Goal: Task Accomplishment & Management: Complete application form

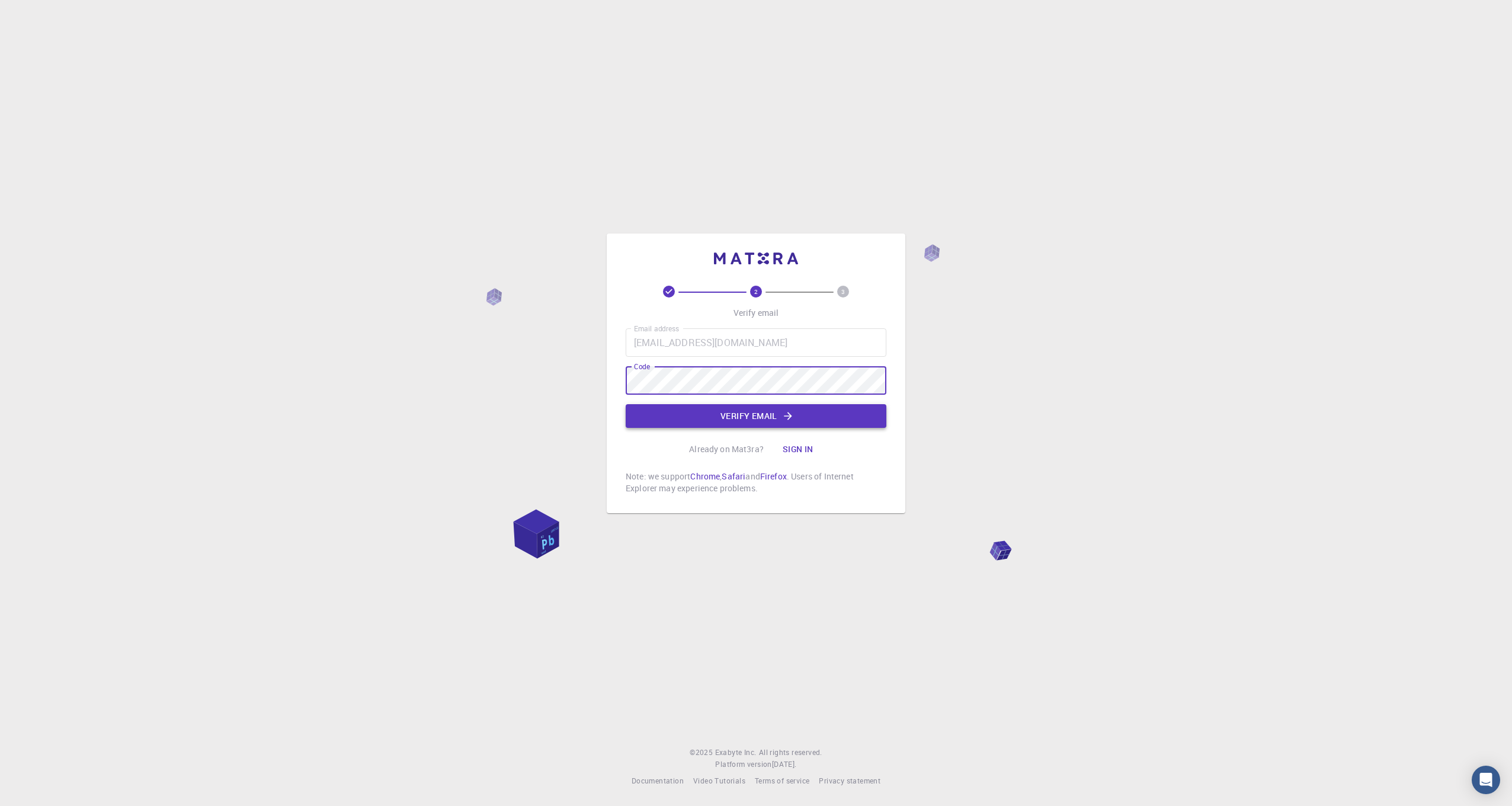
click at [732, 414] on button "Verify email" at bounding box center [756, 416] width 261 height 23
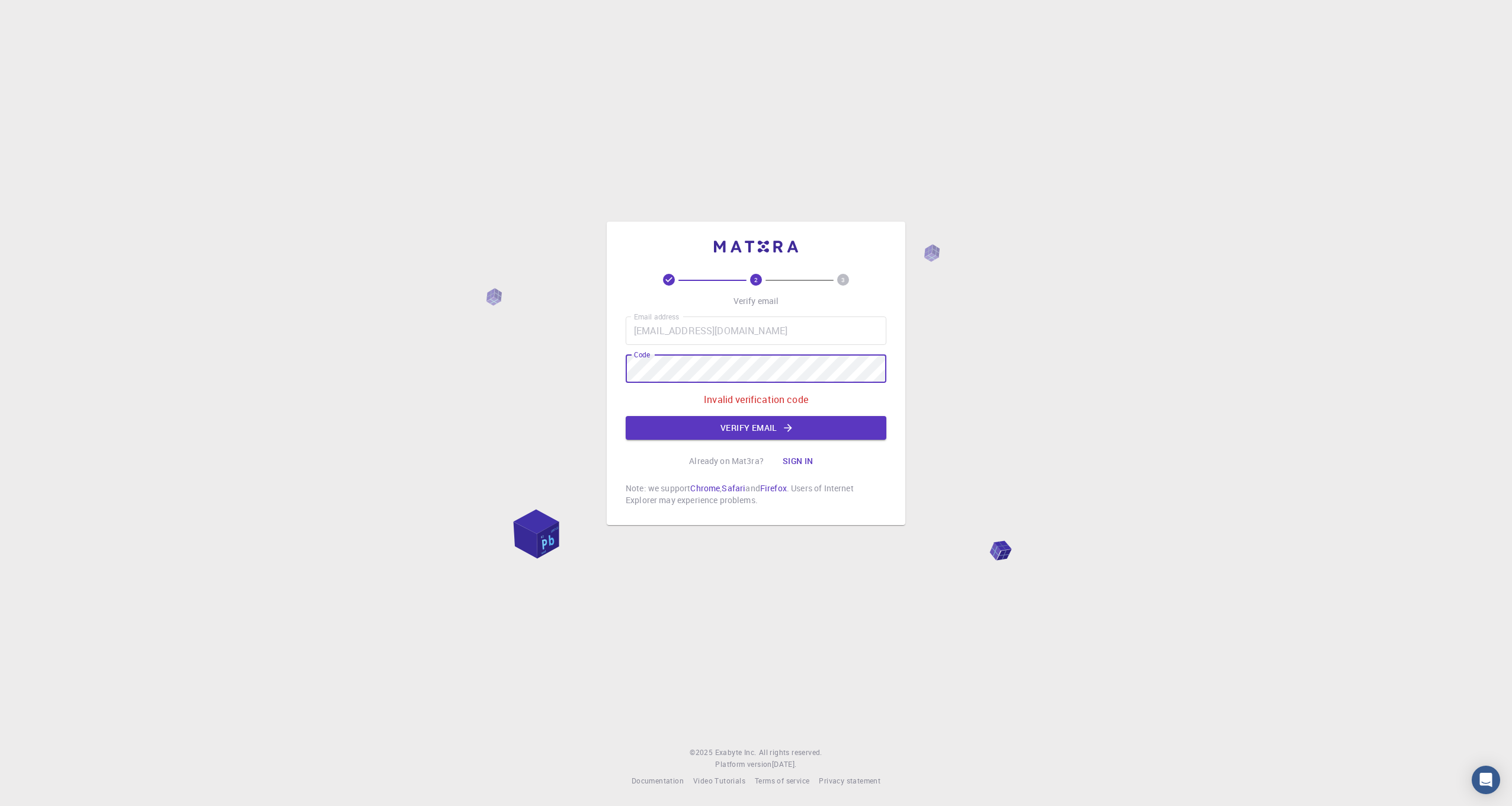
click at [588, 372] on div "2 3 Verify email Email address connormcknightnz@outlook.com Email address Code …" at bounding box center [756, 403] width 1512 height 806
click at [762, 430] on button "Verify email" at bounding box center [756, 428] width 261 height 23
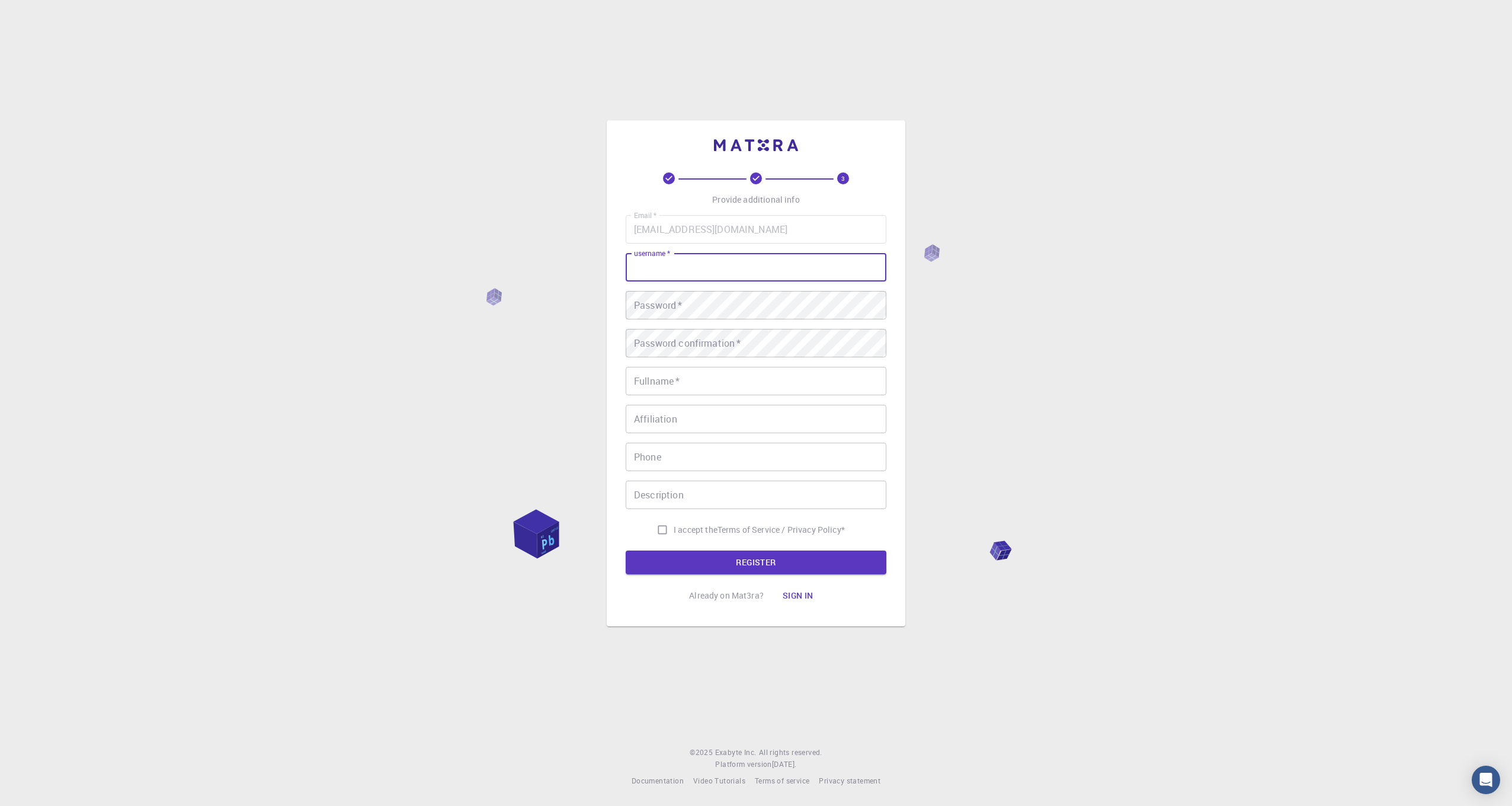
click at [709, 259] on input "username   *" at bounding box center [756, 268] width 261 height 28
type input "[PERSON_NAME]"
drag, startPoint x: 673, startPoint y: 274, endPoint x: 465, endPoint y: 291, distance: 208.7
click at [473, 289] on div "3 Provide additional info Email   * connormcknightnz@outlook.com Email   * user…" at bounding box center [756, 403] width 1512 height 806
type input "UNBROK3N"
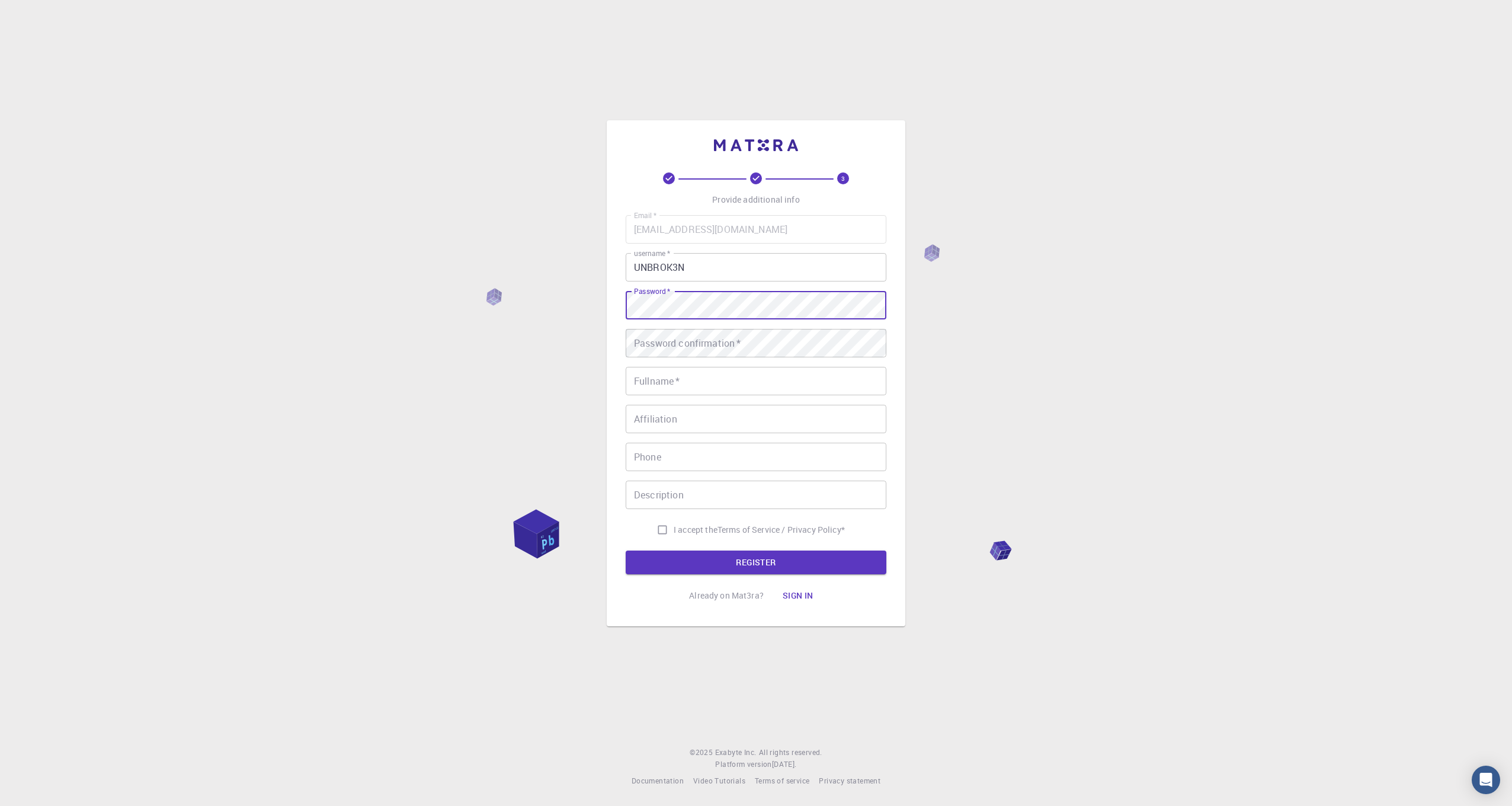
click at [668, 335] on div "Password confirmation   * Password confirmation   *" at bounding box center [756, 343] width 261 height 28
drag, startPoint x: 657, startPoint y: 371, endPoint x: 646, endPoint y: 396, distance: 27.3
click at [657, 371] on div "Fullname   * Fullname   *" at bounding box center [756, 381] width 261 height 28
type input "[PERSON_NAME]"
type input "+64274474374"
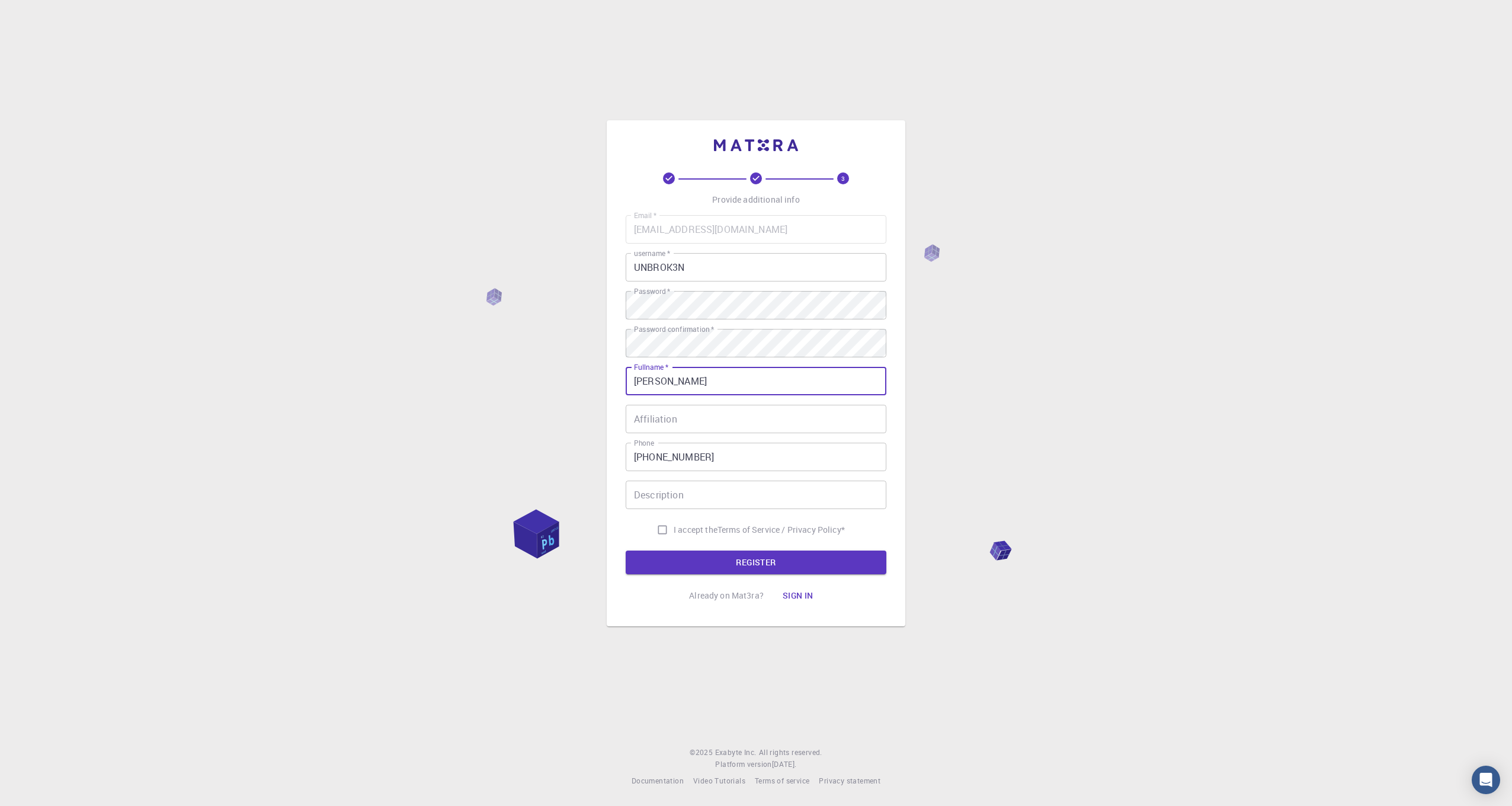
click at [687, 430] on input "Affiliation" at bounding box center [756, 419] width 261 height 28
click at [640, 489] on input "Description" at bounding box center [756, 495] width 261 height 28
type input "l"
click at [719, 486] on input "Description" at bounding box center [756, 495] width 261 height 28
paste input "Interested in simulating new composites for sports equipment design."
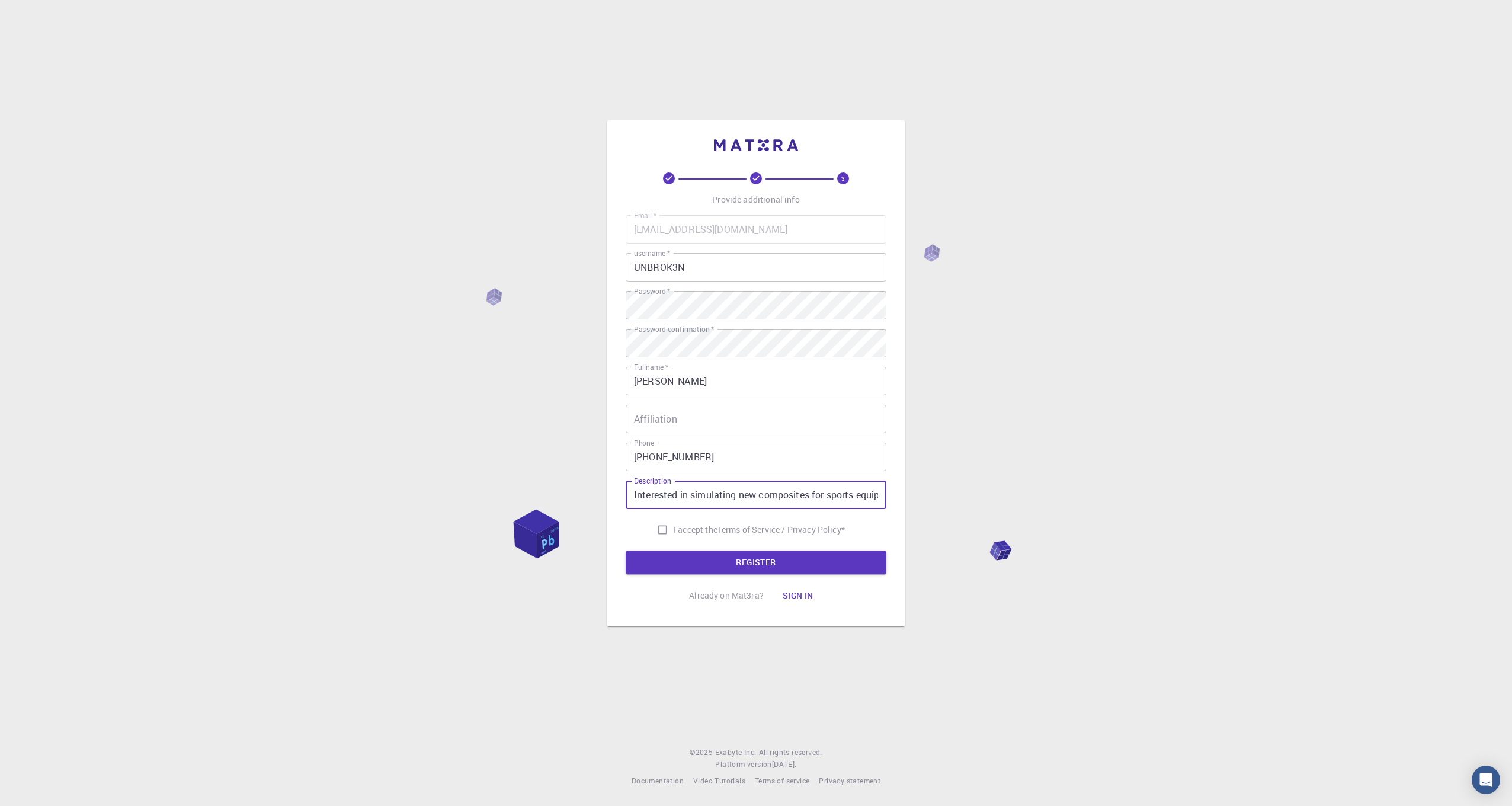
scroll to position [0, 60]
type input "Interested in simulating new composites for sports equipment design."
click at [654, 528] on input "I accept the Terms of Service / Privacy Policy *" at bounding box center [662, 530] width 22 height 22
checkbox input "true"
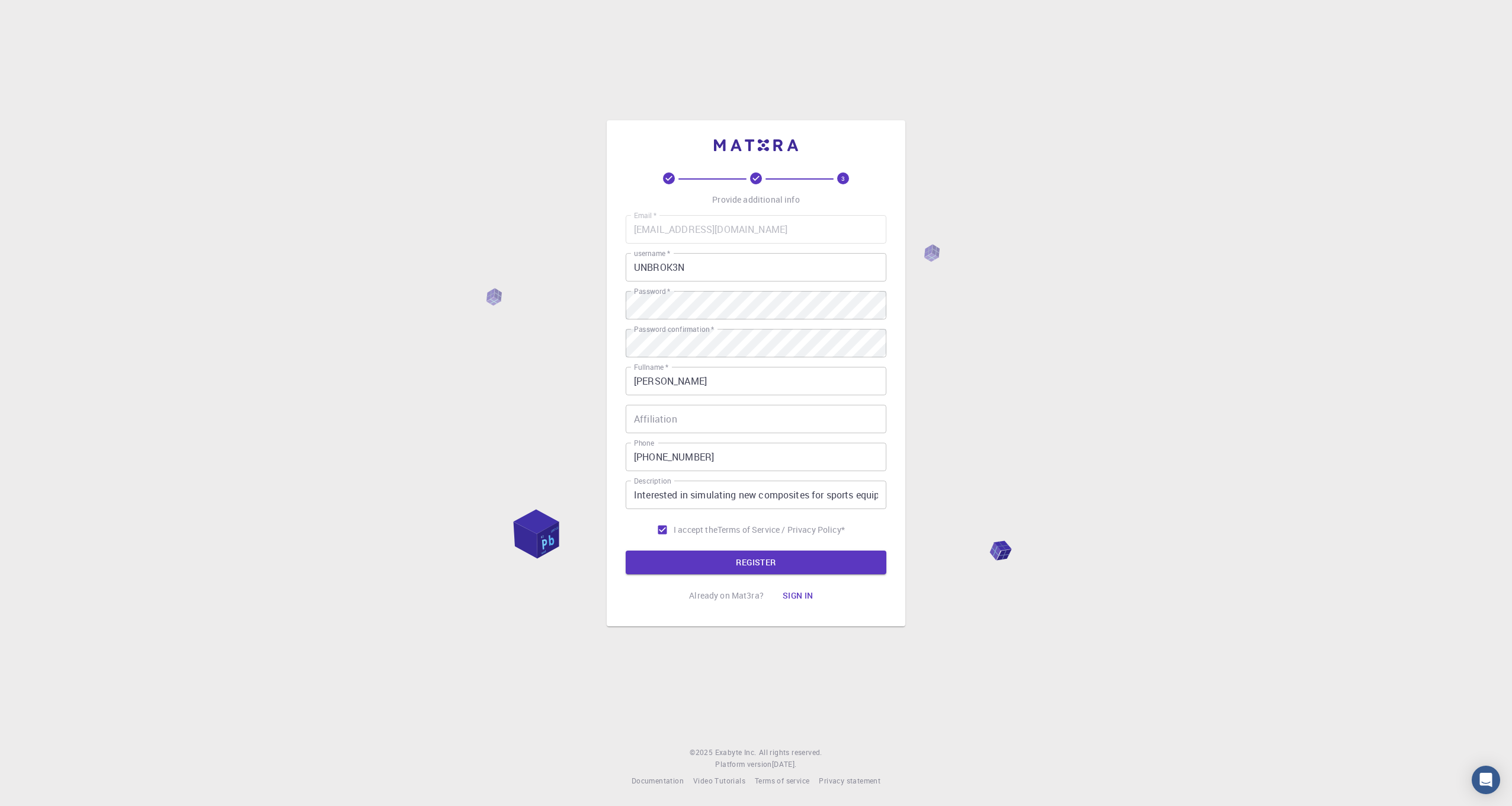
click at [674, 415] on input "Affiliation" at bounding box center [756, 419] width 261 height 28
paste input "“Independent Researcher"
click at [635, 422] on input "“Independent Researcher" at bounding box center [756, 419] width 261 height 28
type input "Independent Researcher"
click at [850, 566] on button "REGISTER" at bounding box center [756, 562] width 261 height 23
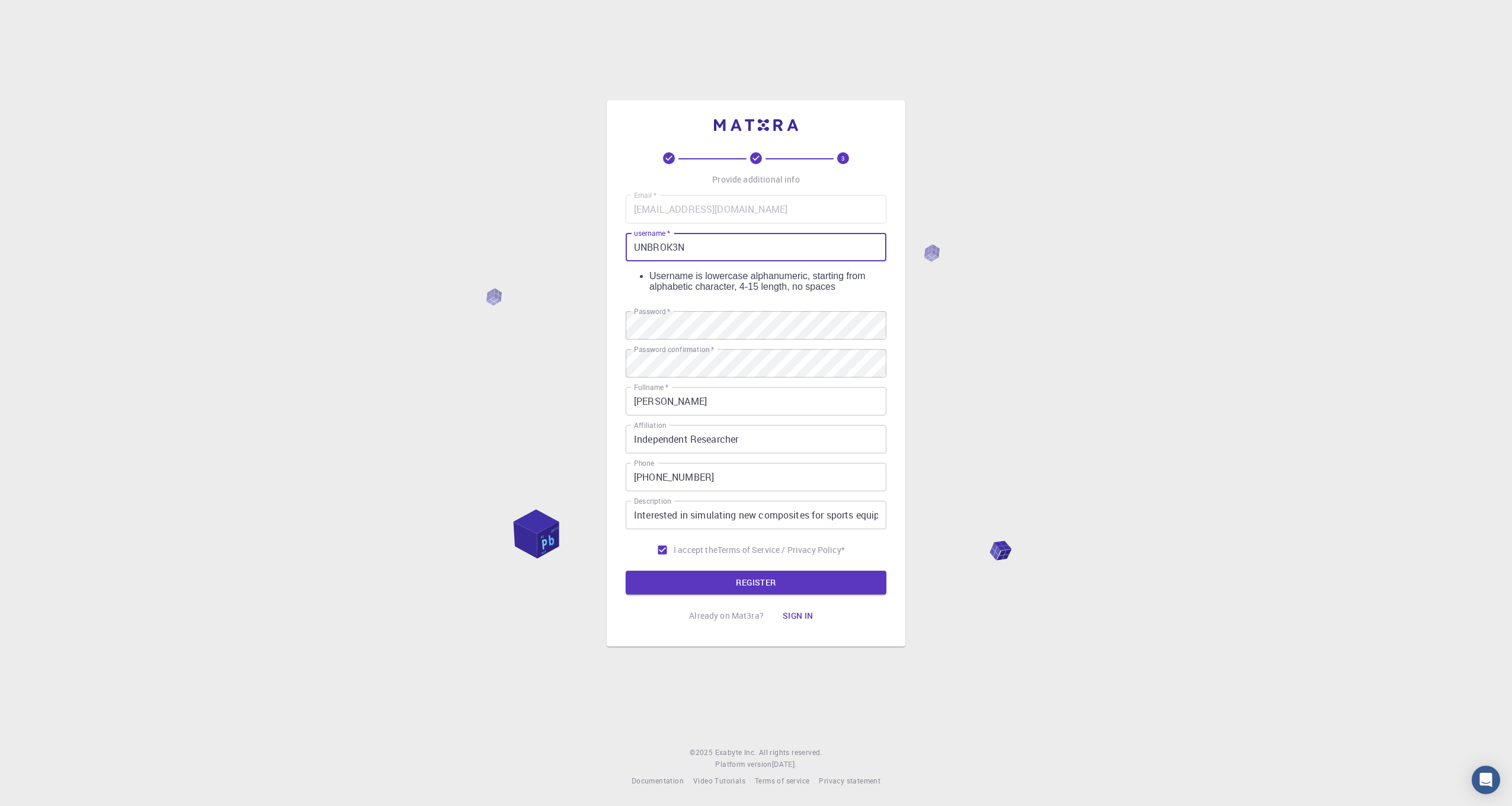
drag, startPoint x: 739, startPoint y: 258, endPoint x: 574, endPoint y: 249, distance: 165.2
click at [575, 249] on div "3 Provide additional info Email   * connormcknightnz@outlook.com Email   * user…" at bounding box center [756, 403] width 1512 height 806
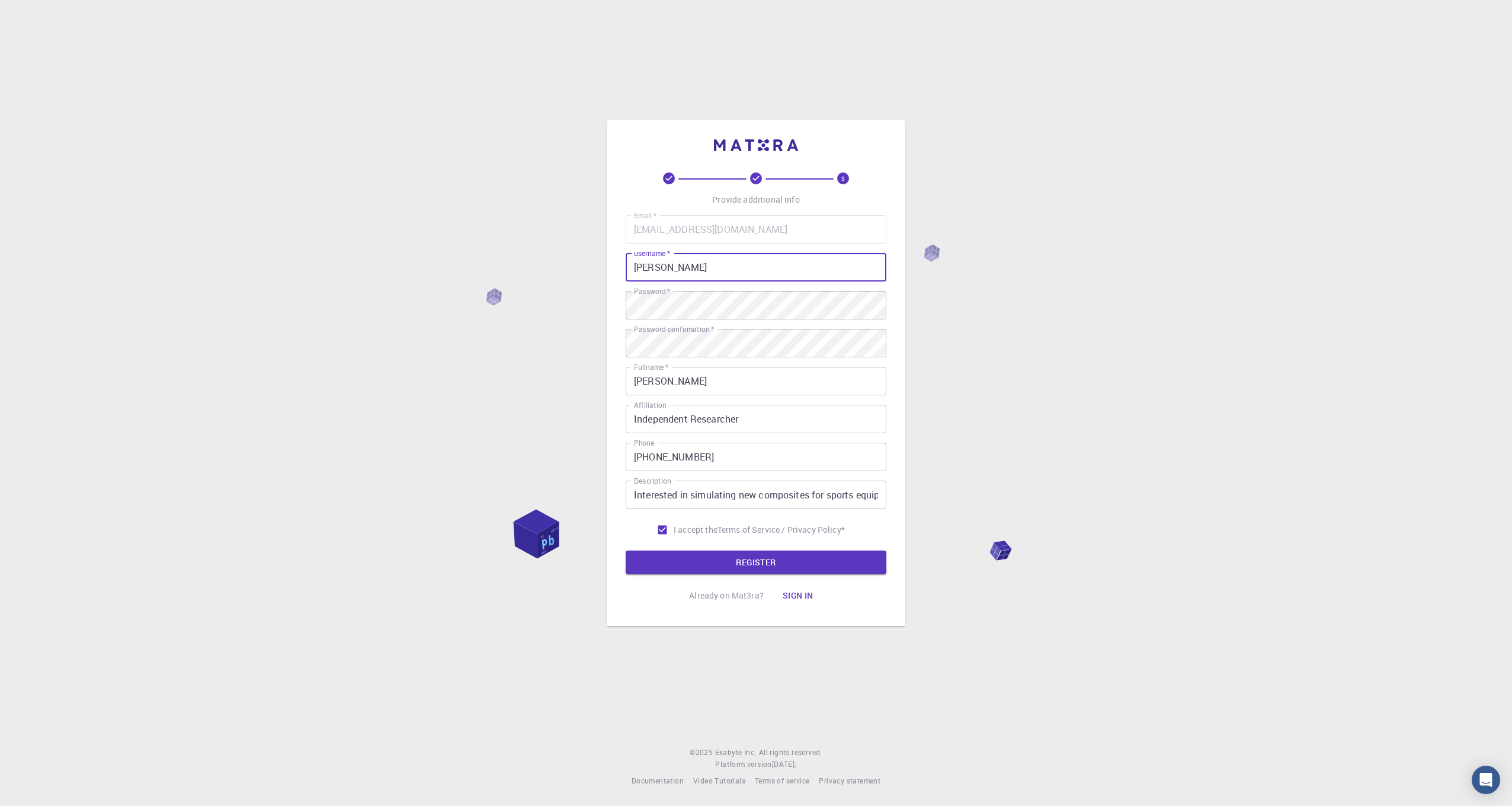
click at [528, 264] on div "3 Provide additional info Email   * connormcknightnz@outlook.com Email   * user…" at bounding box center [756, 403] width 1512 height 806
click at [705, 566] on button "REGISTER" at bounding box center [756, 562] width 261 height 23
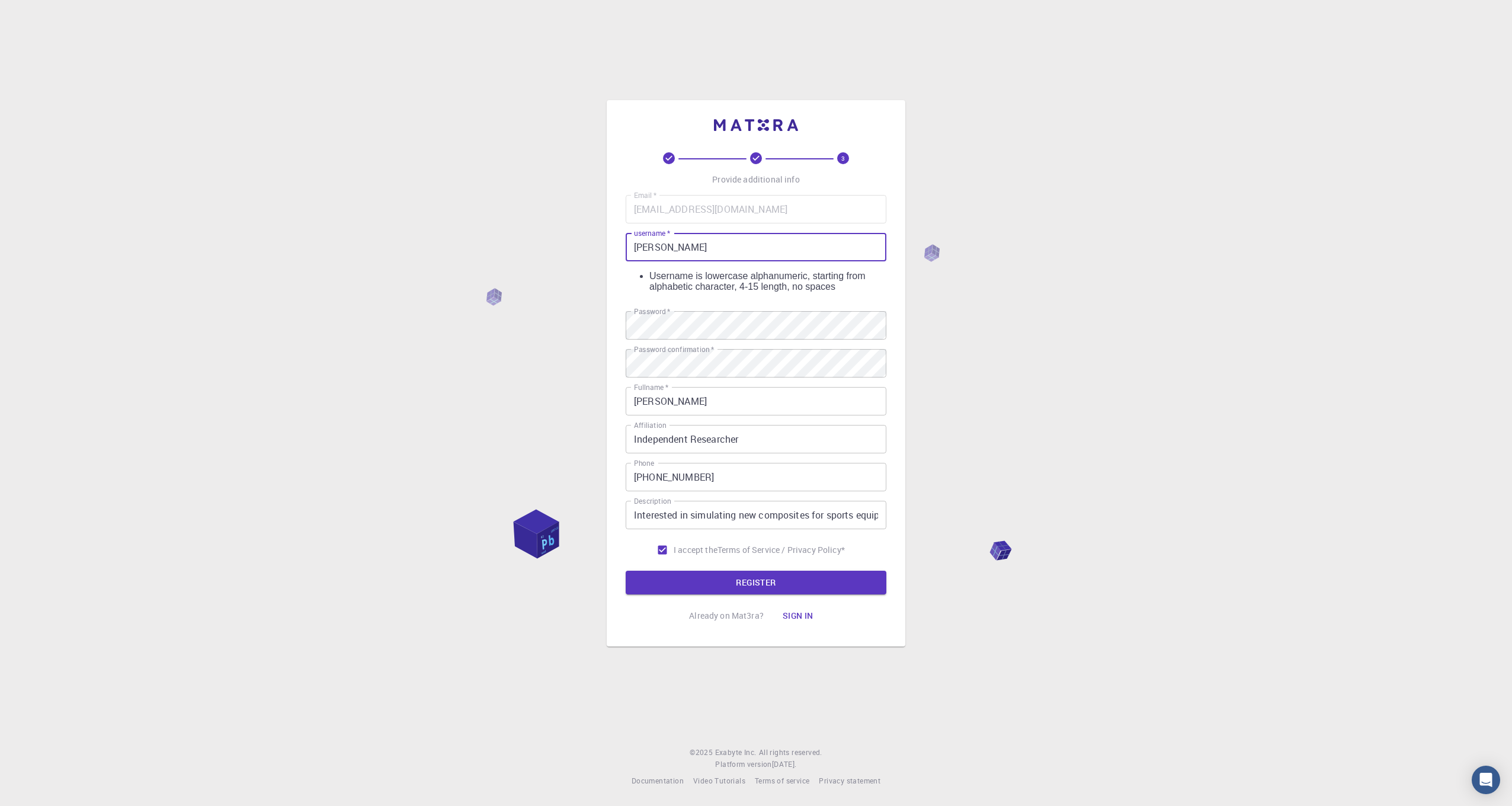
click at [687, 253] on input "[PERSON_NAME]" at bounding box center [756, 247] width 261 height 28
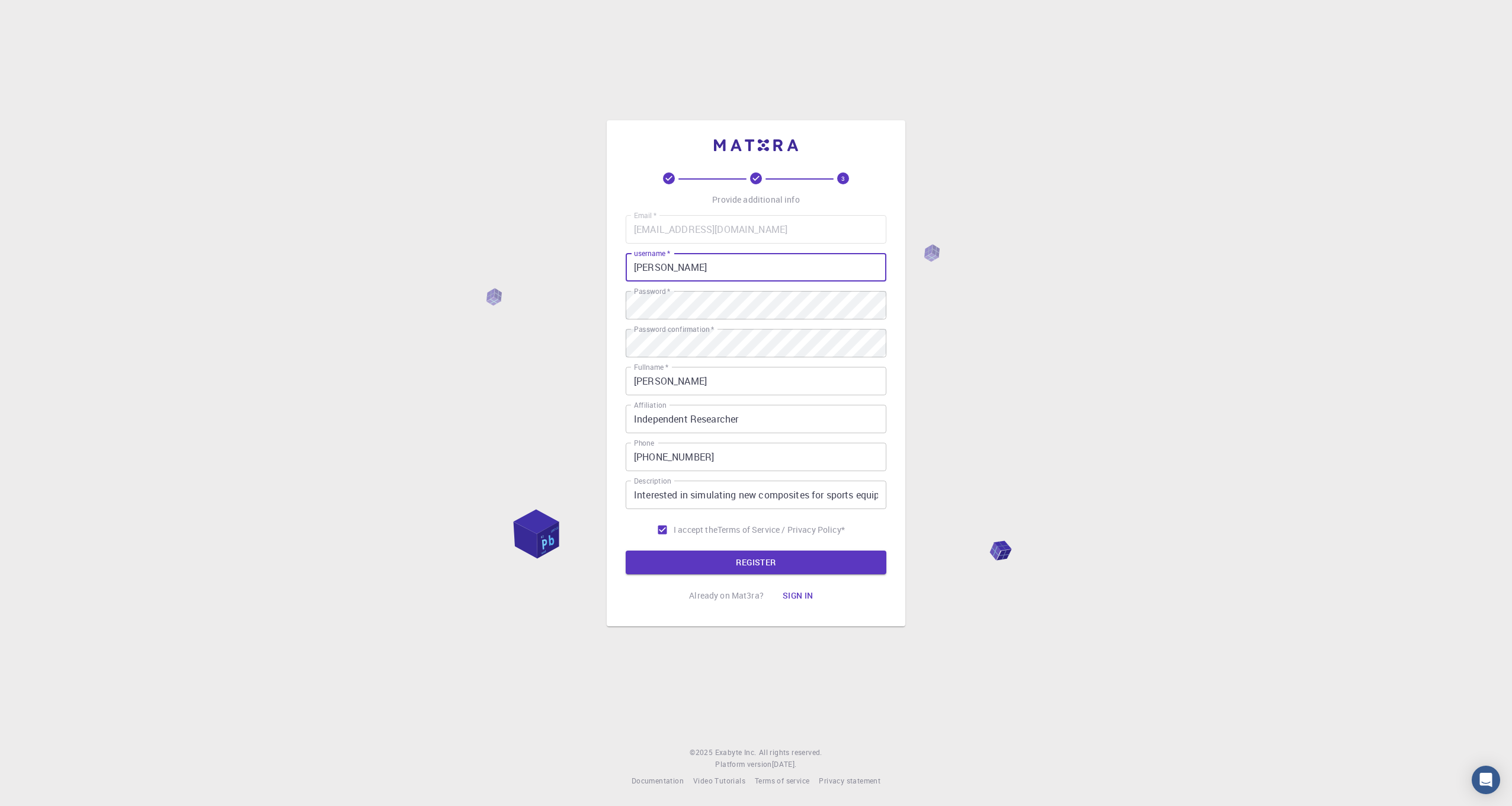
type input "Connor_M"
click at [626, 551] on button "REGISTER" at bounding box center [756, 562] width 261 height 23
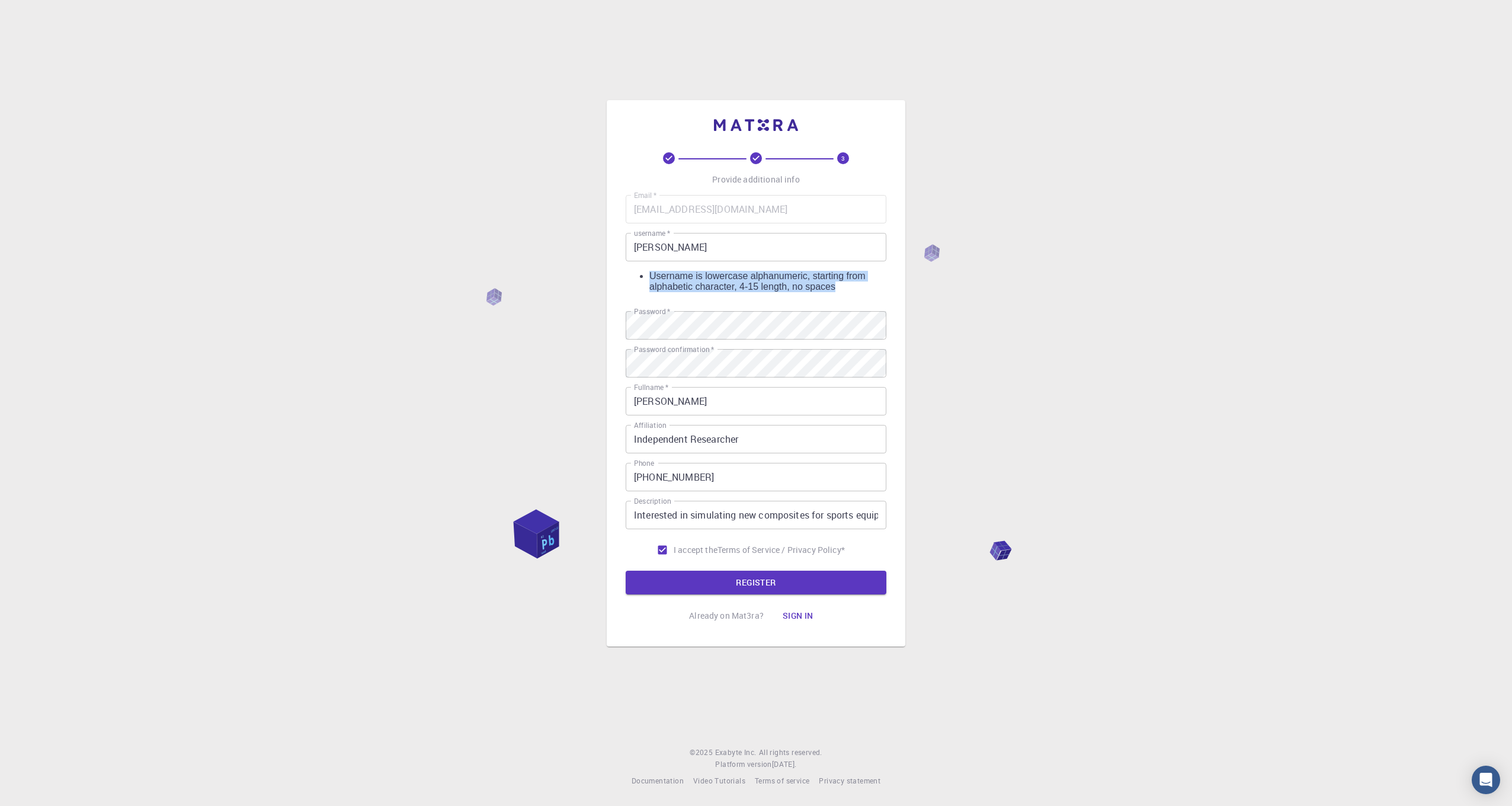
drag, startPoint x: 627, startPoint y: 274, endPoint x: 750, endPoint y: 289, distance: 123.9
click at [750, 289] on li "Username is lowercase alphanumeric, starting from alphabetic character, 4-15 le…" at bounding box center [768, 281] width 237 height 22
copy div "Username is lowercase alphanumeric, starting from alphabetic character, 4-15 le…"
drag, startPoint x: 717, startPoint y: 258, endPoint x: 388, endPoint y: 233, distance: 329.9
click at [398, 237] on div "3 Provide additional info Email   * connormcknightnz@outlook.com Email   * user…" at bounding box center [756, 403] width 1512 height 806
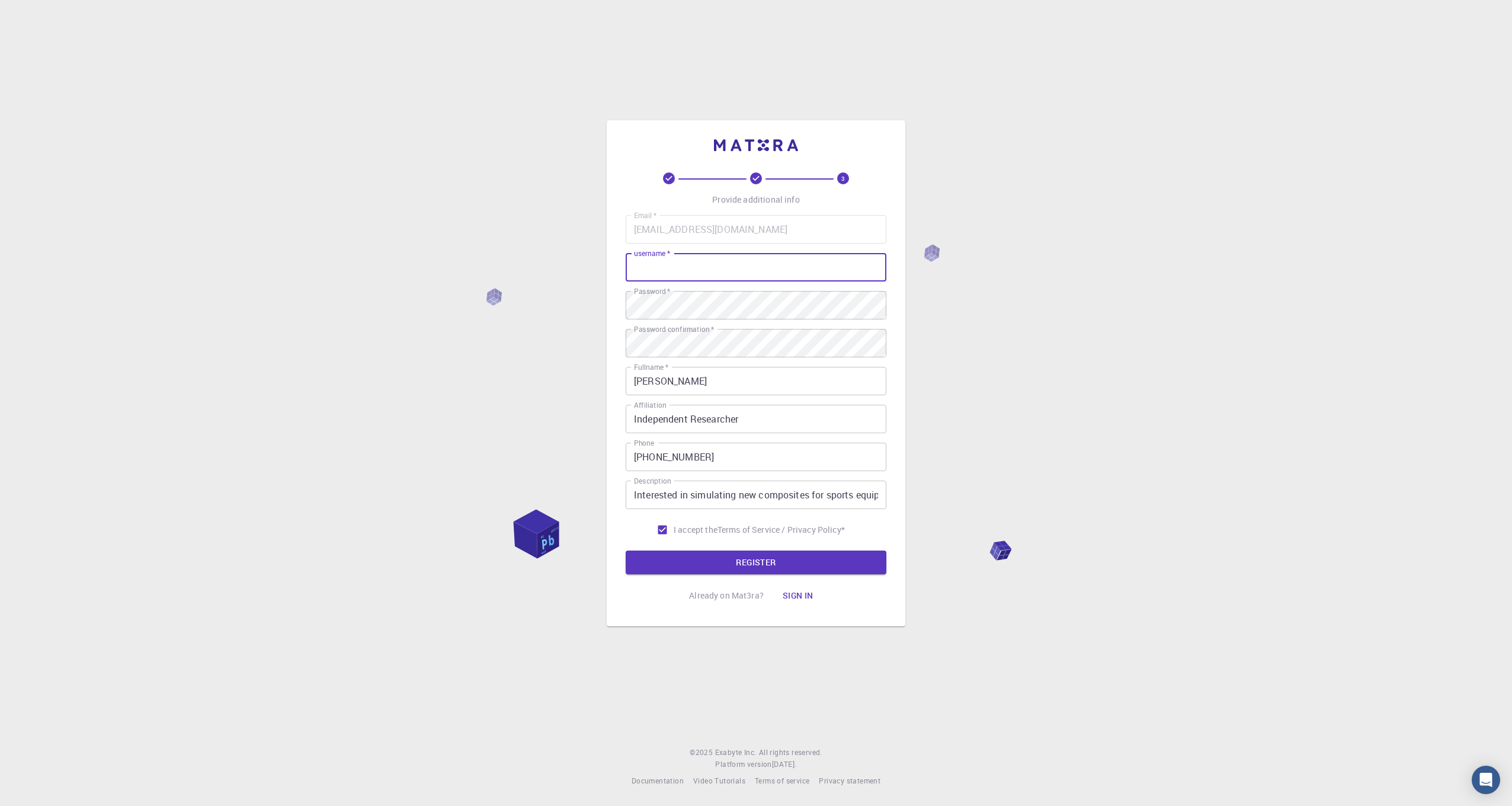
paste input "unbrok3n"
type input "unbrok3n"
drag, startPoint x: 239, startPoint y: 313, endPoint x: 240, endPoint y: 323, distance: 10.0
click at [239, 313] on div "3 Provide additional info Email   * connormcknightnz@outlook.com Email   * user…" at bounding box center [756, 403] width 1512 height 806
click at [753, 565] on button "REGISTER" at bounding box center [756, 562] width 261 height 23
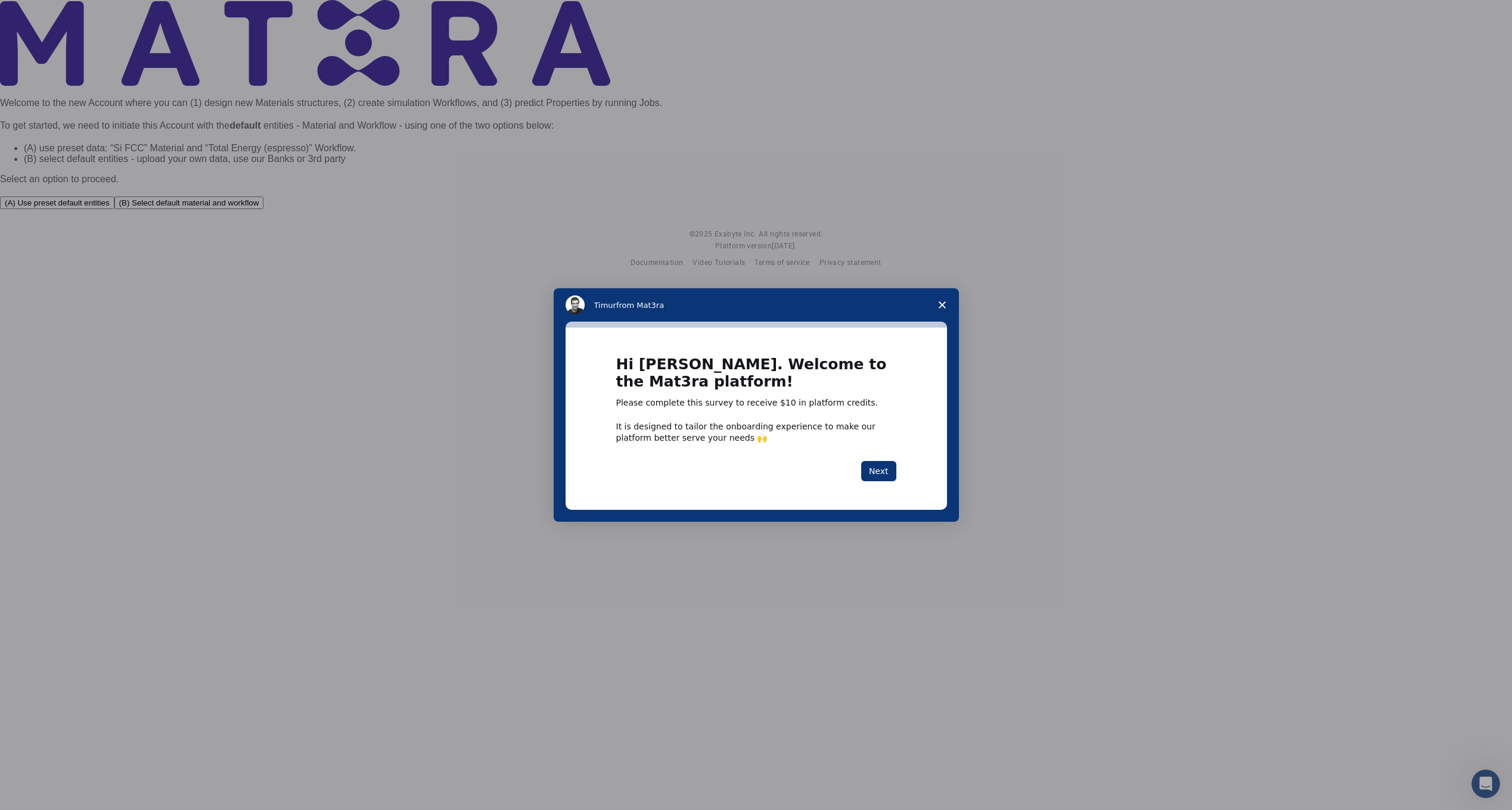
click at [879, 487] on div "Hi Connor. Welcome to the Mat3ra platform! Please complete this survey to recei…" at bounding box center [756, 418] width 382 height 182
click at [884, 471] on button "Next" at bounding box center [879, 471] width 35 height 20
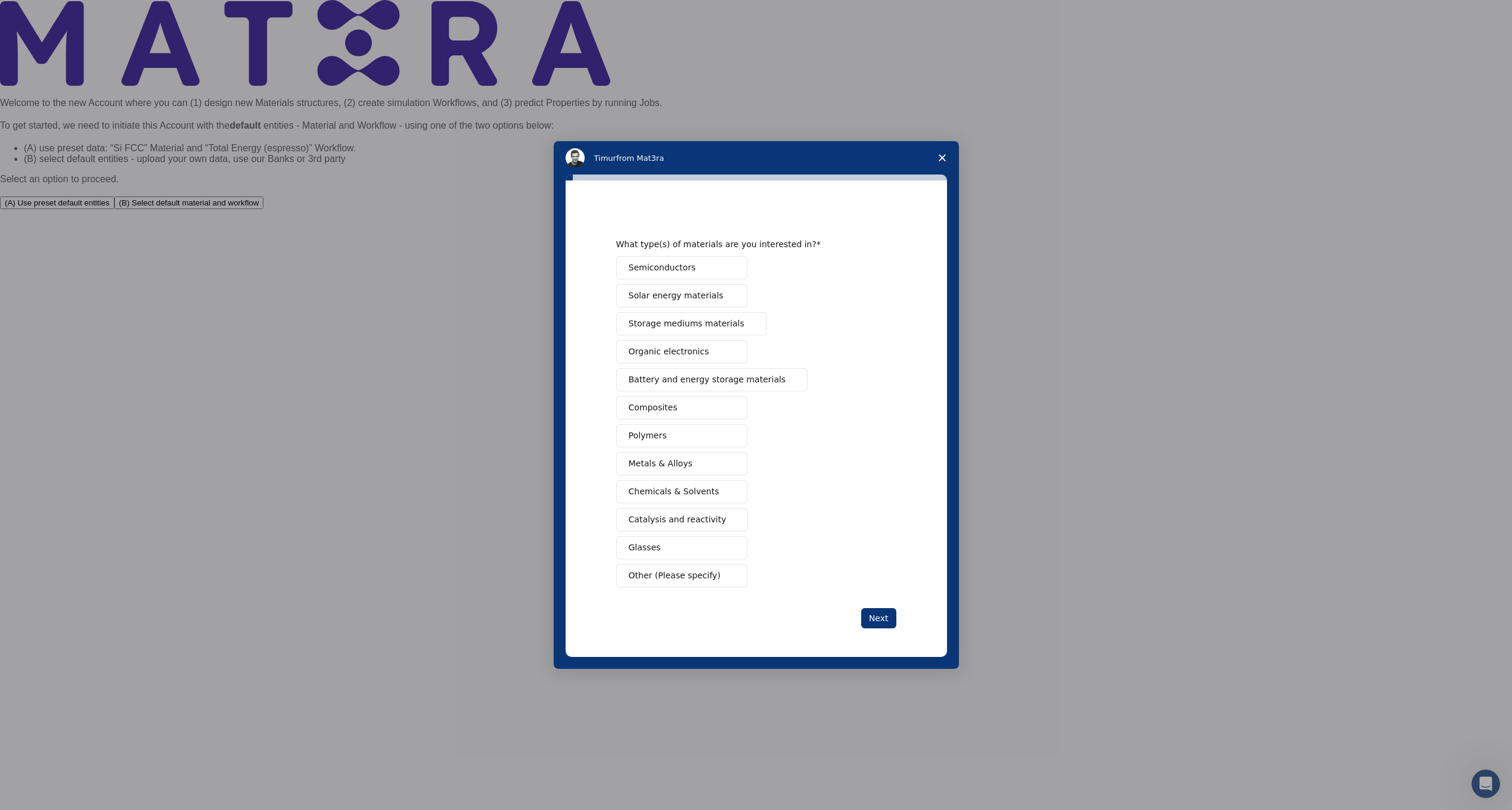
click at [681, 431] on button "Polymers" at bounding box center [682, 435] width 131 height 23
click at [657, 398] on button "Composites" at bounding box center [682, 407] width 131 height 23
click at [880, 622] on button "Next" at bounding box center [879, 618] width 35 height 20
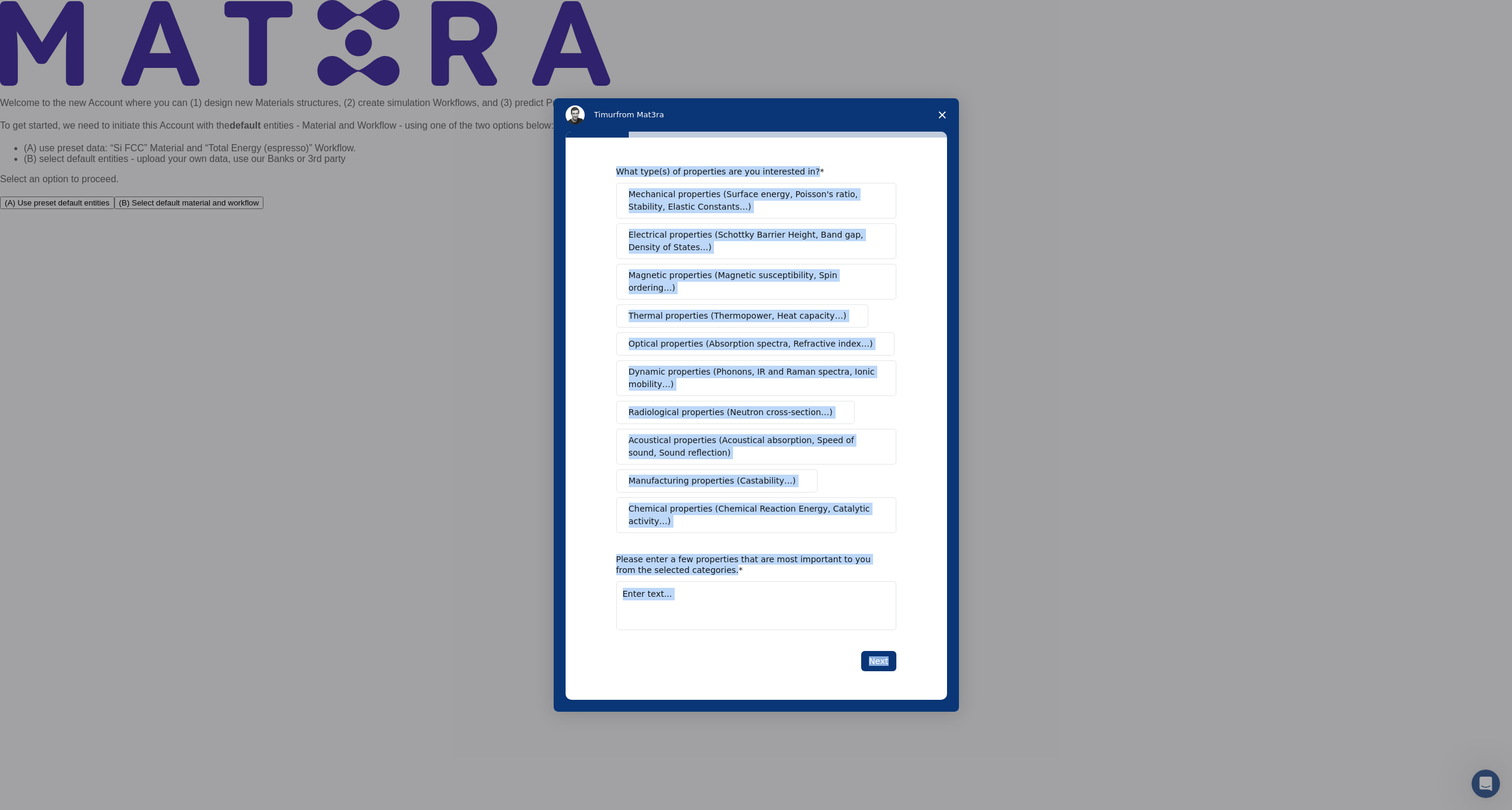
drag, startPoint x: 614, startPoint y: 178, endPoint x: 903, endPoint y: 618, distance: 526.4
click at [903, 618] on div "What type(s) of properties are you interested in? Mechanical properties (Surfac…" at bounding box center [756, 419] width 382 height 563
copy div "What type(s) of properties are you interested in? Mechanical properties (Surfac…"
click at [666, 599] on textarea "Enter text..." at bounding box center [756, 606] width 280 height 49
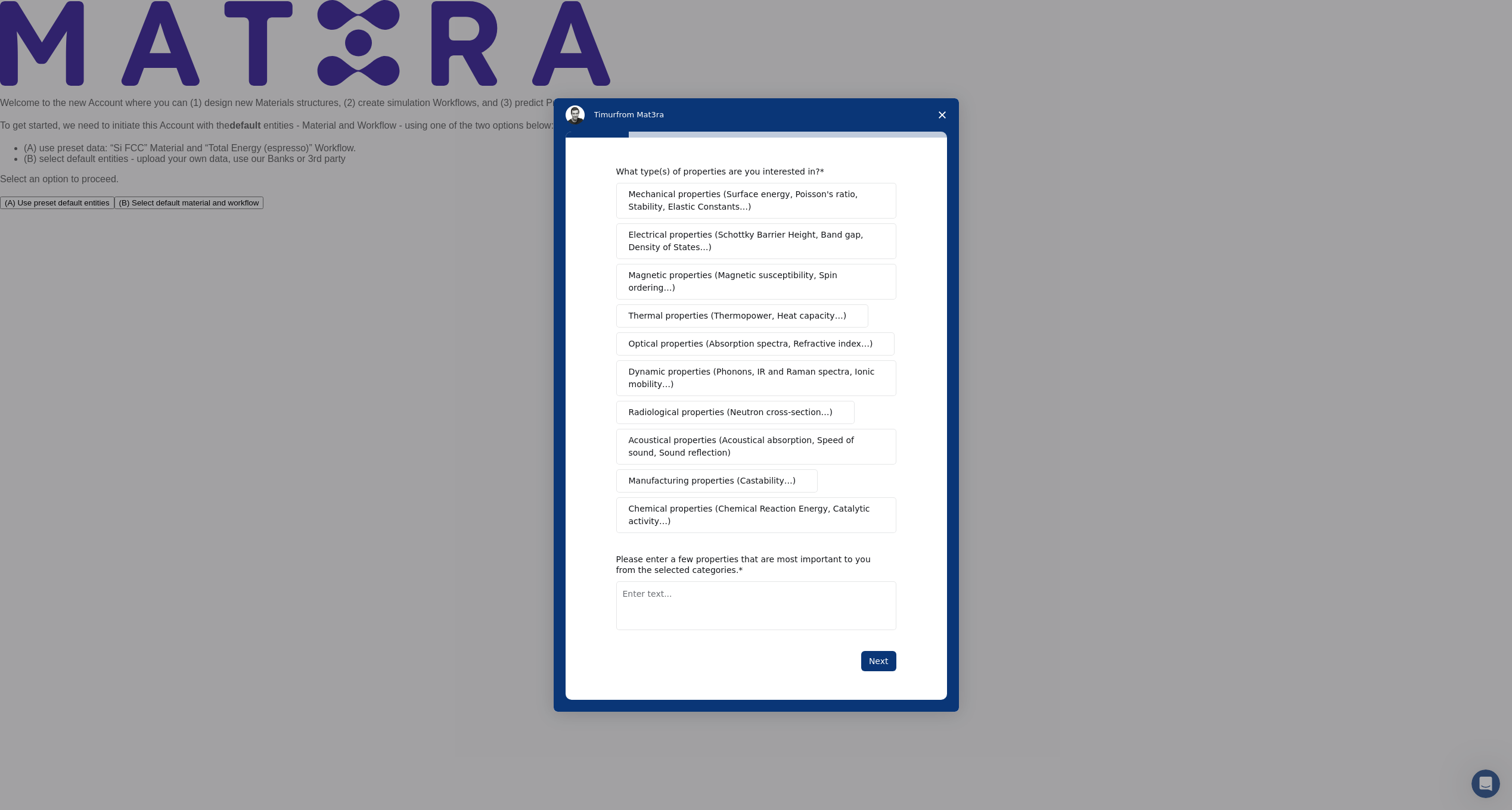
paste textarea "Tensile strength, Elastic modulus, Hardness, Fatigue resistance, Flexural stren…"
type textarea "Tensile strength, Elastic modulus, Hardness, Fatigue resistance, Flexural stren…"
click at [677, 293] on span "Magnetic properties (Magnetic susceptibility, Spin ordering…)" at bounding box center [752, 281] width 246 height 25
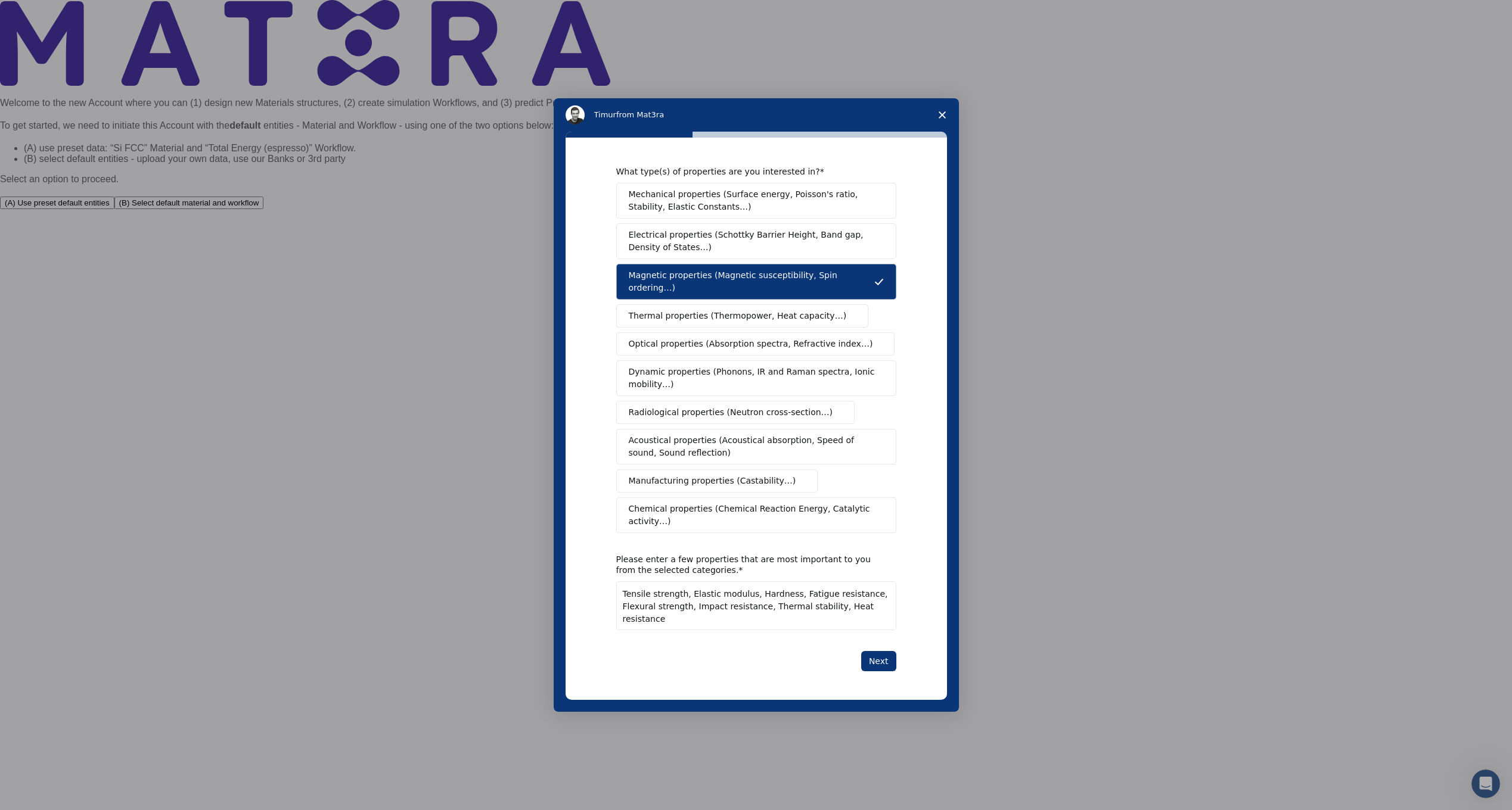
click at [676, 313] on span "Thermal properties (Thermopower, Heat capacity…)" at bounding box center [738, 316] width 218 height 12
drag, startPoint x: 853, startPoint y: 595, endPoint x: 400, endPoint y: 539, distance: 456.4
click at [400, 539] on div "Timur from Mat3ra What type(s) of properties are you interested in? Mechanical …" at bounding box center [756, 405] width 1512 height 810
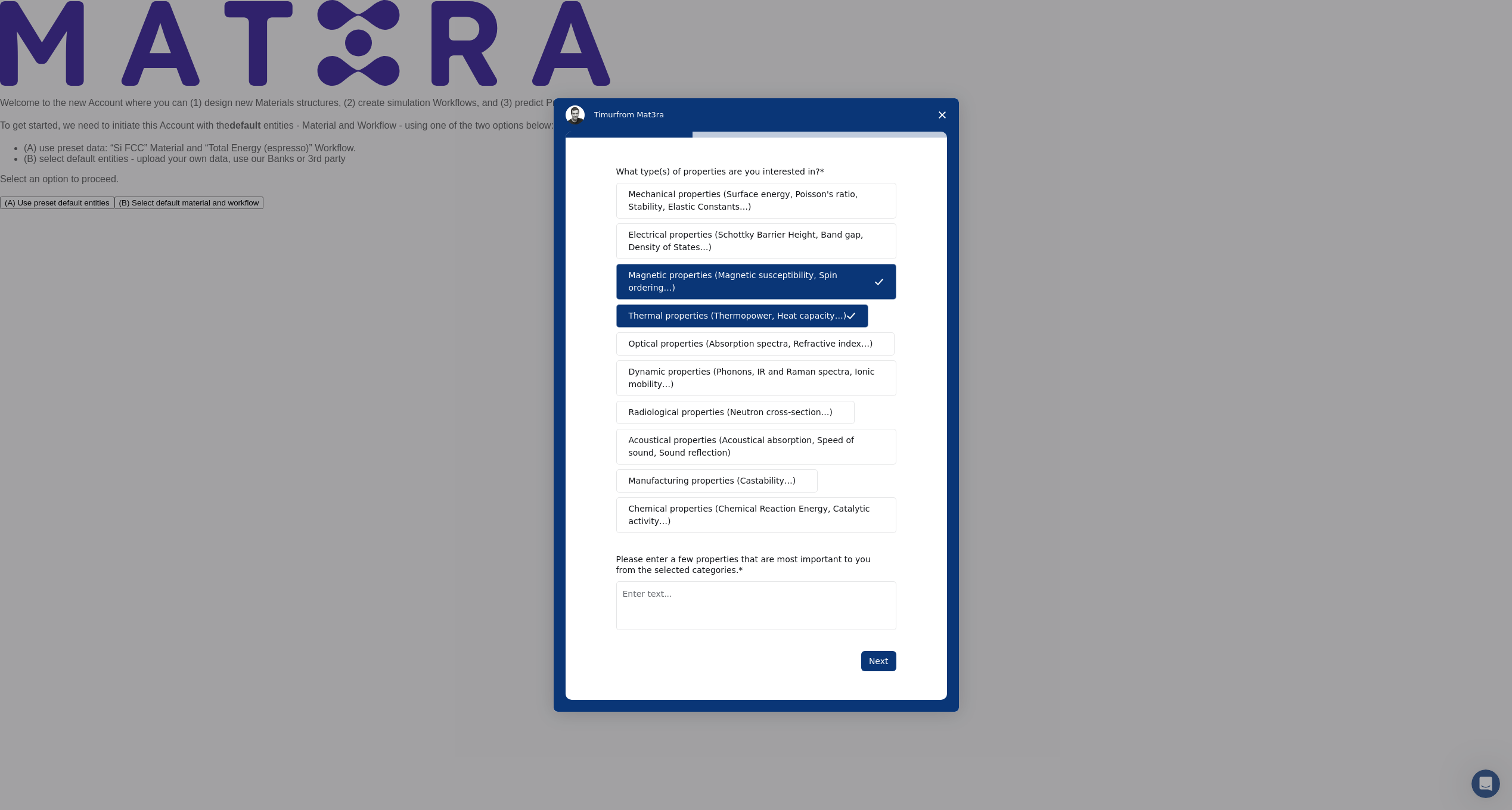
paste textarea "Tensile strength, Elastic modulus, Hardness, Flexural strength, Fatigue resista…"
type textarea "Tensile strength, Elastic modulus, Hardness, Flexural strength, Fatigue resista…"
click at [885, 660] on div "What type(s) of properties are you interested in? Mechanical properties (Surfac…" at bounding box center [756, 419] width 382 height 563
click at [874, 657] on button "Next" at bounding box center [879, 661] width 35 height 20
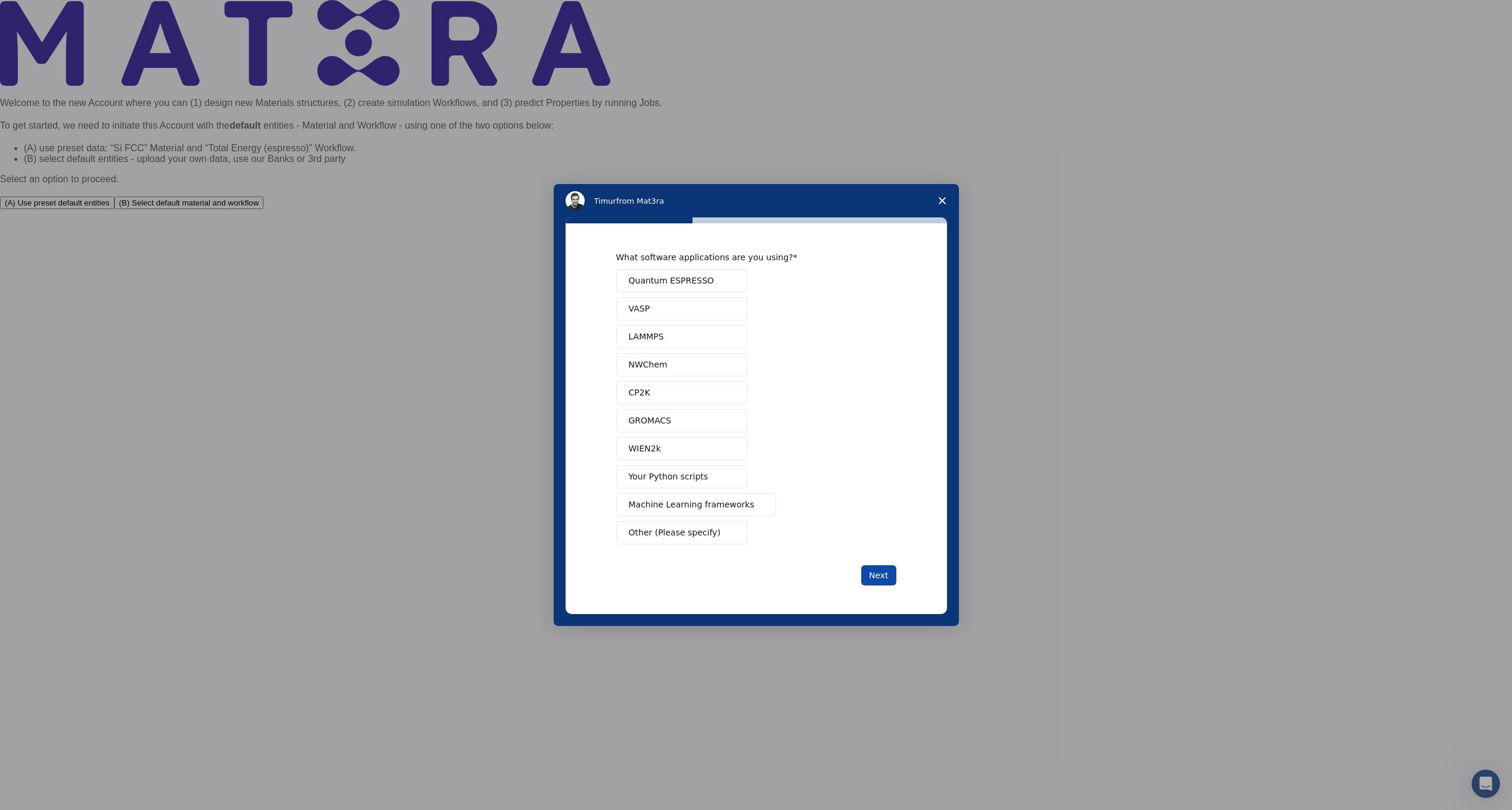
click at [880, 580] on button "Next" at bounding box center [879, 575] width 35 height 20
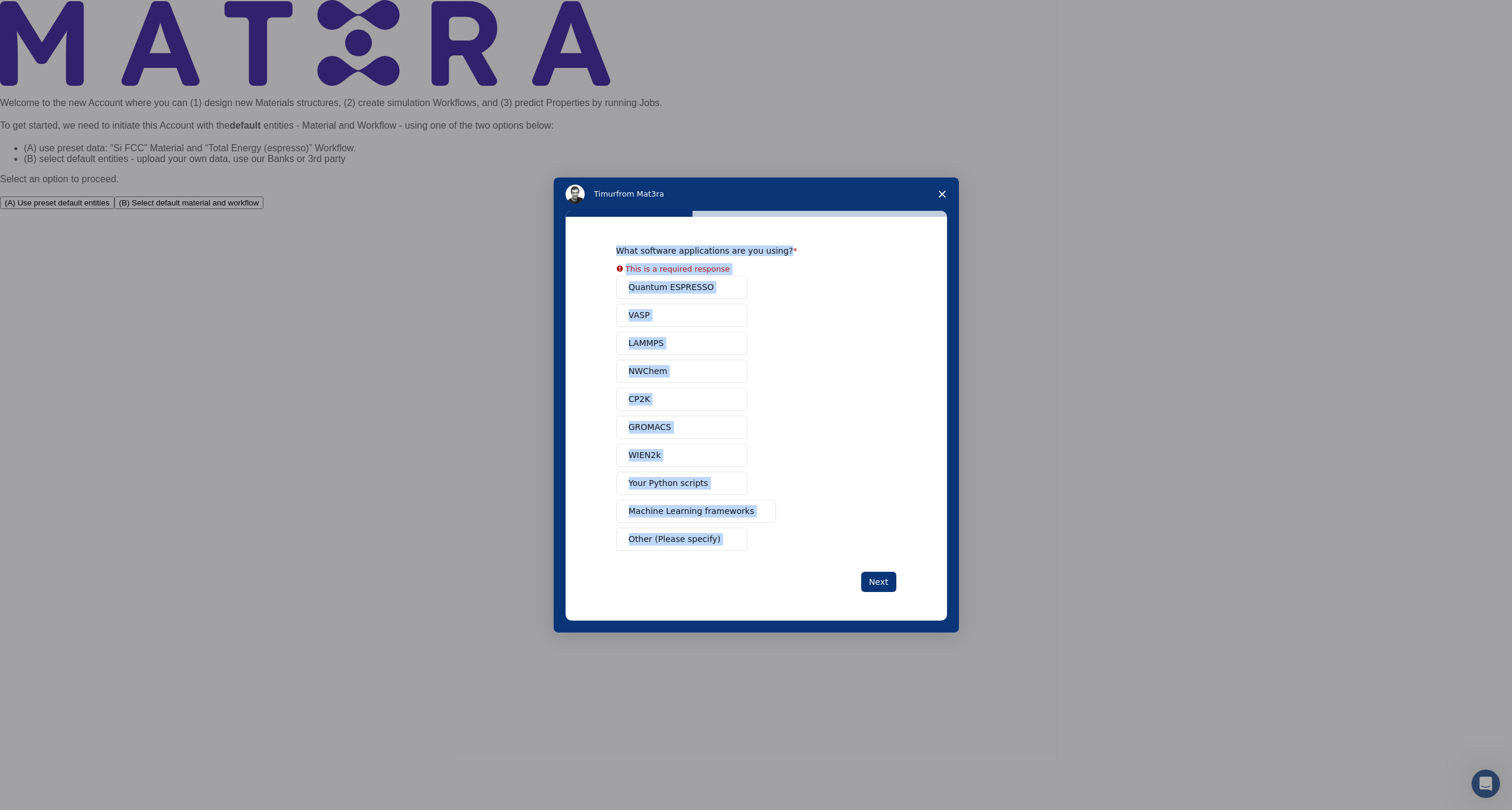
drag, startPoint x: 595, startPoint y: 239, endPoint x: 819, endPoint y: 573, distance: 402.2
click at [819, 573] on div "What software applications are you using? This is a required response Quantum E…" at bounding box center [756, 419] width 382 height 404
copy div "What software applications are you using? This is a required response Quantum E…"
click at [809, 430] on div "Quantum ESPRESSO VASP LAMMPS NWChem CP2K GROMACS WIEN2k Your Python scripts Mac…" at bounding box center [756, 413] width 280 height 275
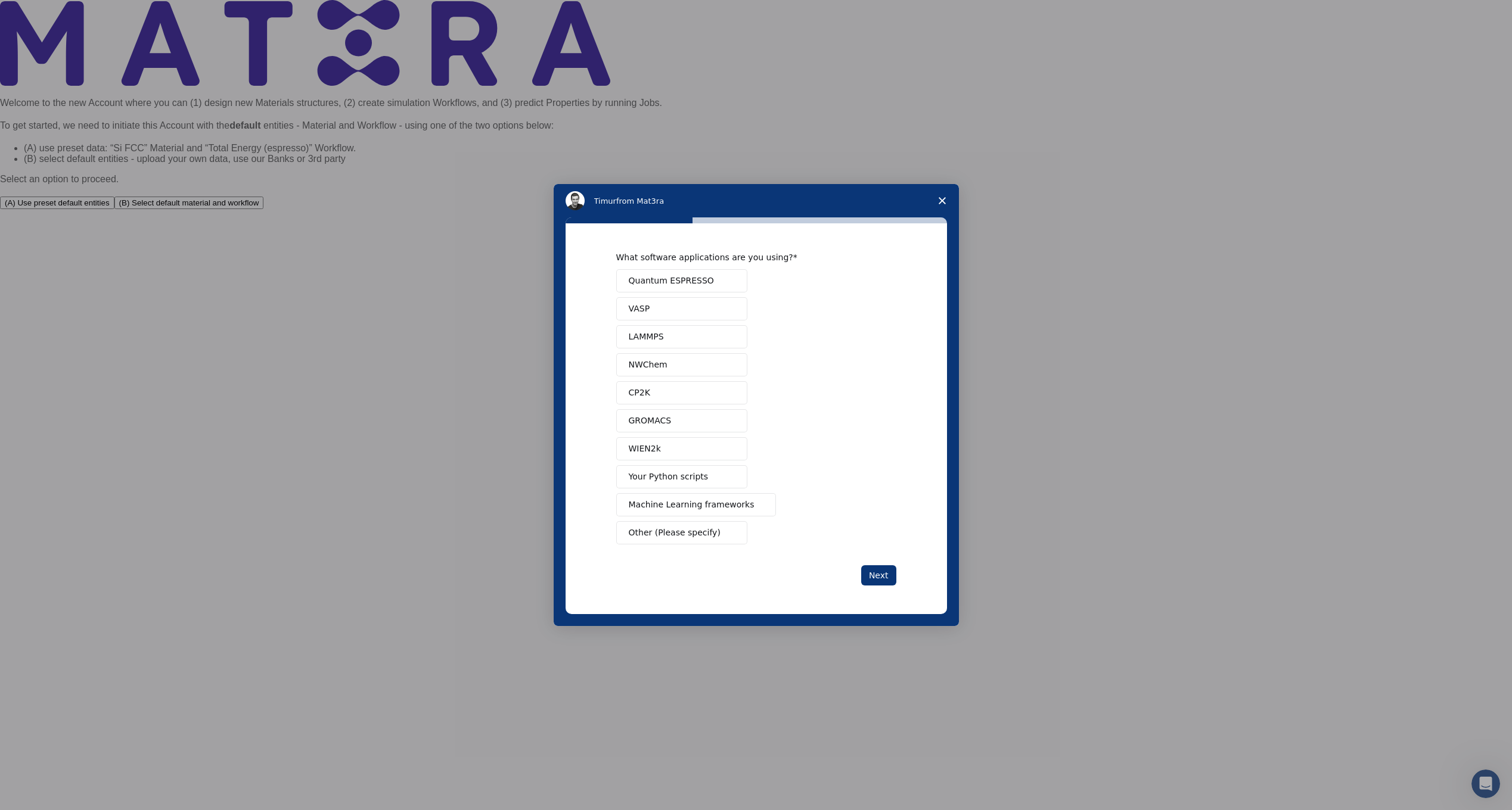
click at [694, 486] on button "Your Python scripts" at bounding box center [682, 476] width 131 height 23
click at [881, 573] on button "Next" at bounding box center [879, 575] width 35 height 20
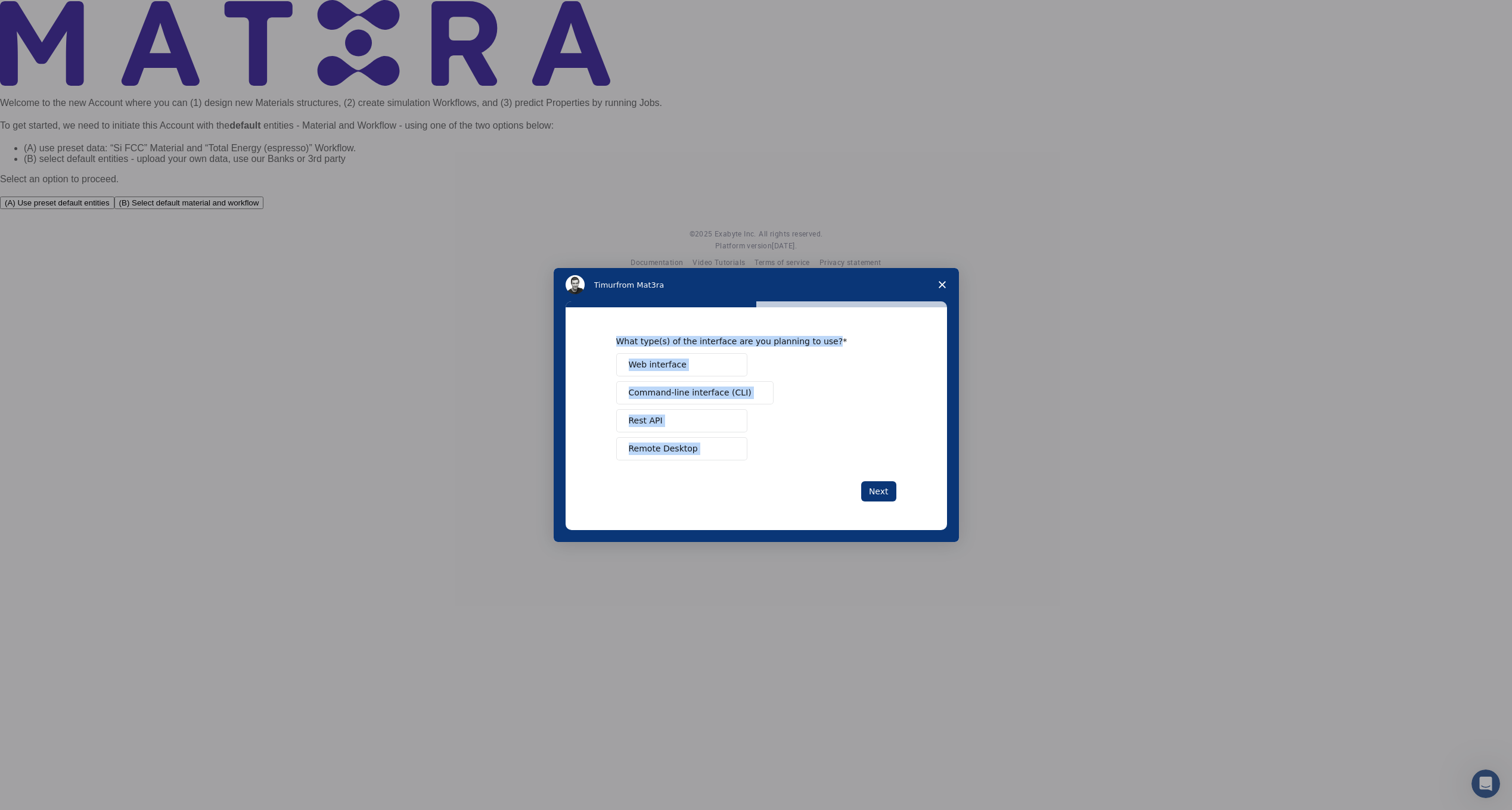
drag, startPoint x: 612, startPoint y: 342, endPoint x: 765, endPoint y: 462, distance: 194.4
click at [765, 462] on div "What type(s) of the interface are you planning to use? Web interface Command-li…" at bounding box center [756, 419] width 382 height 222
copy div "What type(s) of the interface are you planning to use? Web interface Command-li…"
click at [791, 400] on div "Web interface Command-line interface (CLI) Rest API Remote Desktop" at bounding box center [756, 407] width 280 height 107
click at [717, 373] on button "Web interface" at bounding box center [682, 365] width 131 height 23
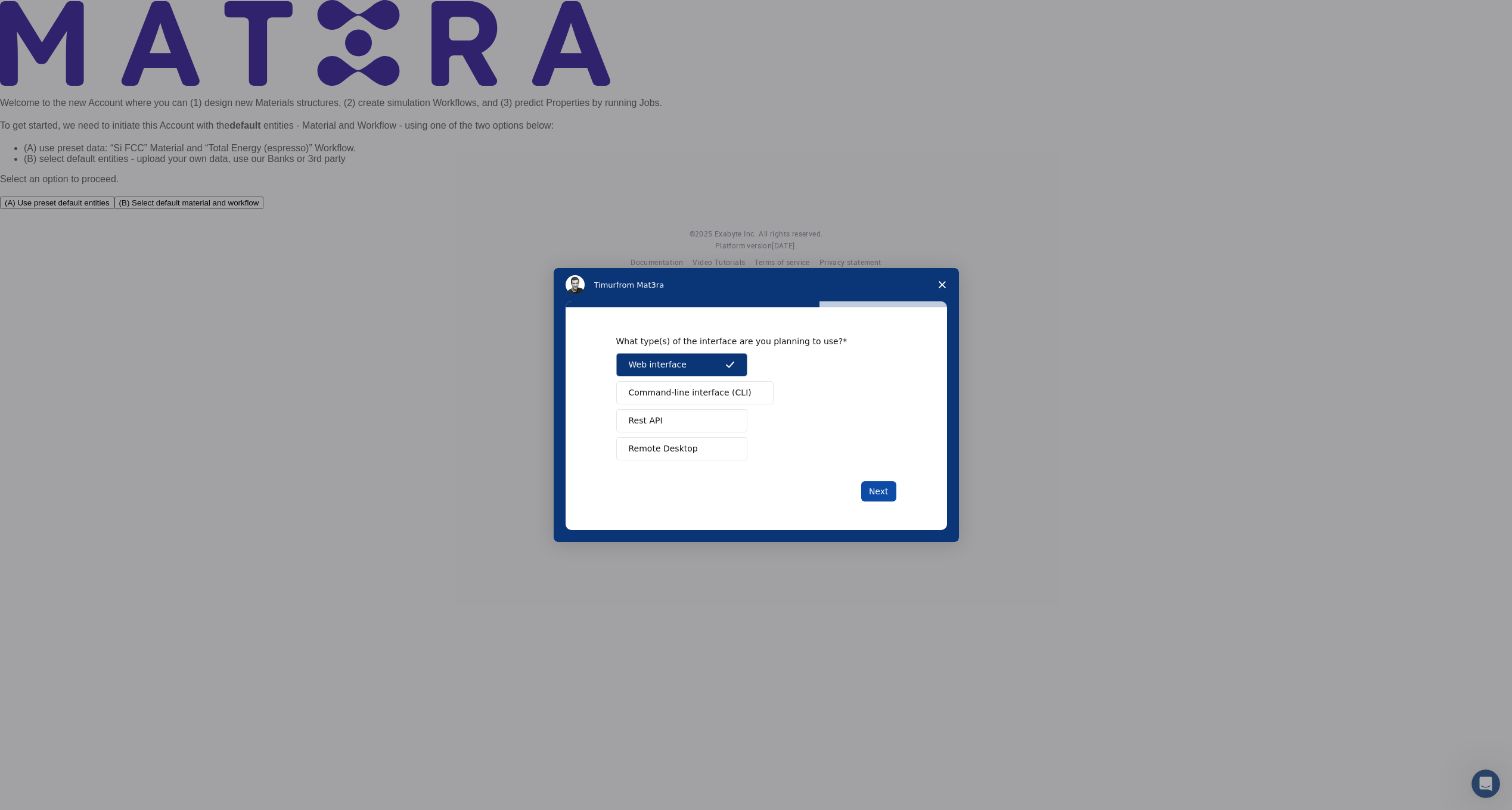
click at [878, 487] on button "Next" at bounding box center [879, 491] width 35 height 20
drag, startPoint x: 594, startPoint y: 325, endPoint x: 754, endPoint y: 476, distance: 220.0
click at [754, 476] on div "What type of work are you involved in? Manage a team Perform research Teach Oth…" at bounding box center [756, 419] width 382 height 222
copy div "What type of work are you involved in? Manage a team Perform research Teach Oth…"
click at [790, 448] on div "Manage a team Perform research Teach Other (Please specify)" at bounding box center [756, 407] width 280 height 107
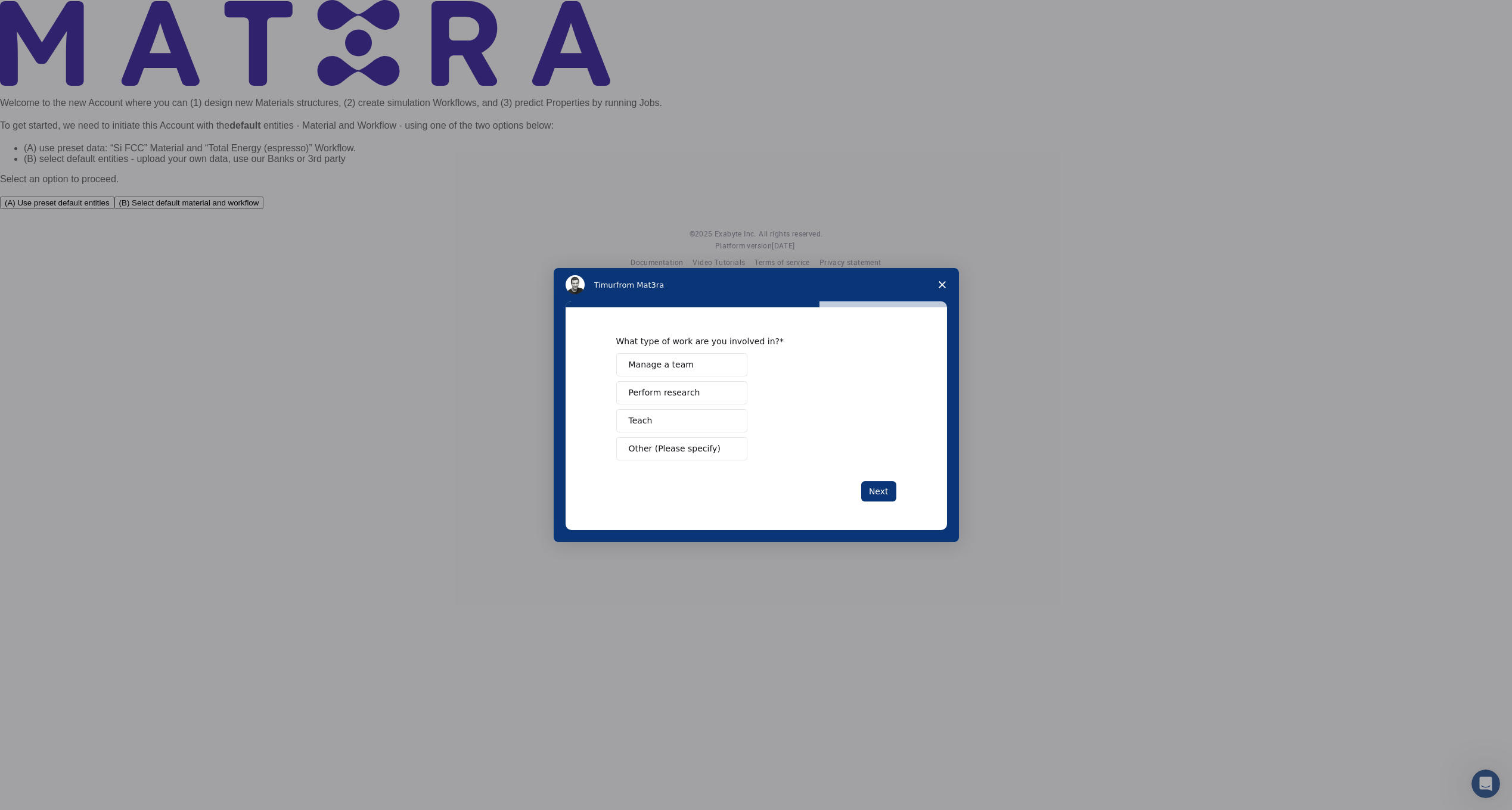
click at [720, 451] on button "Other (Please specify)" at bounding box center [682, 448] width 131 height 23
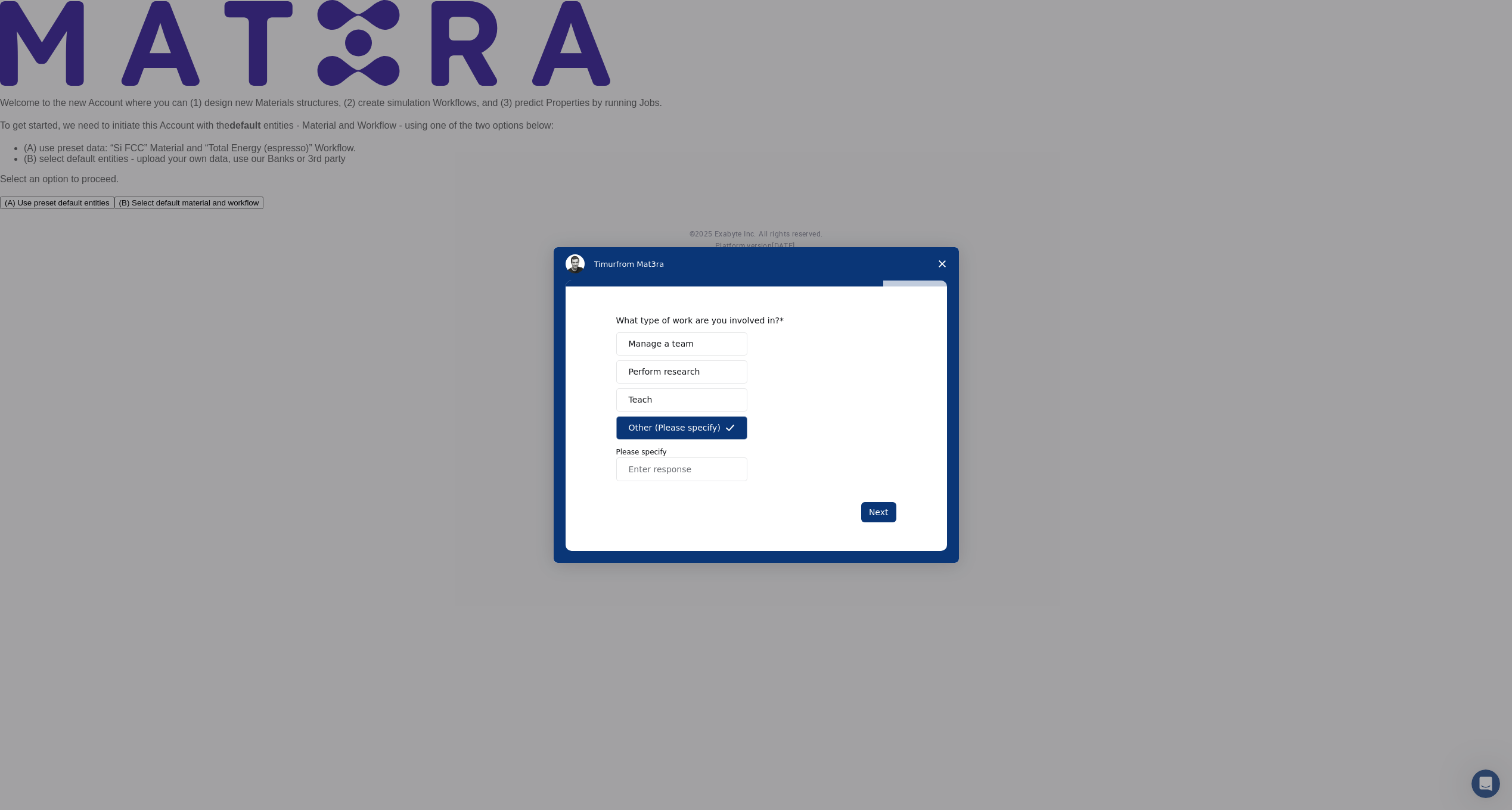
click at [705, 473] on input "Enter response" at bounding box center [682, 470] width 131 height 24
paste input "Independent research and product development – sports footwear innovation"
type input "Independent research and product development – sports footwear innovation"
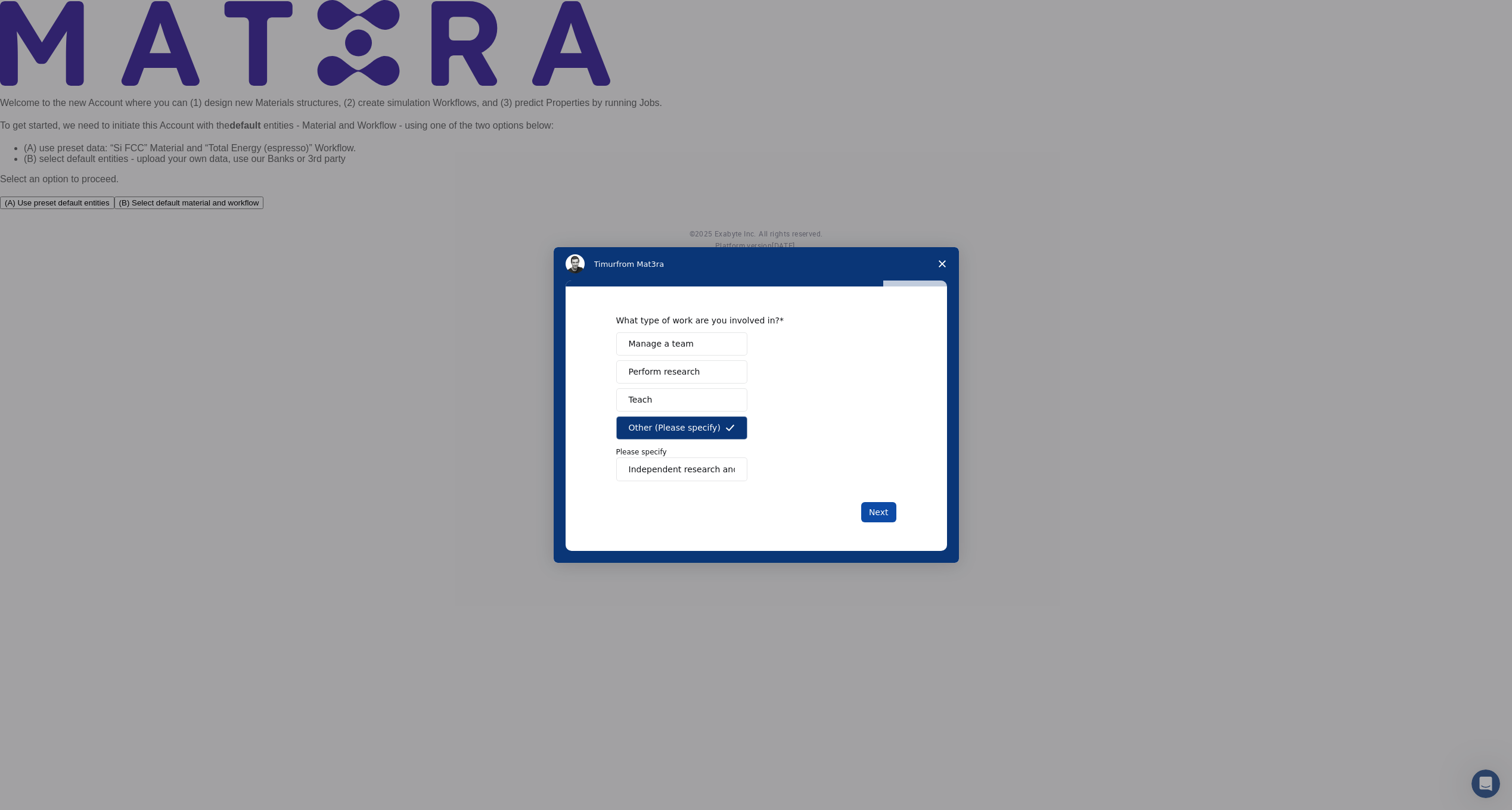
click at [887, 515] on button "Next" at bounding box center [879, 512] width 35 height 20
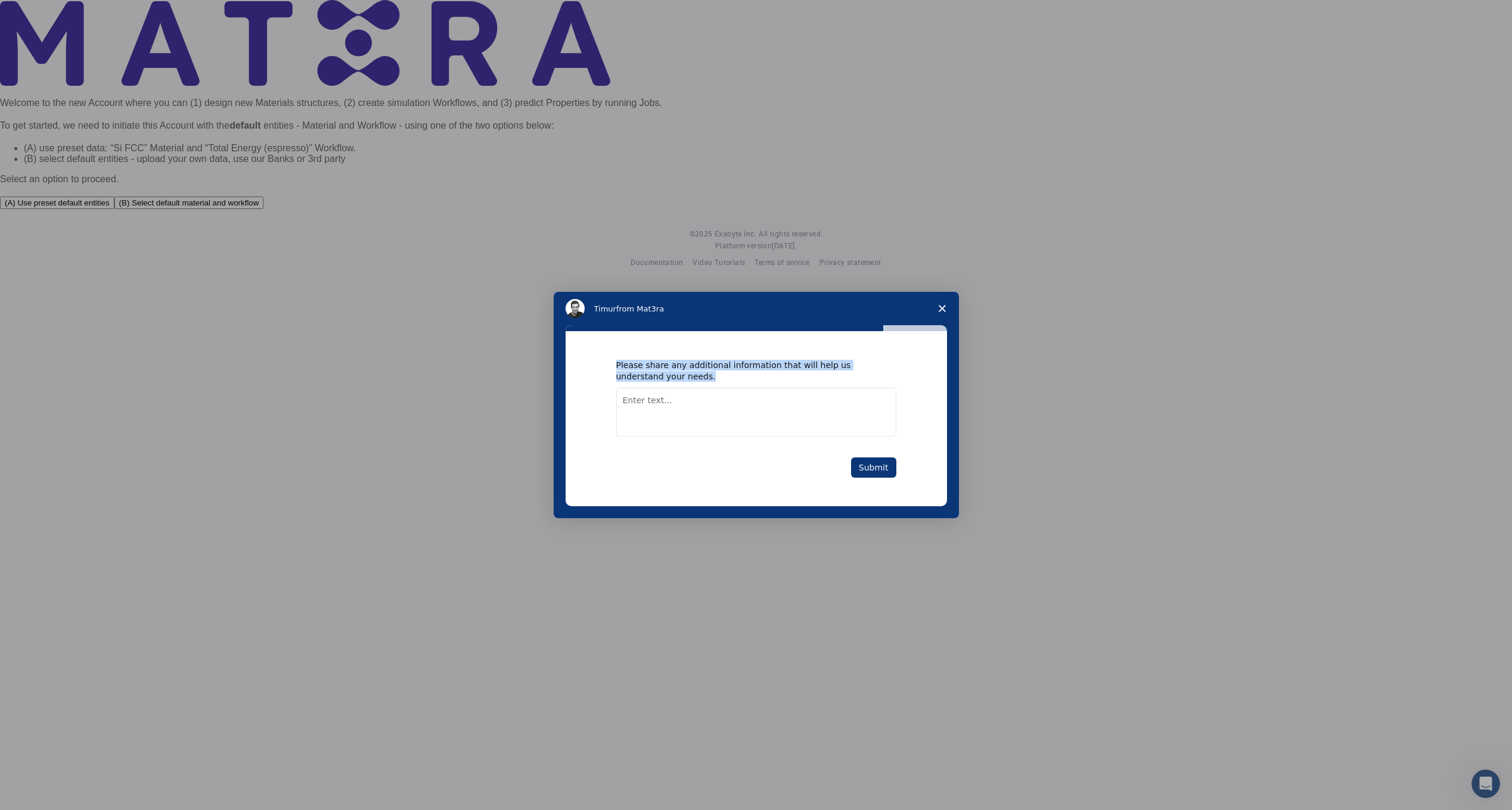
drag, startPoint x: 615, startPoint y: 364, endPoint x: 674, endPoint y: 387, distance: 63.3
click at [674, 387] on div "Please share any additional information that will help us understand your needs…" at bounding box center [756, 418] width 382 height 175
copy div "Please share any additional information that will help us understand your needs."
click at [699, 404] on textarea "Enter text..." at bounding box center [756, 412] width 280 height 49
paste textarea "Researching advanced materials for lightweight, durable sports footwear."
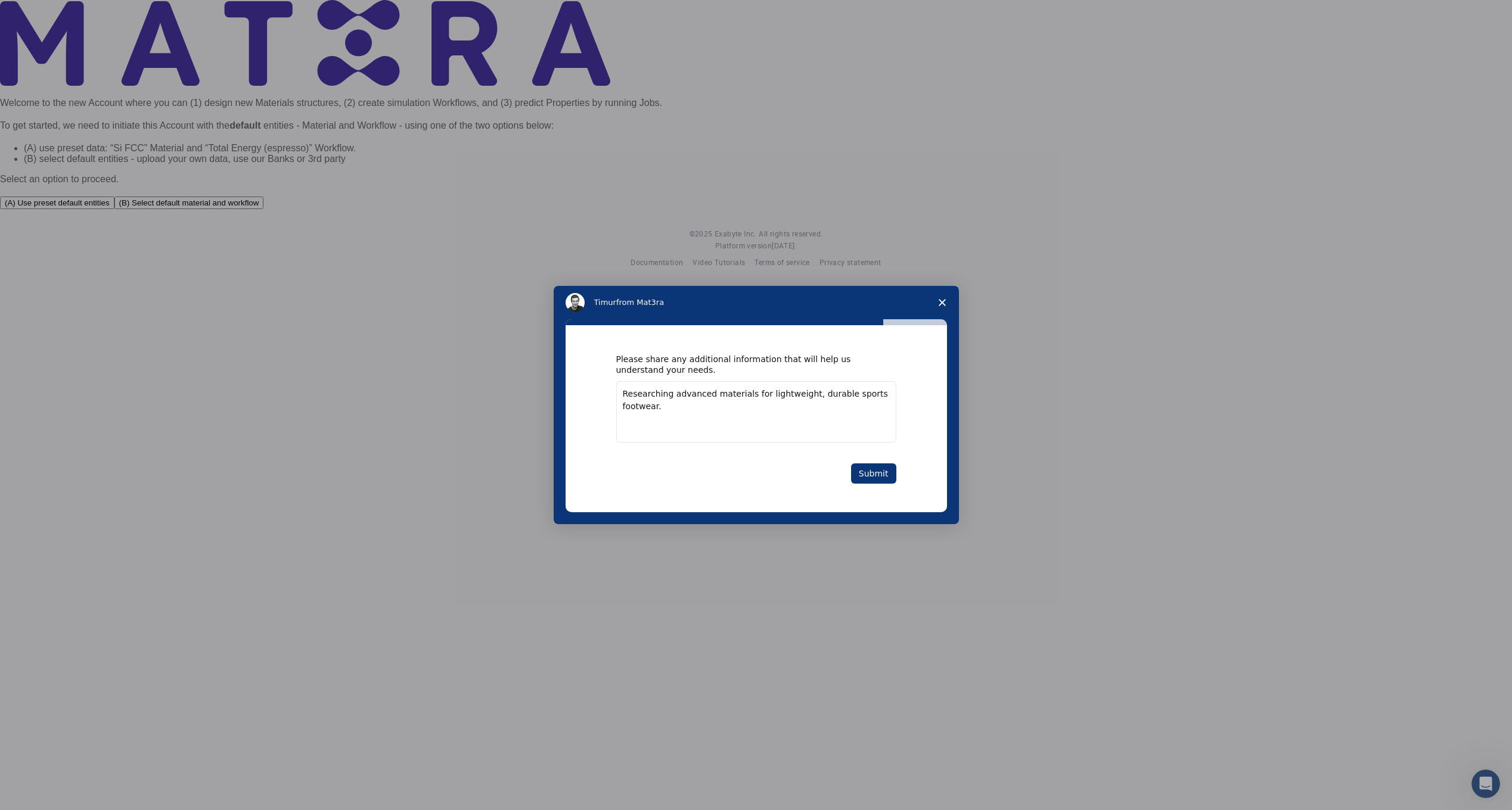
type textarea "Researching advanced materials for lightweight, durable sports footwear."
drag, startPoint x: 715, startPoint y: 415, endPoint x: 310, endPoint y: 269, distance: 430.5
click at [323, 275] on div "Timur from Mat3ra Please share any additional information that will help us und…" at bounding box center [756, 405] width 1512 height 810
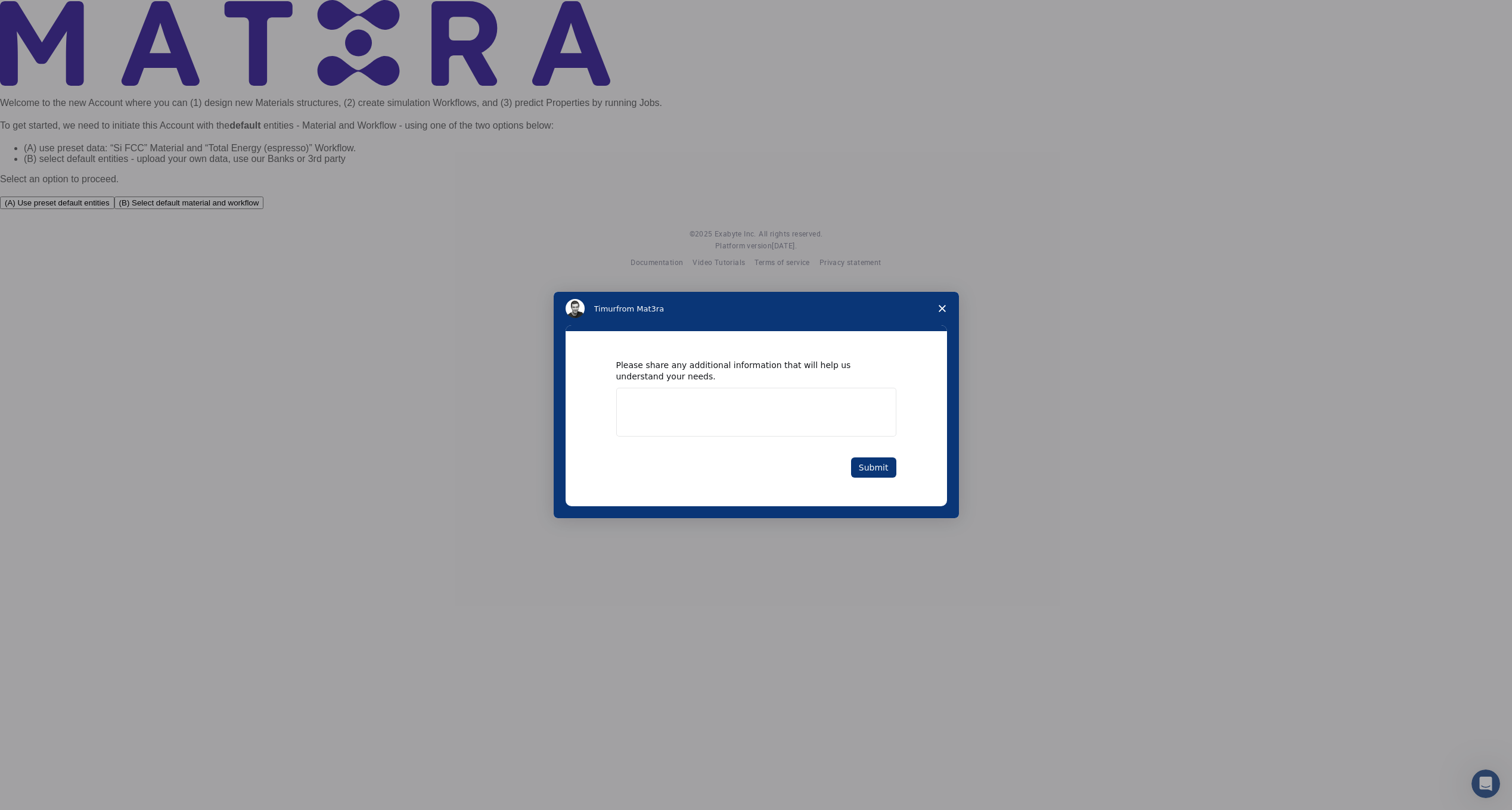
paste textarea "Description / Project Focus: Researching advanced materials for lightweight, du…"
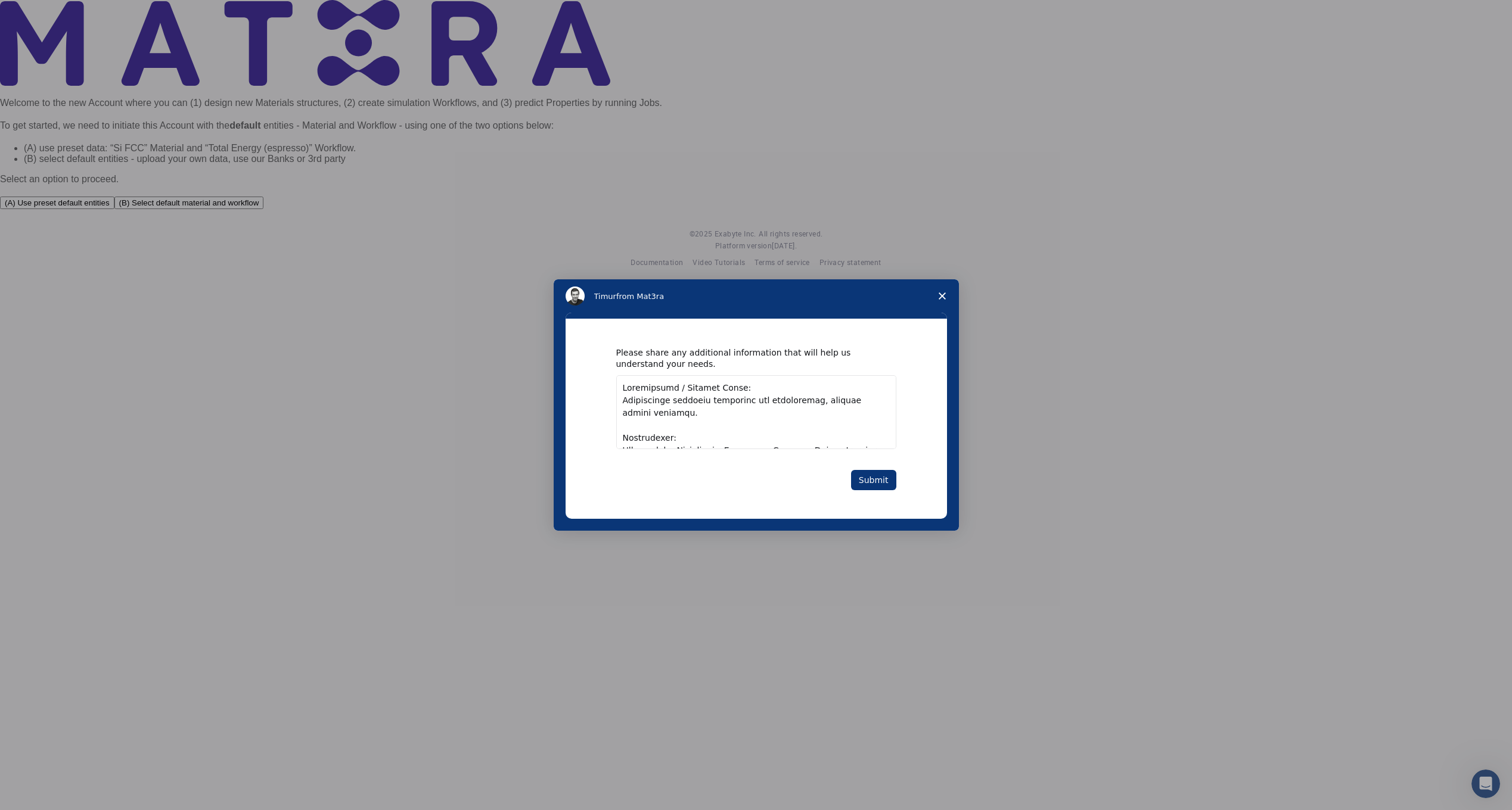
drag, startPoint x: 621, startPoint y: 423, endPoint x: 667, endPoint y: 384, distance: 60.3
click at [666, 363] on div "Please share any additional information that will help us understand your needs." at bounding box center [756, 398] width 280 height 101
click at [685, 411] on textarea "Enter text..." at bounding box center [756, 412] width 280 height 74
click at [670, 391] on textarea "Enter text..." at bounding box center [756, 412] width 280 height 74
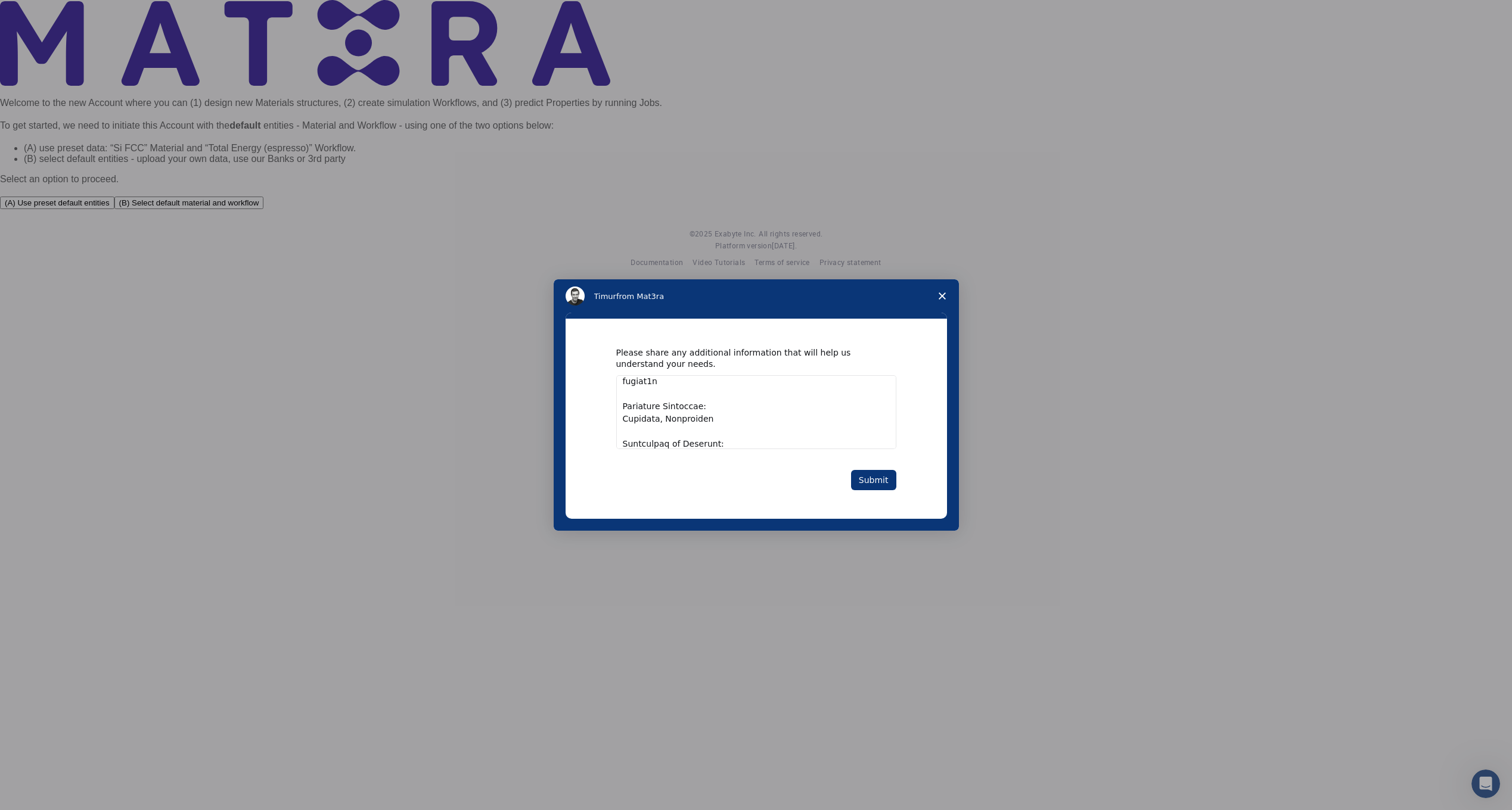
click at [667, 381] on textarea "Enter text..." at bounding box center [756, 412] width 280 height 74
drag, startPoint x: 618, startPoint y: 385, endPoint x: 723, endPoint y: 428, distance: 113.5
click at [723, 428] on textarea "Enter text..." at bounding box center [756, 412] width 280 height 74
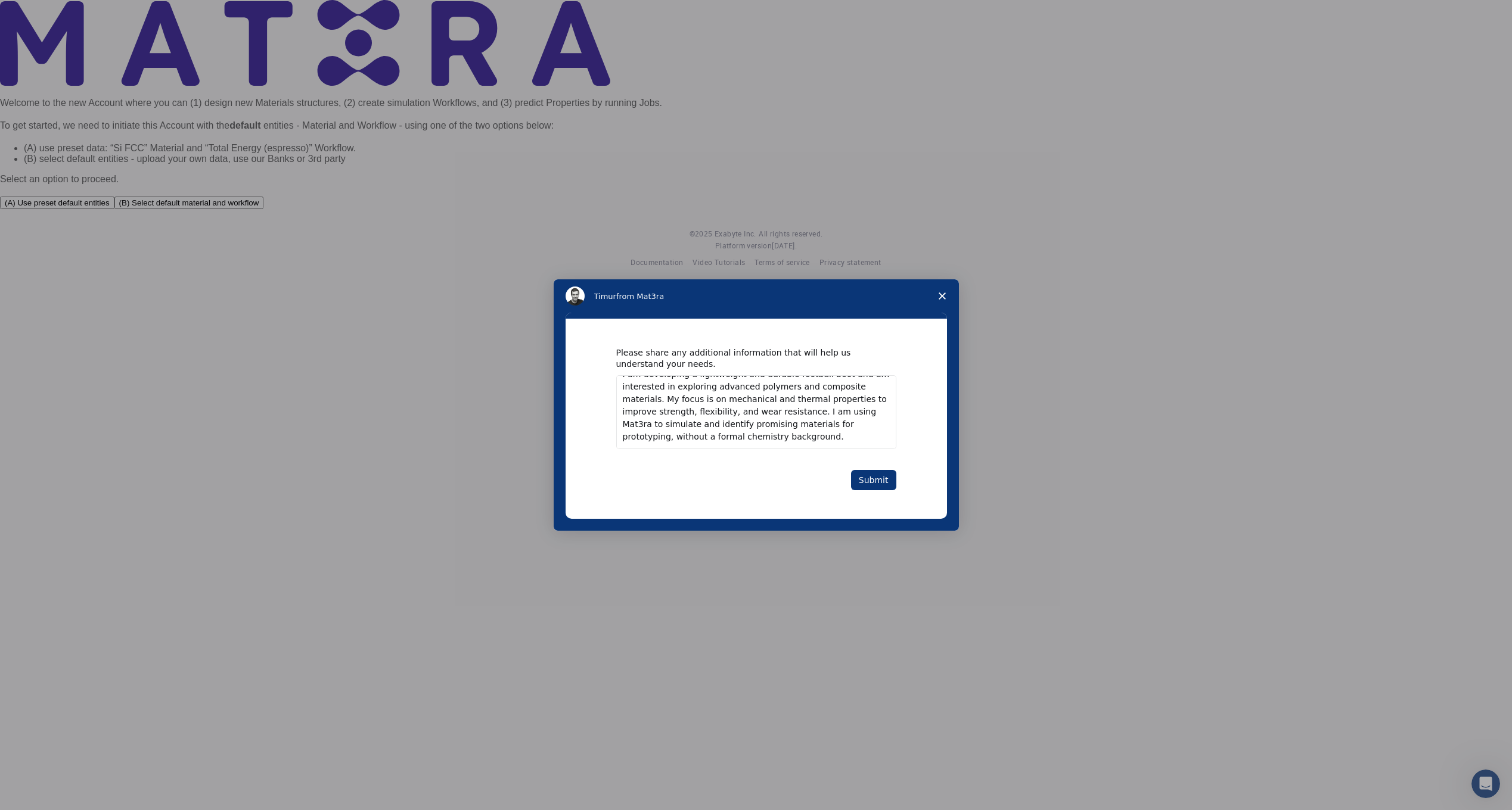
scroll to position [352, 0]
type textarea "Description / Project Focus: Researching advanced materials for lightweight, du…"
click at [880, 473] on button "Submit" at bounding box center [873, 480] width 45 height 20
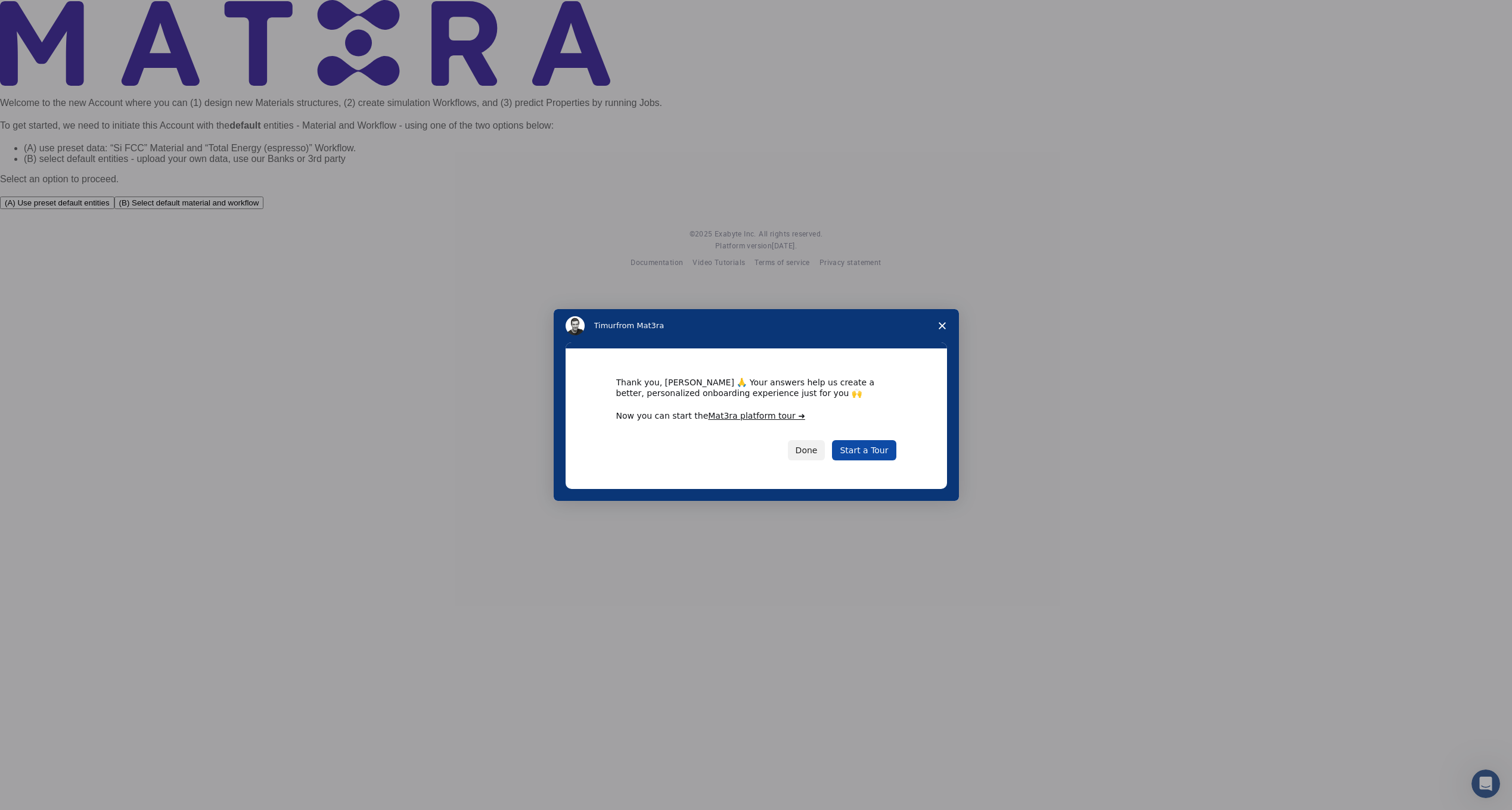
click at [854, 452] on link "Start a Tour" at bounding box center [864, 450] width 64 height 20
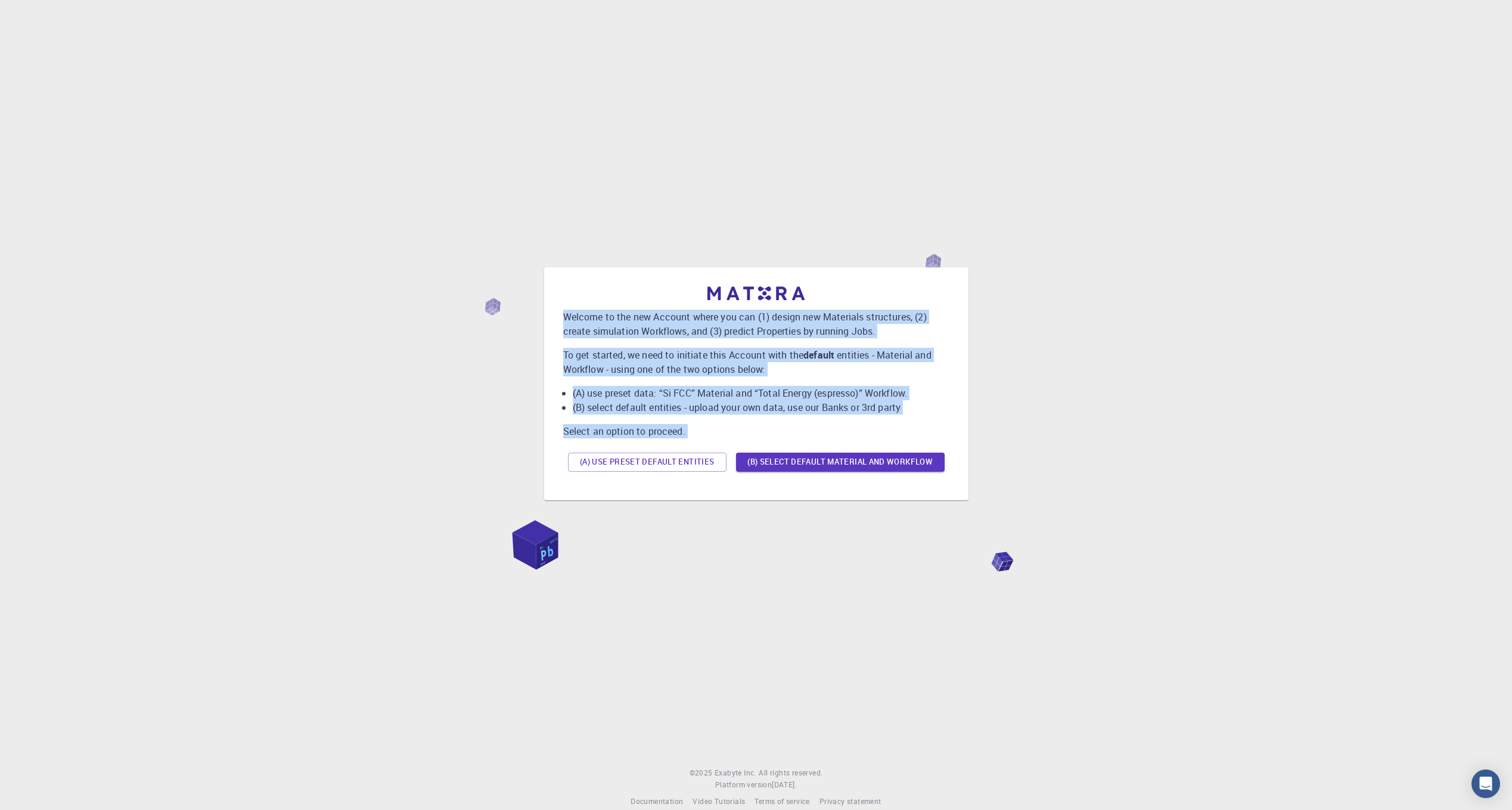
drag, startPoint x: 560, startPoint y: 306, endPoint x: 962, endPoint y: 486, distance: 440.5
click at [962, 486] on div "Welcome to the new Account where you can (1) design new Materials structures, (…" at bounding box center [756, 384] width 424 height 233
copy div "Welcome to the new Account where you can (1) design new Materials structures, (…"
click at [838, 463] on button "(B) Select default material and workflow" at bounding box center [840, 462] width 209 height 19
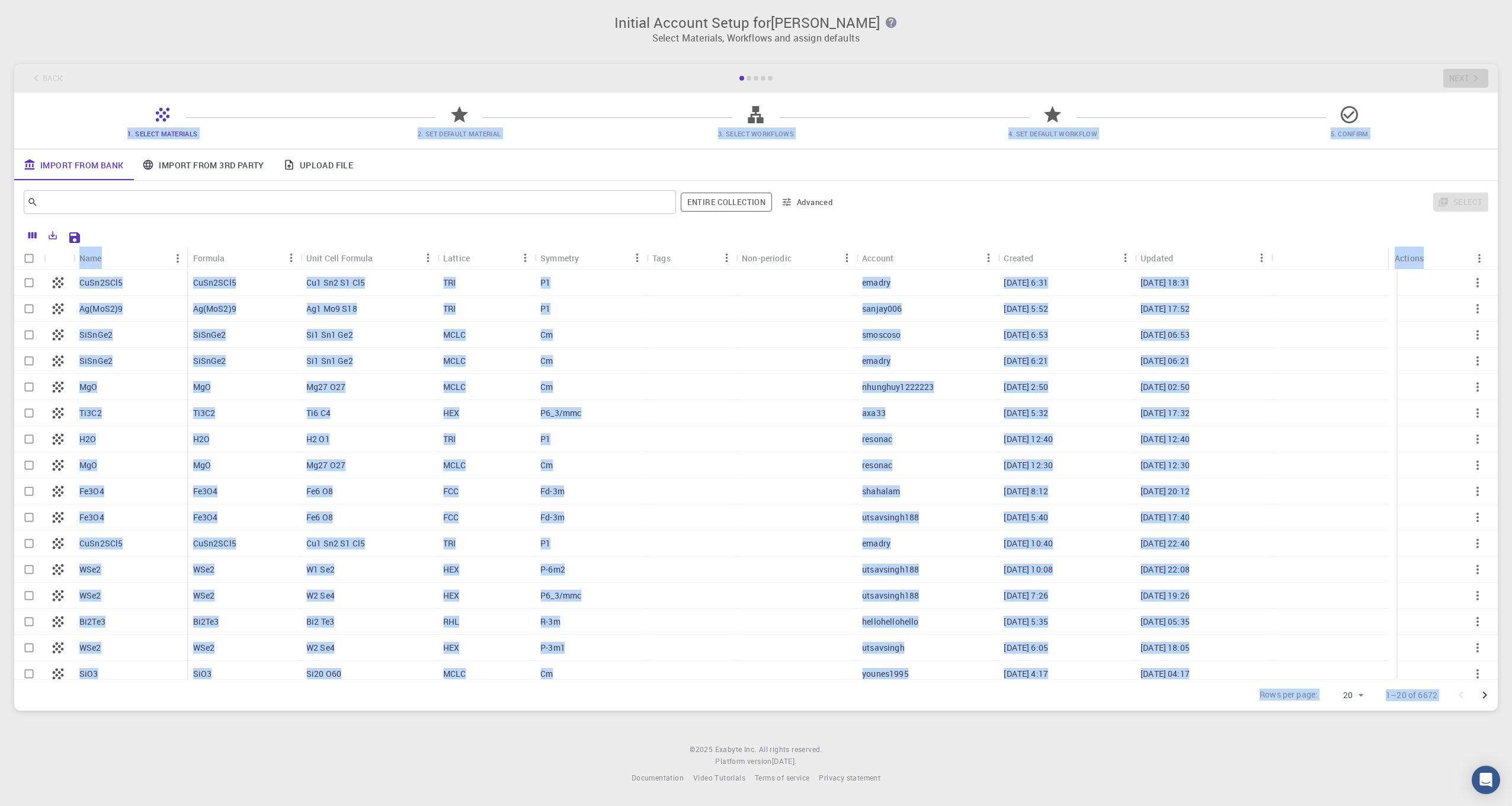
click at [881, 200] on div "Select" at bounding box center [1166, 202] width 645 height 28
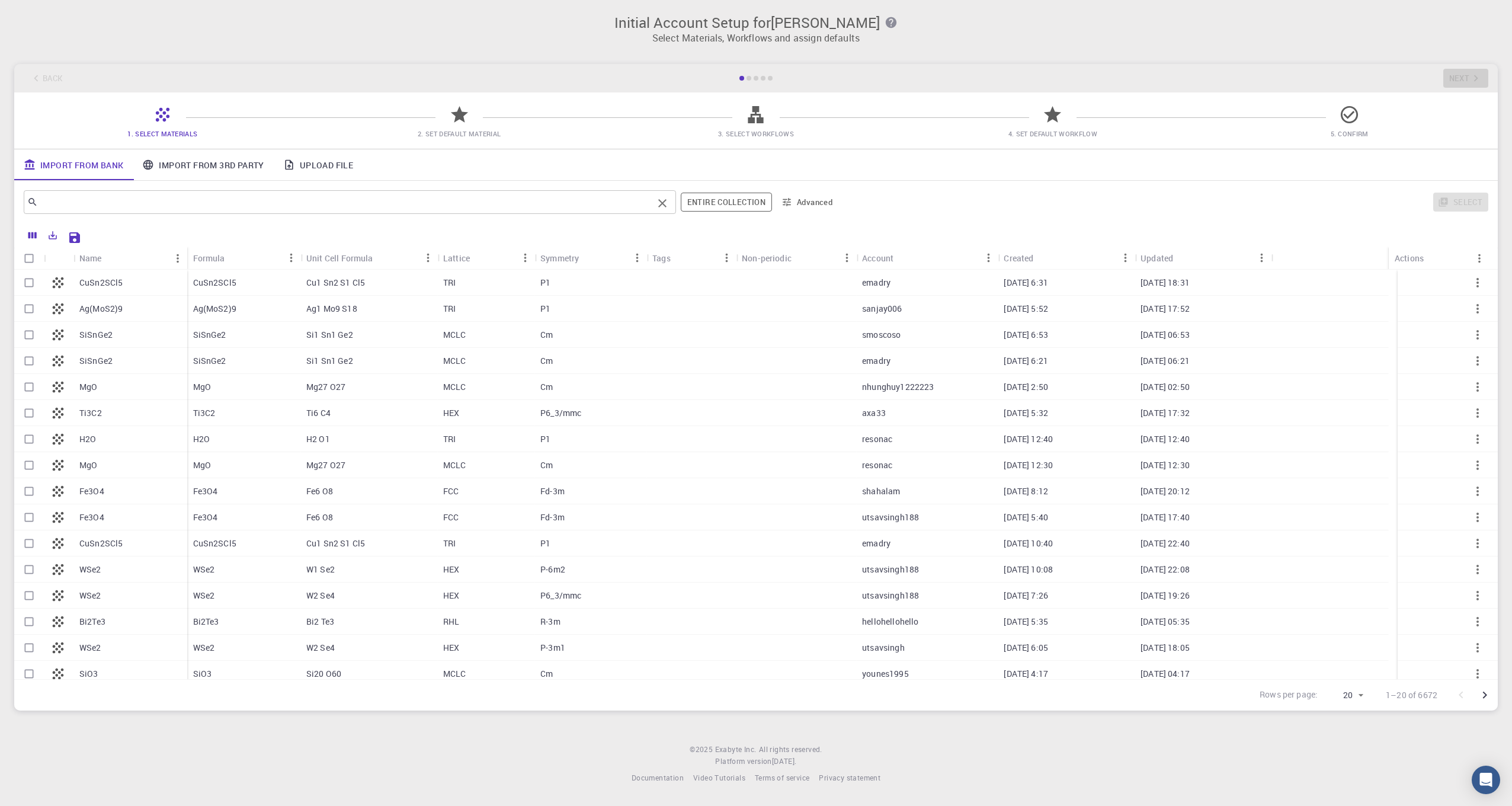
click at [237, 204] on input "text" at bounding box center [345, 202] width 615 height 17
paste input "Thermoplastic Polyurethane"
type input "Thermoplastic Polyurethane"
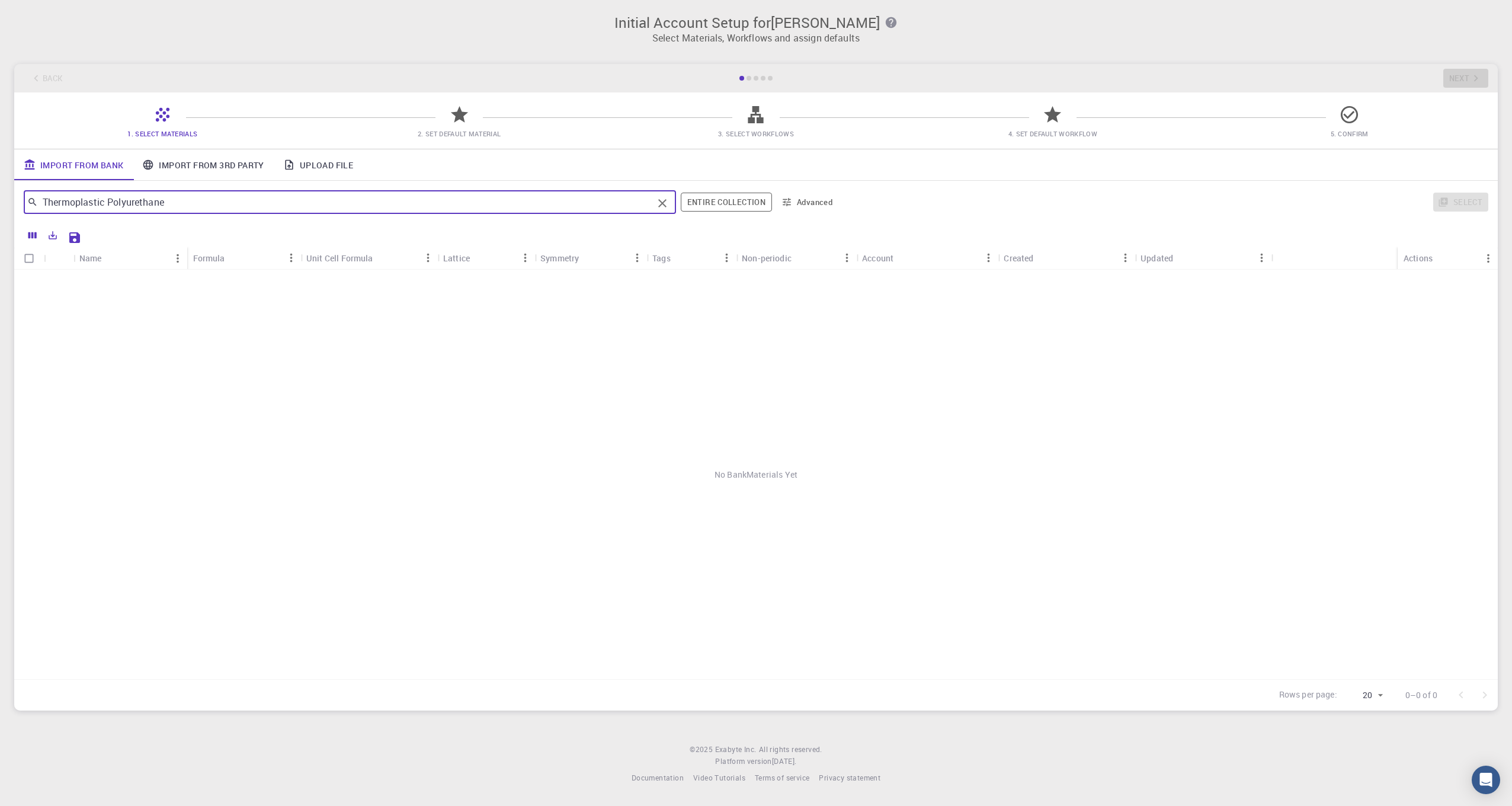
drag, startPoint x: 225, startPoint y: 195, endPoint x: 0, endPoint y: 220, distance: 226.4
click at [0, 221] on html "Initial Account Setup for Connor McKnight Select Materials, Workflows and assig…" at bounding box center [756, 403] width 1512 height 806
type input "tpu"
drag, startPoint x: 113, startPoint y: 200, endPoint x: 0, endPoint y: 218, distance: 114.4
click at [0, 218] on html "Initial Account Setup for Connor McKnight Select Materials, Workflows and assig…" at bounding box center [756, 403] width 1512 height 806
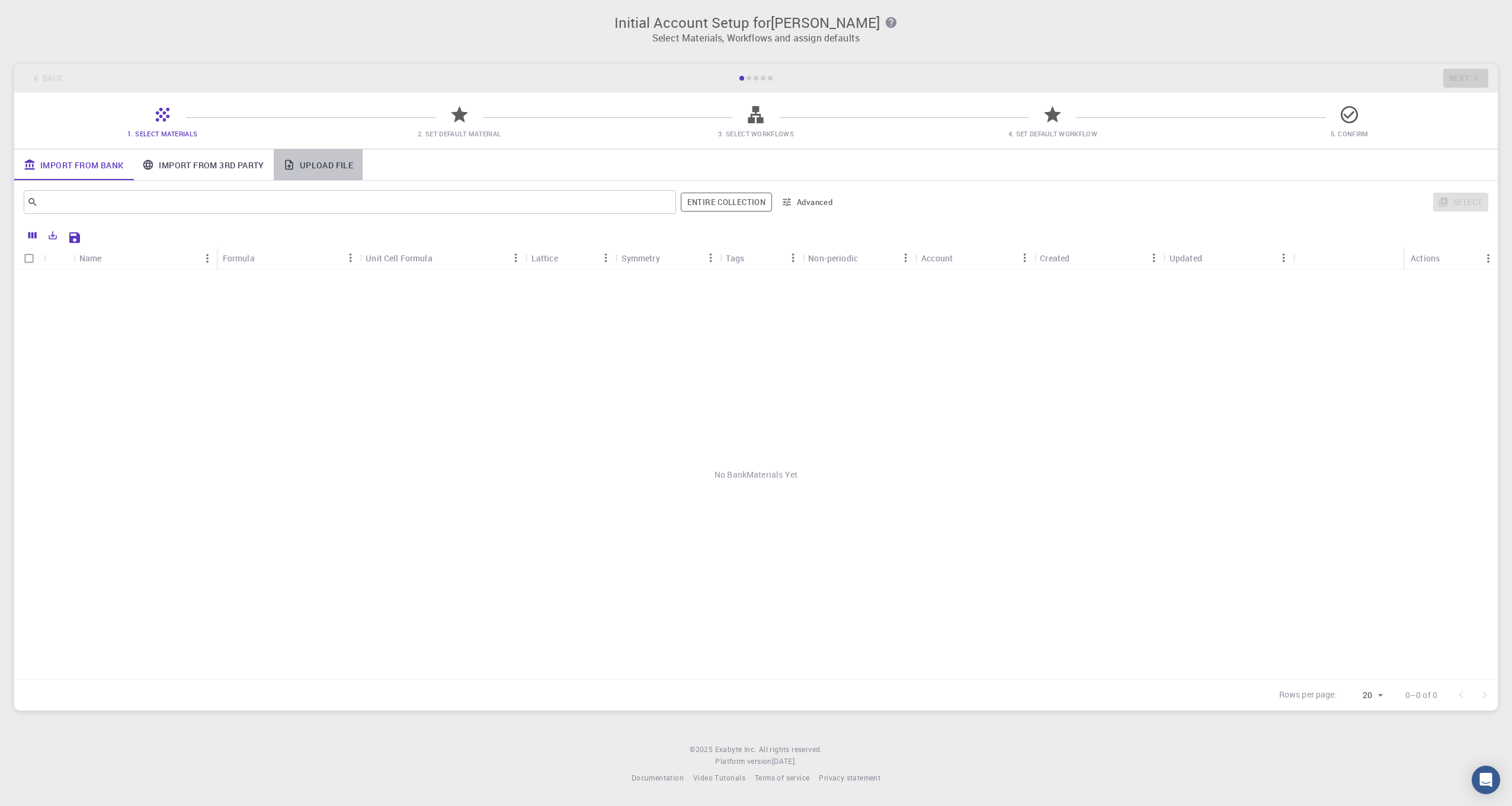
click at [313, 161] on link "Upload File" at bounding box center [318, 165] width 89 height 31
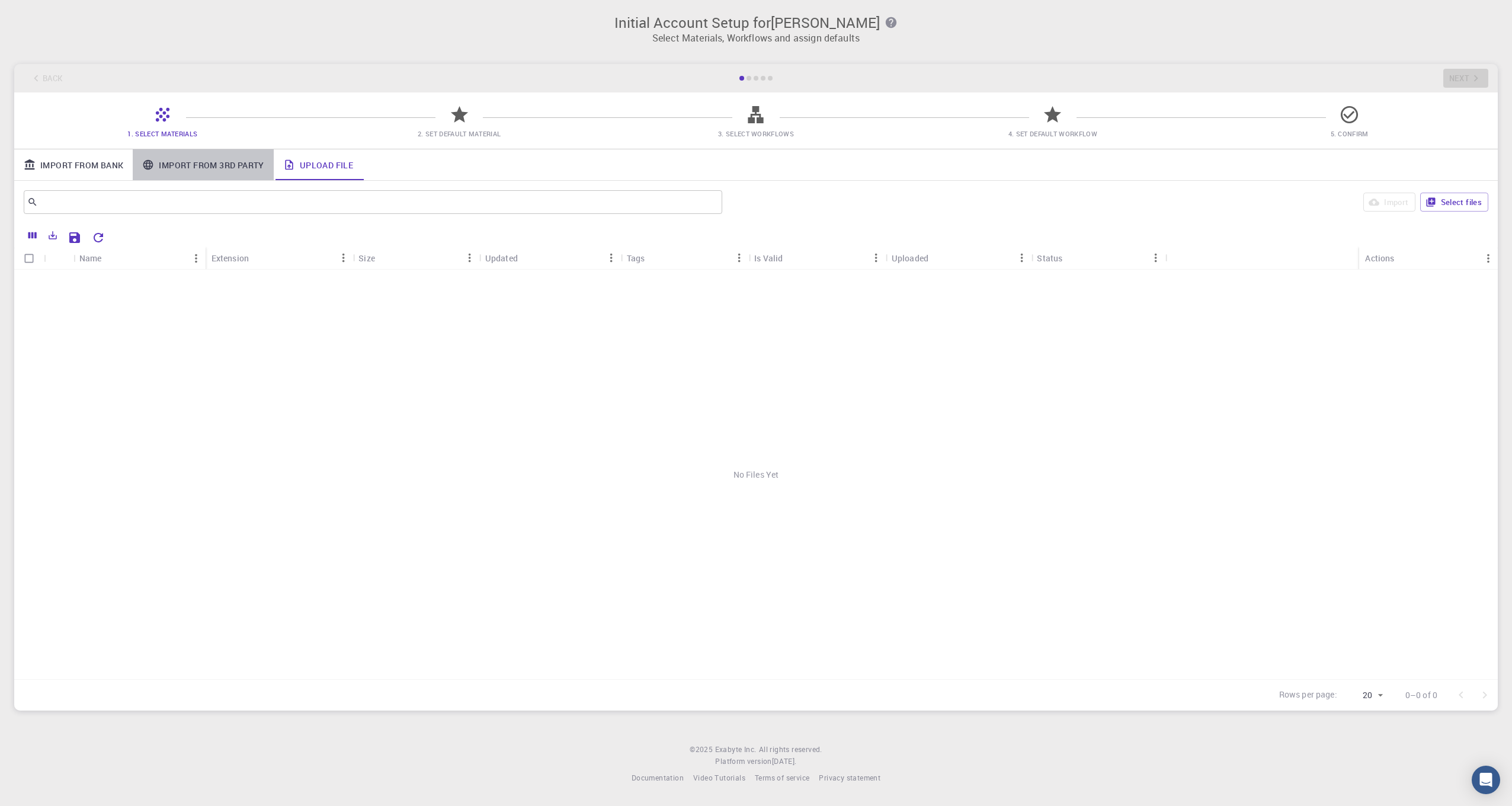
click at [231, 174] on link "Import From 3rd Party" at bounding box center [203, 165] width 140 height 31
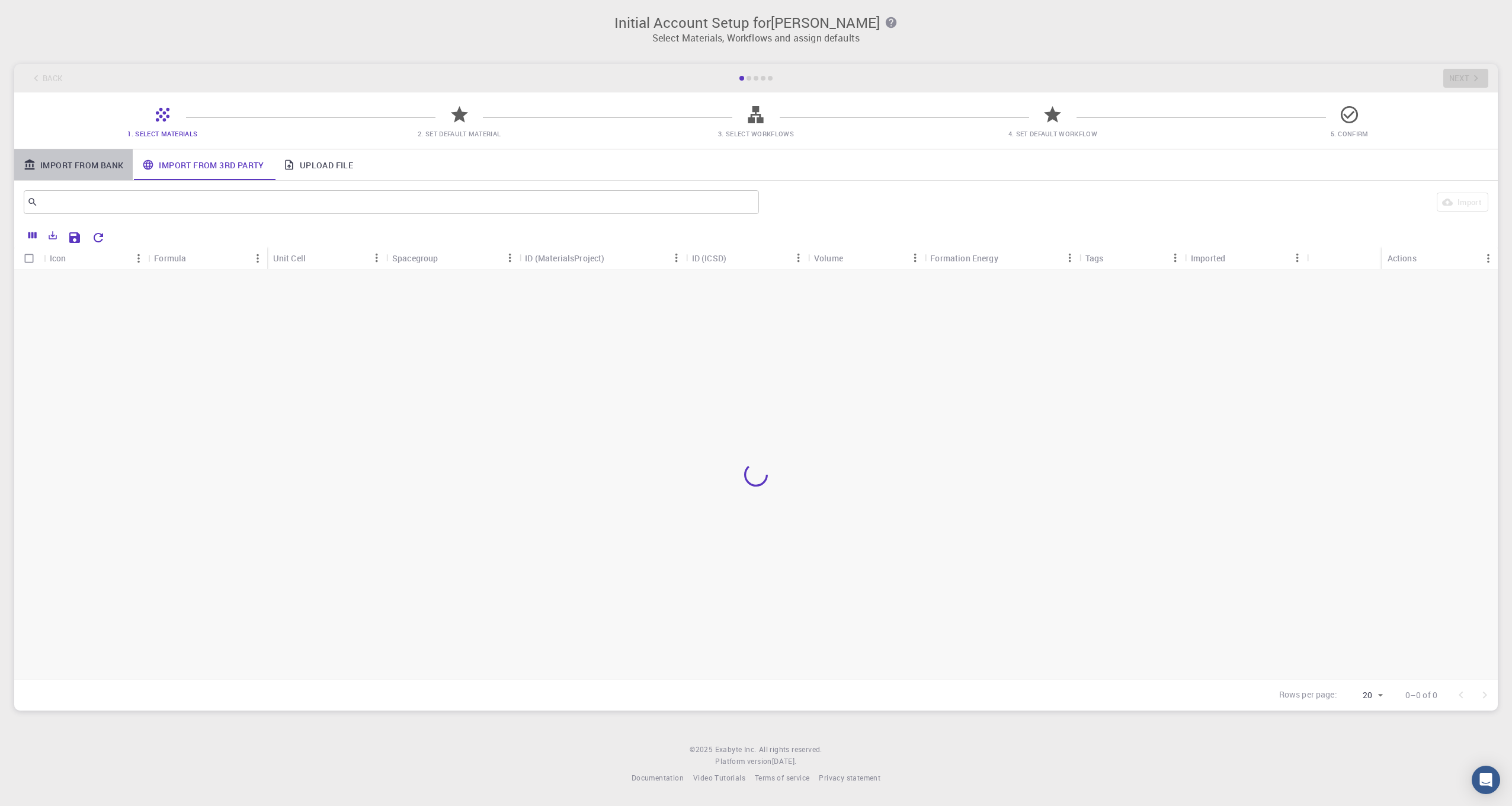
click at [63, 171] on link "Import From Bank" at bounding box center [74, 165] width 119 height 31
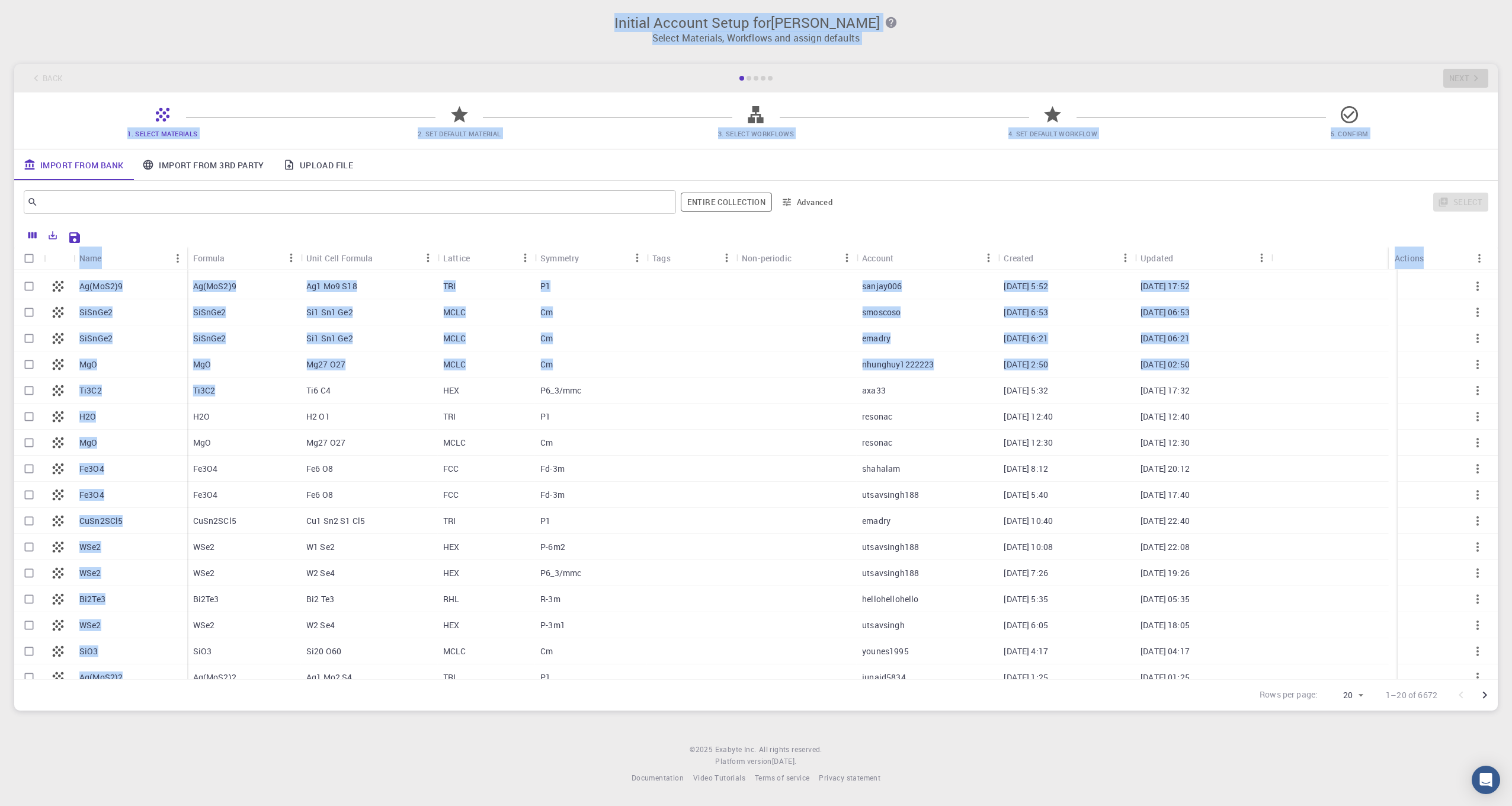
scroll to position [112, 0]
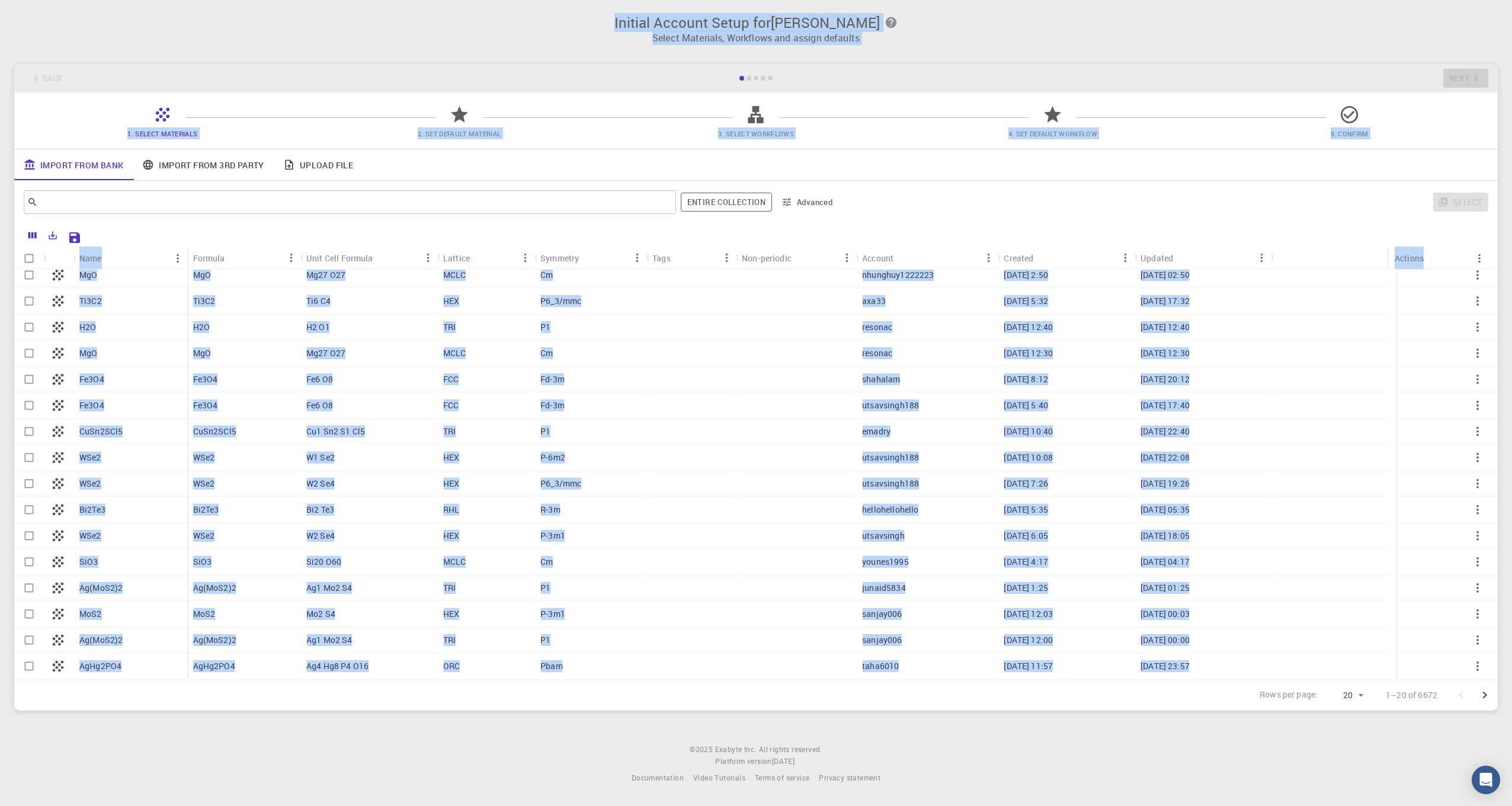
copy div "Initial Account Setup for Connor McKnight Select Materials, Workflows and assig…"
drag, startPoint x: 35, startPoint y: 17, endPoint x: 485, endPoint y: 695, distance: 813.7
click at [485, 695] on div "Initial Account Setup for Connor McKnight Select Materials, Workflows and assig…" at bounding box center [756, 362] width 1512 height 725
click at [384, 172] on div "Import From Bank Import From 3rd Party Upload File" at bounding box center [756, 165] width 1484 height 31
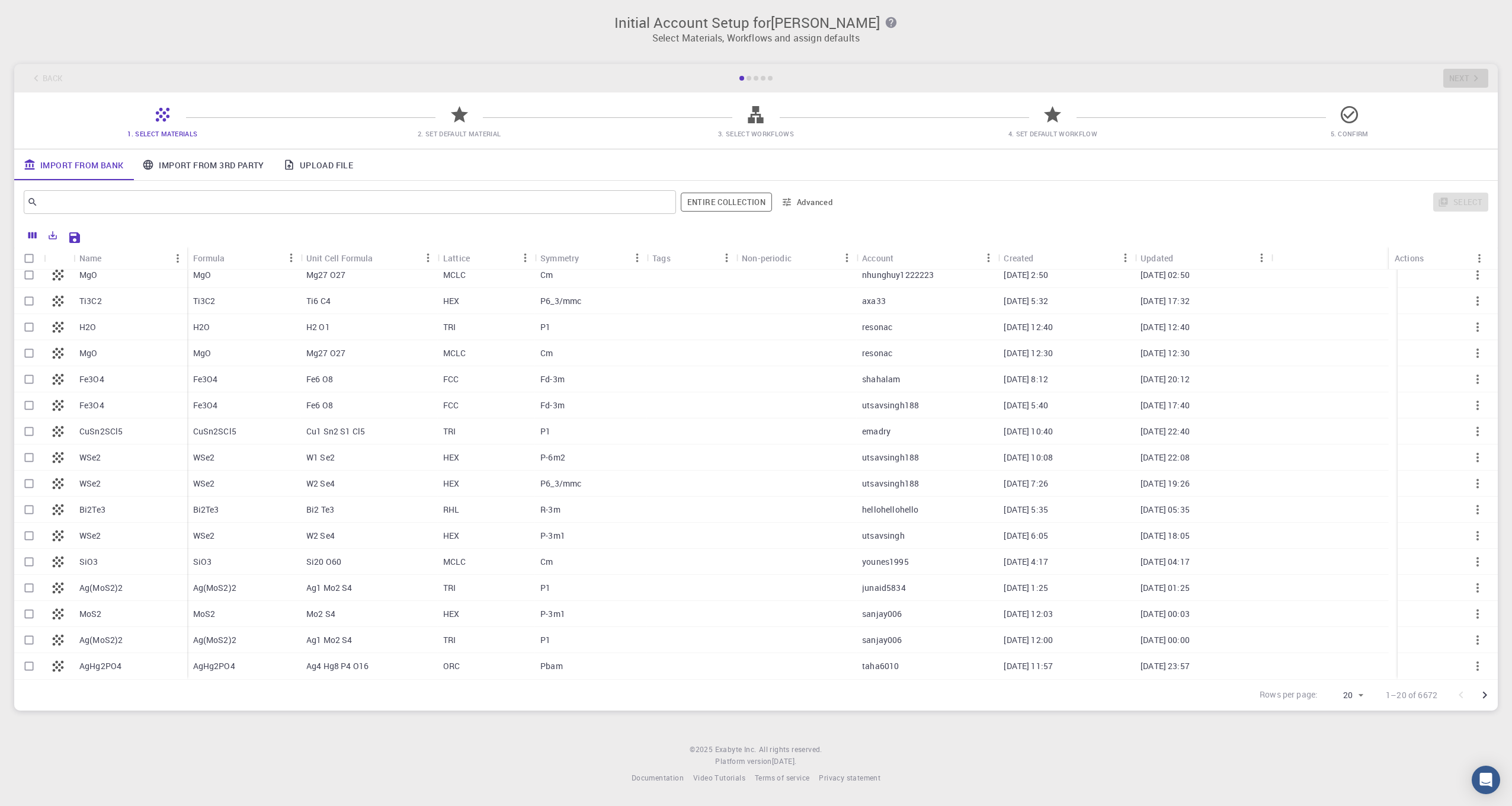
click at [340, 164] on link "Upload File" at bounding box center [318, 165] width 89 height 31
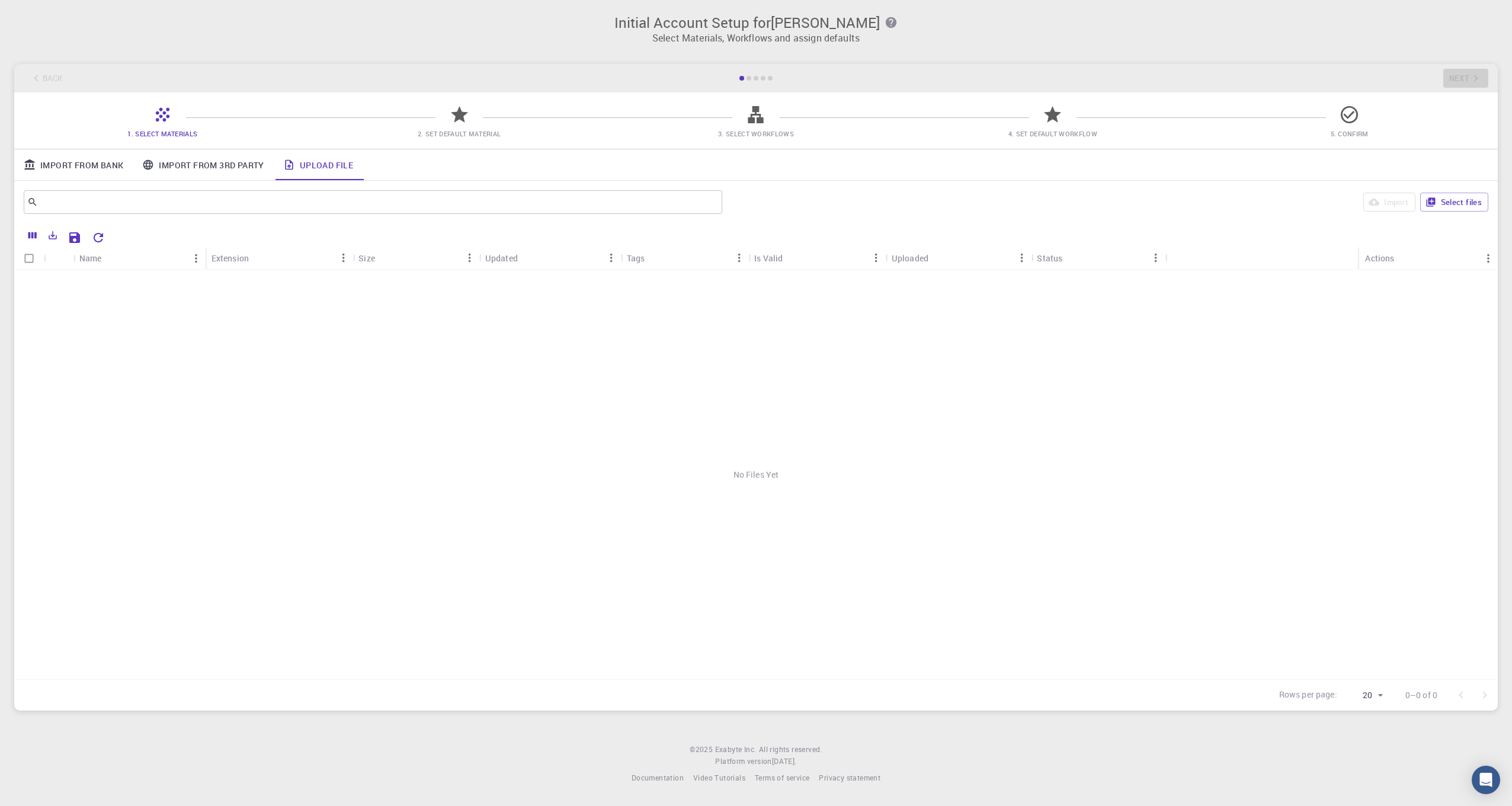
click at [714, 425] on div "No Files Yet" at bounding box center [756, 474] width 1484 height 410
click at [1450, 198] on button "Select files" at bounding box center [1455, 202] width 68 height 19
click at [1345, 117] on icon at bounding box center [1349, 115] width 21 height 21
click at [83, 176] on link "Import From Bank" at bounding box center [74, 165] width 119 height 31
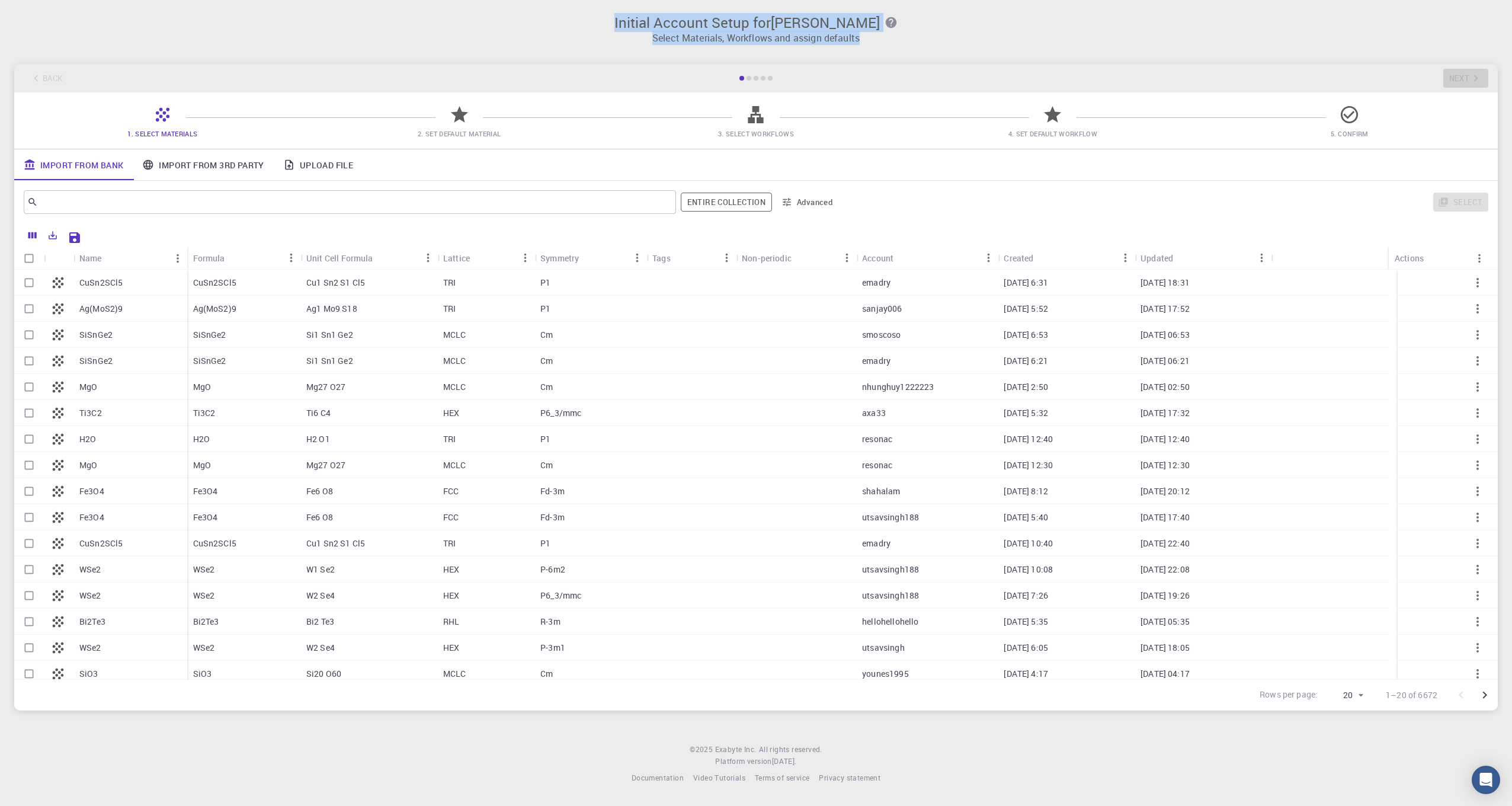
drag, startPoint x: 591, startPoint y: 15, endPoint x: 914, endPoint y: 35, distance: 323.6
click at [914, 35] on div "Initial Account Setup for Connor McKnight Select Materials, Workflows and assig…" at bounding box center [756, 25] width 1512 height 50
click at [1168, 28] on h3 "Initial Account Setup for Connor McKnight" at bounding box center [756, 22] width 1469 height 17
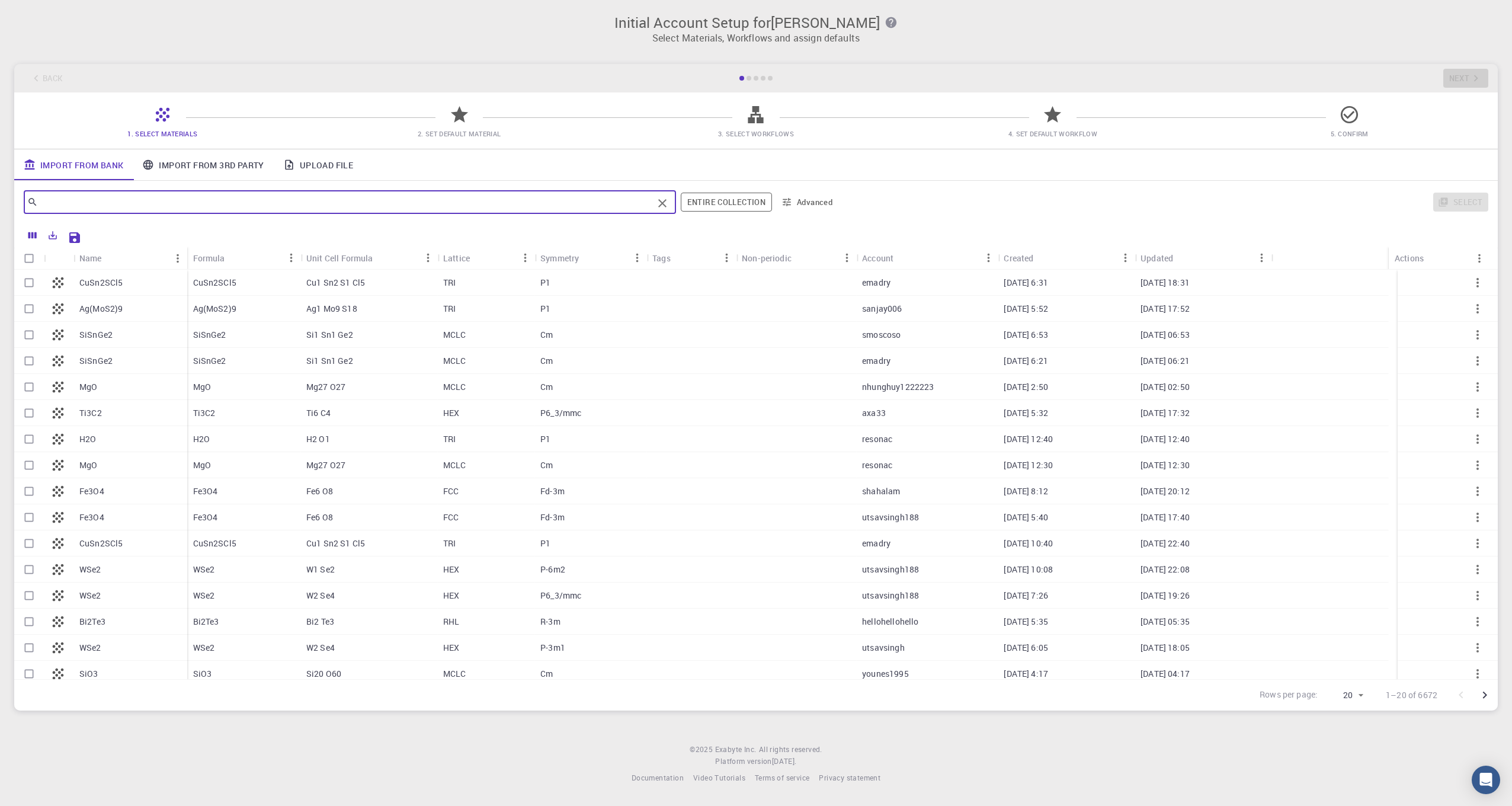
click at [444, 195] on input "text" at bounding box center [345, 202] width 615 height 17
type input "h2o"
click at [106, 284] on div "H2O" at bounding box center [130, 282] width 114 height 26
checkbox input "true"
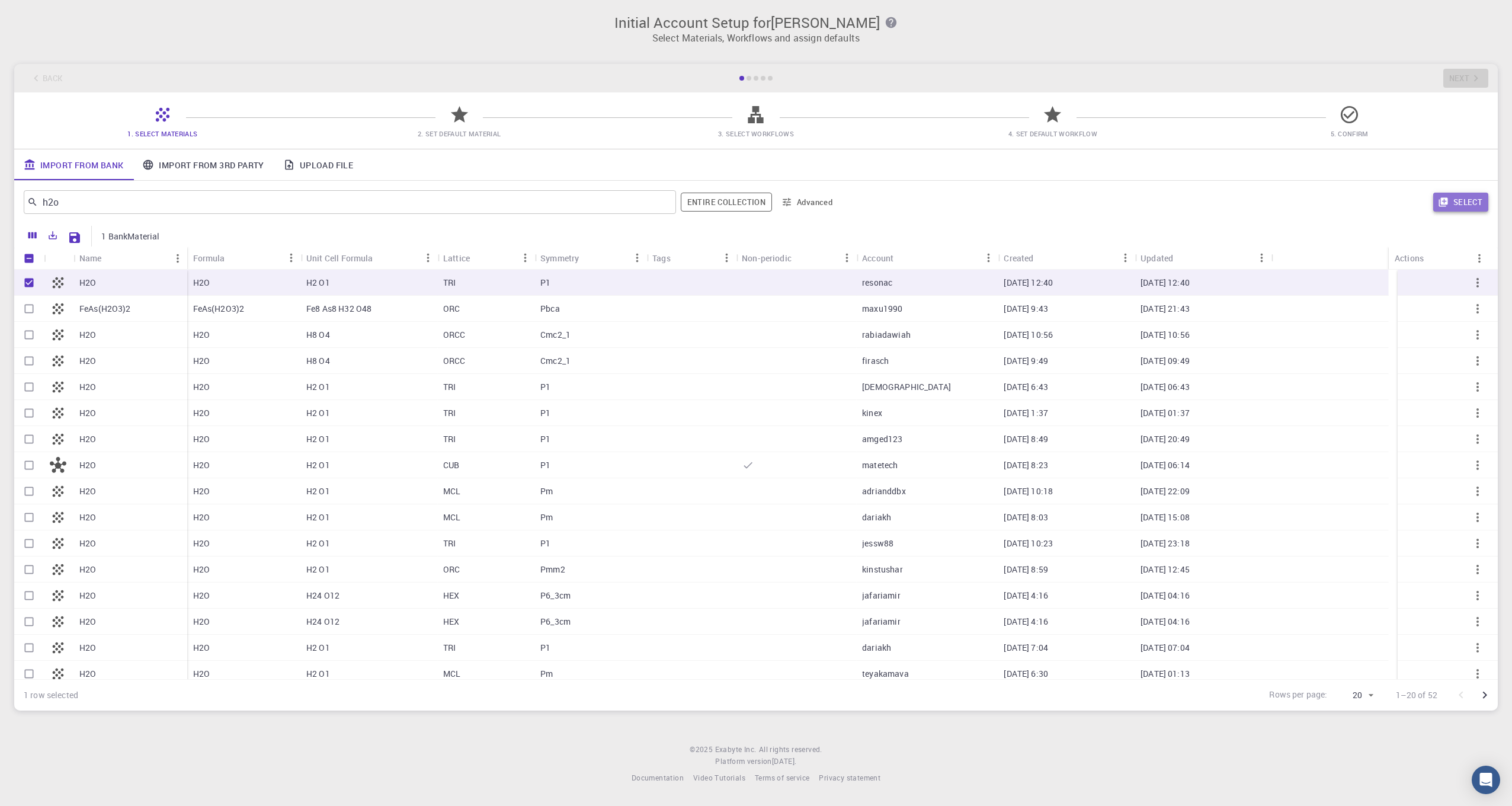
click at [1448, 200] on icon "button" at bounding box center [1443, 202] width 9 height 9
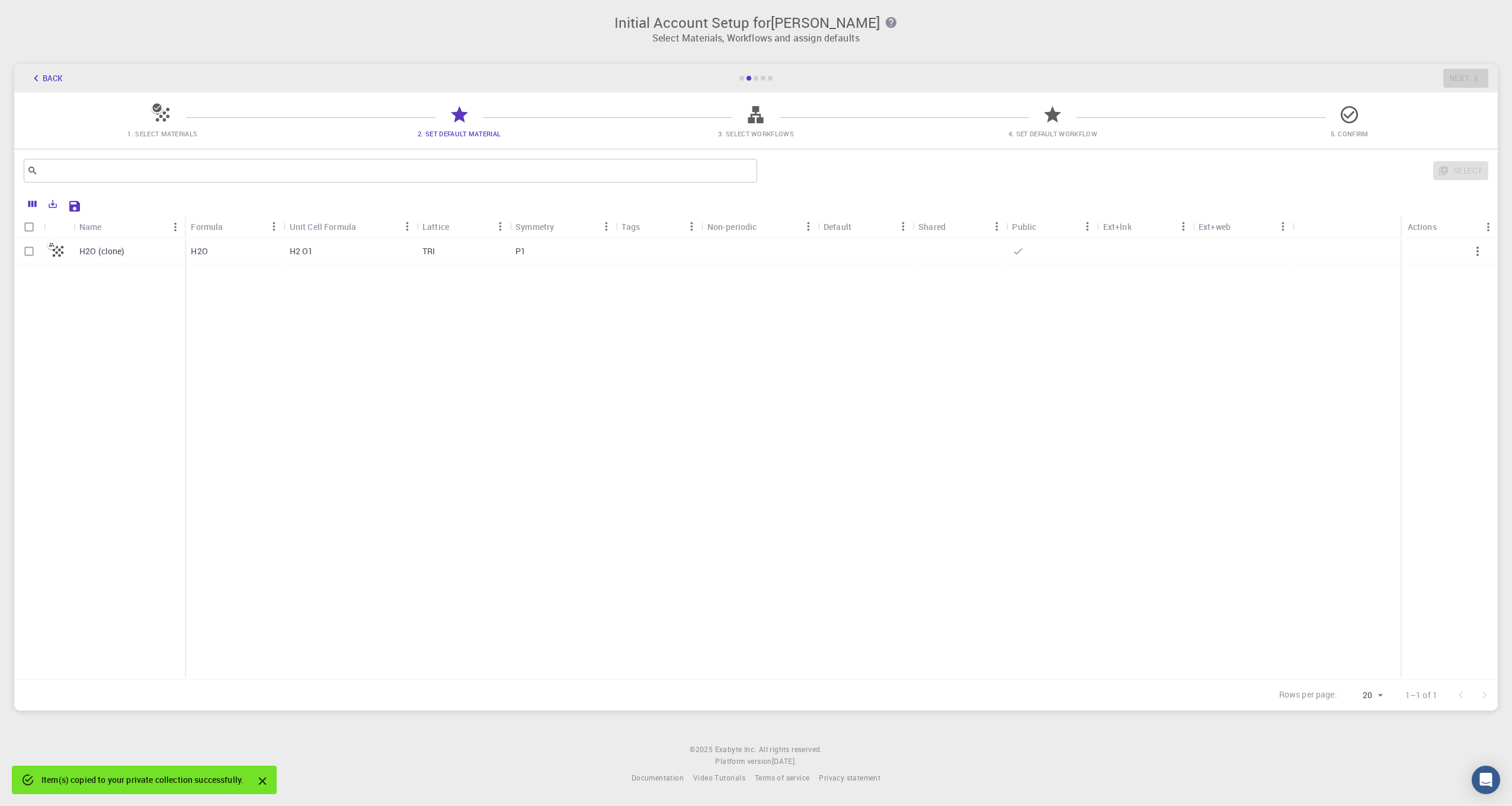
click at [1178, 746] on footer "© 2025 Exabyte Inc. All rights reserved. Platform version 2025.7.24 . Documenta…" at bounding box center [756, 764] width 1512 height 40
click at [261, 252] on div "H2O" at bounding box center [234, 252] width 98 height 26
checkbox input "true"
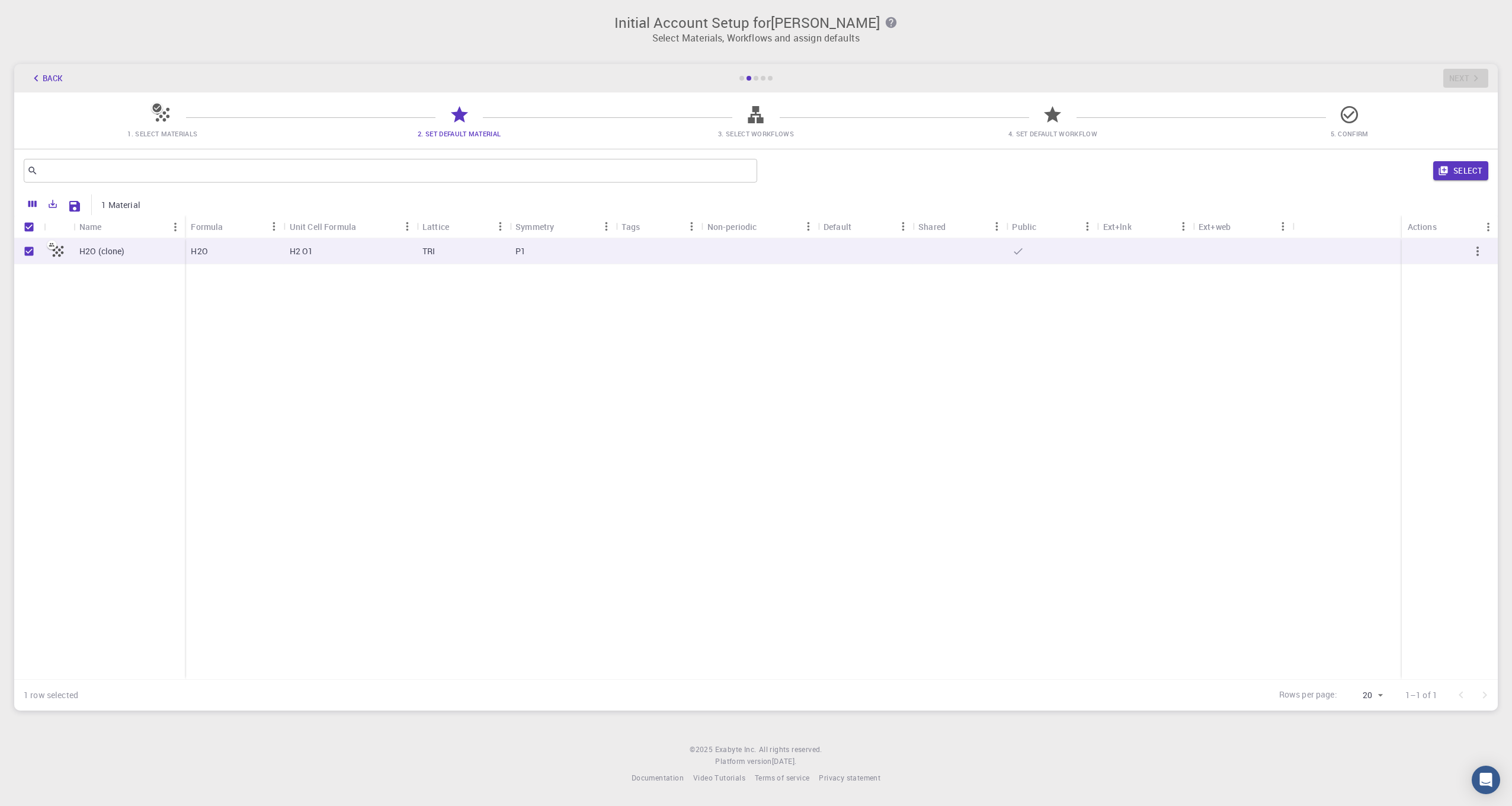
click at [253, 253] on div "H2O" at bounding box center [234, 252] width 98 height 26
checkbox input "false"
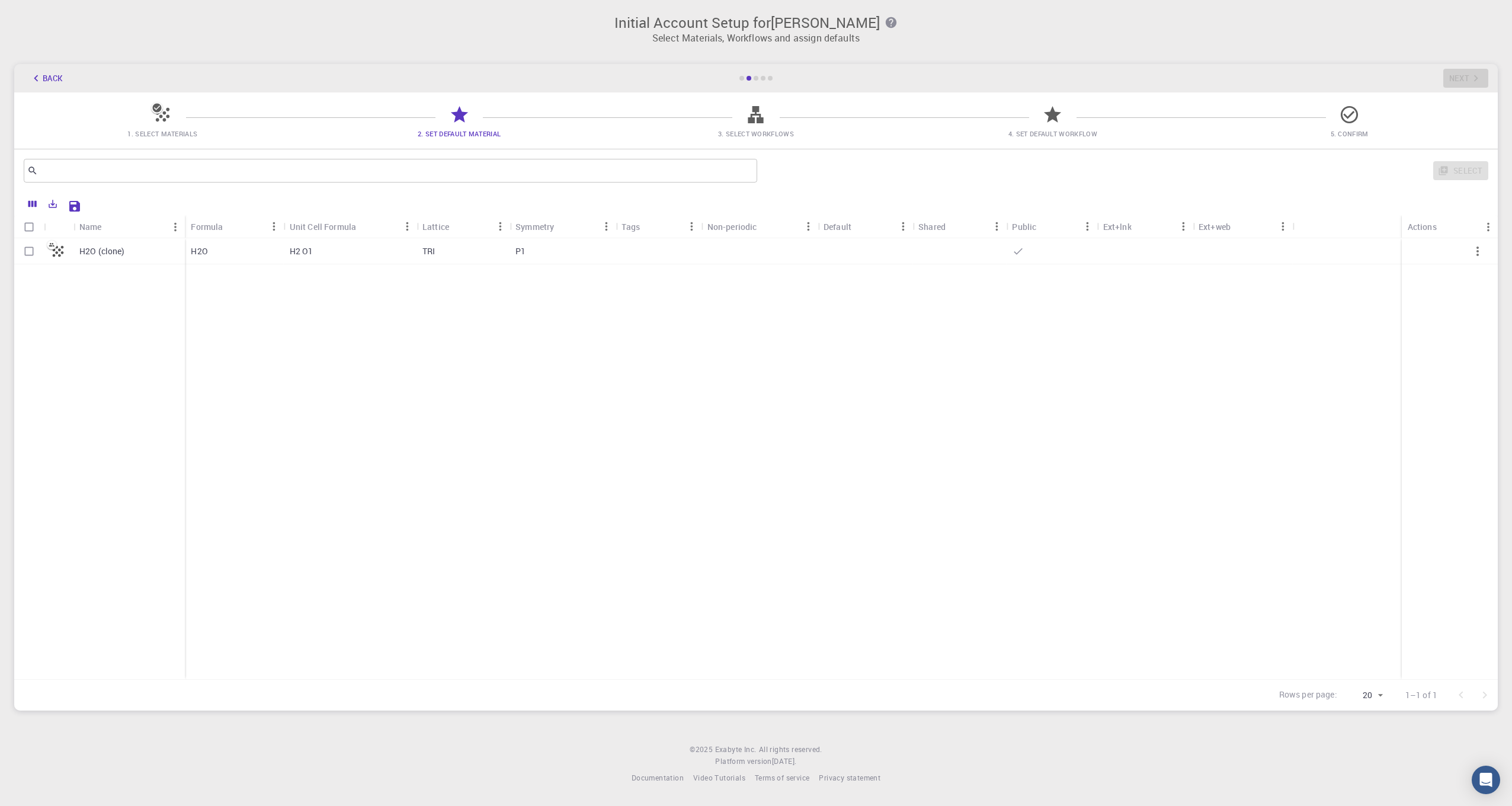
click at [366, 247] on div "H2 O1" at bounding box center [350, 252] width 133 height 26
checkbox input "true"
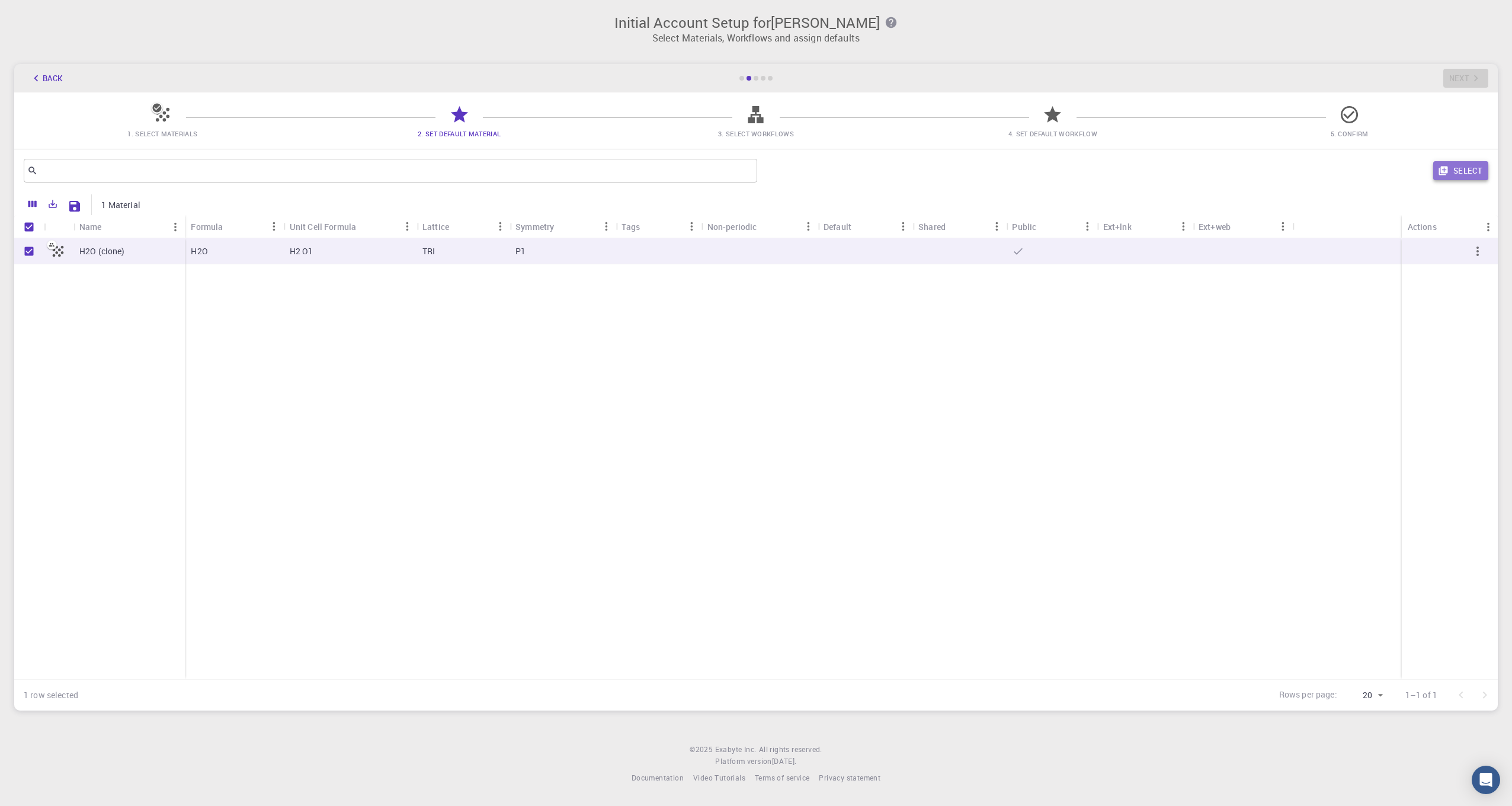
click at [1463, 171] on button "Select" at bounding box center [1461, 171] width 55 height 19
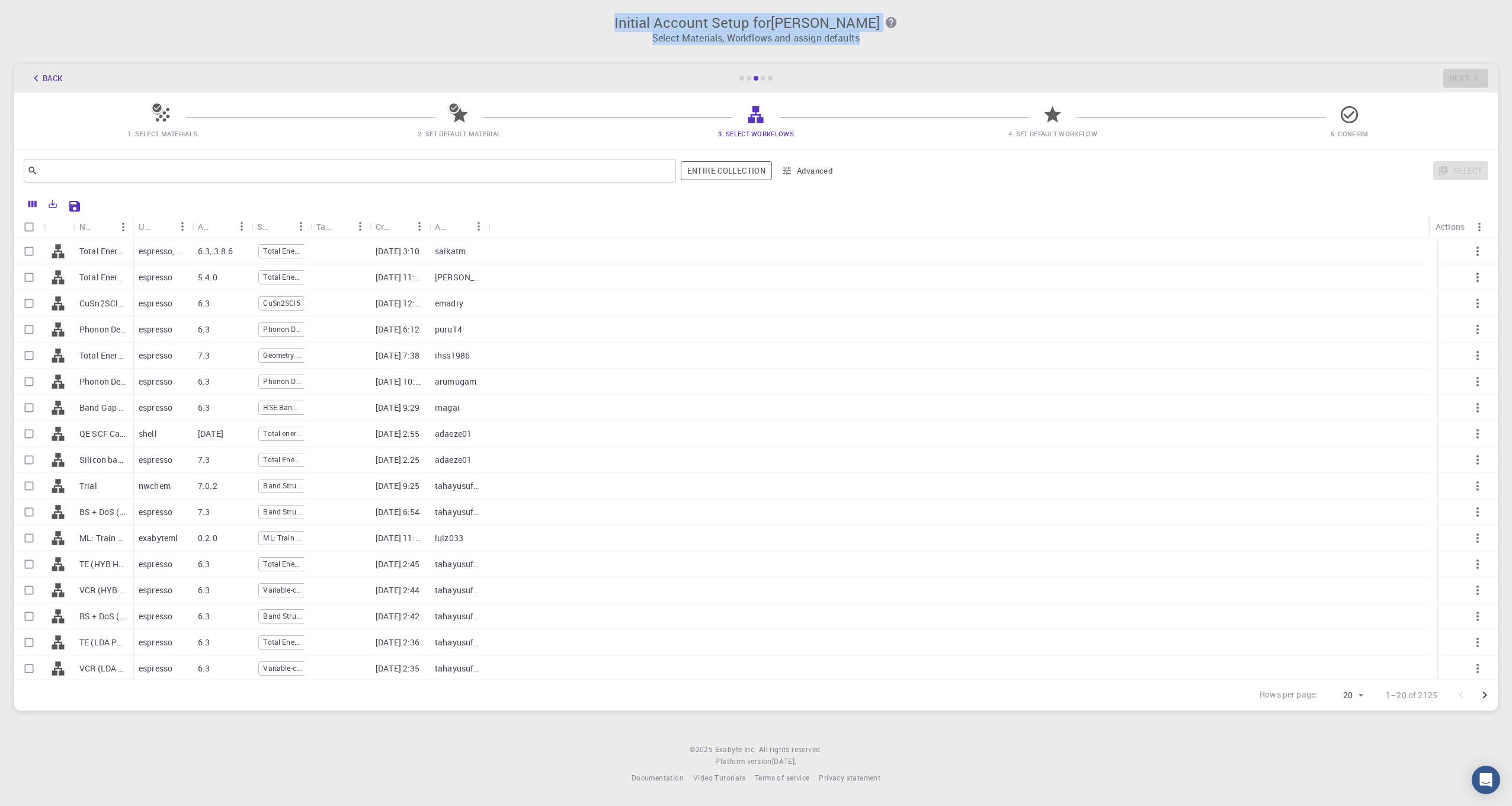
drag, startPoint x: 608, startPoint y: 20, endPoint x: 924, endPoint y: 46, distance: 317.1
click at [924, 46] on div "Initial Account Setup for Connor McKnight Select Materials, Workflows and assig…" at bounding box center [756, 25] width 1512 height 50
copy div "Initial Account Setup for Connor McKnight Select Materials, Workflows and assig…"
click at [338, 250] on div at bounding box center [340, 252] width 59 height 26
checkbox input "true"
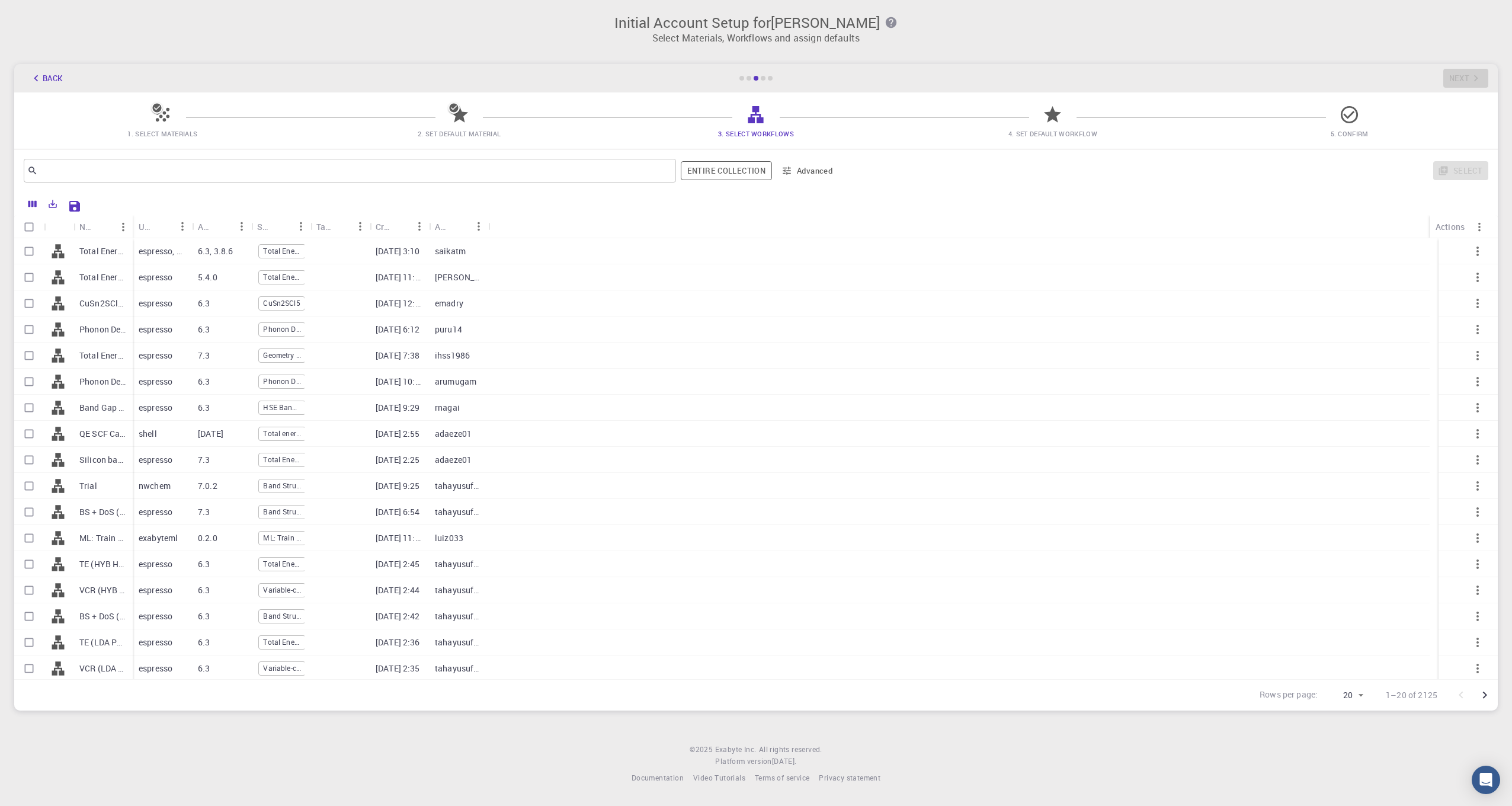
checkbox input "true"
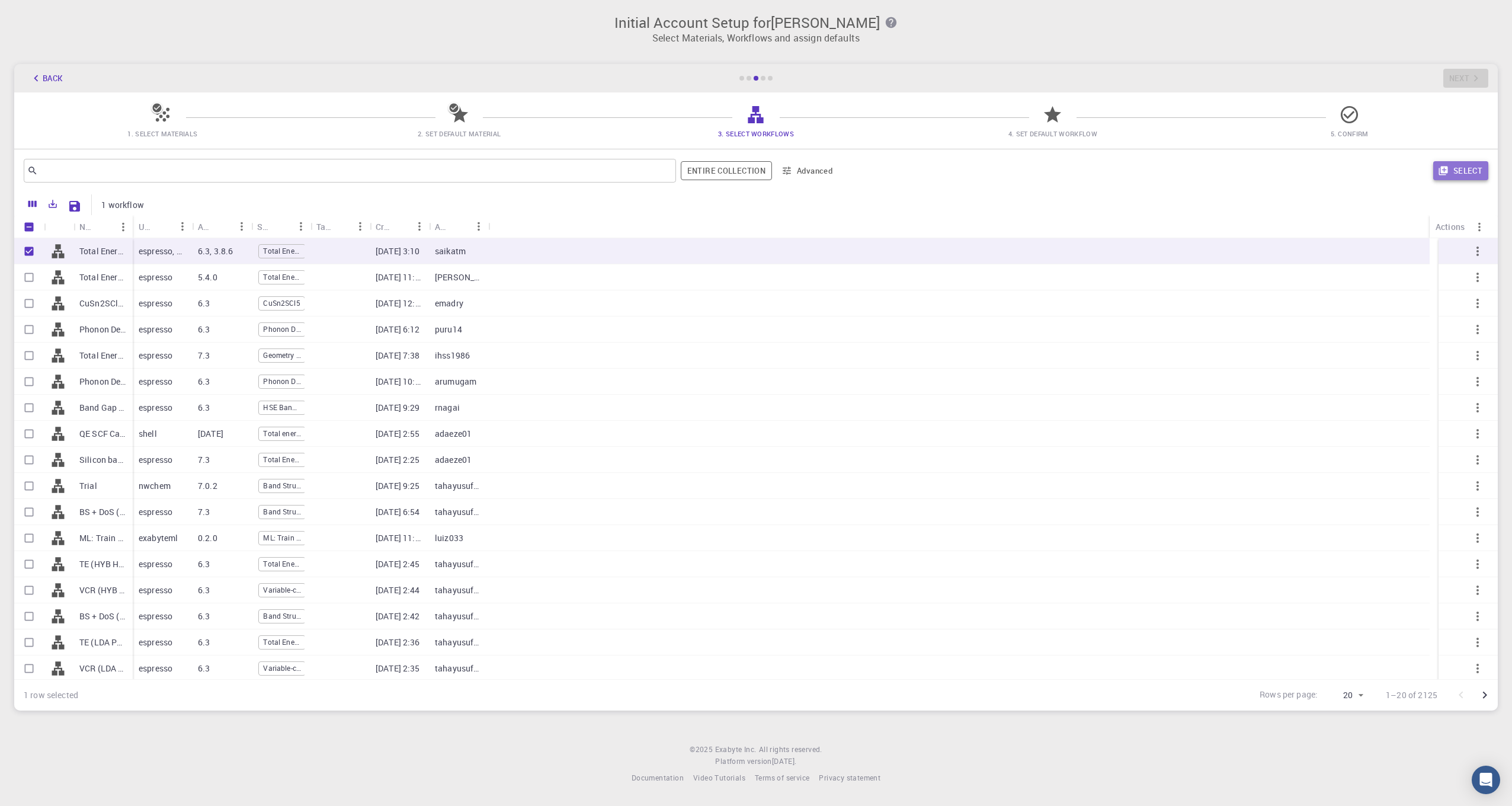
click at [1467, 167] on button "Select" at bounding box center [1461, 171] width 55 height 19
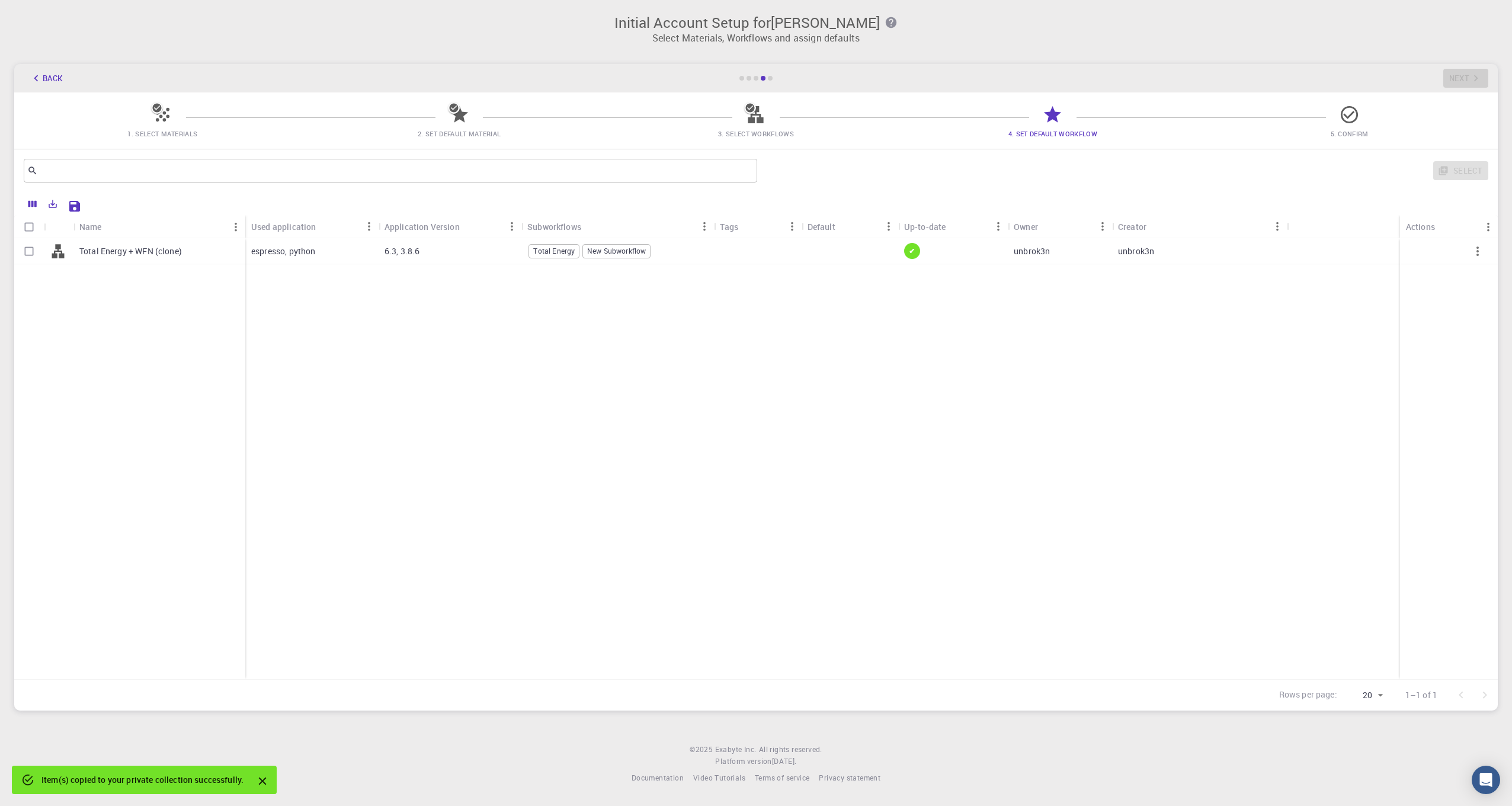
click at [1180, 247] on div "unbrok3n" at bounding box center [1199, 252] width 175 height 26
checkbox input "true"
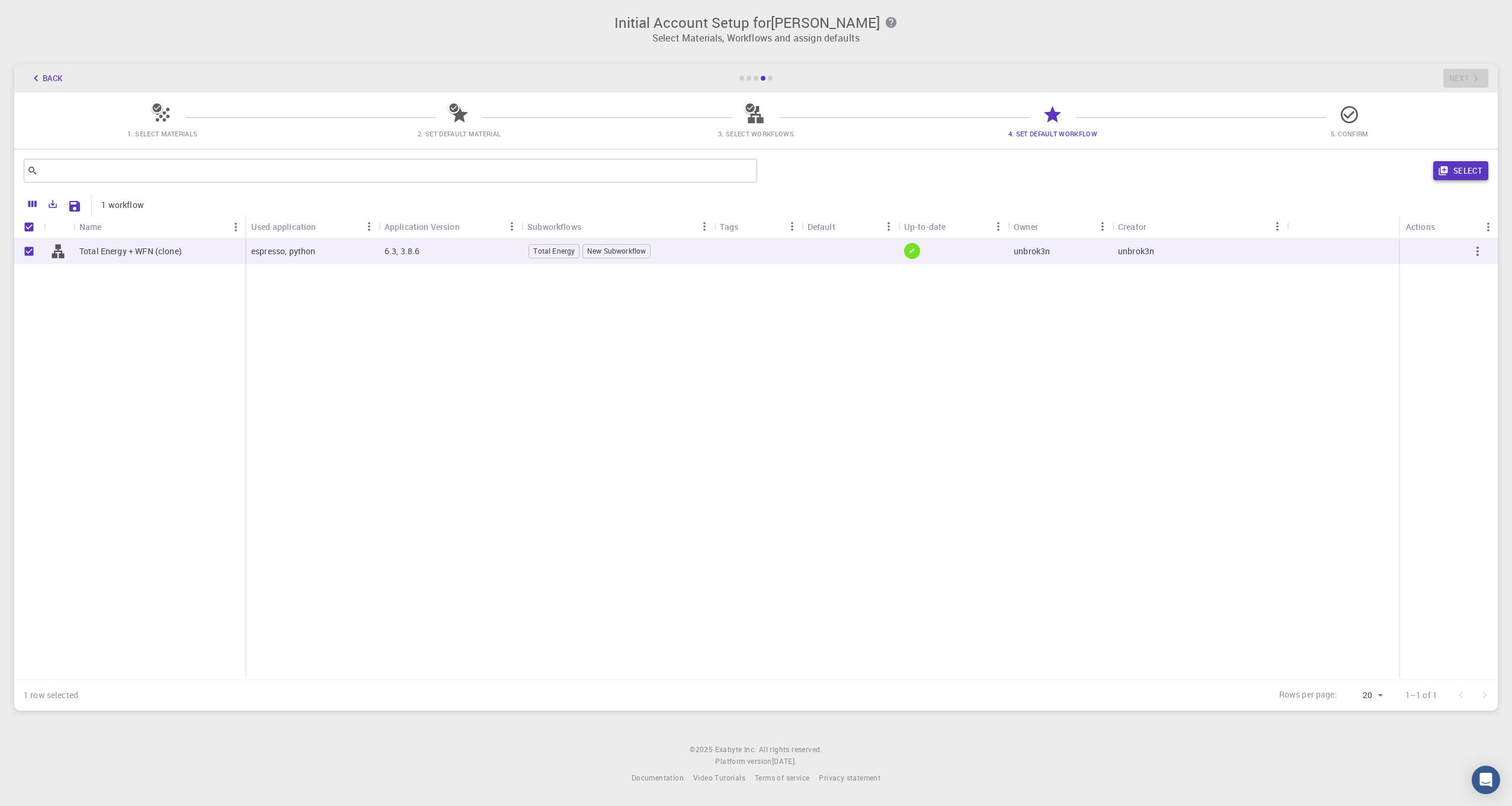
click at [1478, 166] on button "Select" at bounding box center [1461, 171] width 55 height 19
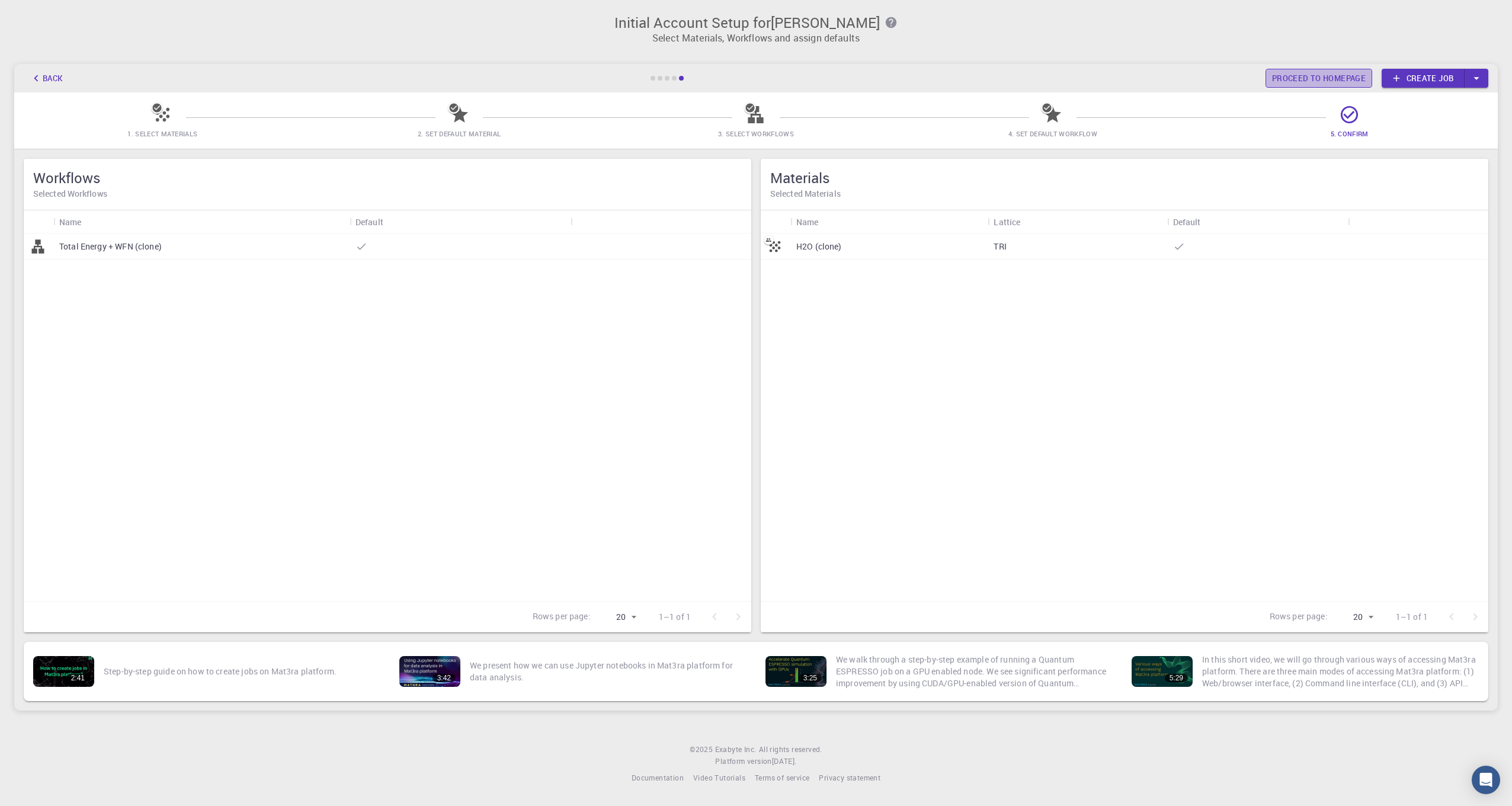
click at [1318, 69] on link "Proceed to homepage" at bounding box center [1319, 78] width 107 height 19
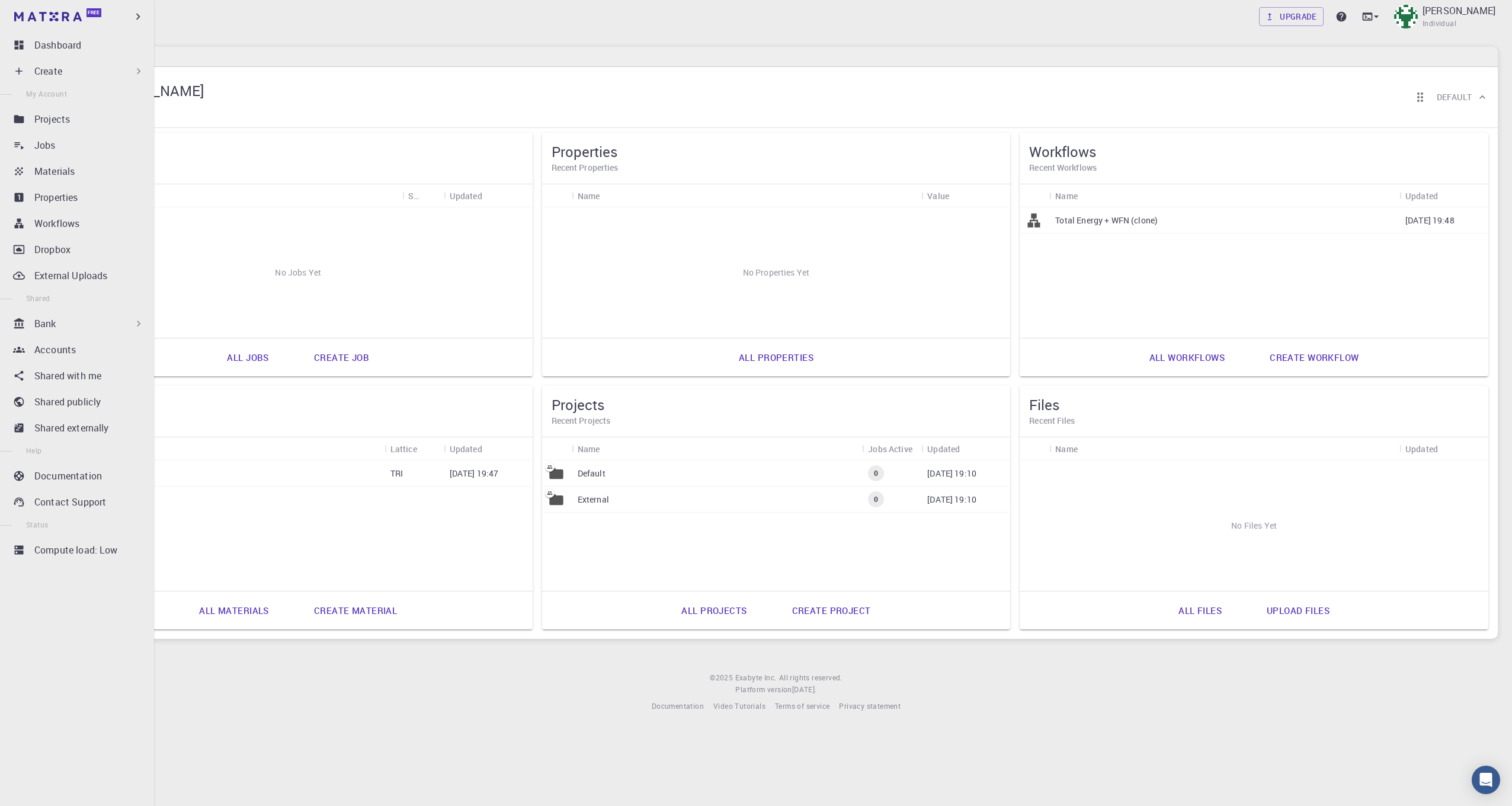
click at [78, 70] on div "Create" at bounding box center [90, 71] width 110 height 14
click at [42, 70] on p "Create" at bounding box center [48, 71] width 28 height 14
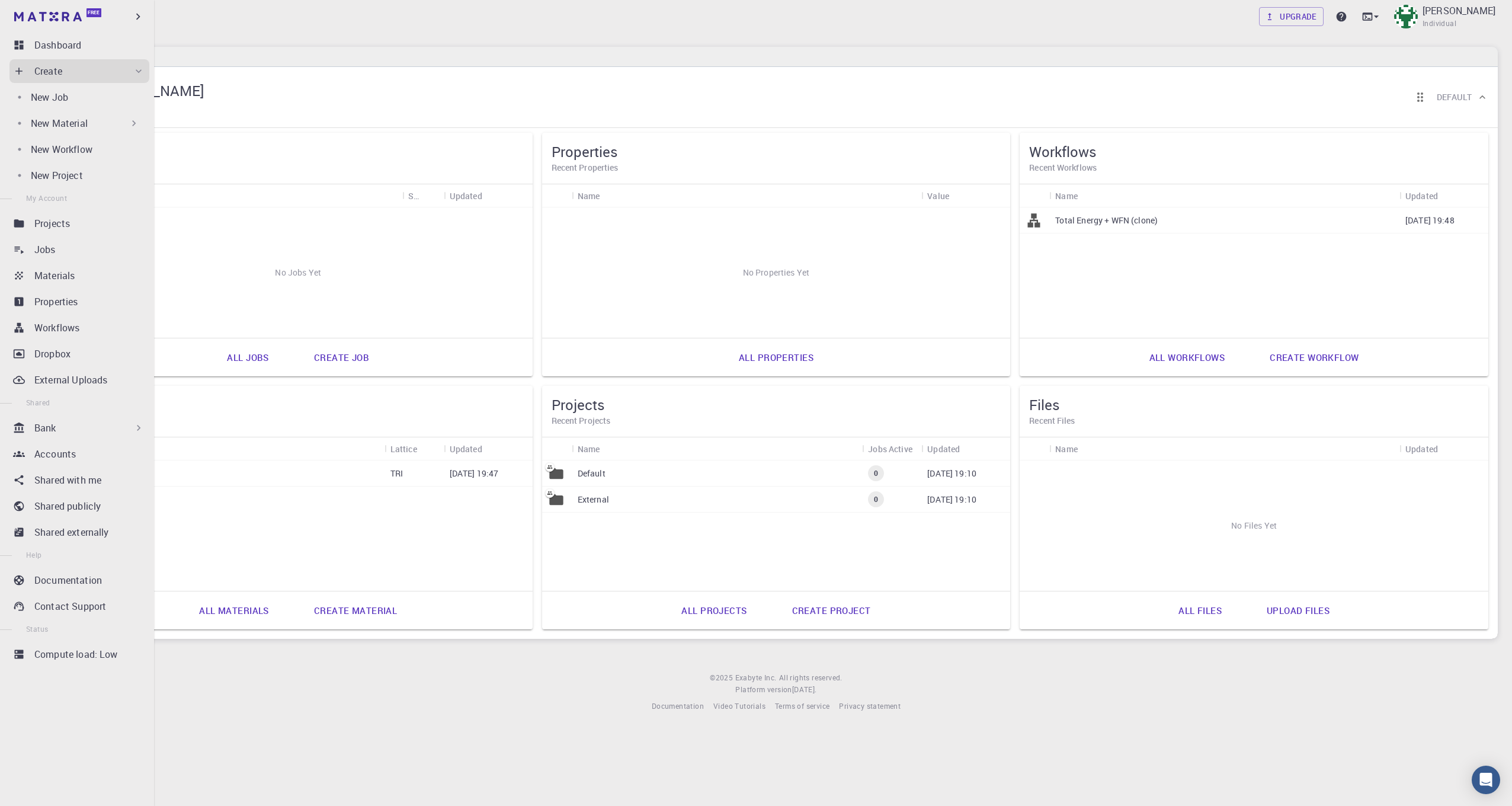
click at [65, 119] on p "New Material" at bounding box center [59, 123] width 57 height 14
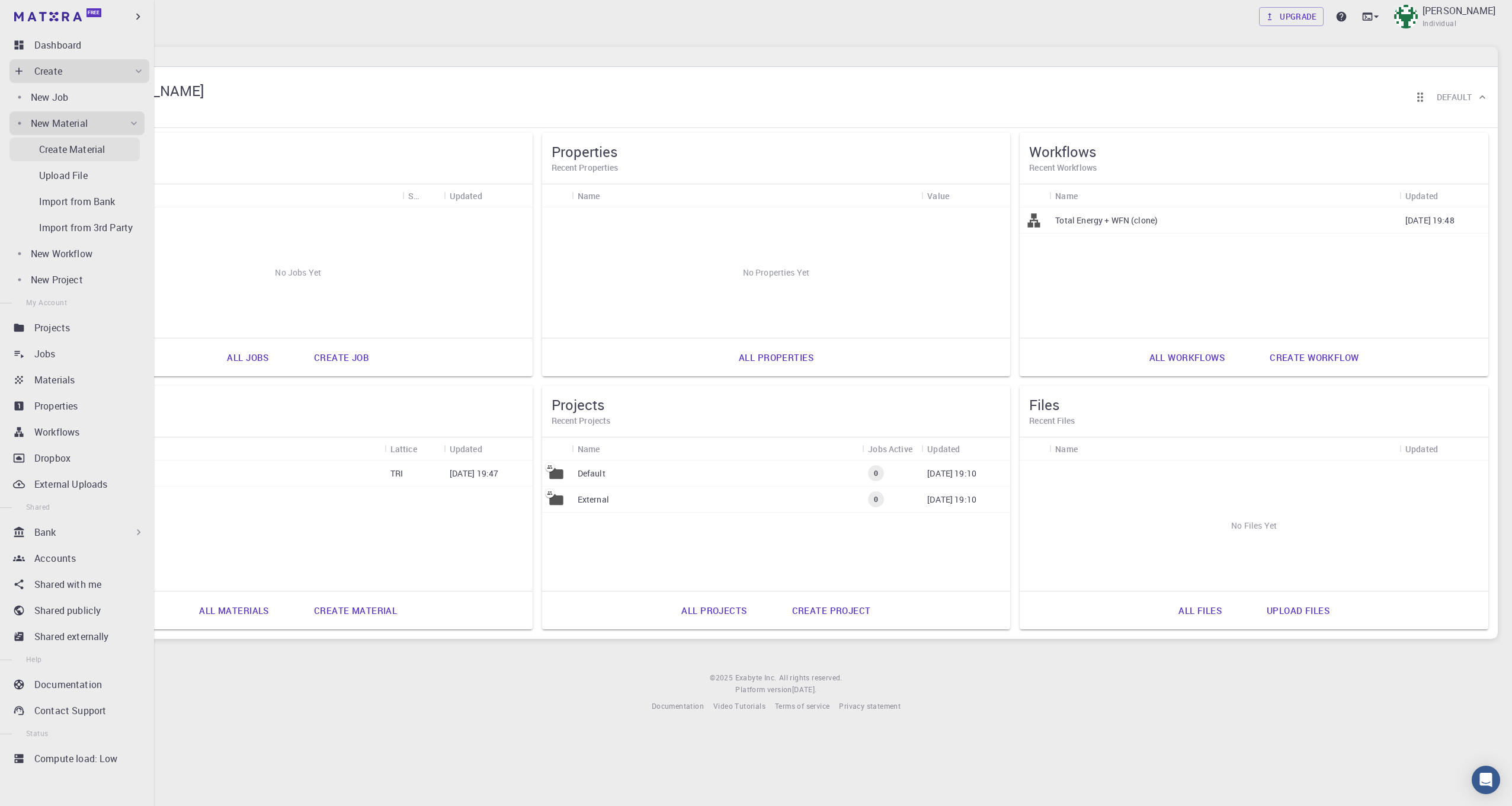
click at [79, 145] on p "Create Material" at bounding box center [72, 149] width 65 height 14
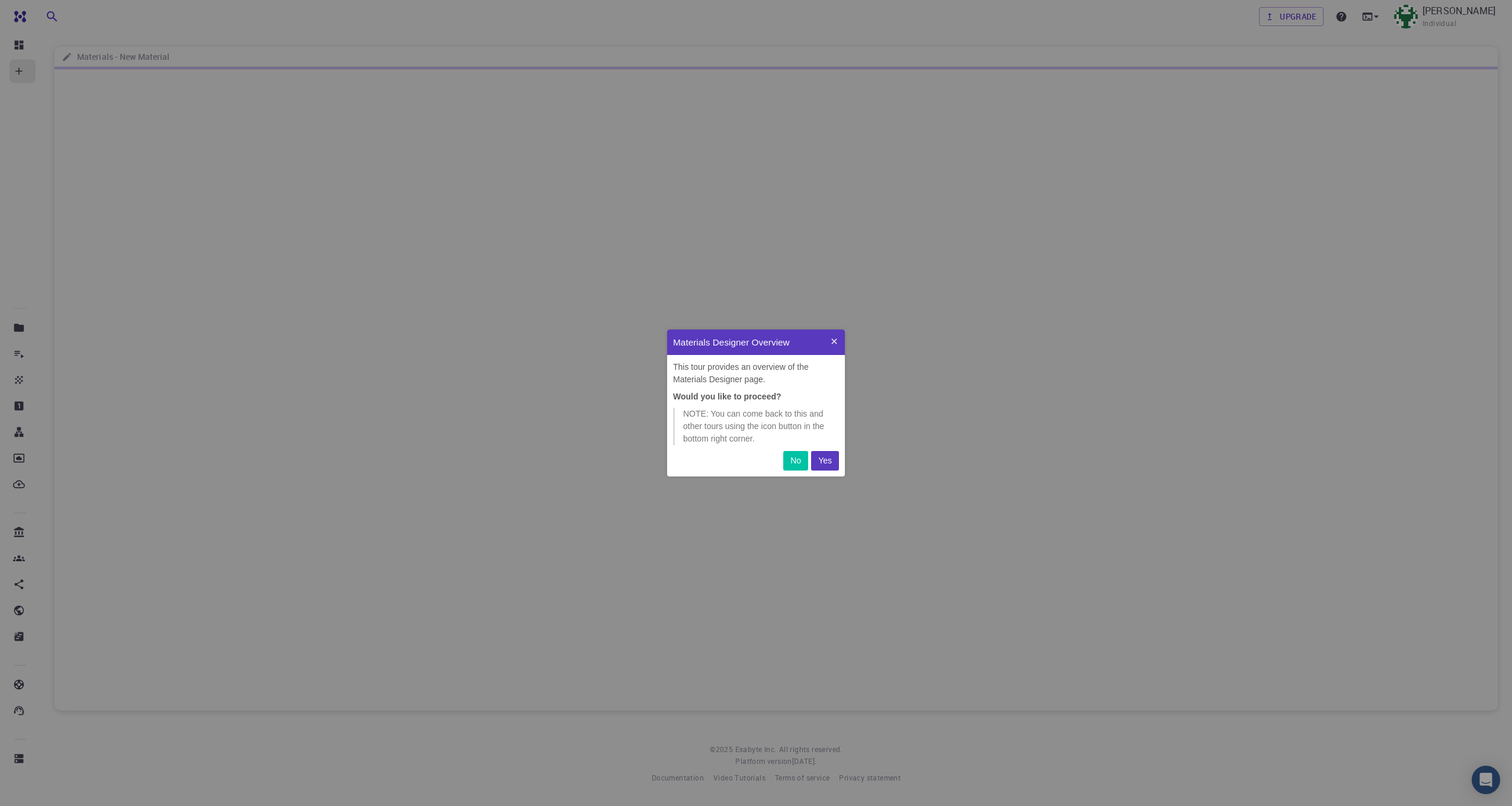
scroll to position [138, 169]
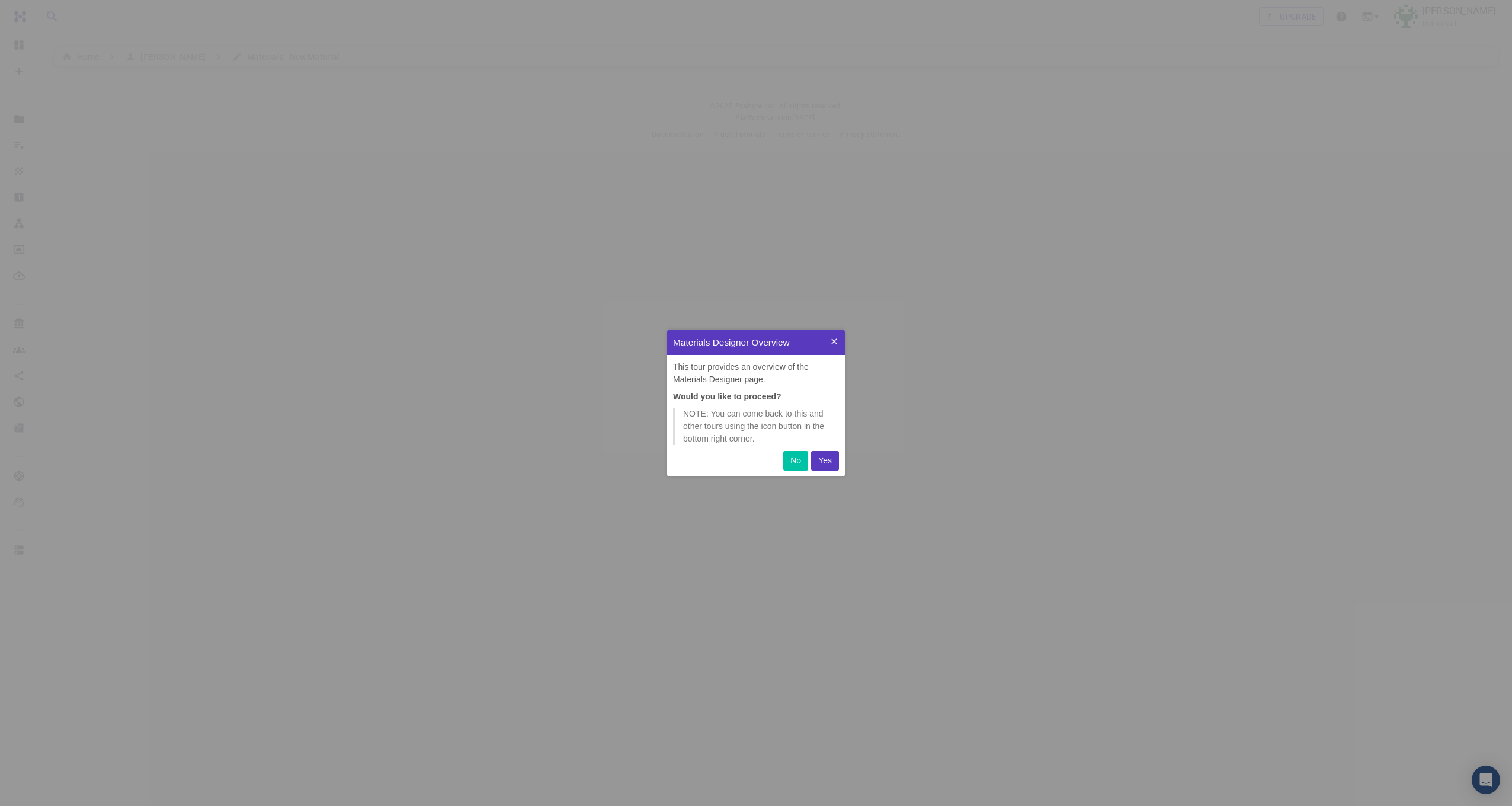
click at [826, 450] on div "No Yes" at bounding box center [756, 462] width 178 height 28
click at [825, 458] on p "Yes" at bounding box center [825, 461] width 14 height 12
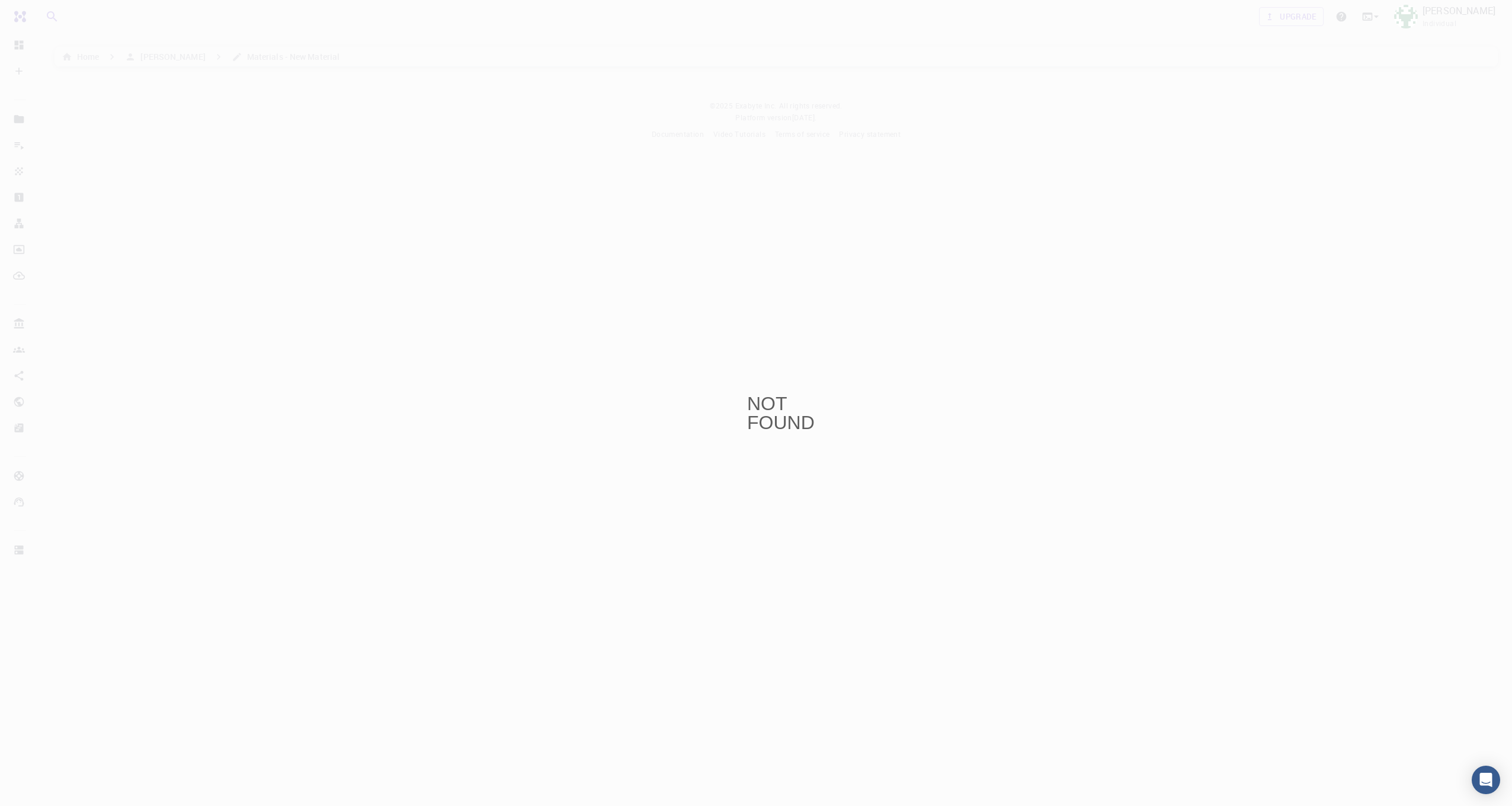
click at [765, 401] on div "NOT FOUND" at bounding box center [756, 403] width 18 height 18
click at [404, 215] on div "NOT FOUND" at bounding box center [756, 403] width 1512 height 806
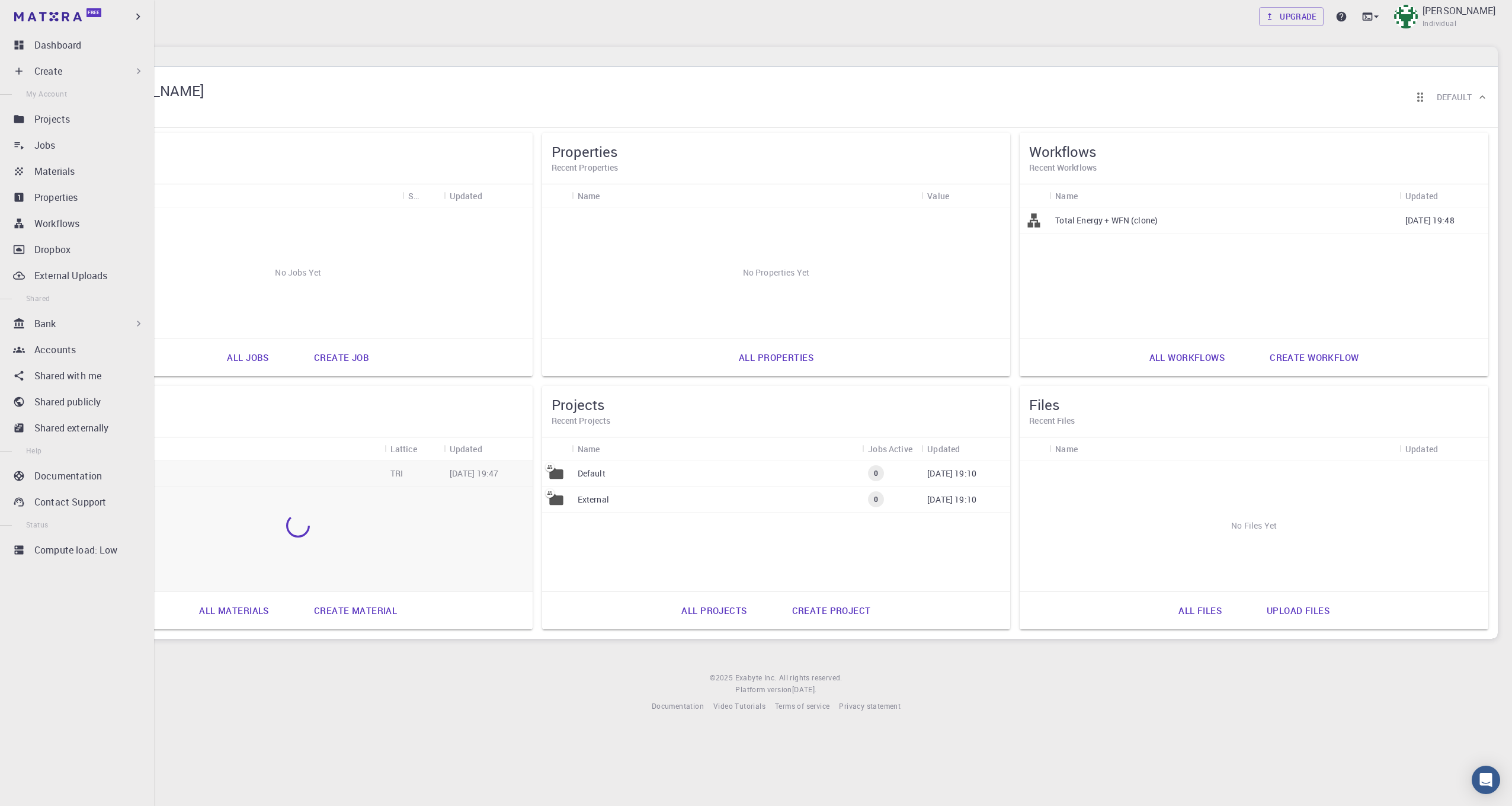
click at [24, 76] on icon at bounding box center [19, 70] width 12 height 12
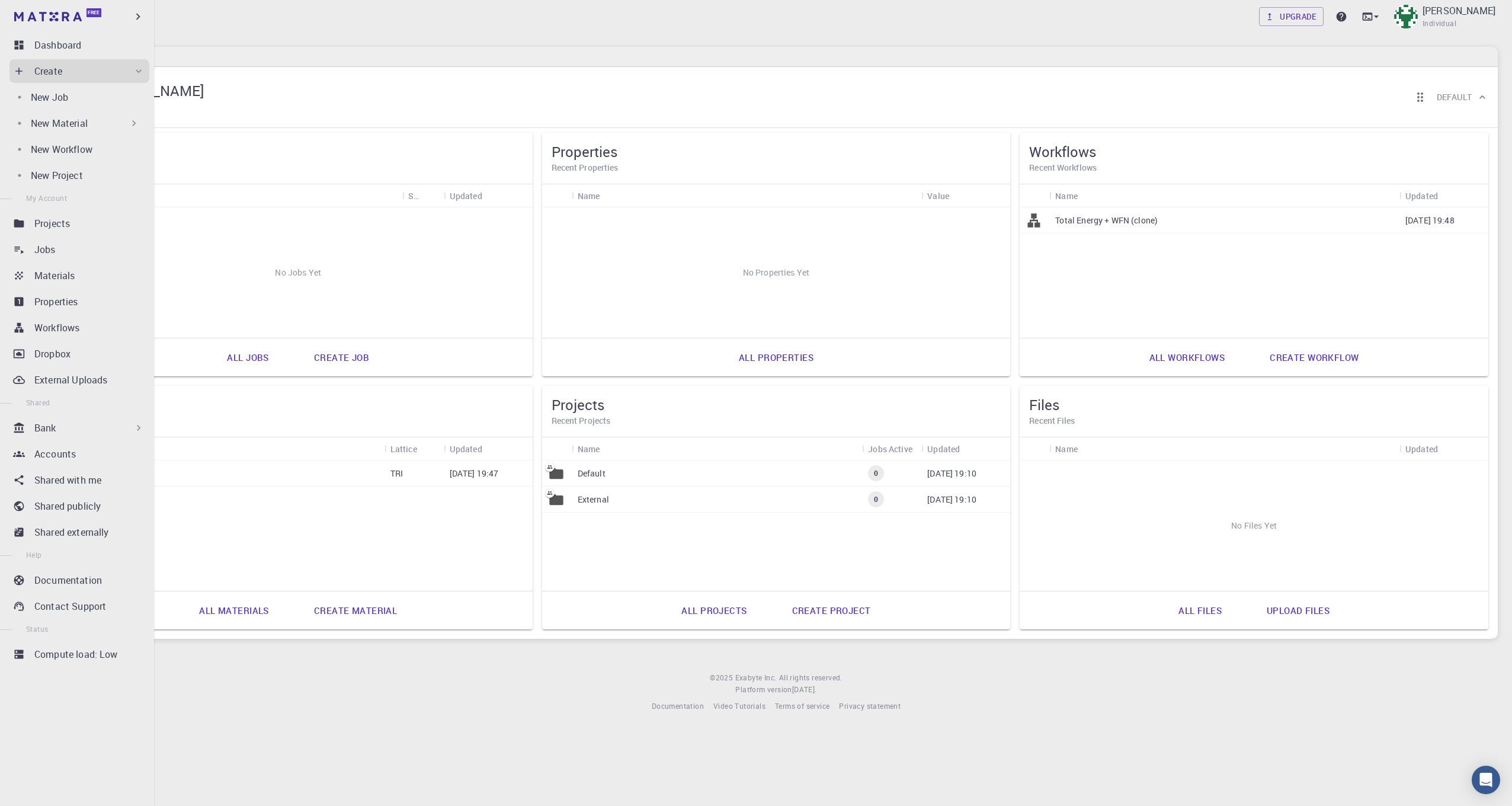
click at [77, 124] on p "New Material" at bounding box center [59, 123] width 57 height 14
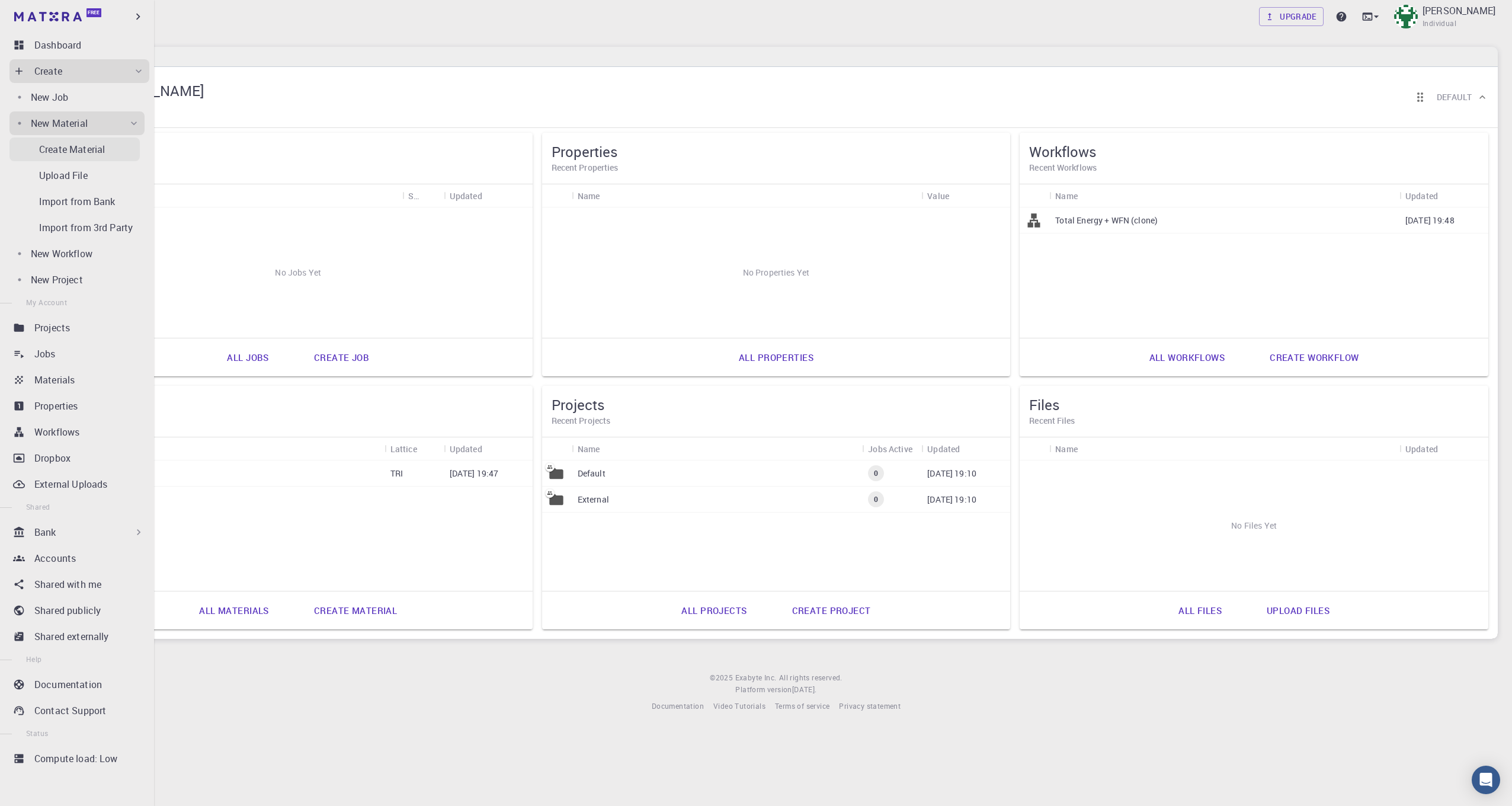
click at [91, 149] on p "Create Material" at bounding box center [72, 149] width 65 height 14
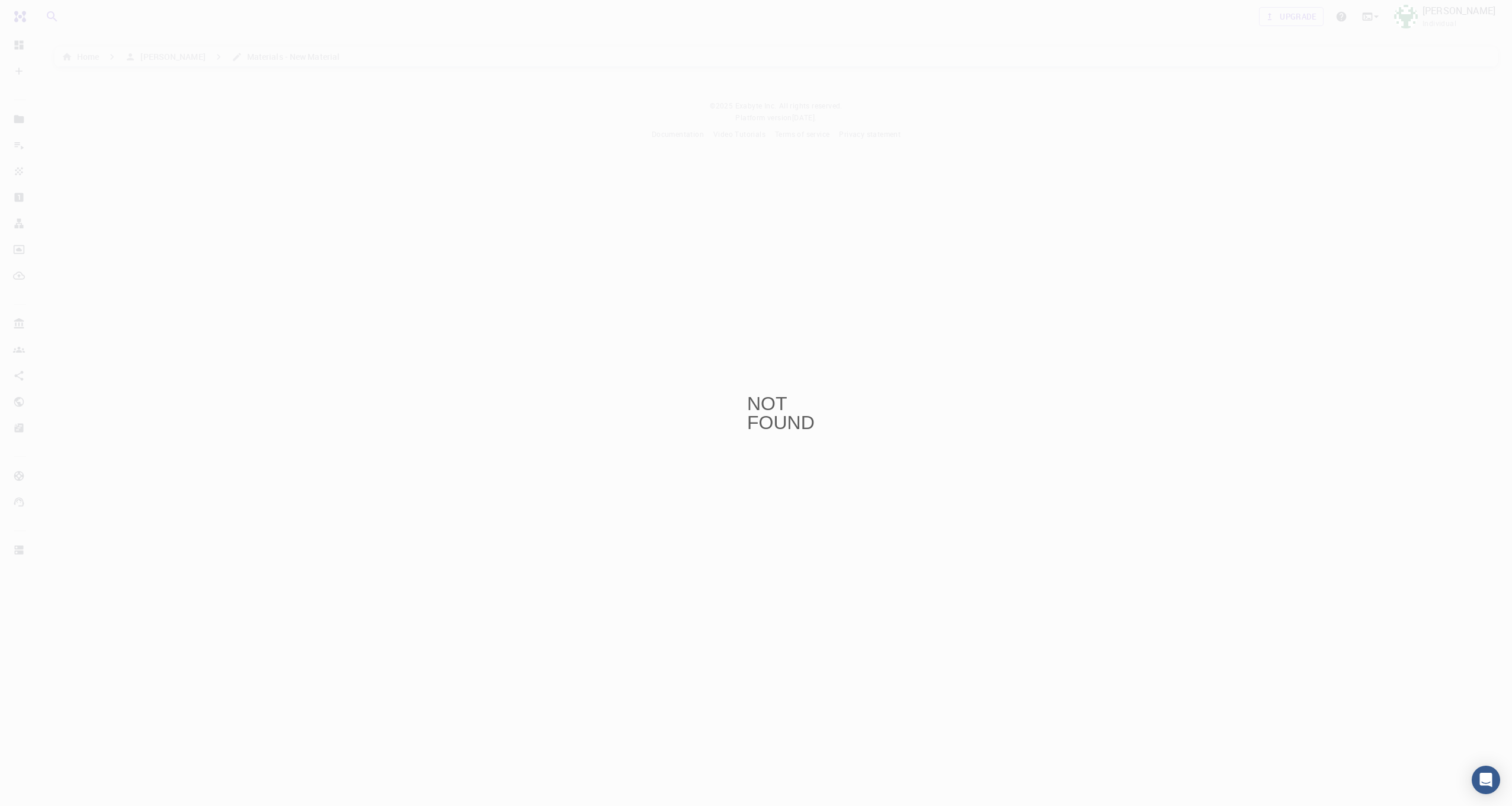
drag, startPoint x: 703, startPoint y: 187, endPoint x: 697, endPoint y: 172, distance: 16.2
click at [703, 180] on div "NOT FOUND" at bounding box center [756, 403] width 1512 height 806
click at [209, 53] on div "NOT FOUND" at bounding box center [756, 403] width 1512 height 806
click at [1370, 169] on div "NOT FOUND" at bounding box center [756, 403] width 1512 height 806
click at [967, 325] on div "NOT FOUND" at bounding box center [756, 403] width 1512 height 806
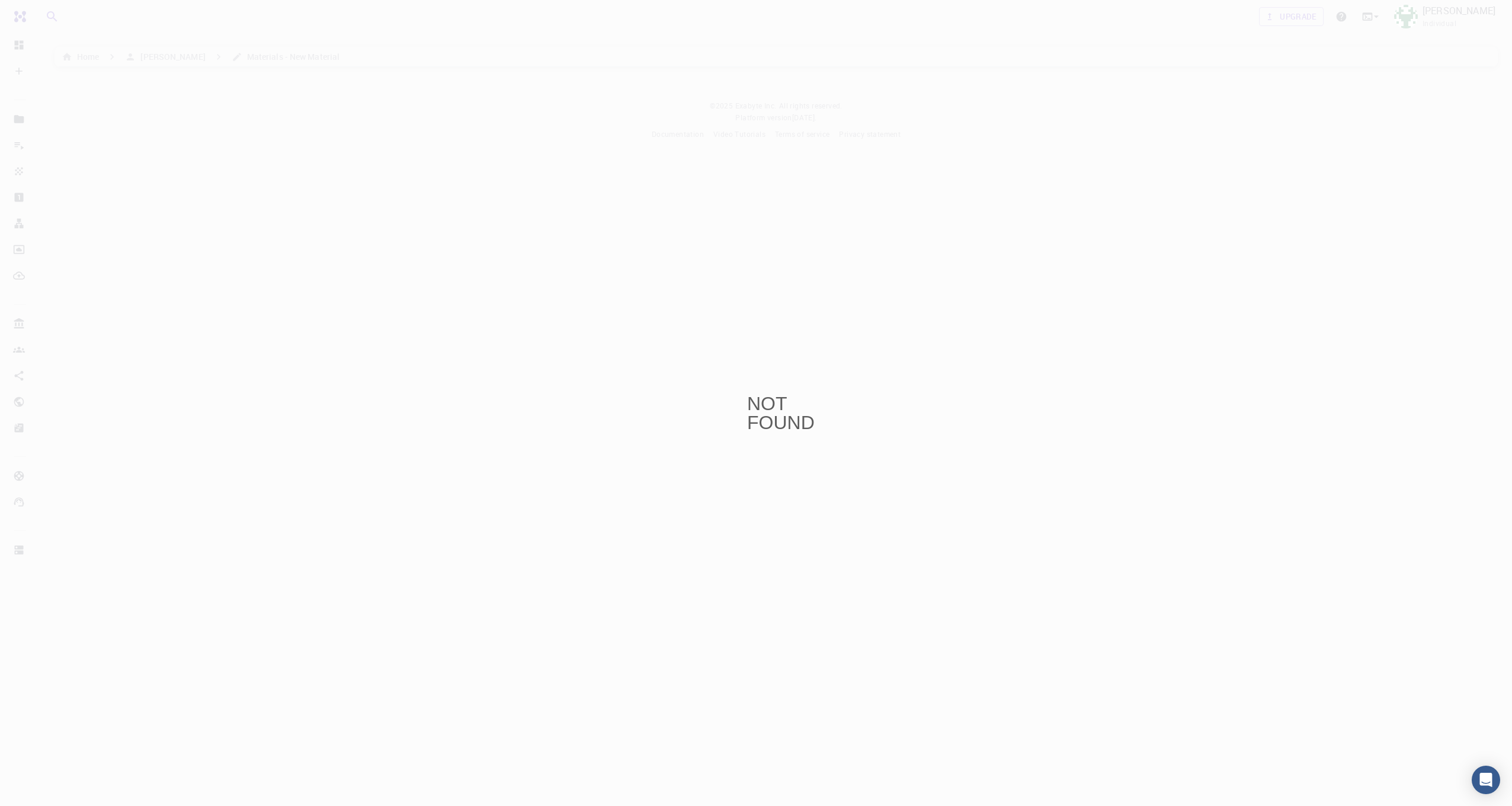
drag, startPoint x: 939, startPoint y: 341, endPoint x: 881, endPoint y: 347, distance: 58.3
click at [929, 346] on div "NOT FOUND" at bounding box center [756, 403] width 1512 height 806
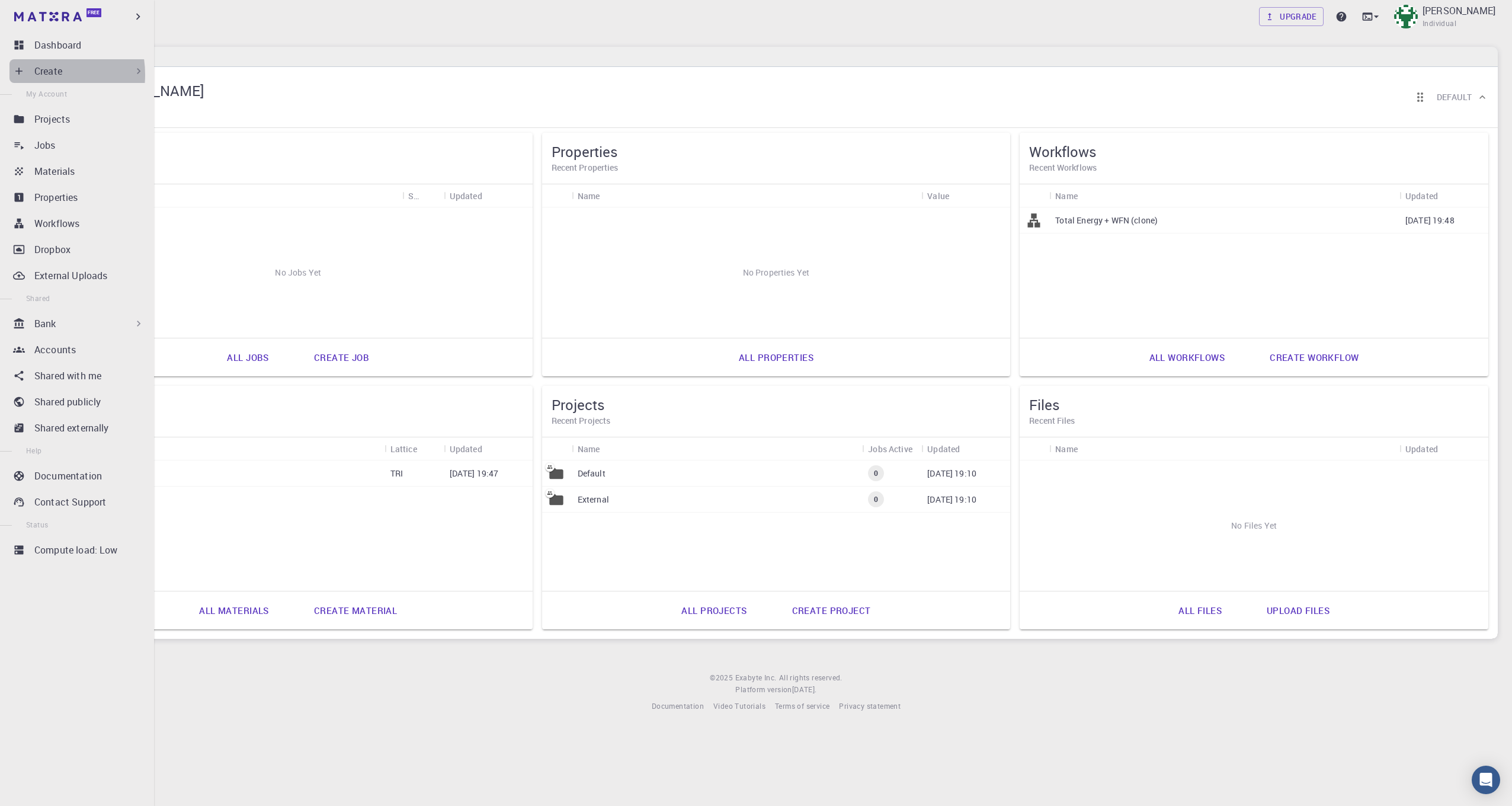
click at [36, 75] on p "Create" at bounding box center [48, 71] width 28 height 14
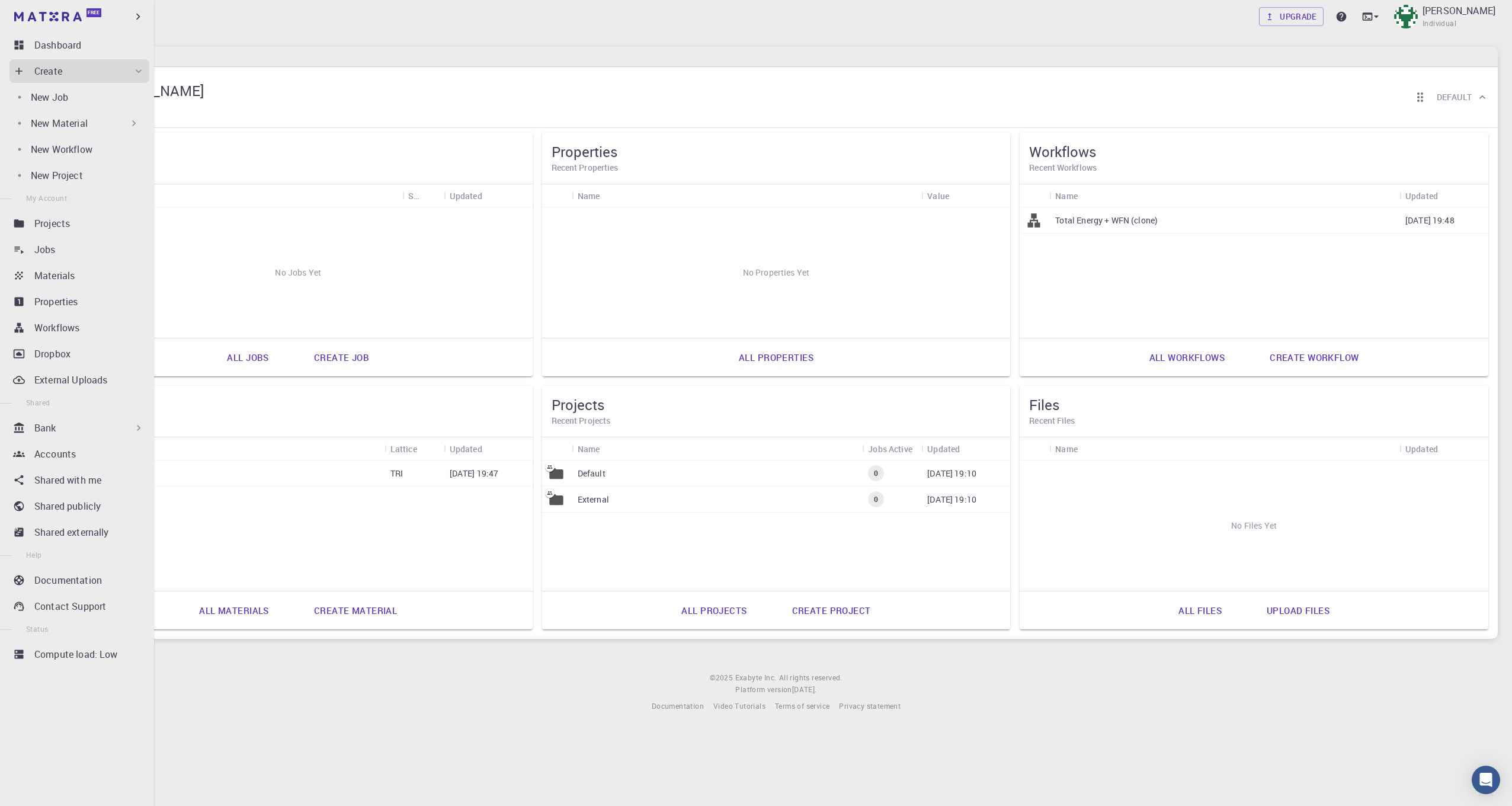
click at [77, 121] on p "New Material" at bounding box center [59, 123] width 57 height 14
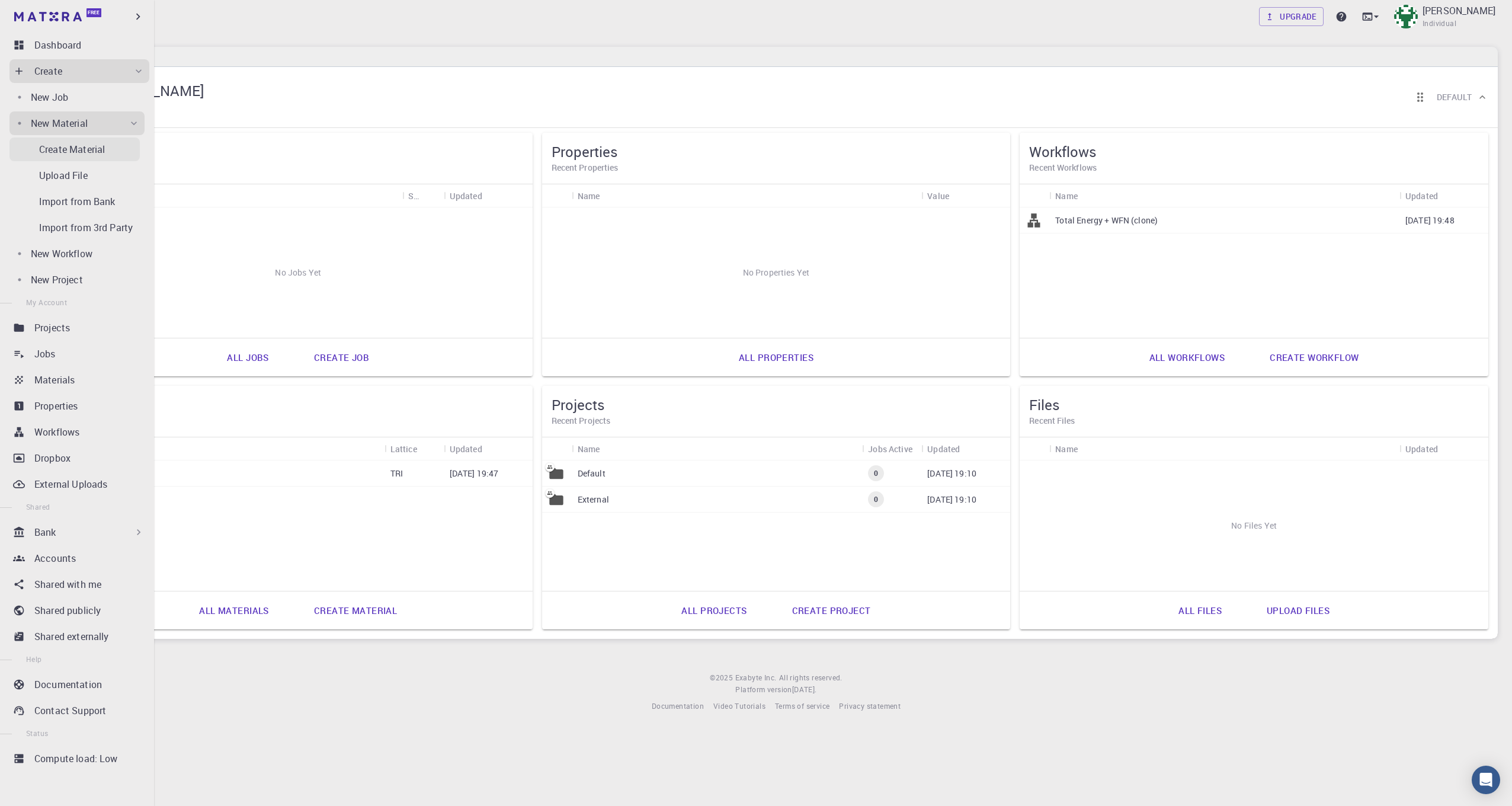
click at [78, 142] on link "Create Material" at bounding box center [74, 149] width 130 height 23
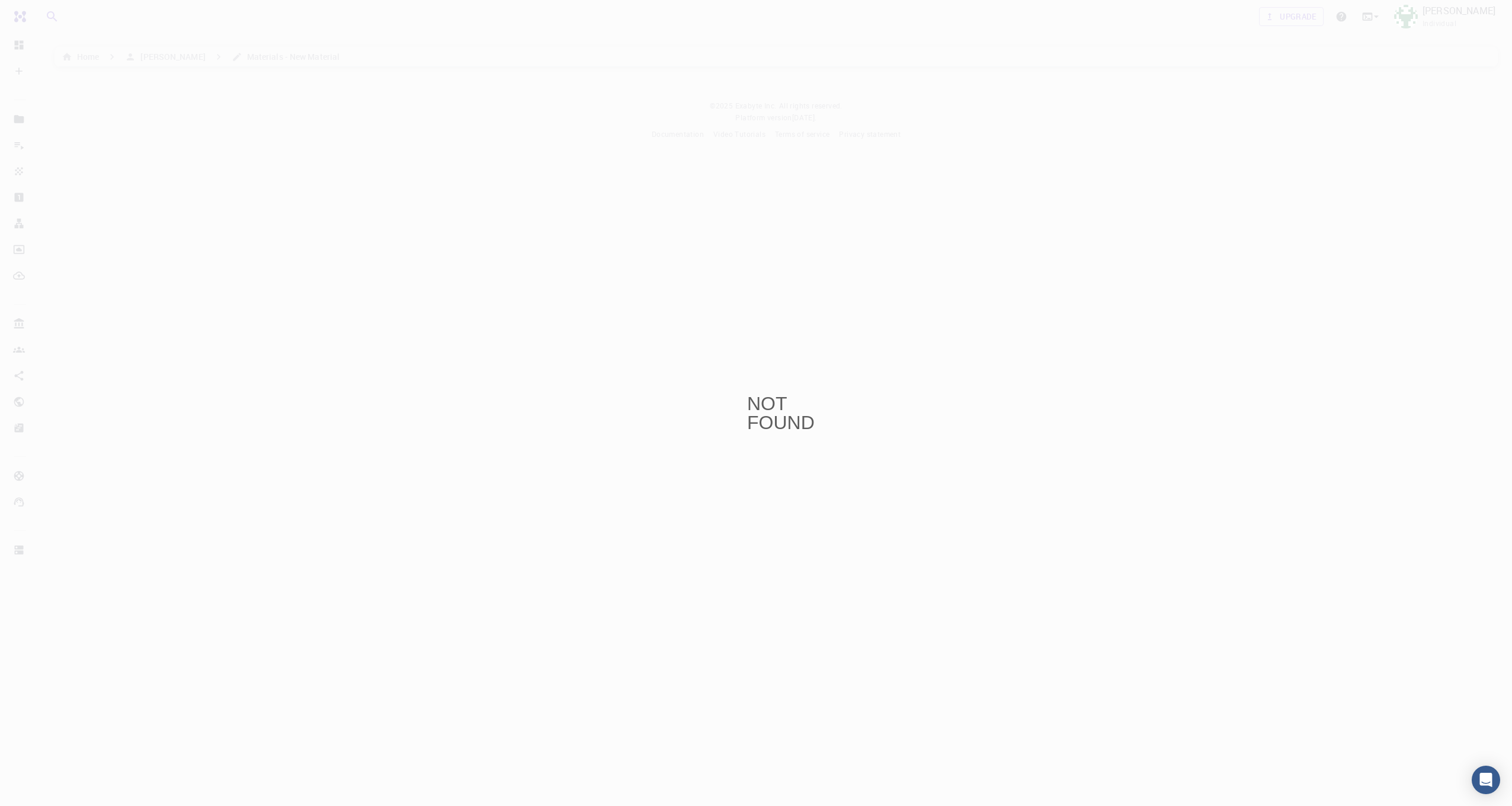
click at [274, 92] on div "NOT FOUND" at bounding box center [756, 403] width 1512 height 806
click at [801, 407] on div "NOT FOUND" at bounding box center [756, 403] width 1512 height 806
drag, startPoint x: 699, startPoint y: 363, endPoint x: 829, endPoint y: 438, distance: 150.1
click at [829, 438] on div "NOT FOUND" at bounding box center [756, 403] width 1512 height 806
drag, startPoint x: 675, startPoint y: 355, endPoint x: 665, endPoint y: 354, distance: 10.0
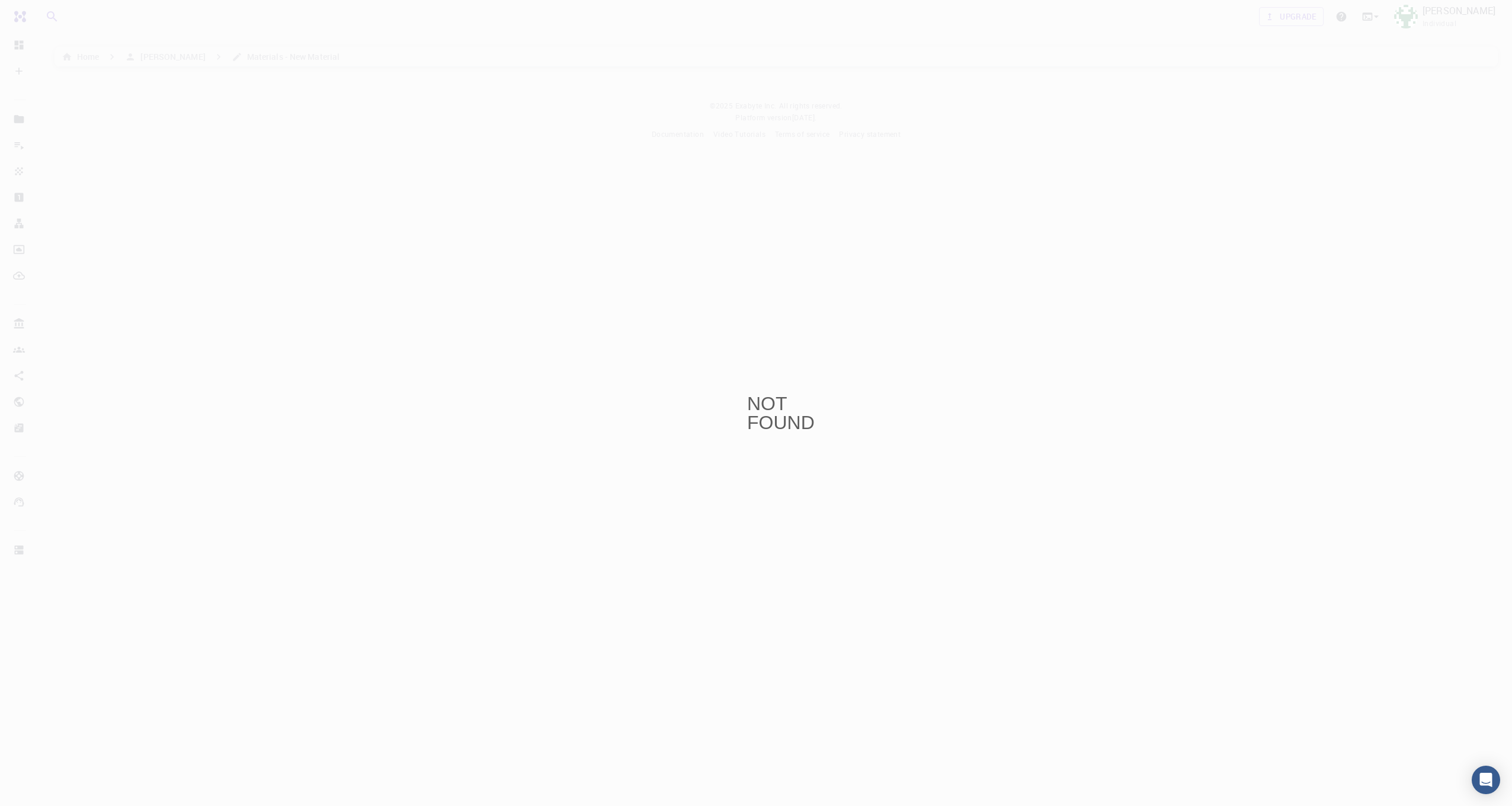
click at [669, 354] on div "NOT FOUND" at bounding box center [756, 403] width 1512 height 806
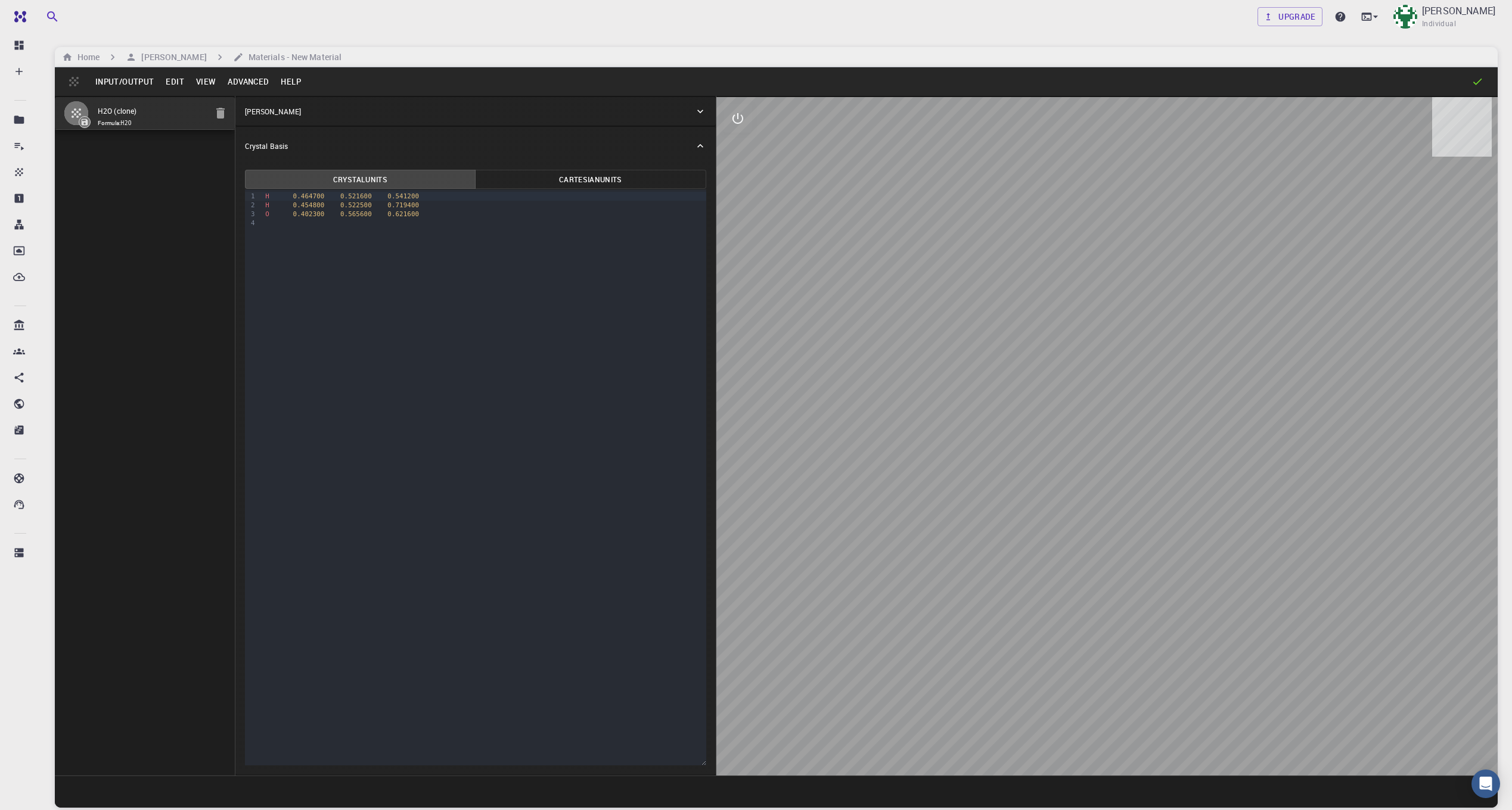
drag, startPoint x: 960, startPoint y: 433, endPoint x: 952, endPoint y: 434, distance: 8.1
click at [952, 434] on div at bounding box center [1107, 436] width 781 height 678
click at [78, 58] on h6 "Home" at bounding box center [86, 57] width 27 height 13
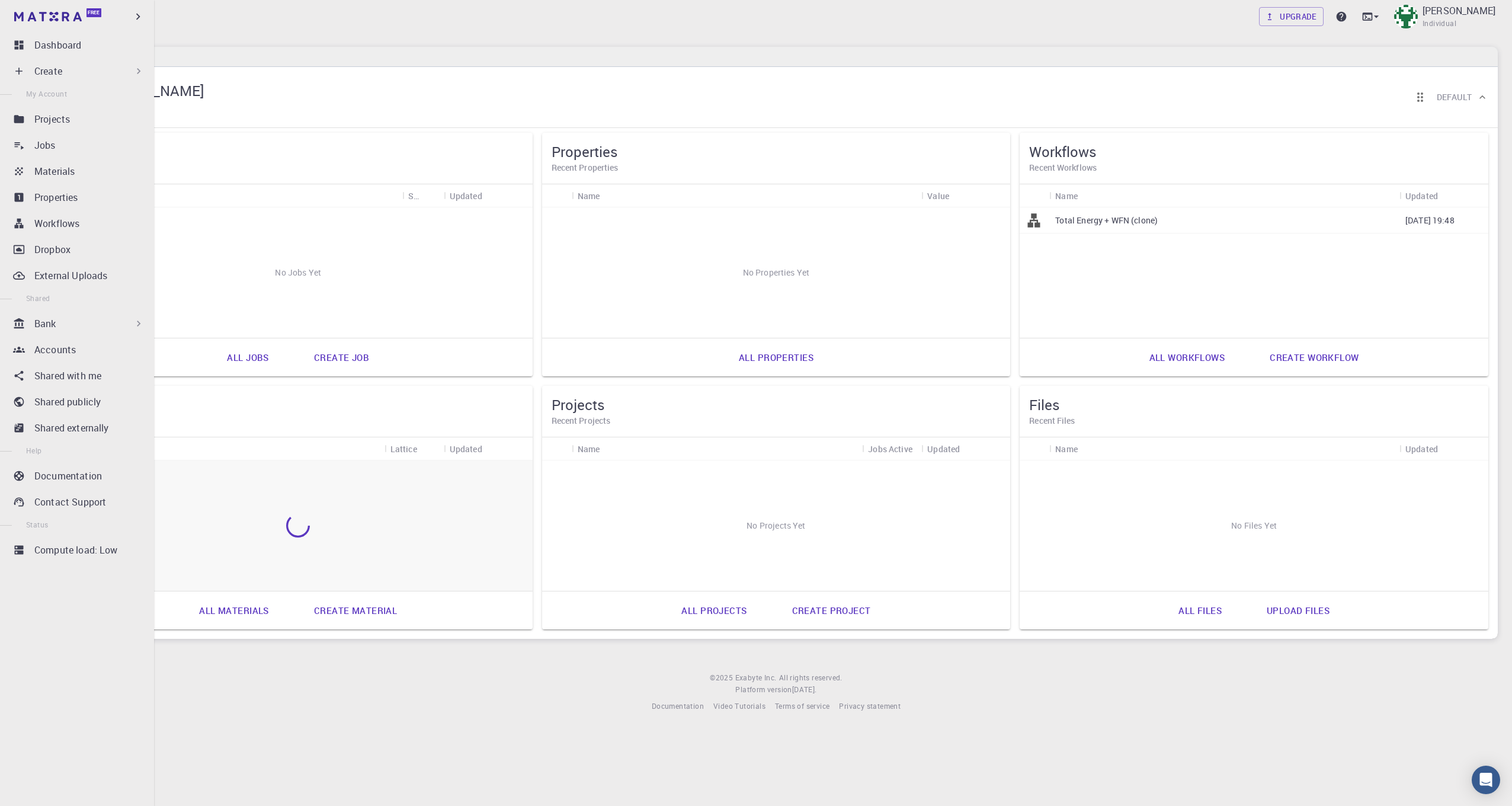
click at [38, 77] on p "Create" at bounding box center [48, 71] width 28 height 14
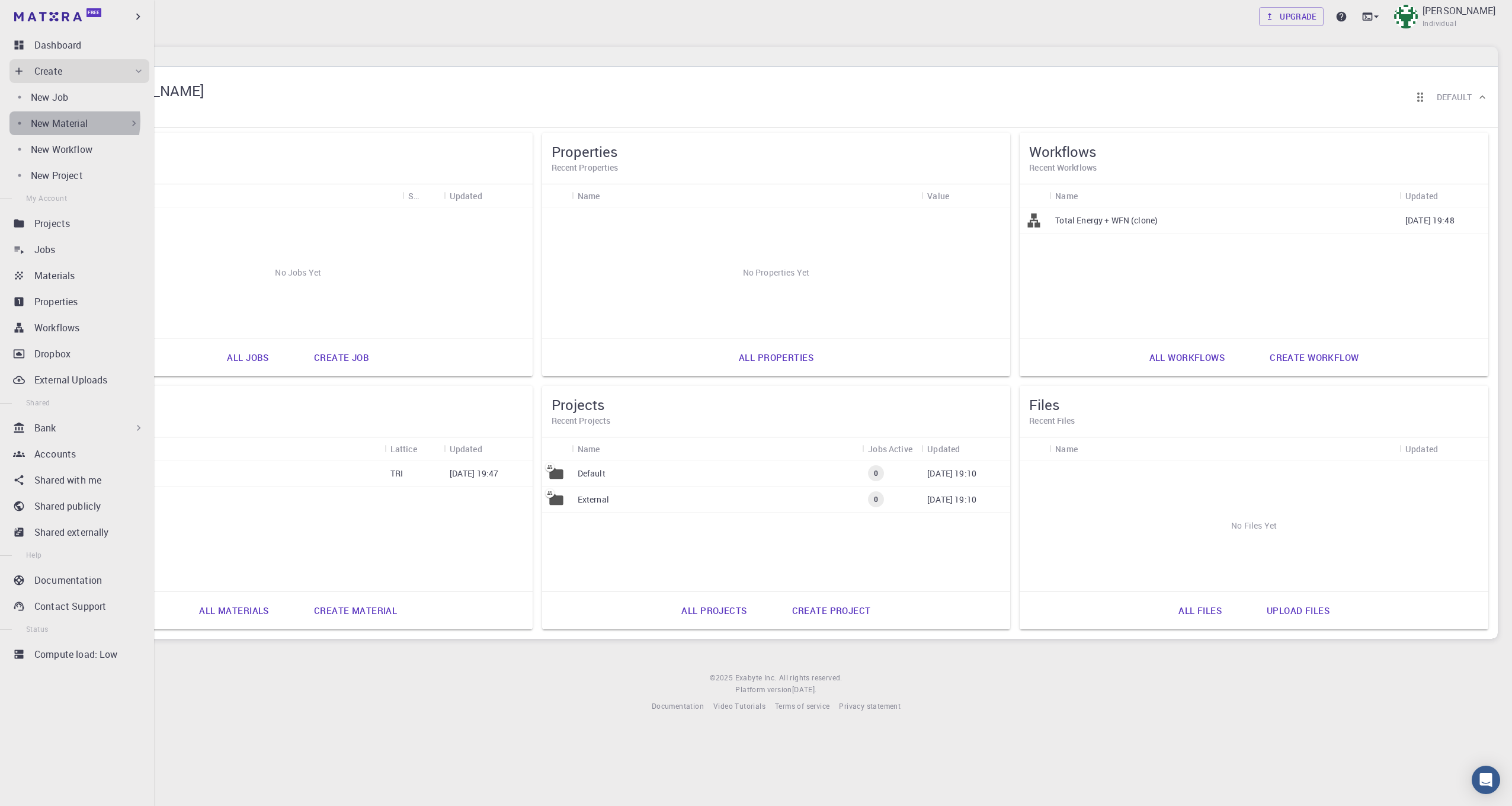
click at [63, 121] on p "New Material" at bounding box center [59, 123] width 57 height 14
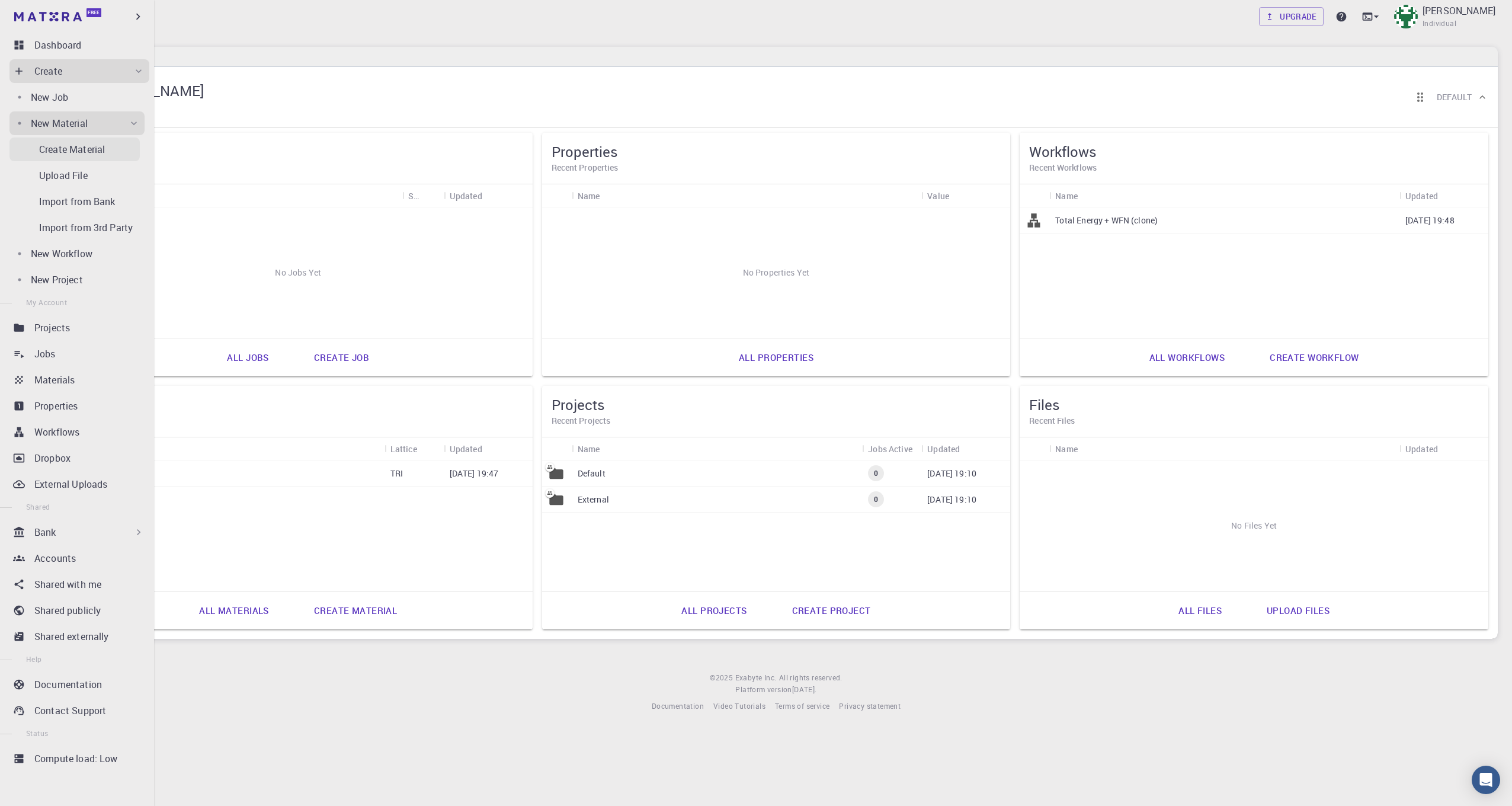
click at [75, 154] on p "Create Material" at bounding box center [72, 149] width 65 height 14
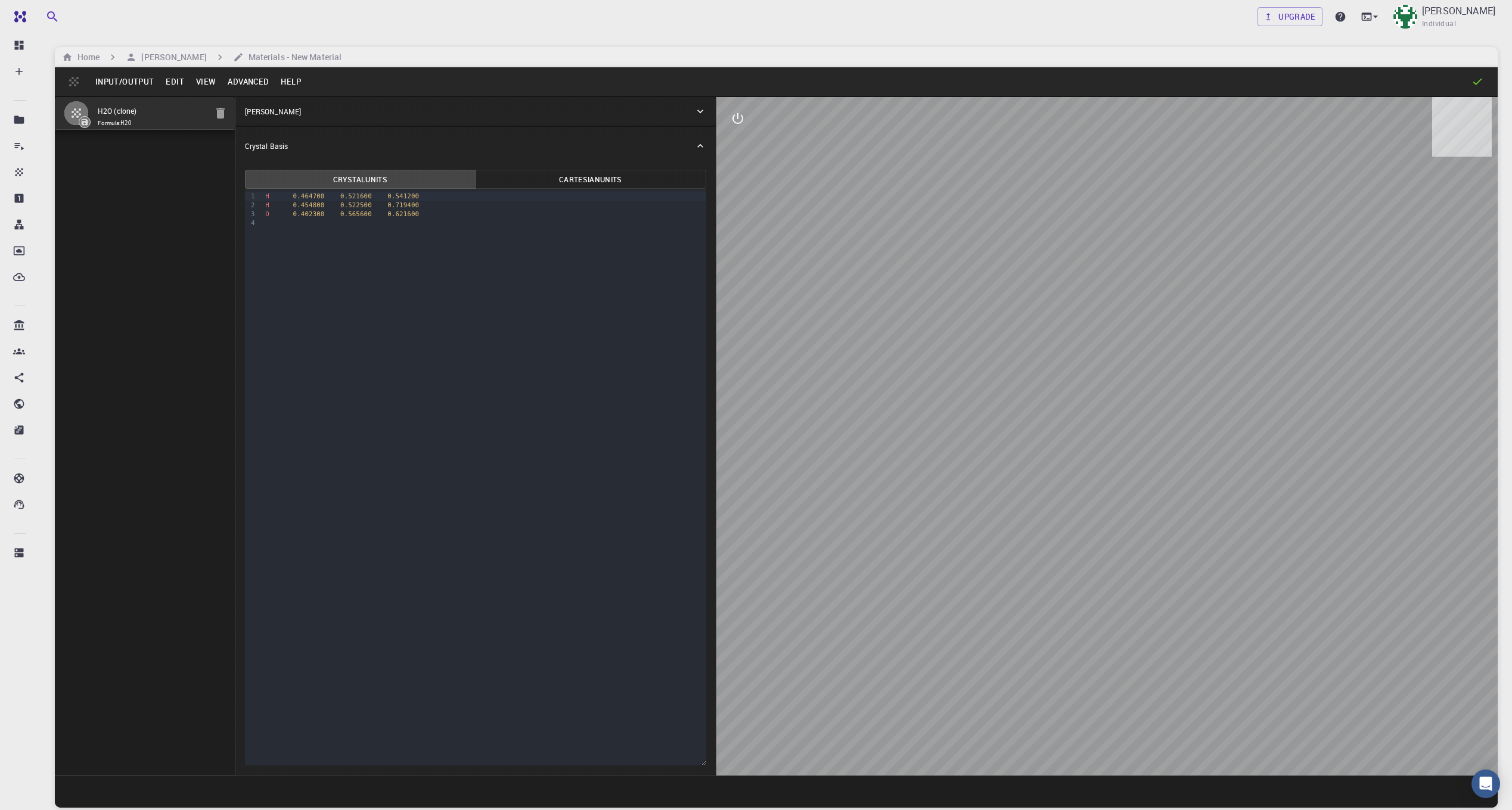
click at [221, 115] on icon "button" at bounding box center [220, 113] width 8 height 11
click at [70, 55] on icon "breadcrumb" at bounding box center [67, 57] width 11 height 11
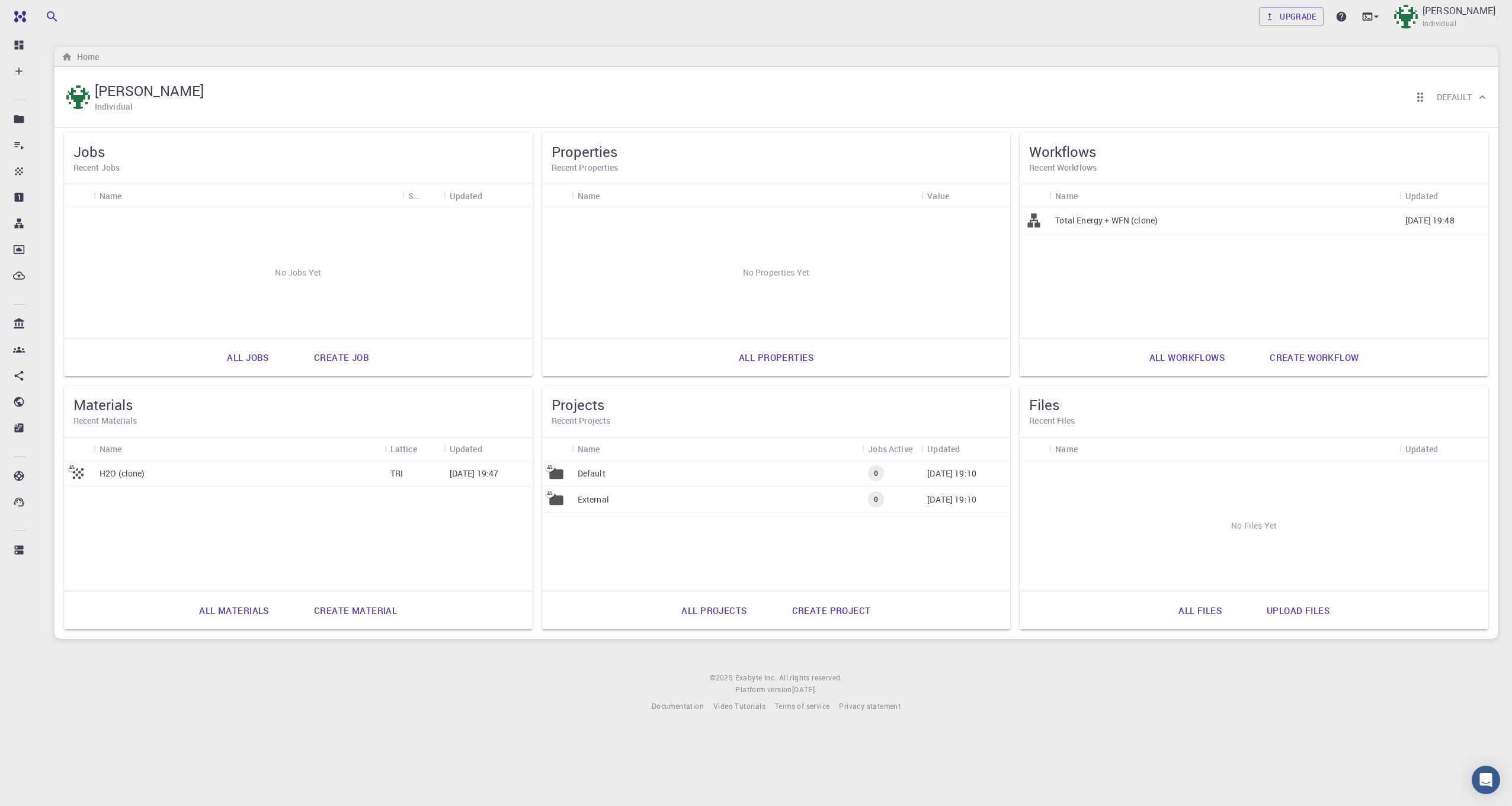
click at [339, 614] on link "Create material" at bounding box center [355, 611] width 109 height 28
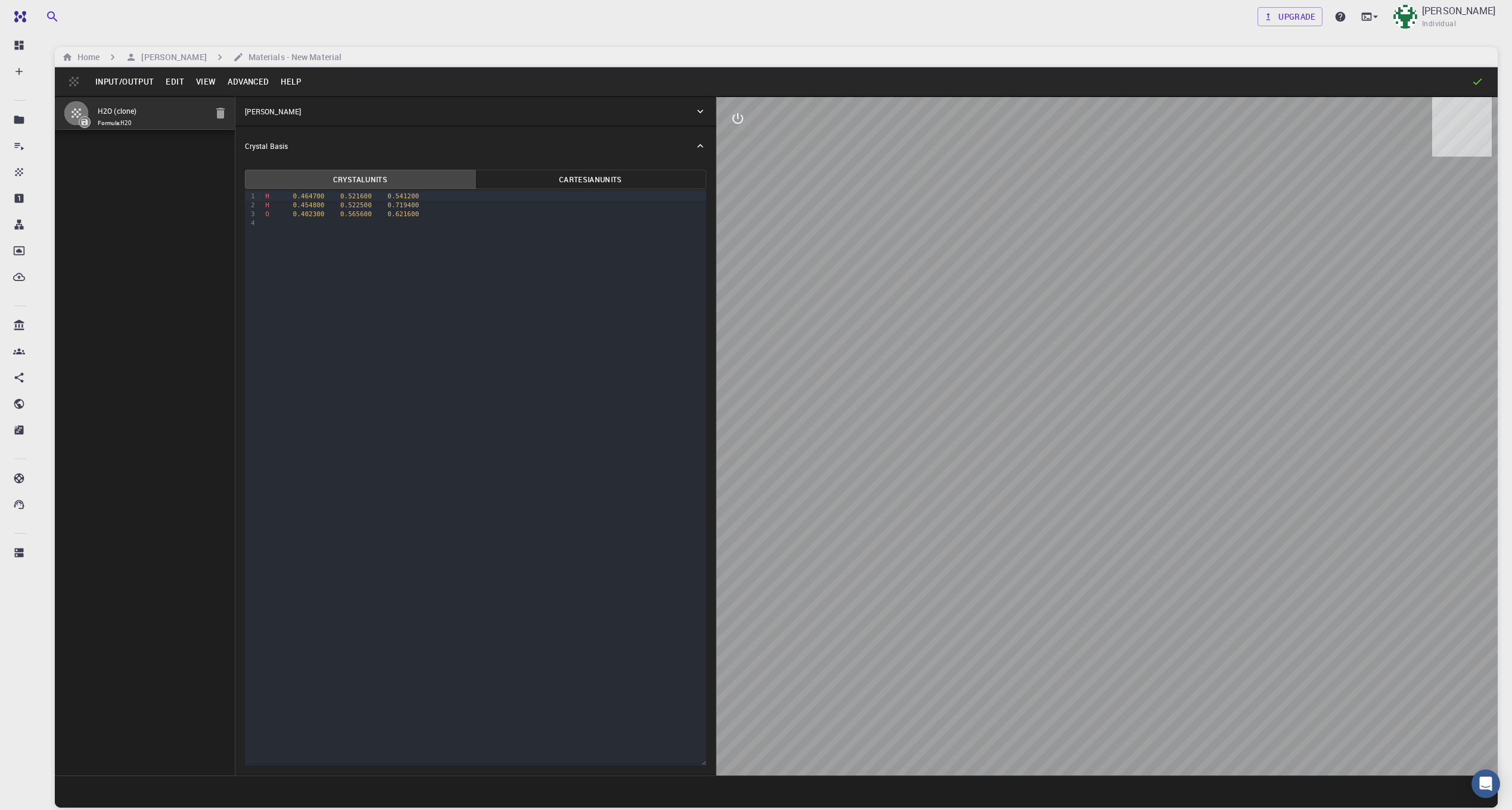
click at [539, 177] on button "Cartesian Units" at bounding box center [590, 179] width 231 height 19
click at [424, 167] on div "Crystal Units Cartesian Units 9 1 2 3 4 › H 5.461000 6.130700 6.360800 H 5.3453…" at bounding box center [475, 470] width 480 height 610
click at [415, 173] on button "Crystal Units" at bounding box center [360, 179] width 231 height 19
type button "crystal"
click at [650, 124] on div "[PERSON_NAME]" at bounding box center [475, 111] width 480 height 29
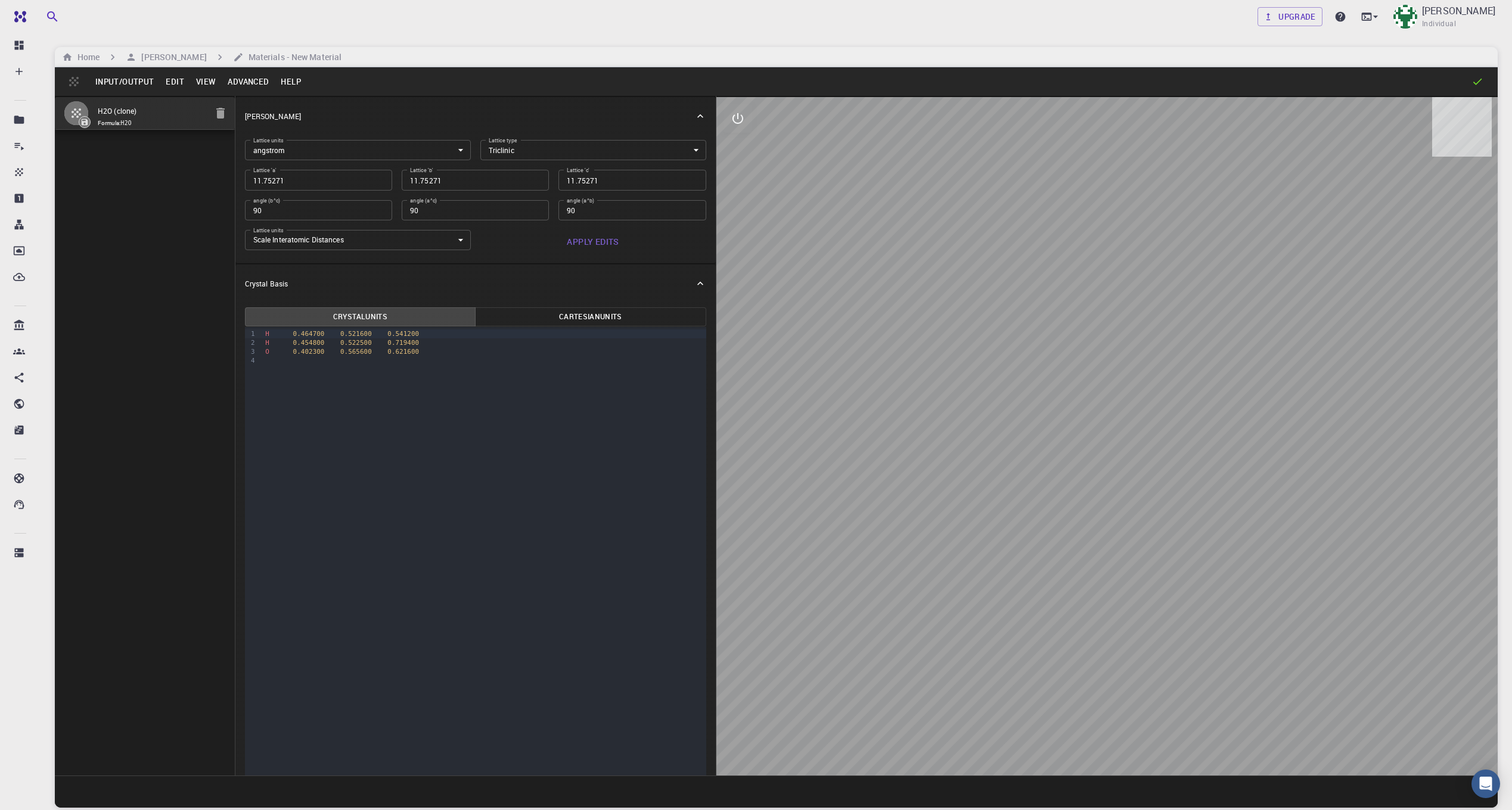
click at [163, 116] on input "H2O (clone)" at bounding box center [152, 112] width 109 height 14
drag, startPoint x: 147, startPoint y: 106, endPoint x: 67, endPoint y: 107, distance: 80.0
click at [70, 108] on li "H2O (clone) Formula: H2O" at bounding box center [145, 113] width 180 height 33
type input "tpu"
click at [98, 164] on div "tpu Formula: H2O" at bounding box center [145, 435] width 181 height 680
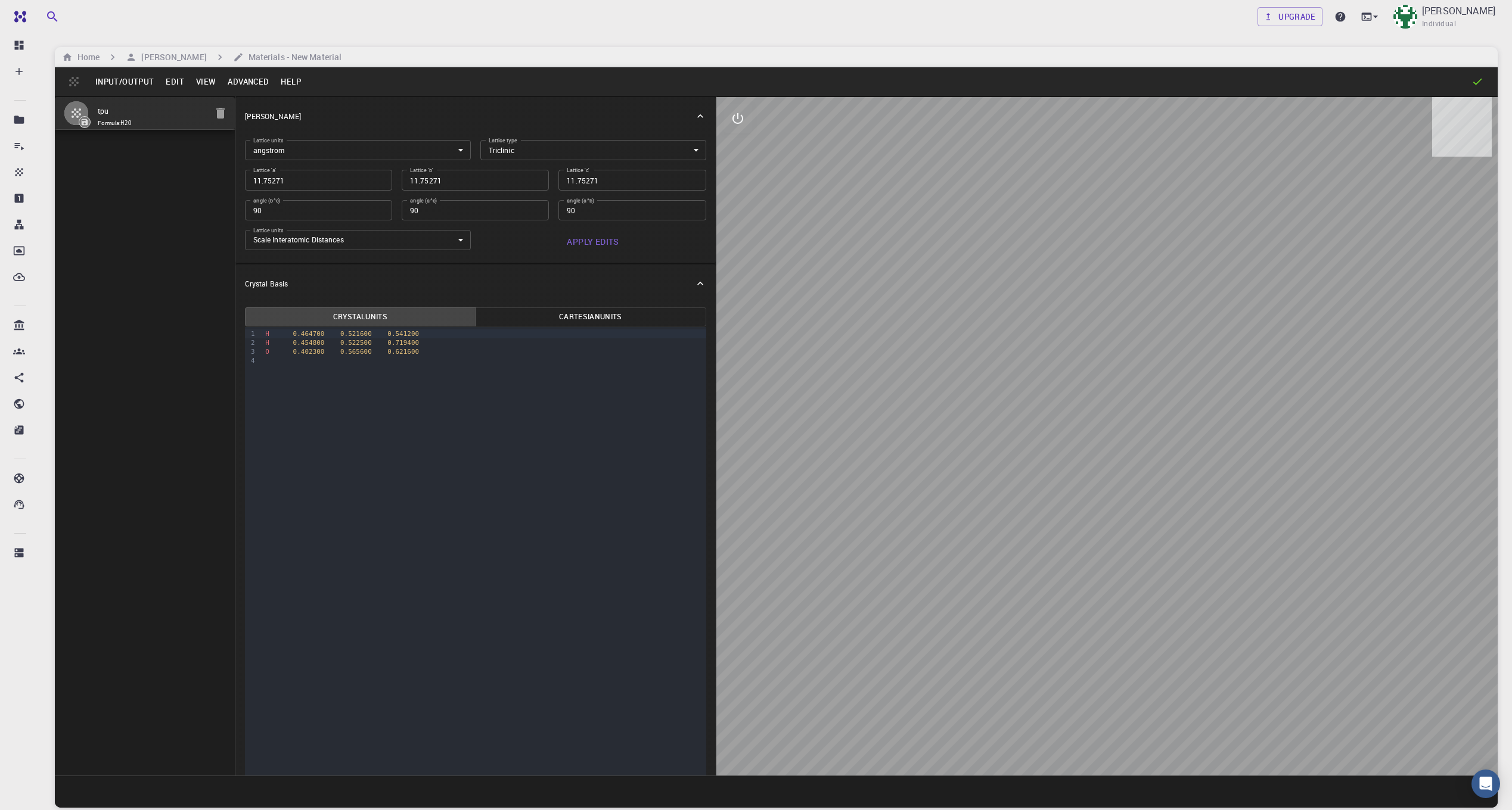
click at [121, 126] on span "Formula: H2O" at bounding box center [152, 123] width 109 height 9
click at [196, 81] on button "View" at bounding box center [206, 81] width 32 height 19
click at [200, 78] on div at bounding box center [756, 405] width 1512 height 810
click at [170, 78] on button "Edit" at bounding box center [175, 81] width 30 height 19
click at [189, 139] on div at bounding box center [180, 143] width 22 height 12
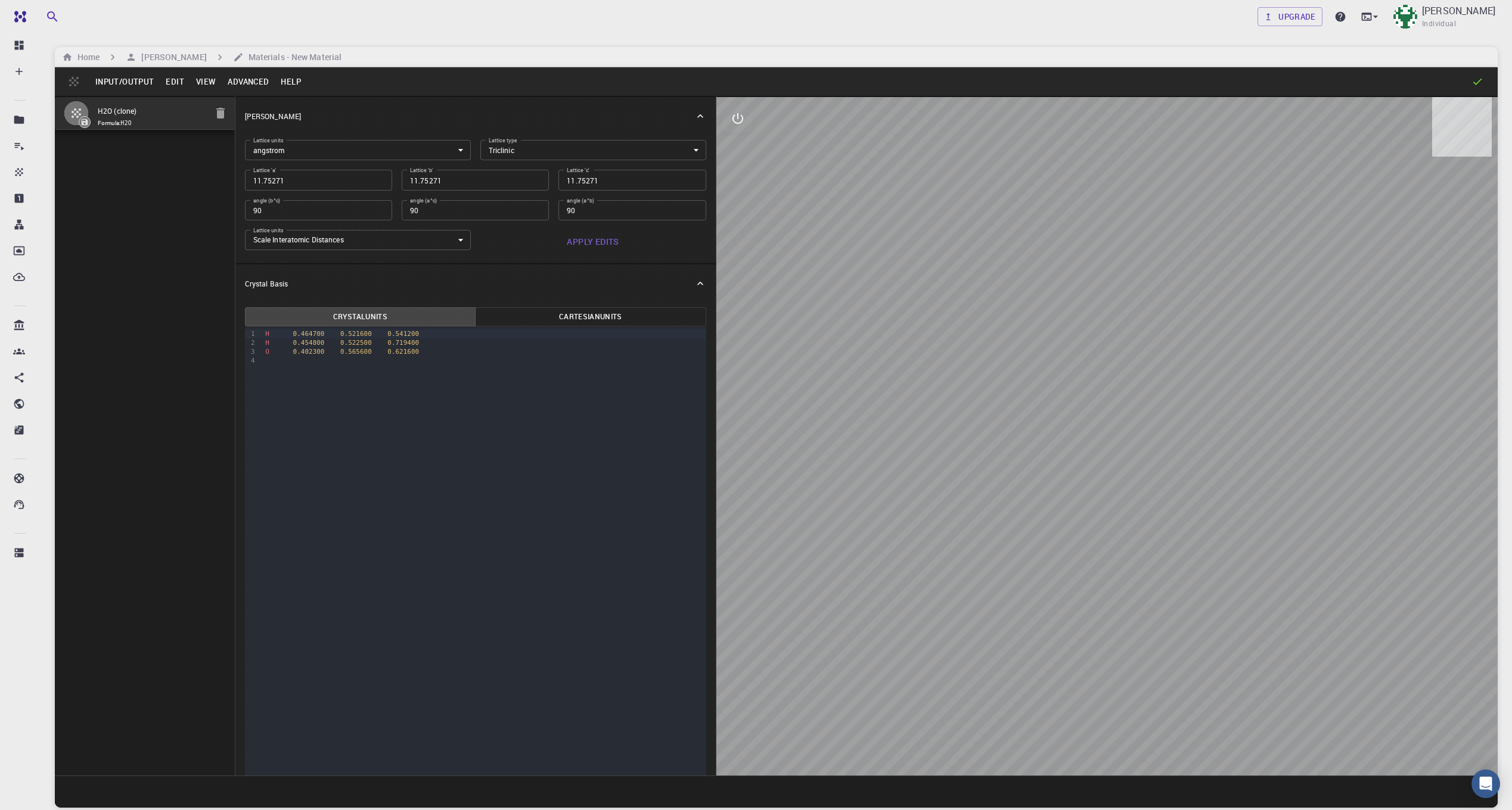
click at [167, 81] on button "Edit" at bounding box center [175, 81] width 30 height 19
click at [152, 255] on div at bounding box center [756, 405] width 1512 height 810
click at [80, 52] on h6 "Home" at bounding box center [86, 57] width 27 height 13
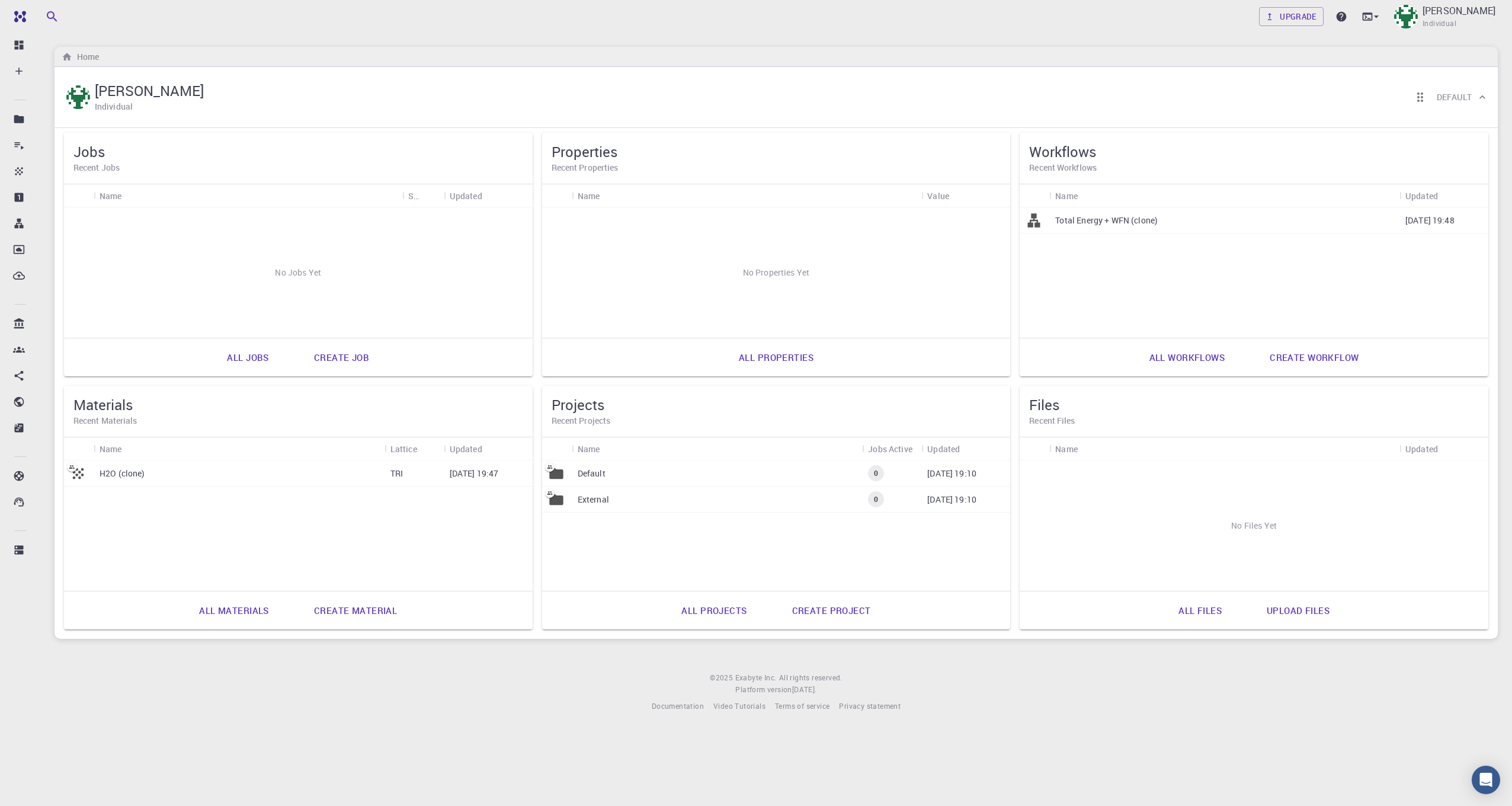
drag, startPoint x: 452, startPoint y: 477, endPoint x: 361, endPoint y: 587, distance: 142.8
click at [361, 587] on div "Materials Recent Materials Name Lattice Updated H2O (clone) TRI 09-17-2025 19:4…" at bounding box center [298, 507] width 469 height 244
drag, startPoint x: 361, startPoint y: 587, endPoint x: 275, endPoint y: 582, distance: 86.1
click at [275, 582] on div "H2O (clone) TRI 09-17-2025 19:47" at bounding box center [298, 525] width 469 height 130
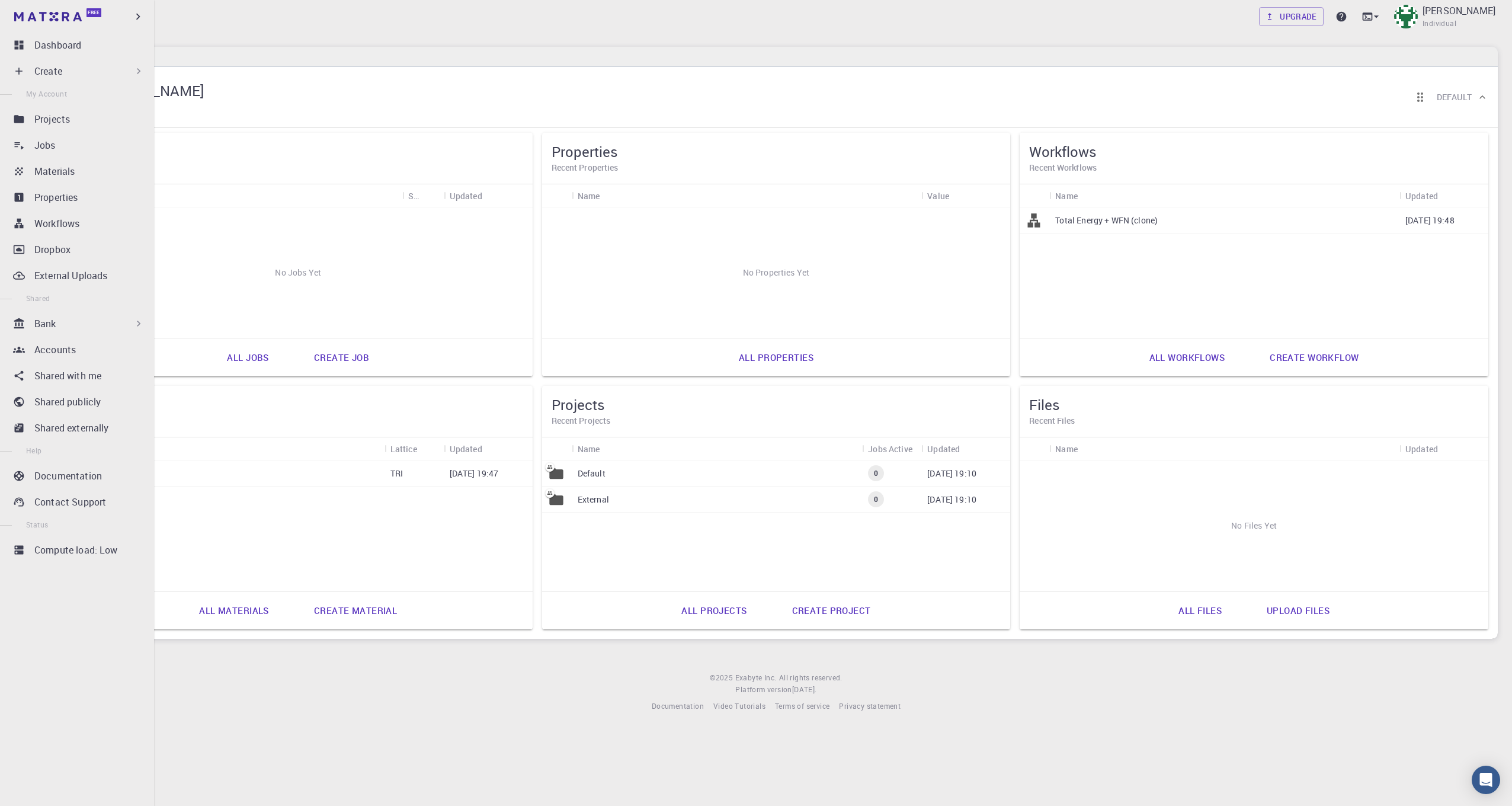
click at [80, 62] on div "Create" at bounding box center [79, 71] width 140 height 23
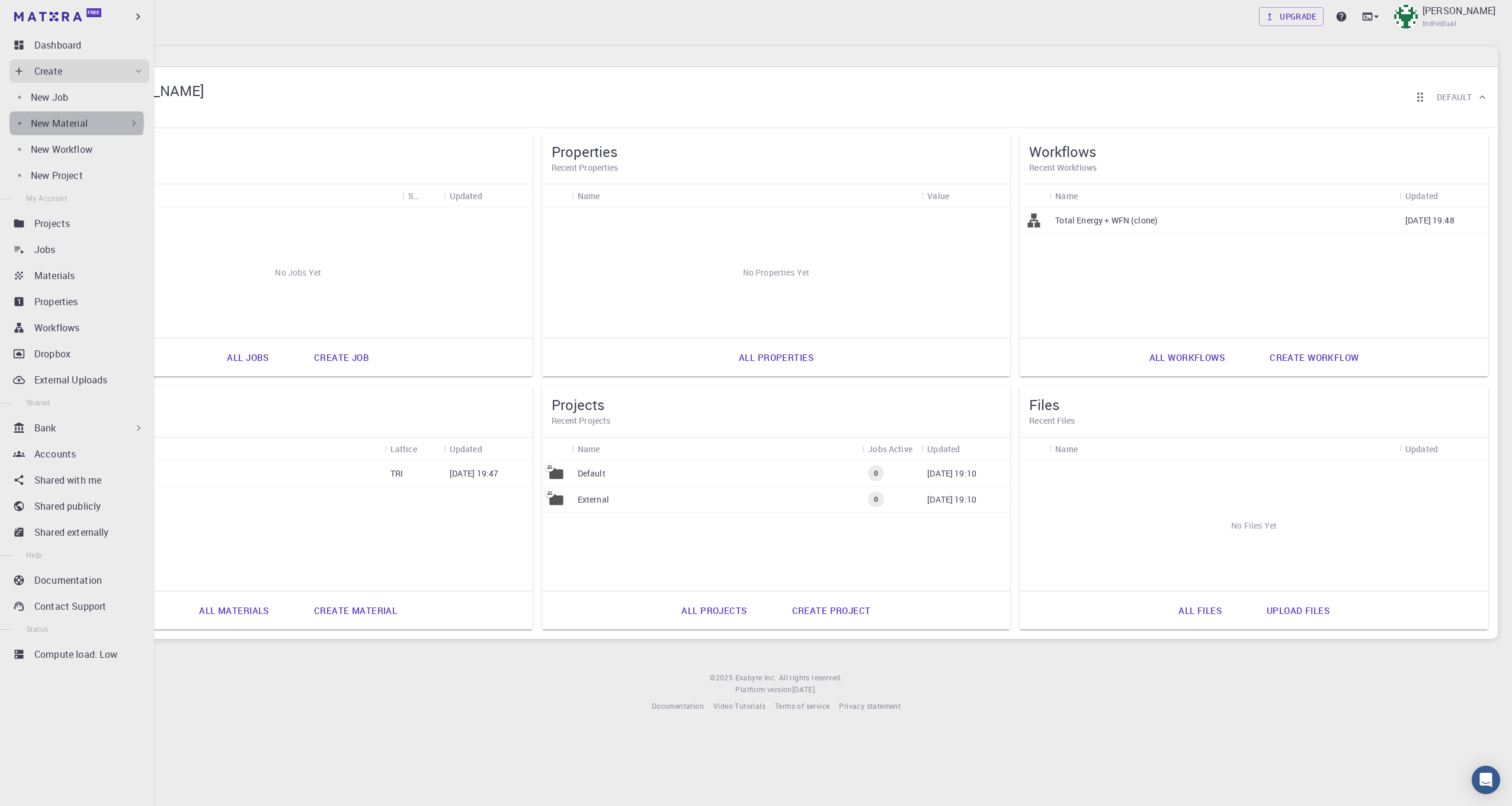
click at [76, 122] on p "New Material" at bounding box center [59, 123] width 57 height 14
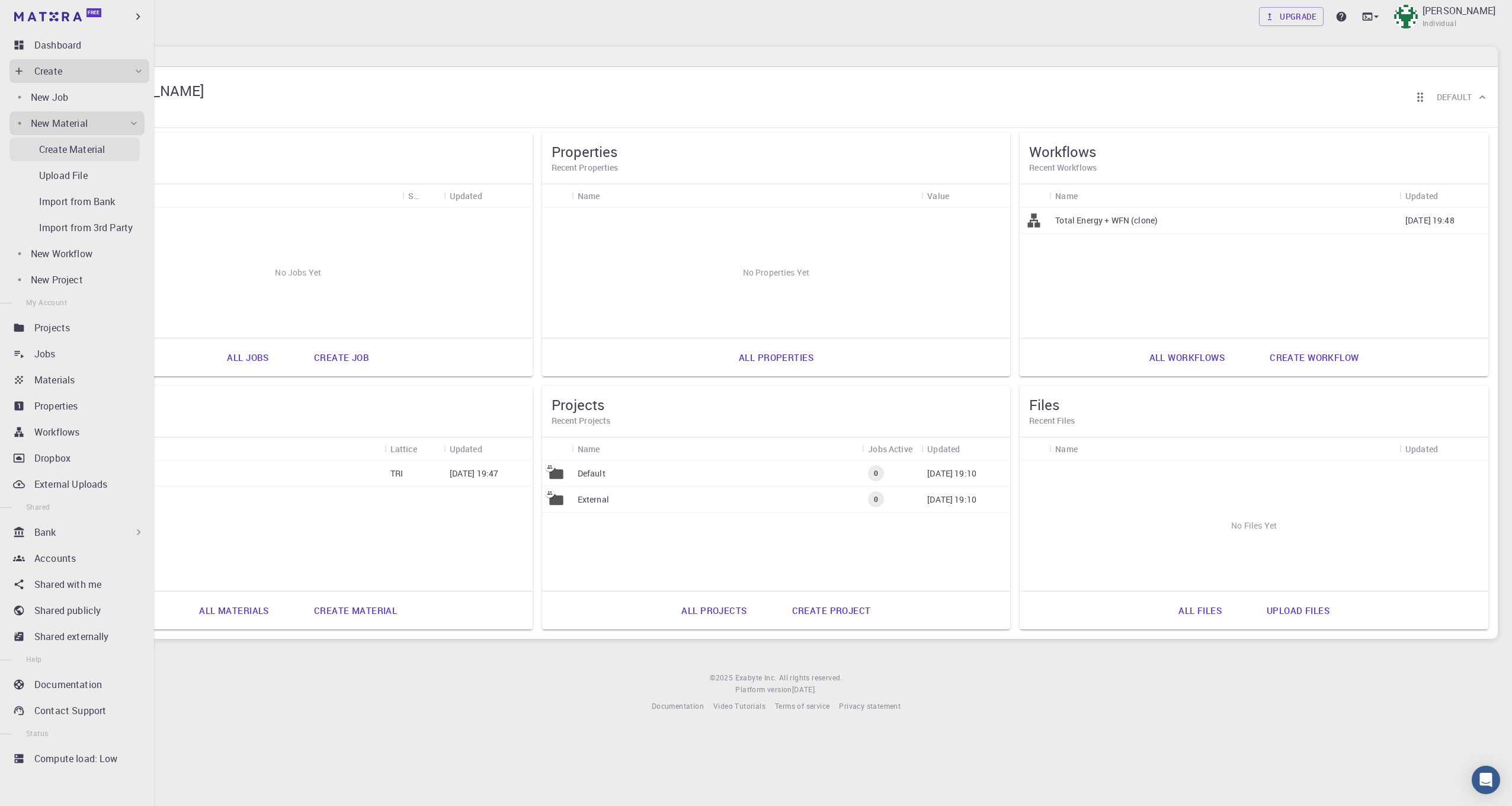
click at [69, 149] on p "Create Material" at bounding box center [72, 149] width 65 height 14
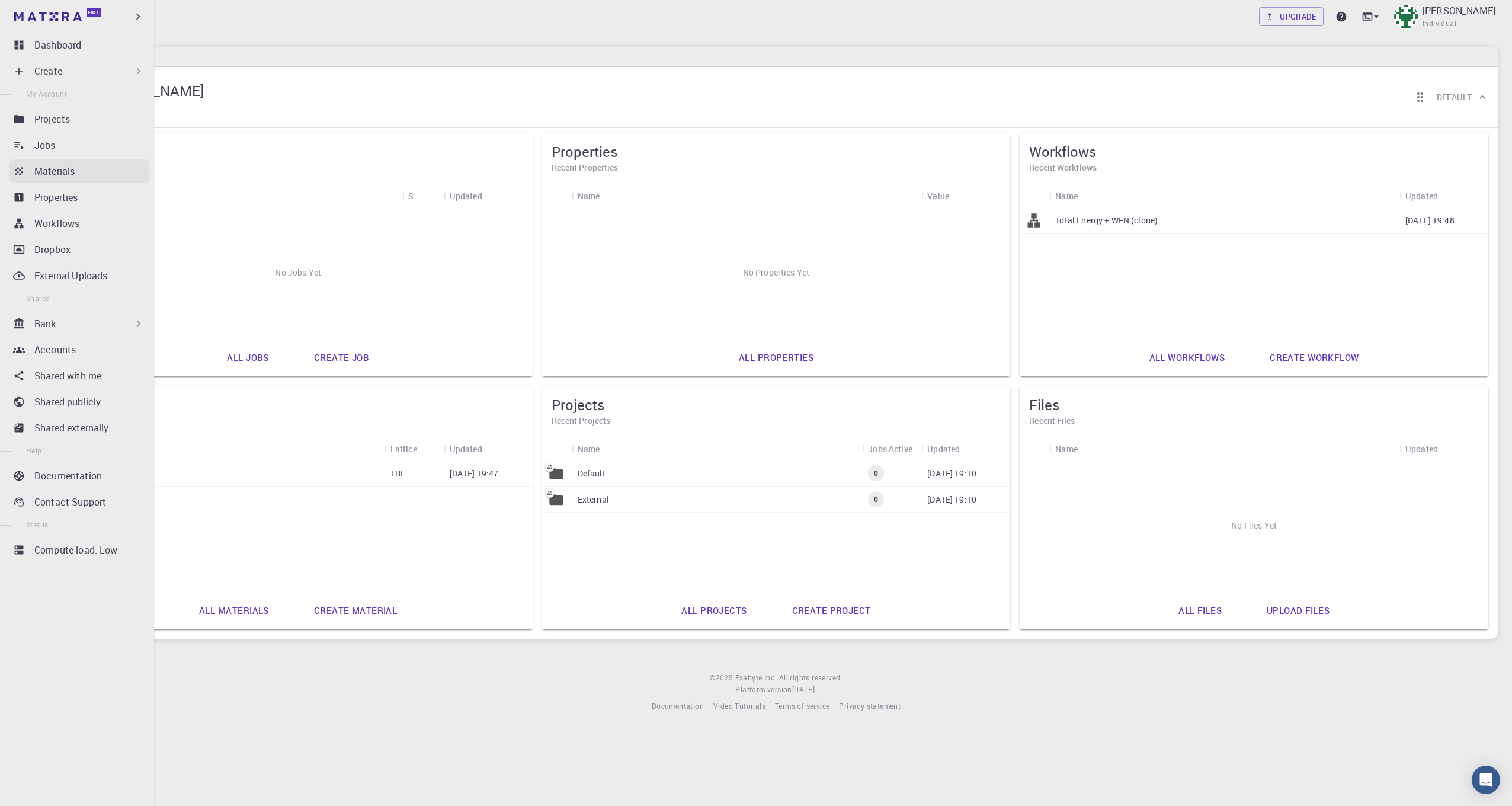
click at [74, 163] on link "Materials" at bounding box center [79, 171] width 140 height 23
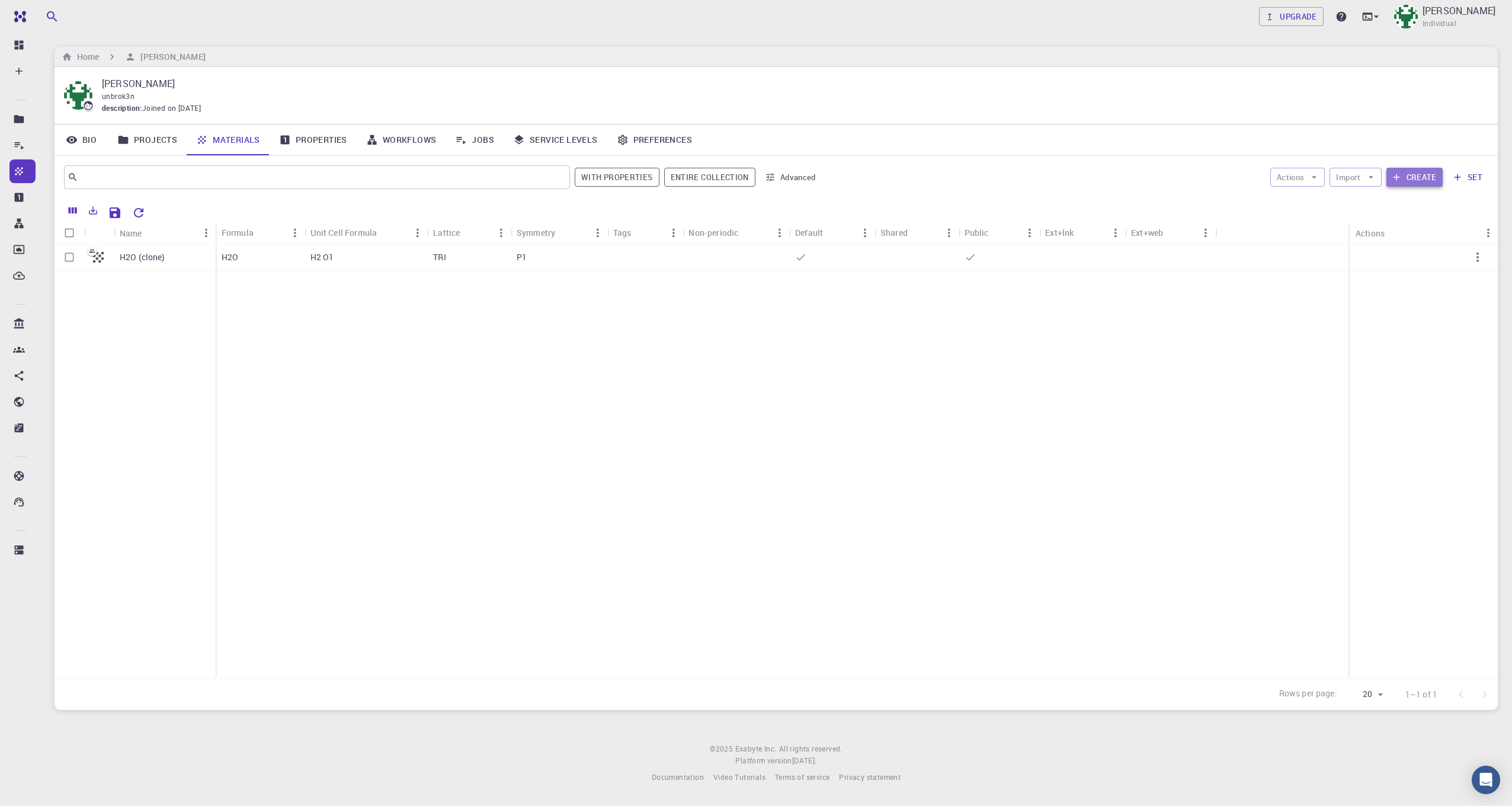
click at [1396, 182] on button "Create" at bounding box center [1414, 177] width 56 height 19
click at [1479, 258] on icon "button" at bounding box center [1477, 257] width 14 height 14
click at [1456, 349] on span "Delete" at bounding box center [1466, 346] width 21 height 12
click at [98, 152] on link "Bio" at bounding box center [81, 140] width 53 height 31
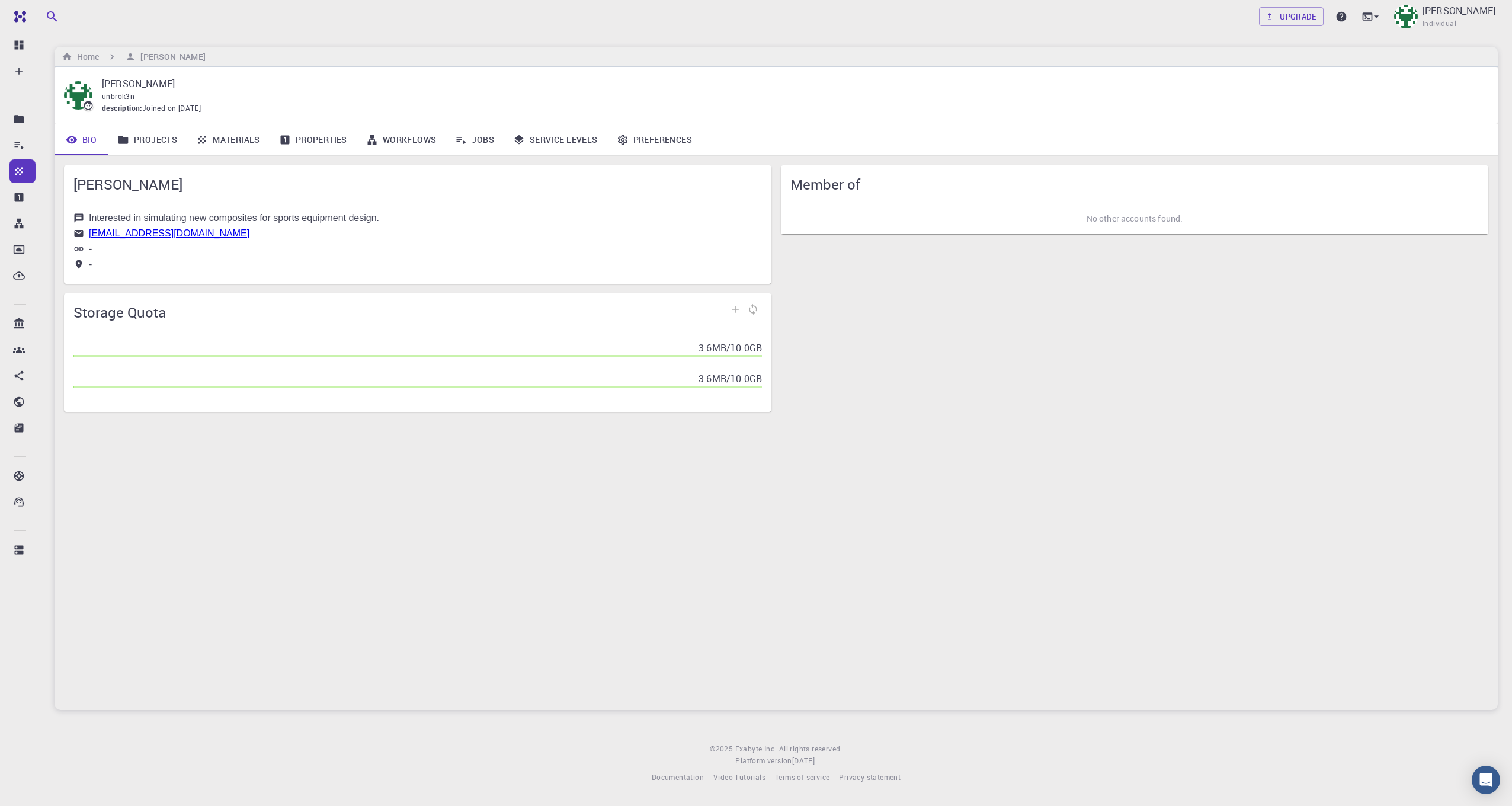
click at [146, 145] on link "Projects" at bounding box center [148, 140] width 79 height 31
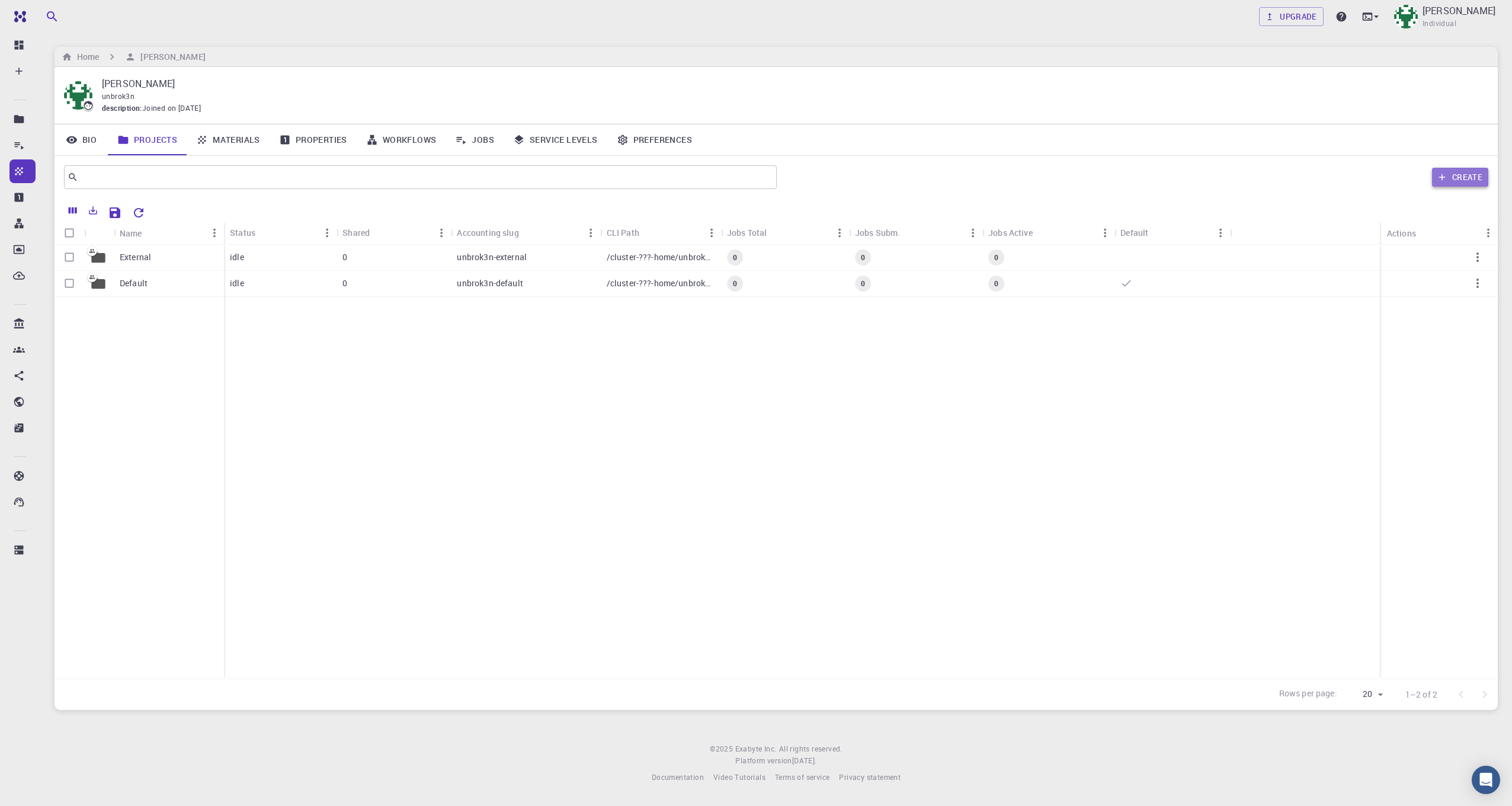
click at [1460, 182] on button "Create" at bounding box center [1460, 177] width 56 height 19
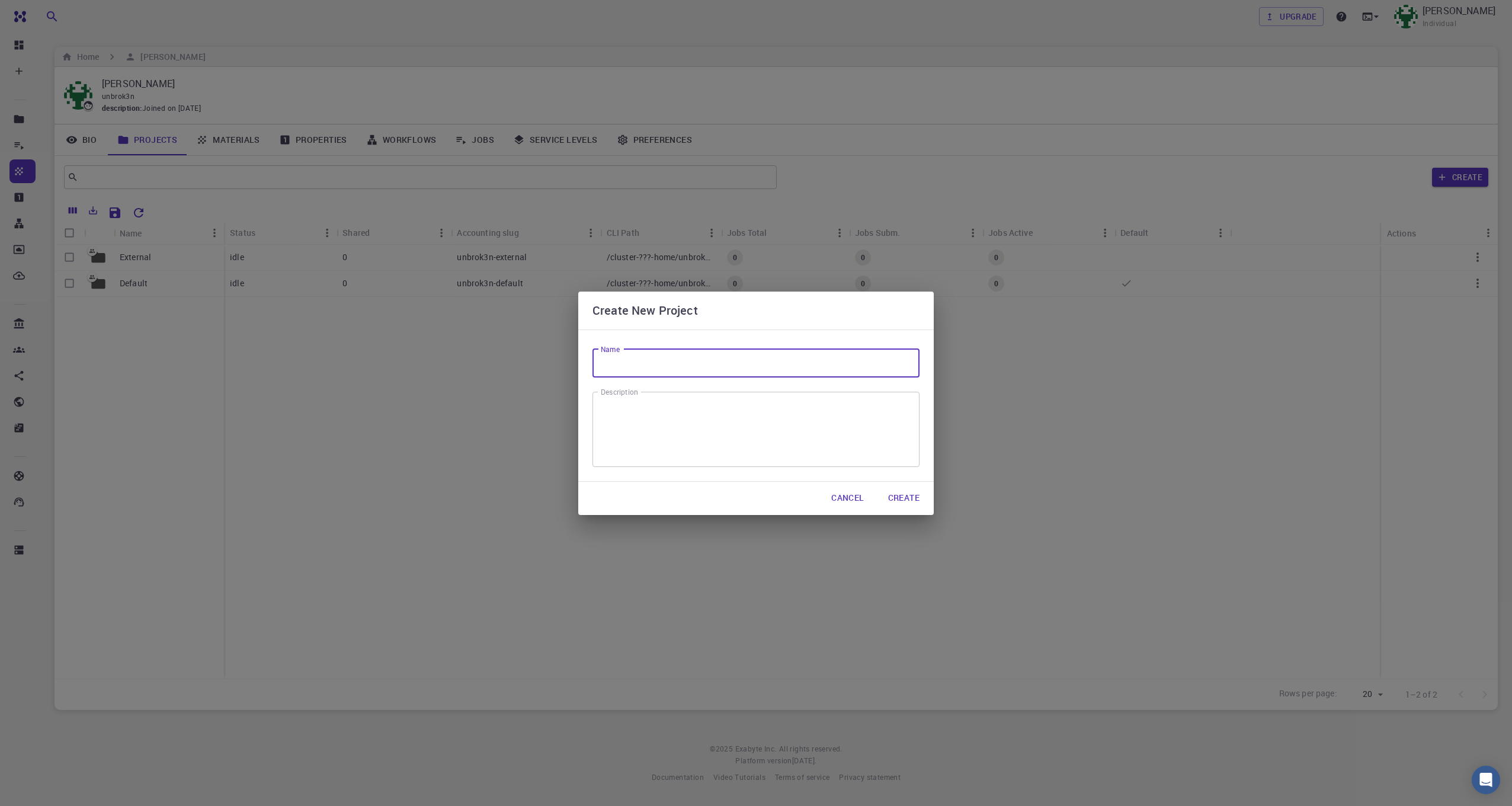
click at [743, 366] on input "Name" at bounding box center [756, 363] width 327 height 28
type input "tpu"
click at [831, 445] on textarea "Description" at bounding box center [756, 429] width 311 height 56
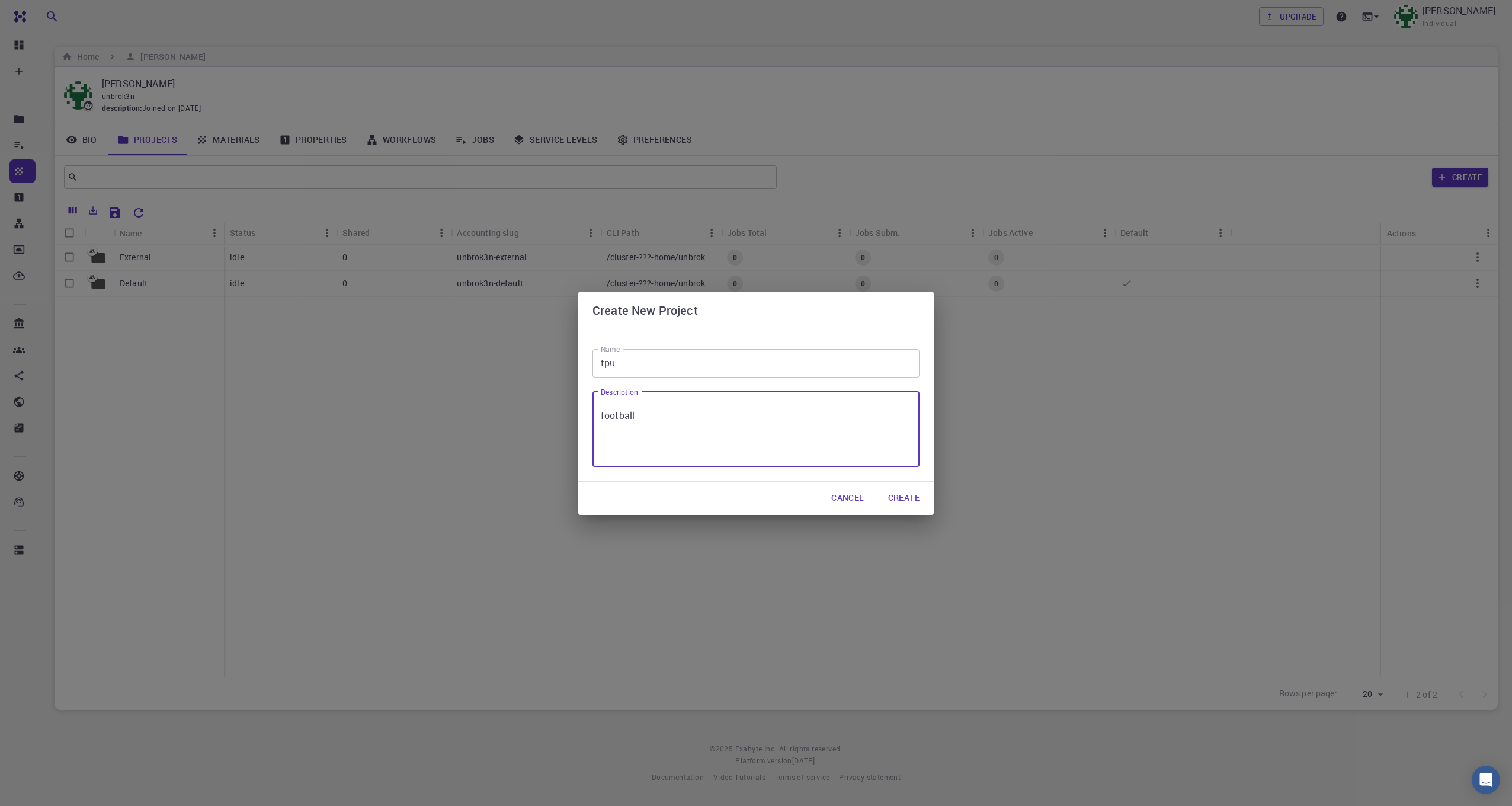
type textarea "football"
click at [919, 493] on button "Create" at bounding box center [904, 498] width 51 height 23
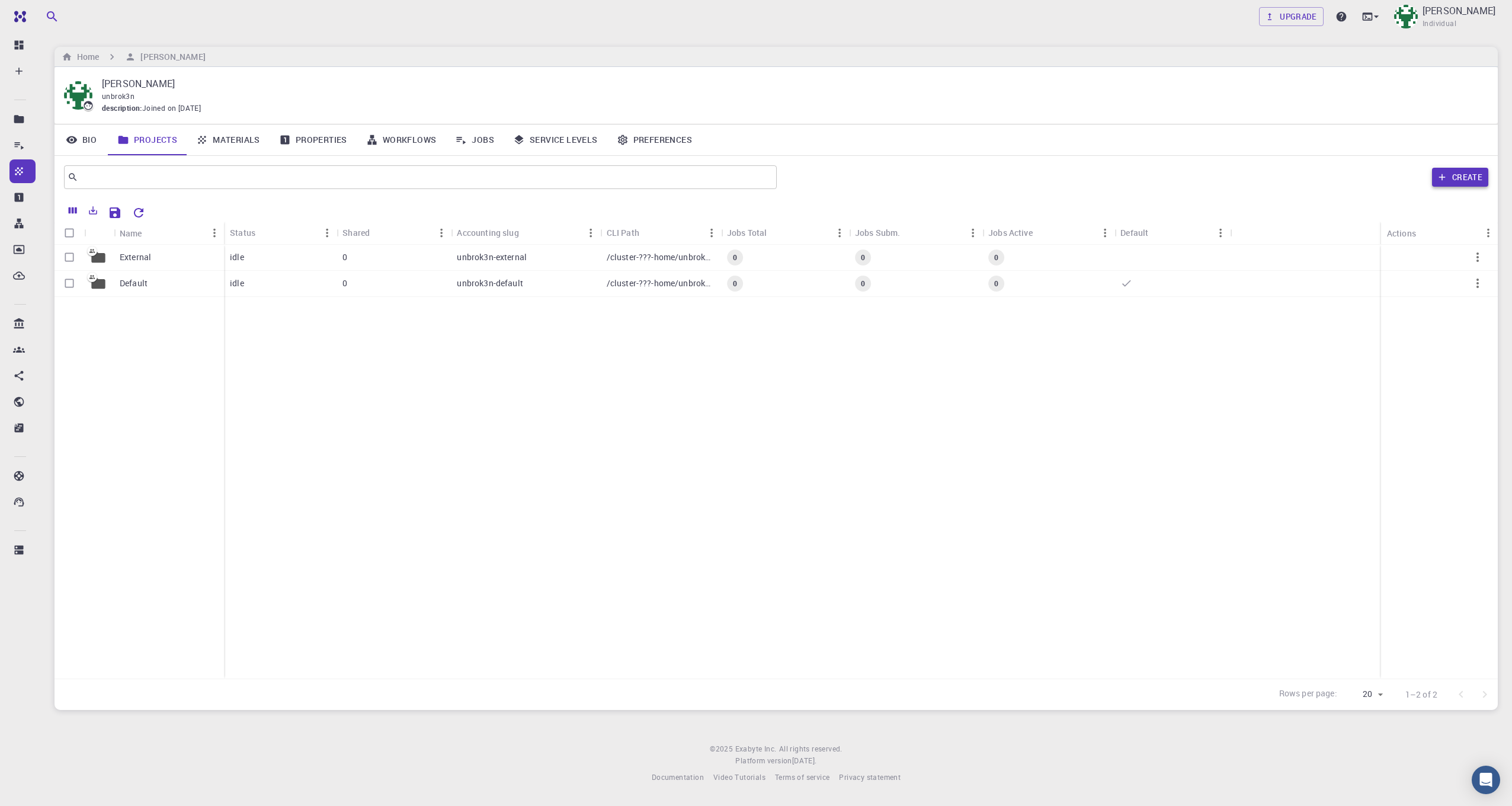
click at [1453, 181] on button "Create" at bounding box center [1460, 177] width 56 height 19
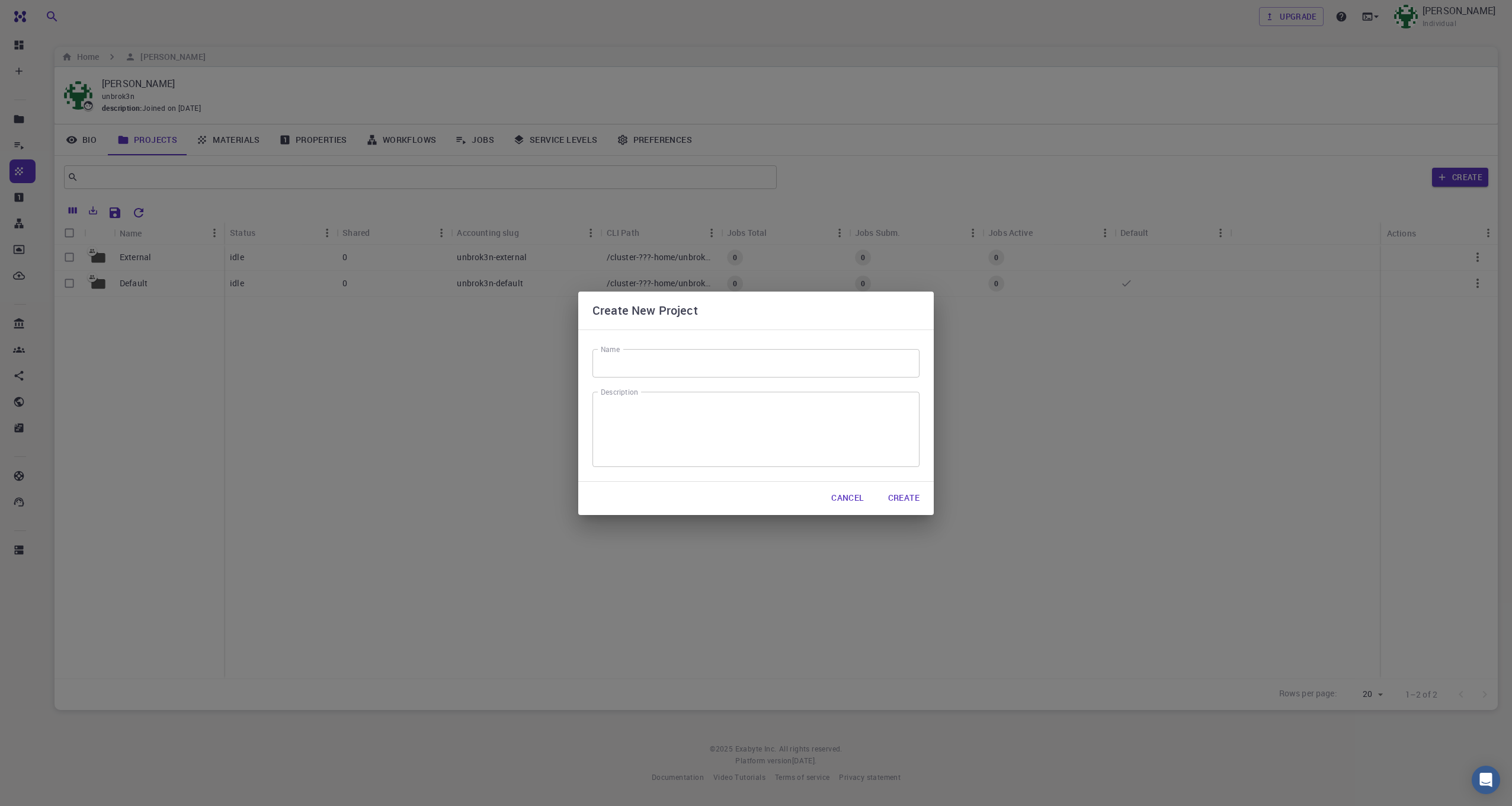
click at [847, 498] on button "Cancel" at bounding box center [847, 498] width 51 height 23
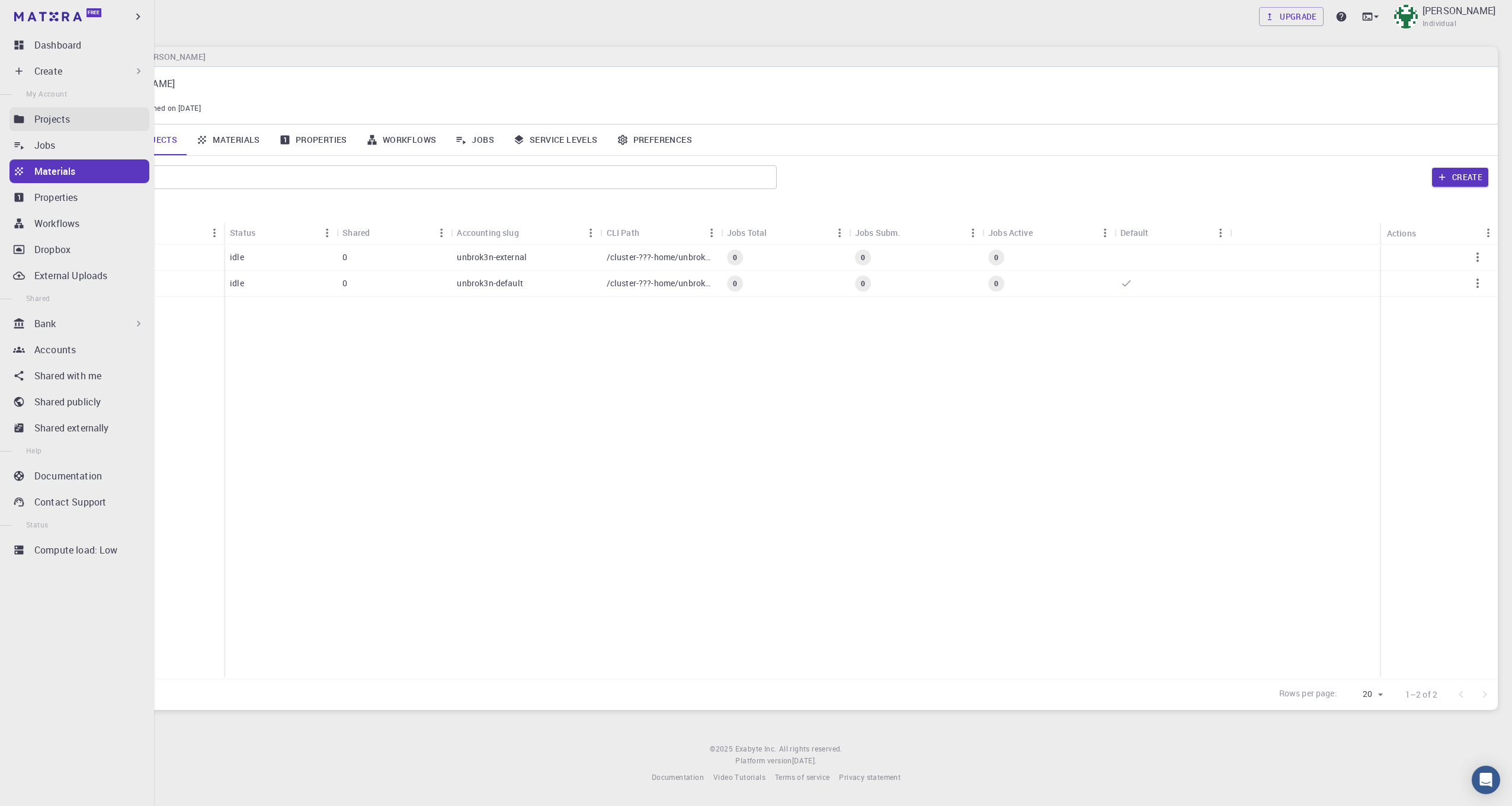
click at [76, 129] on link "Projects" at bounding box center [79, 119] width 140 height 23
click at [48, 69] on p "Create" at bounding box center [48, 71] width 28 height 14
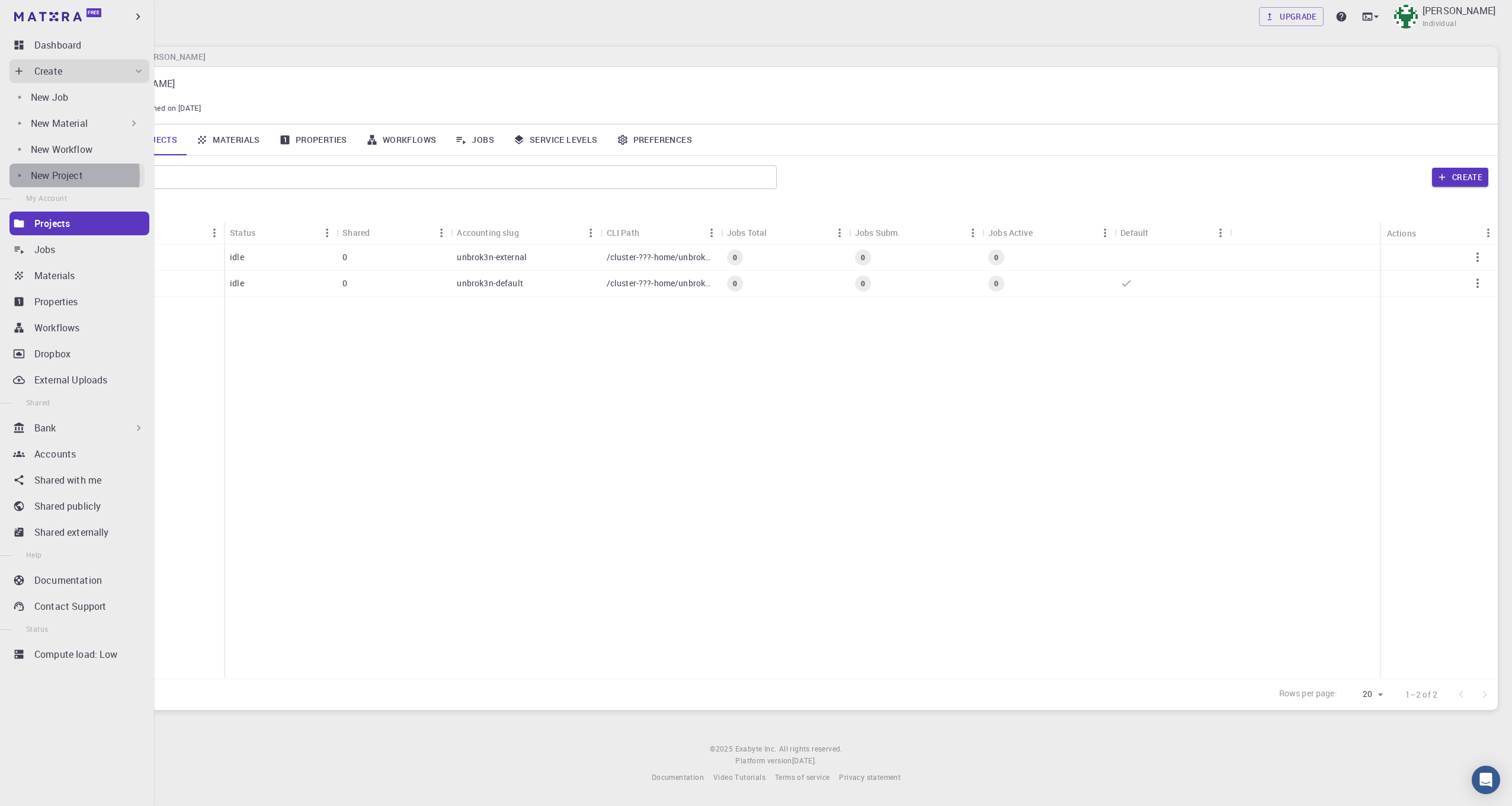
click at [43, 176] on p "New Project" at bounding box center [57, 175] width 52 height 14
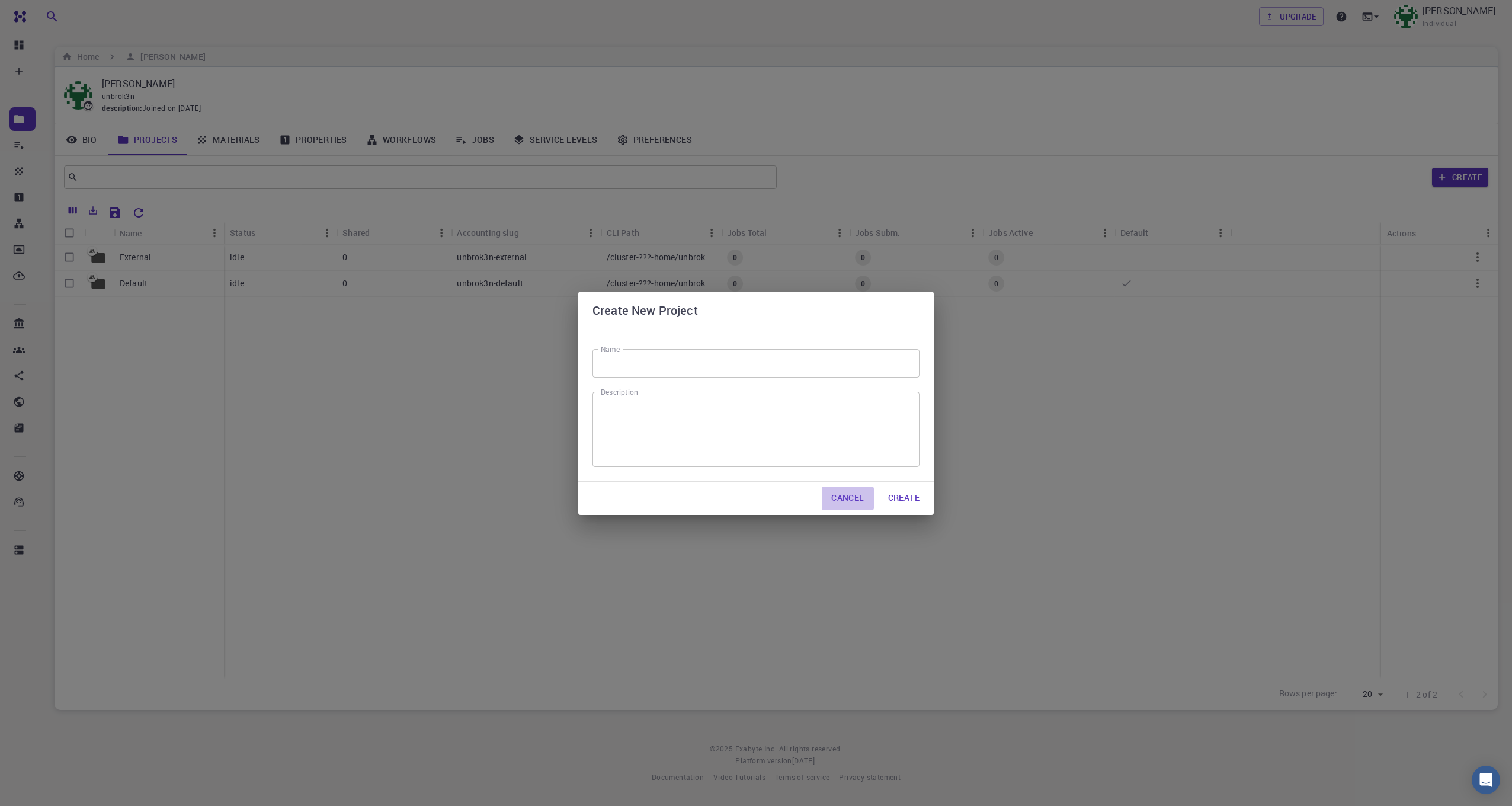
click at [846, 490] on button "Cancel" at bounding box center [847, 498] width 51 height 23
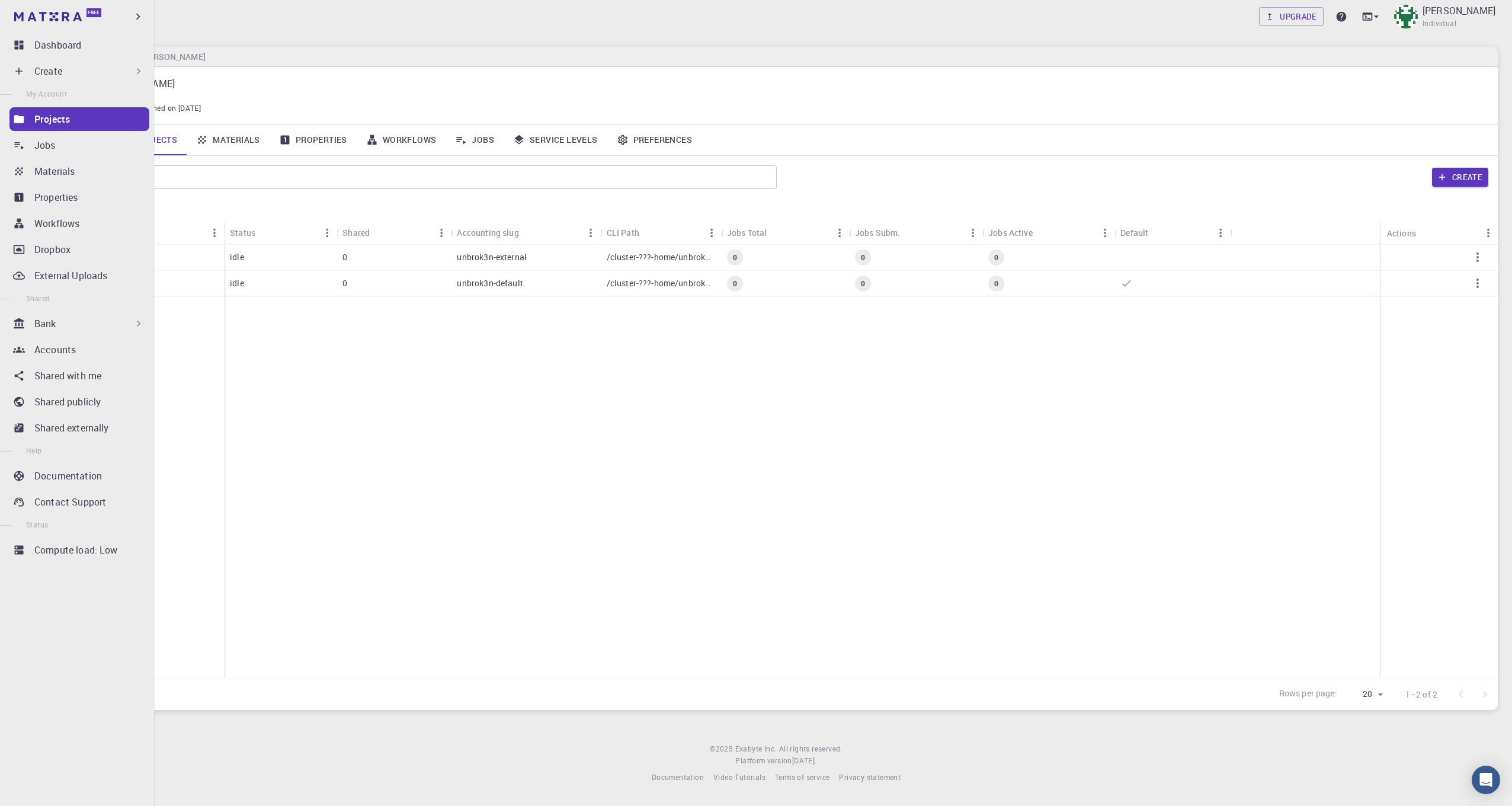
click at [43, 73] on p "Create" at bounding box center [48, 71] width 28 height 14
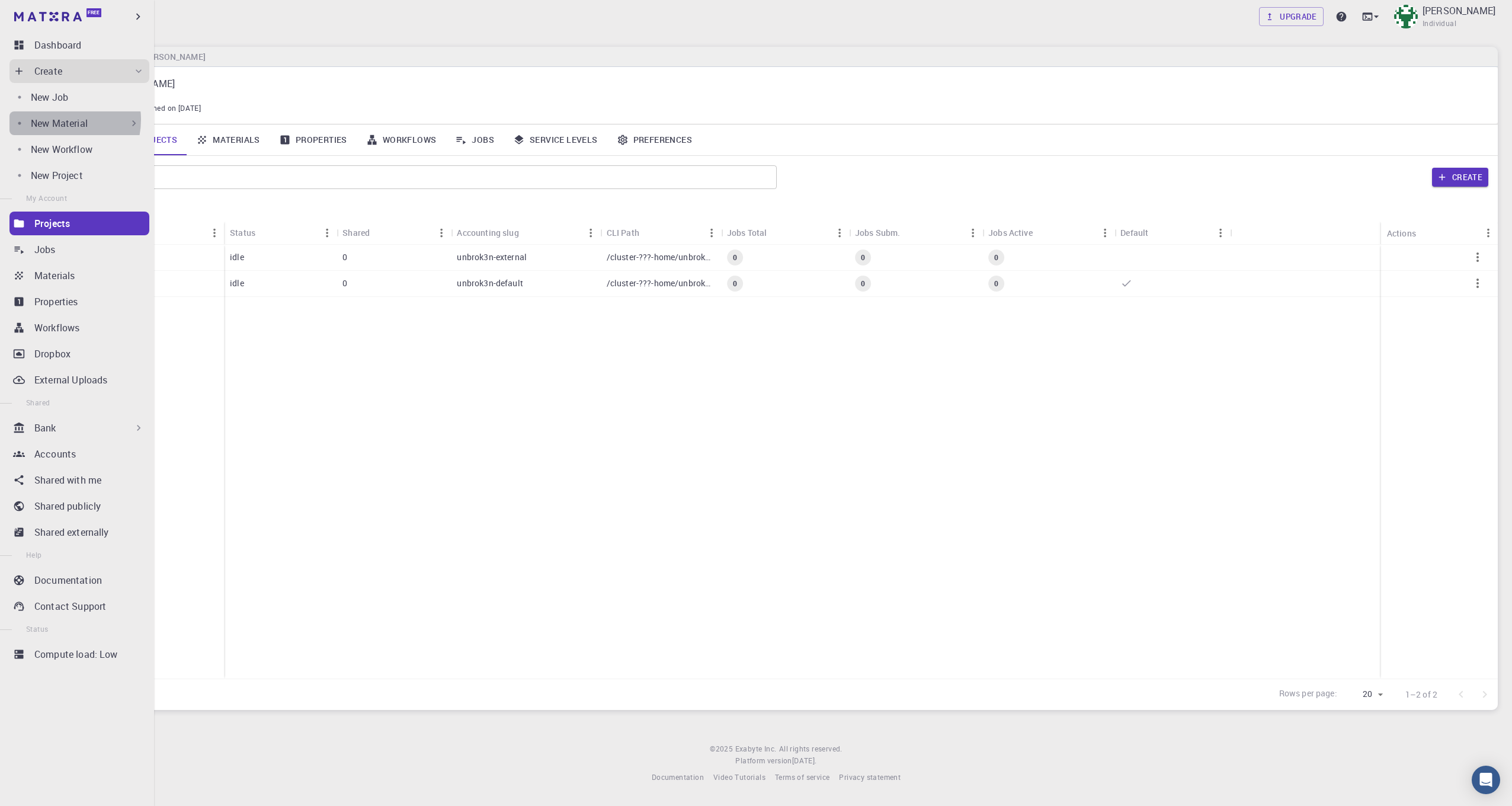
click at [59, 120] on p "New Material" at bounding box center [59, 123] width 57 height 14
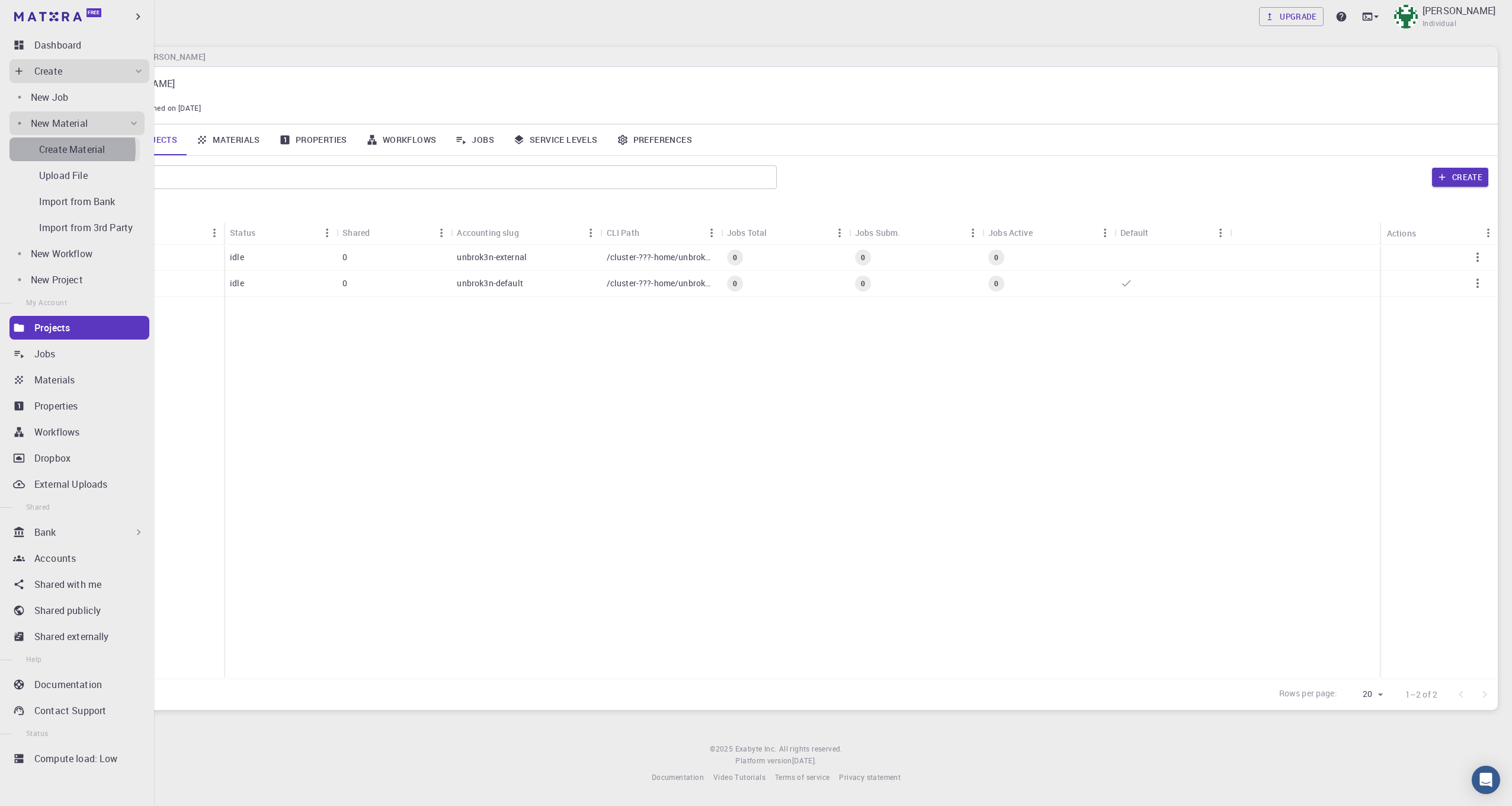
click at [59, 150] on p "Create Material" at bounding box center [72, 149] width 65 height 14
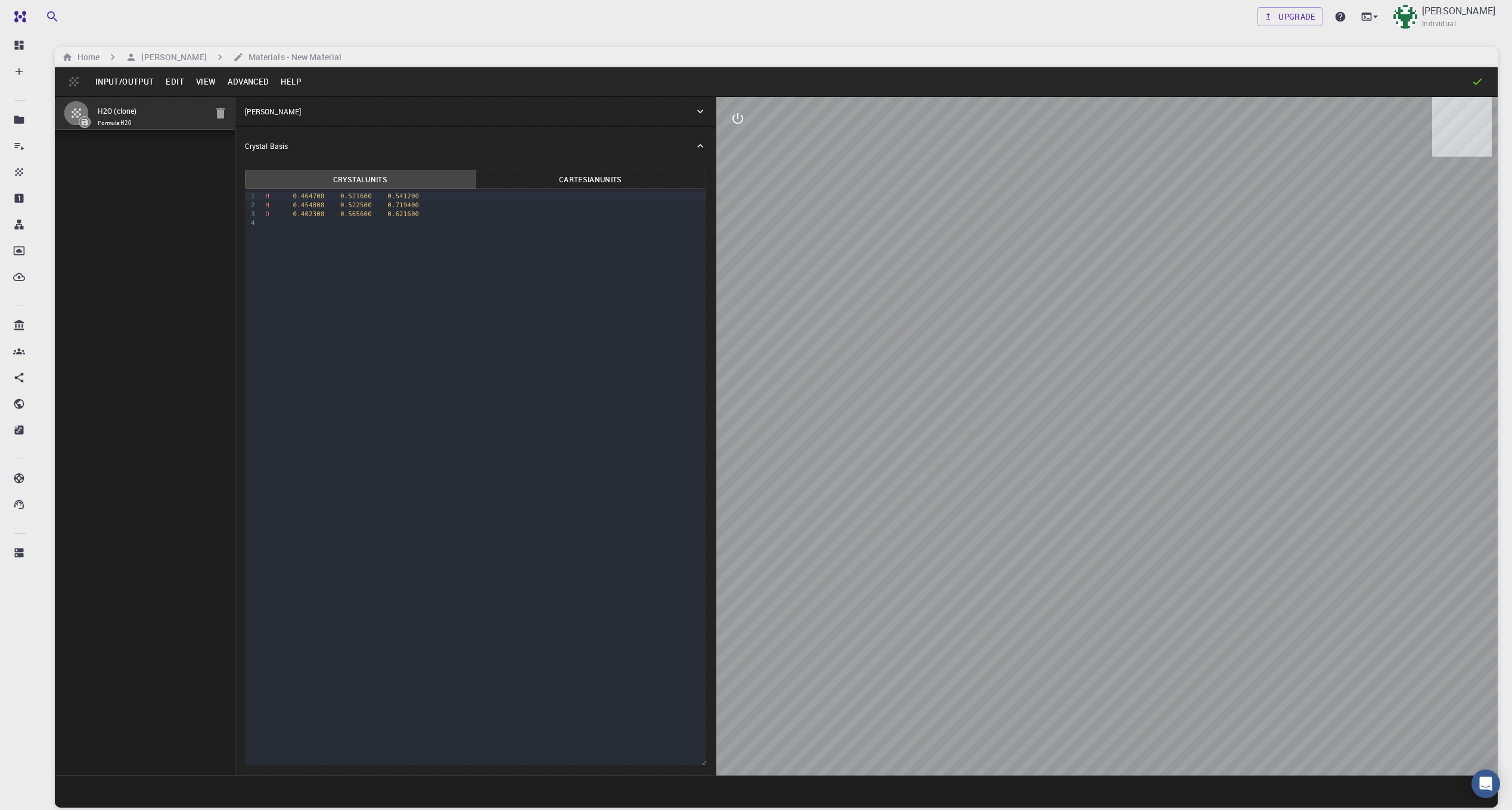
click at [211, 84] on button "View" at bounding box center [206, 81] width 32 height 19
click at [202, 81] on div at bounding box center [756, 405] width 1512 height 810
click at [255, 78] on button "Advanced" at bounding box center [248, 81] width 53 height 19
click at [254, 80] on div at bounding box center [756, 405] width 1512 height 810
click at [116, 107] on input "H2O (clone)" at bounding box center [152, 112] width 109 height 14
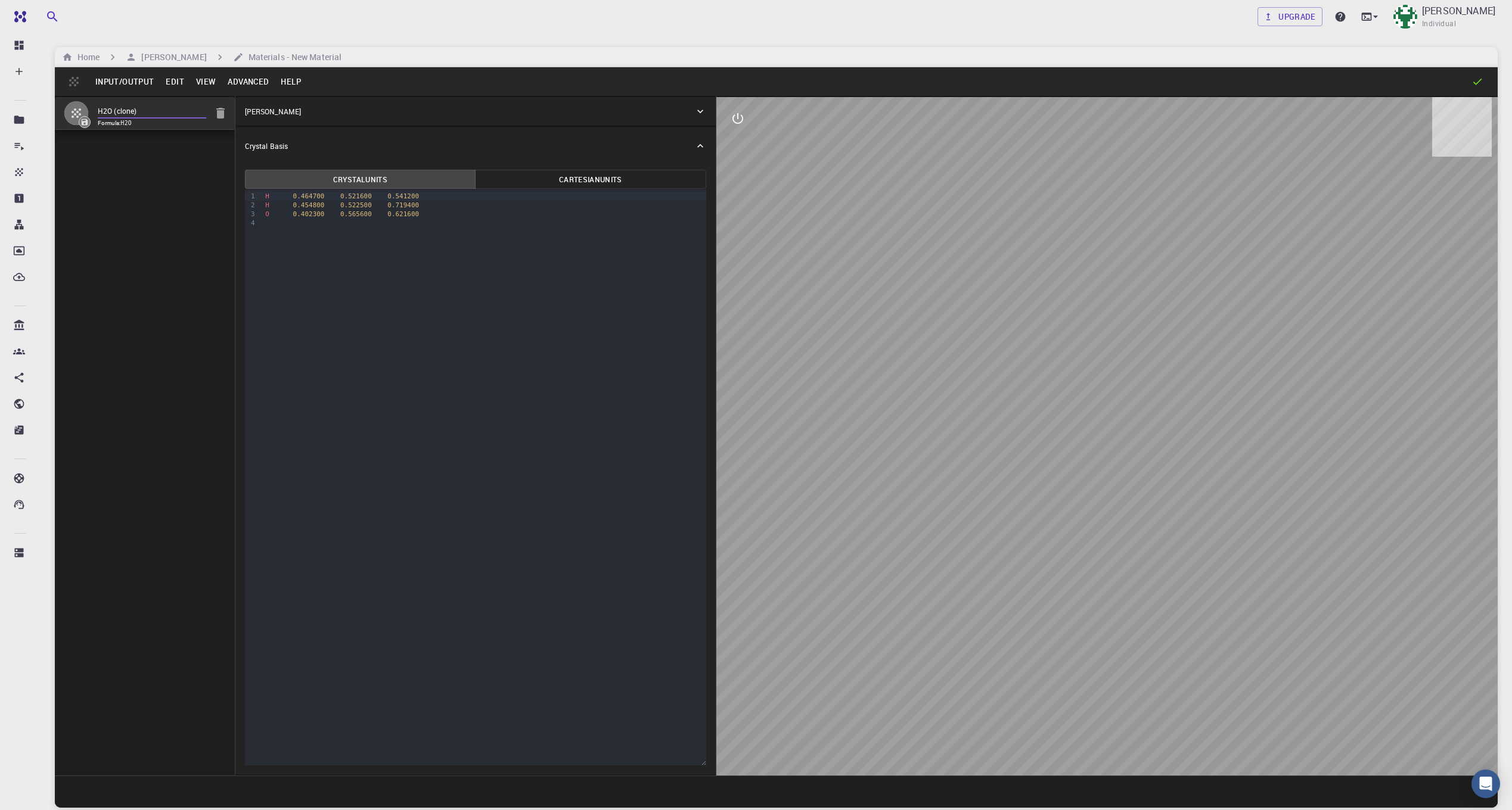
click at [22, 100] on div "Free Dashboard Create New Job New Material Create Material Upload File Import f…" at bounding box center [756, 450] width 1512 height 901
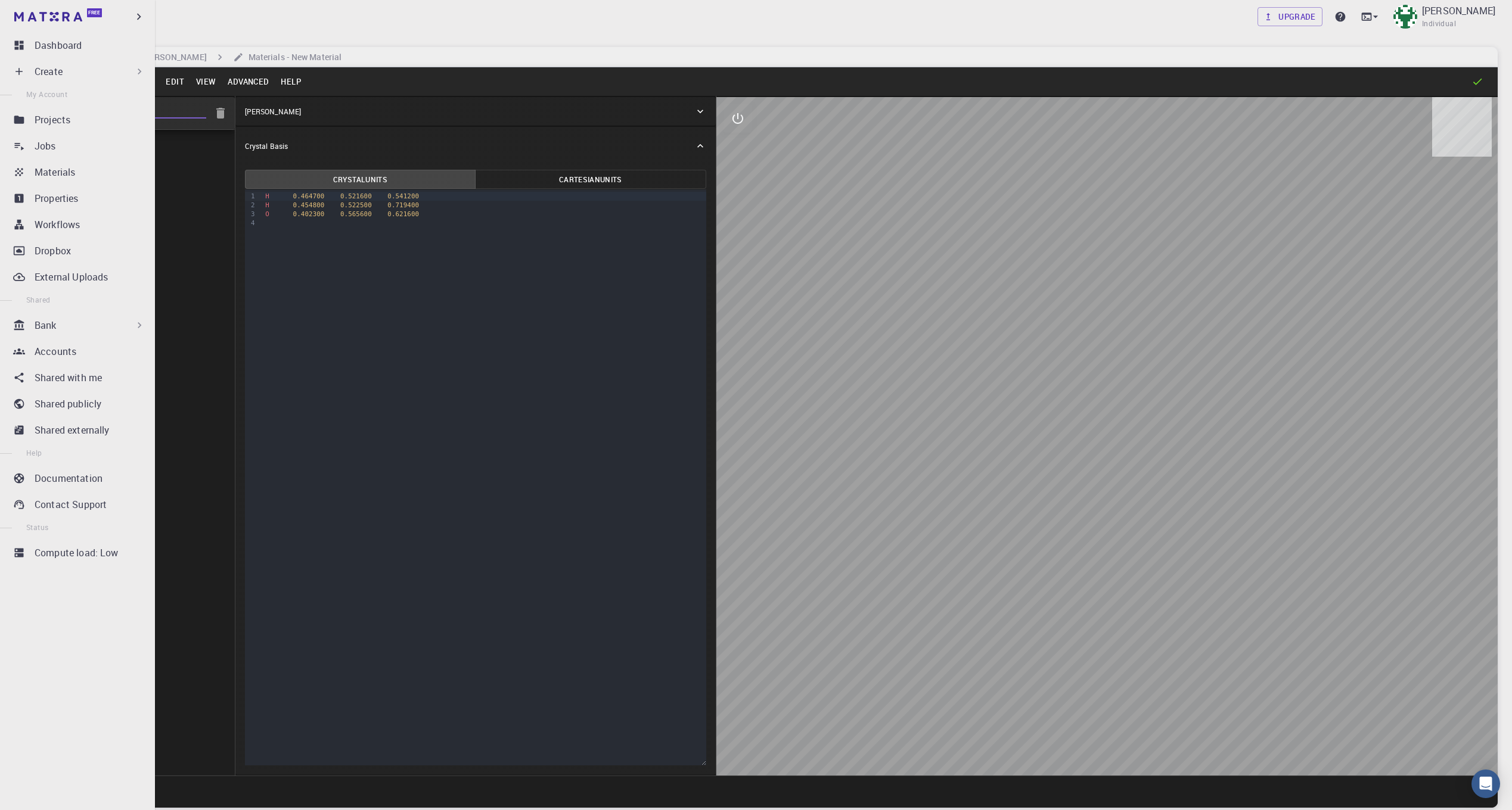
paste input "TPU_Outsole_Prototype"
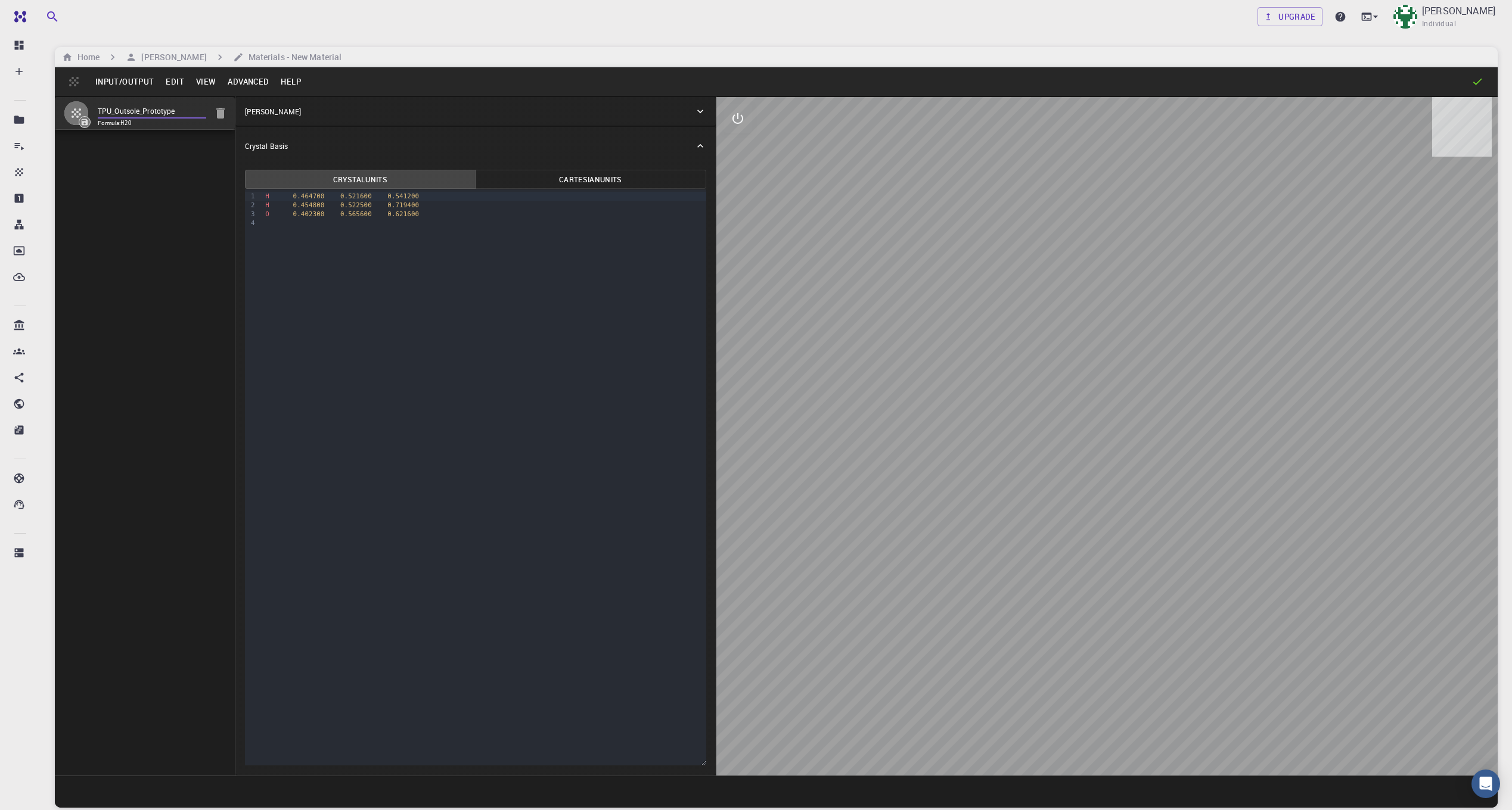
type input "TPU_Outsole_Prototype"
click at [183, 208] on div "TPU_Outsole_Prototype Formula: H2O" at bounding box center [145, 435] width 181 height 680
click at [124, 121] on code "H2O" at bounding box center [126, 123] width 11 height 7
click at [75, 112] on icon "button" at bounding box center [76, 113] width 14 height 14
click at [85, 122] on icon at bounding box center [85, 122] width 7 height 7
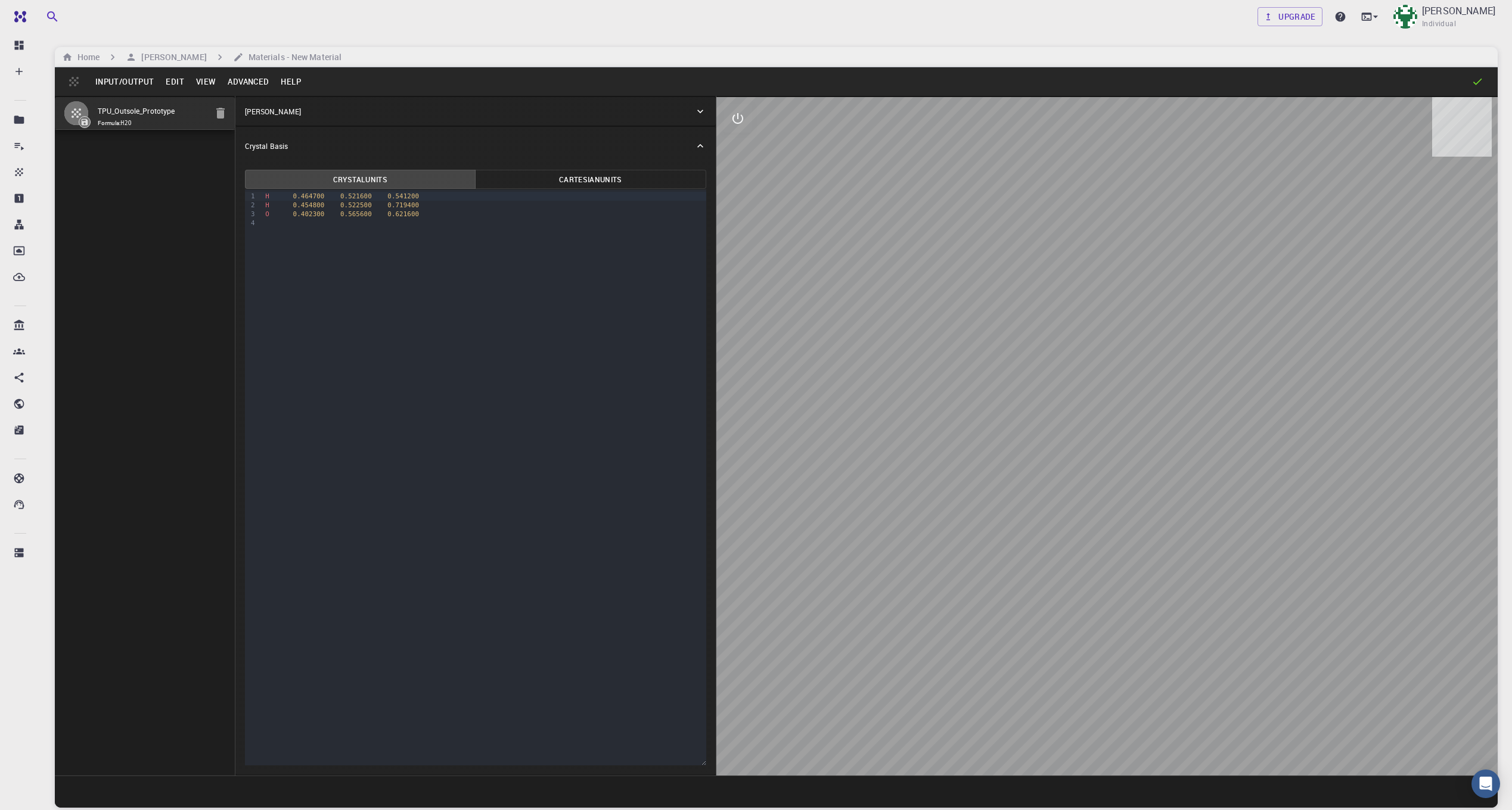
click at [124, 82] on button "Input/Output" at bounding box center [124, 81] width 70 height 19
click at [149, 345] on div at bounding box center [756, 405] width 1512 height 810
drag, startPoint x: 112, startPoint y: 18, endPoint x: 950, endPoint y: 33, distance: 838.1
click at [950, 33] on div "Upgrade Connor McKnight Individual" at bounding box center [776, 17] width 1500 height 34
click at [859, 27] on div "Upgrade Connor McKnight Individual" at bounding box center [776, 17] width 1472 height 31
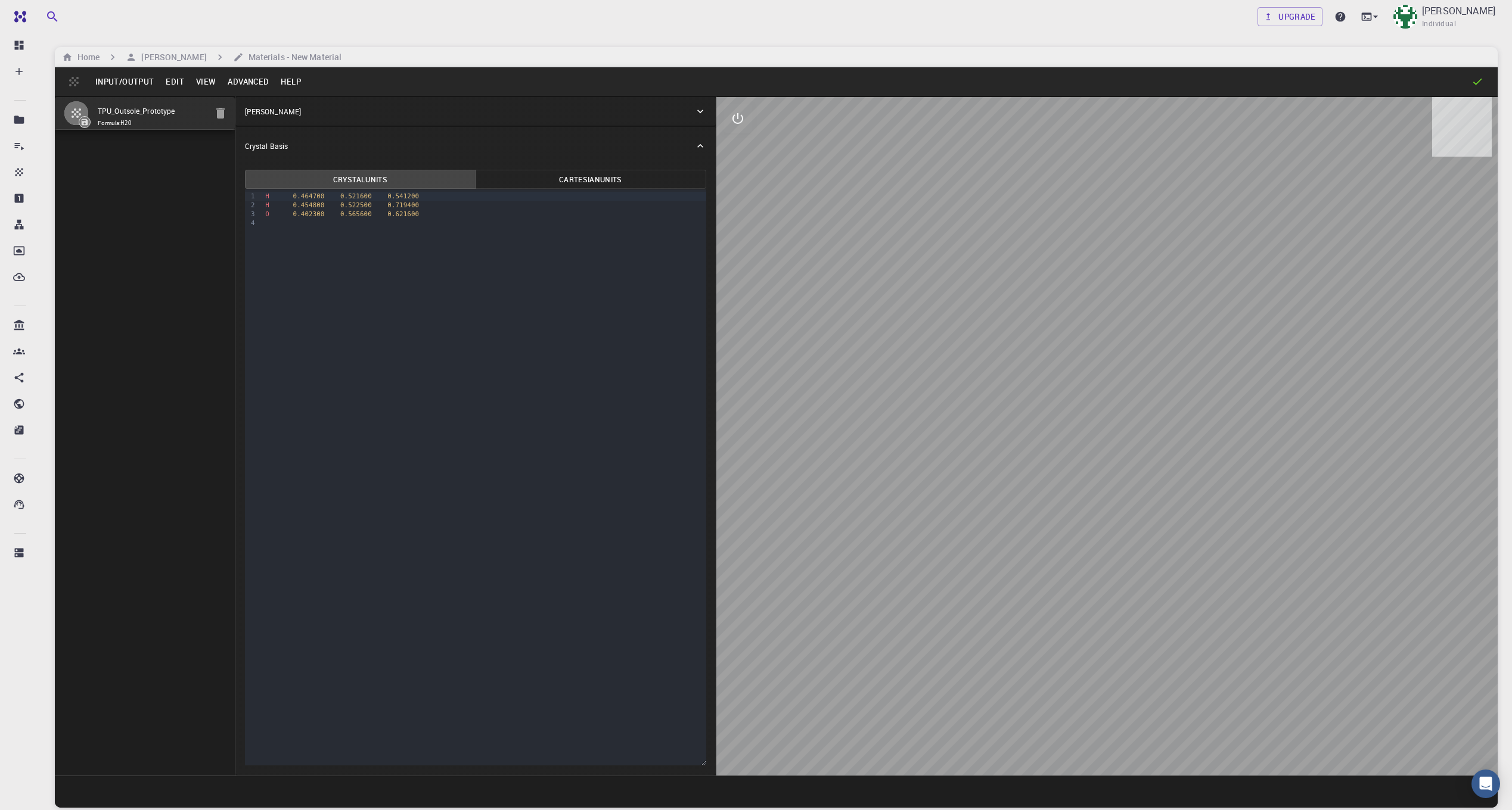
click at [541, 181] on button "Cartesian Units" at bounding box center [590, 179] width 231 height 19
click at [444, 180] on button "Crystal Units" at bounding box center [360, 179] width 231 height 19
type button "crystal"
click at [1275, 22] on link "Upgrade" at bounding box center [1290, 17] width 65 height 19
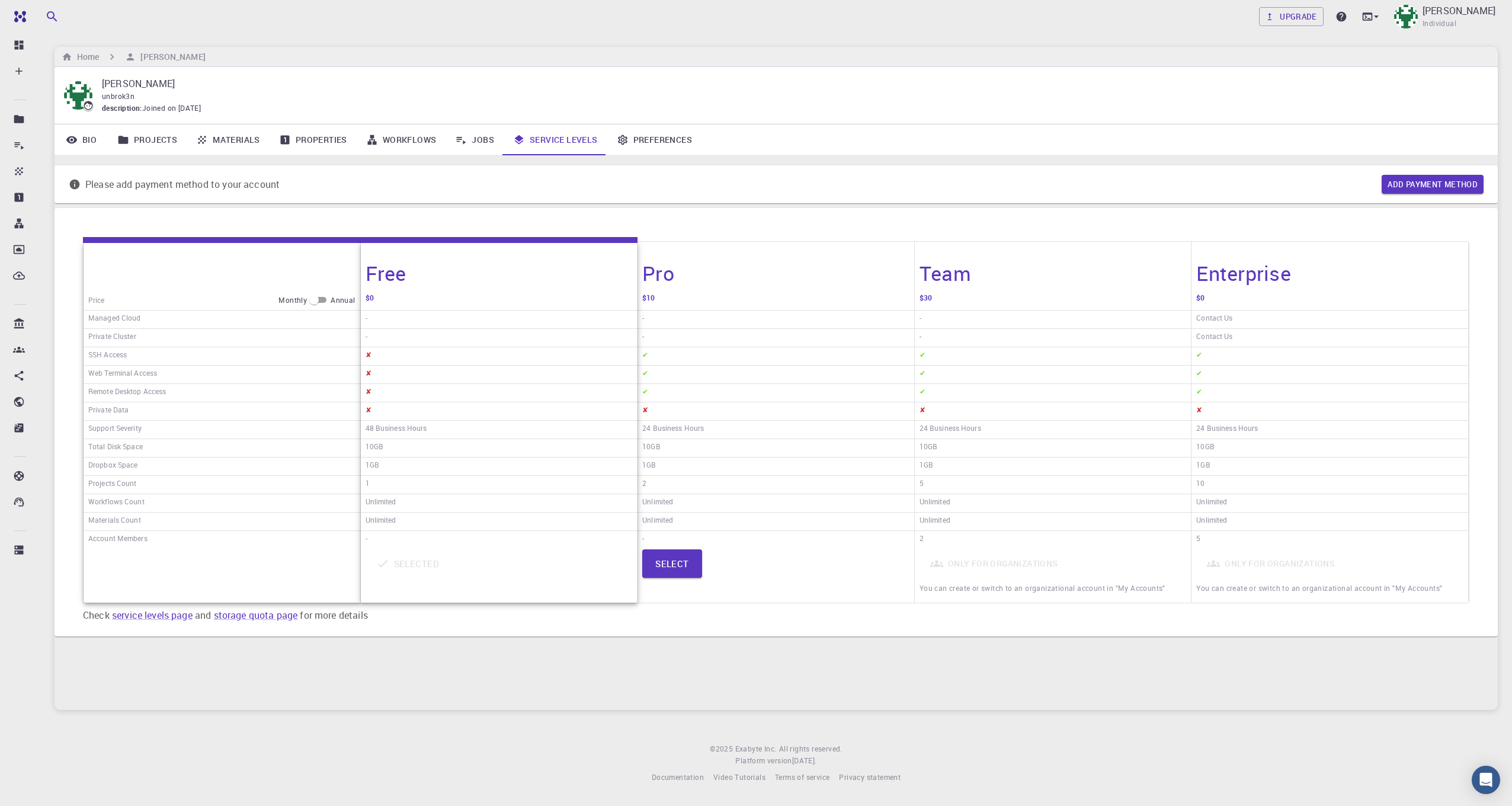
click at [1272, 294] on div "$0" at bounding box center [1330, 300] width 277 height 20
click at [1337, 16] on icon at bounding box center [1342, 17] width 10 height 10
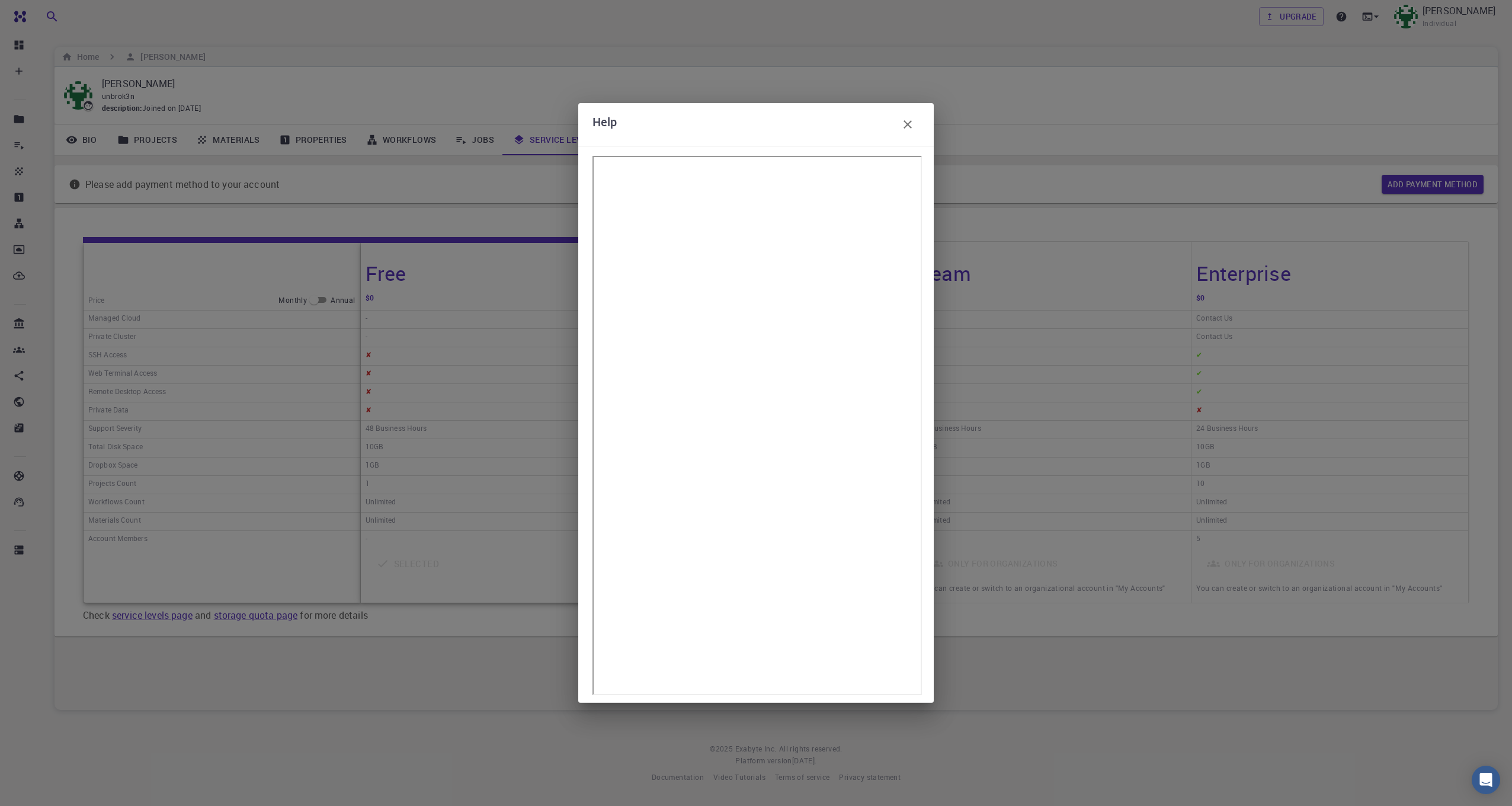
click at [926, 129] on div "Help" at bounding box center [756, 124] width 355 height 43
click at [913, 122] on icon "button" at bounding box center [908, 124] width 14 height 14
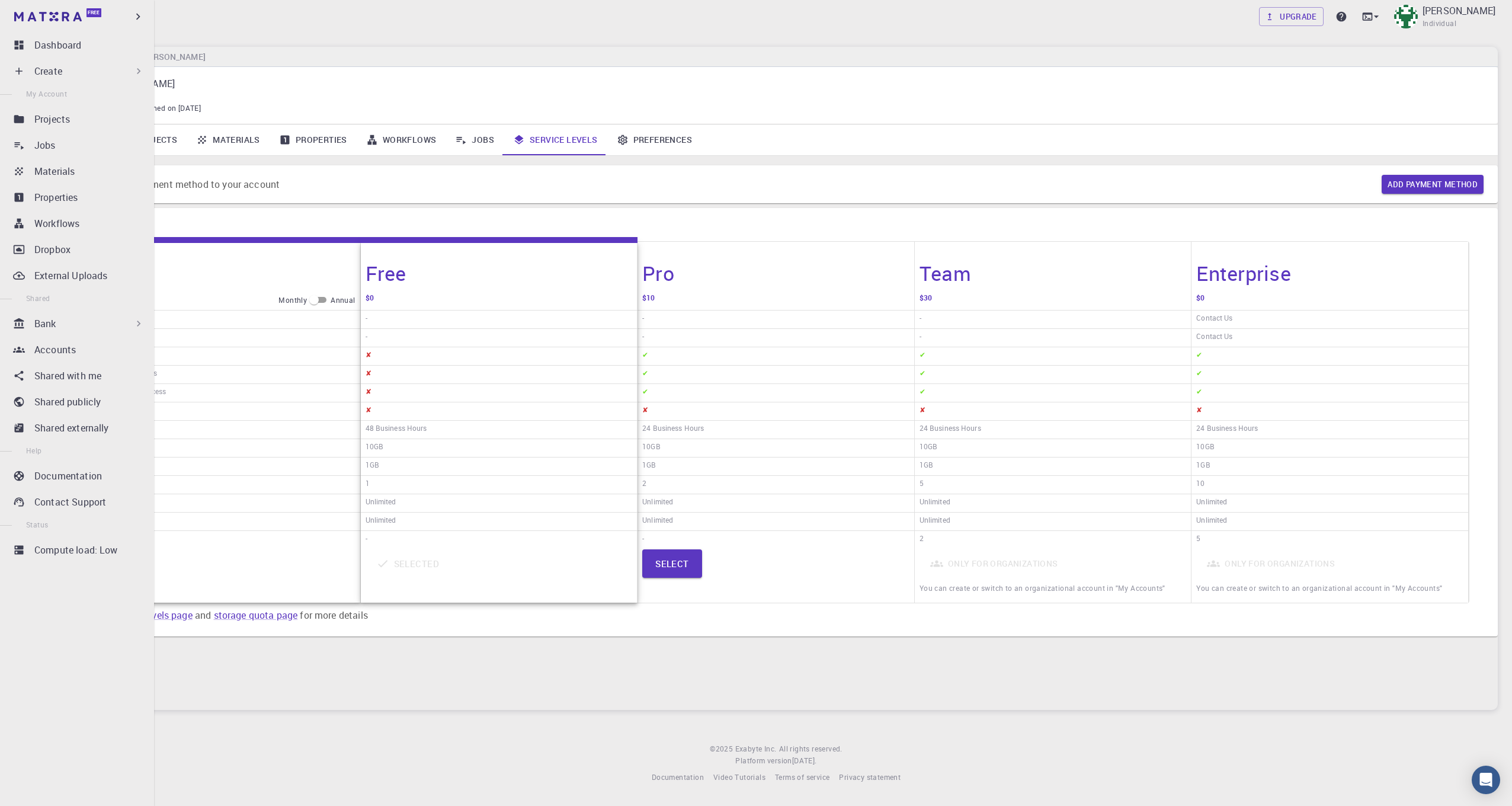
click at [15, 65] on div "Create" at bounding box center [79, 71] width 140 height 23
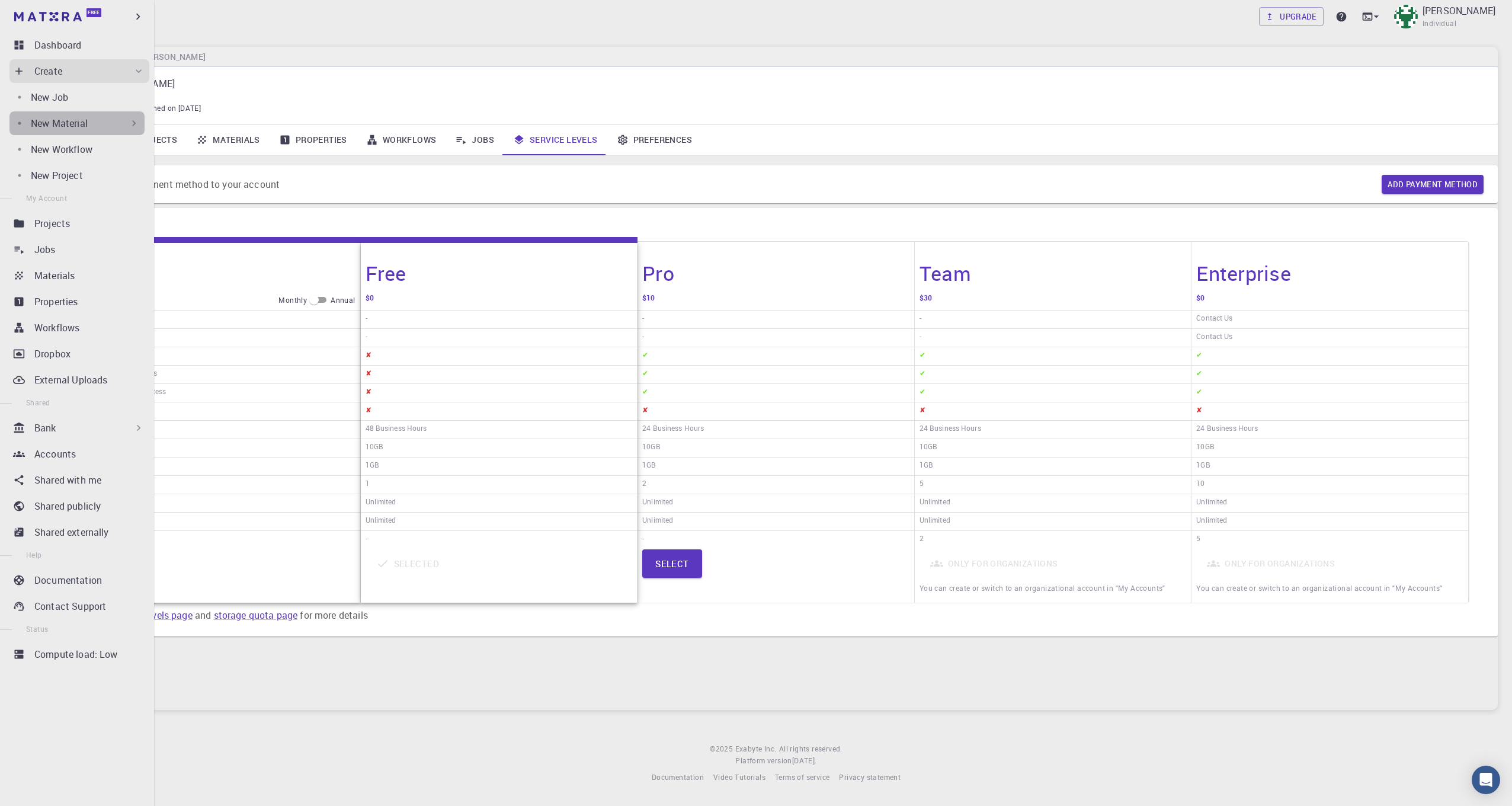
click at [82, 125] on p "New Material" at bounding box center [59, 123] width 57 height 14
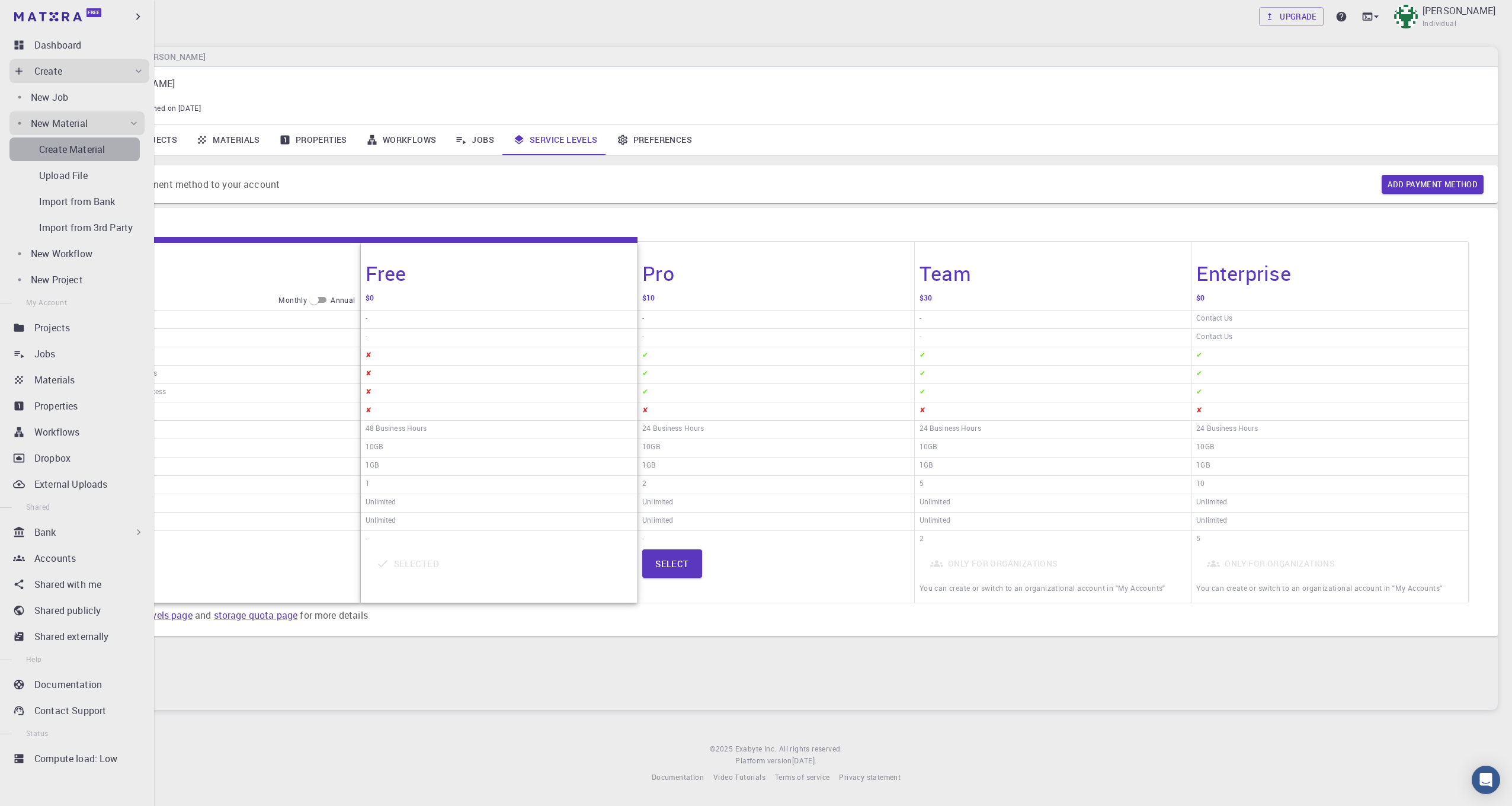
click at [80, 148] on p "Create Material" at bounding box center [72, 149] width 65 height 14
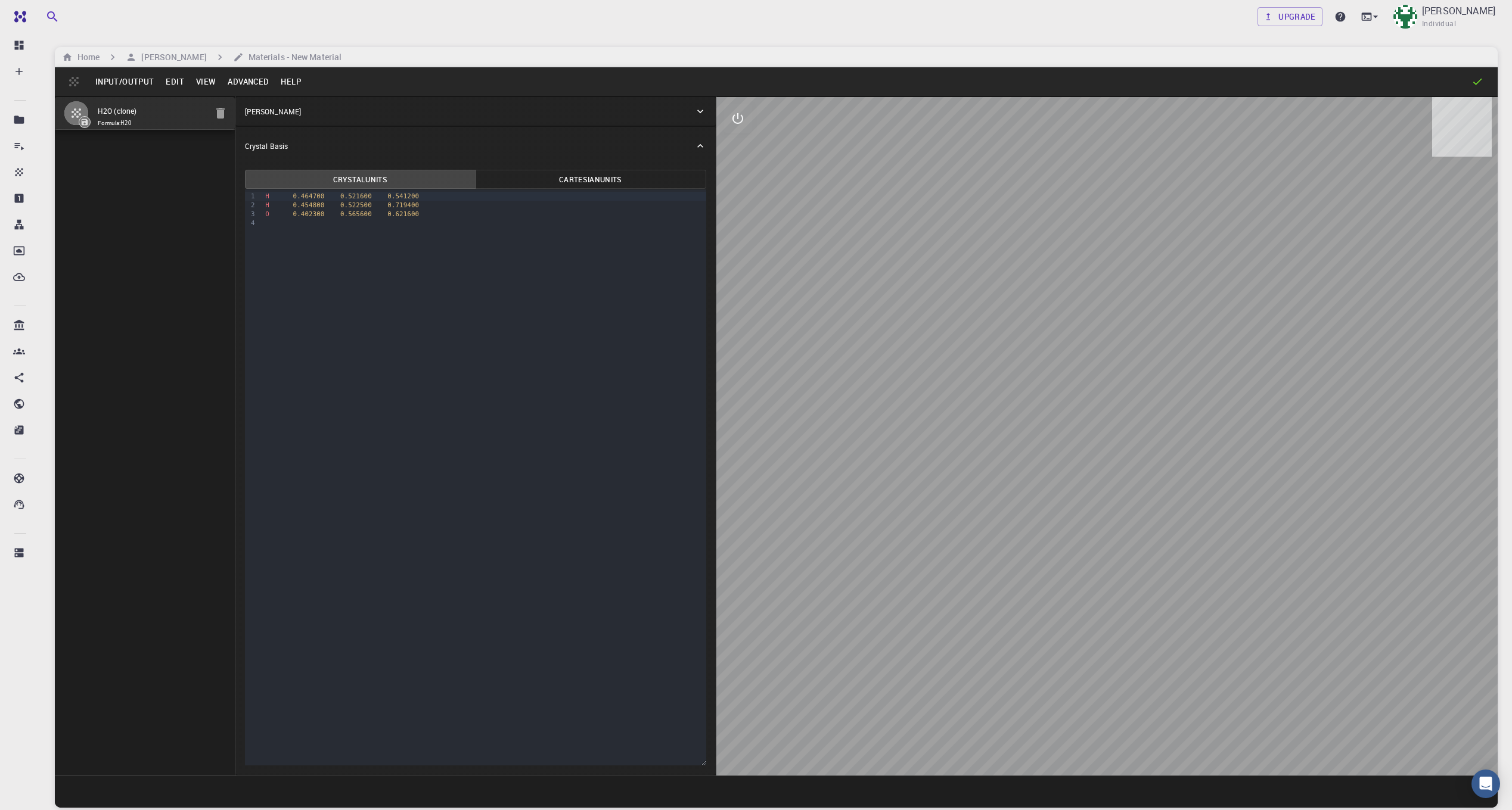
click at [224, 114] on icon "button" at bounding box center [220, 113] width 8 height 11
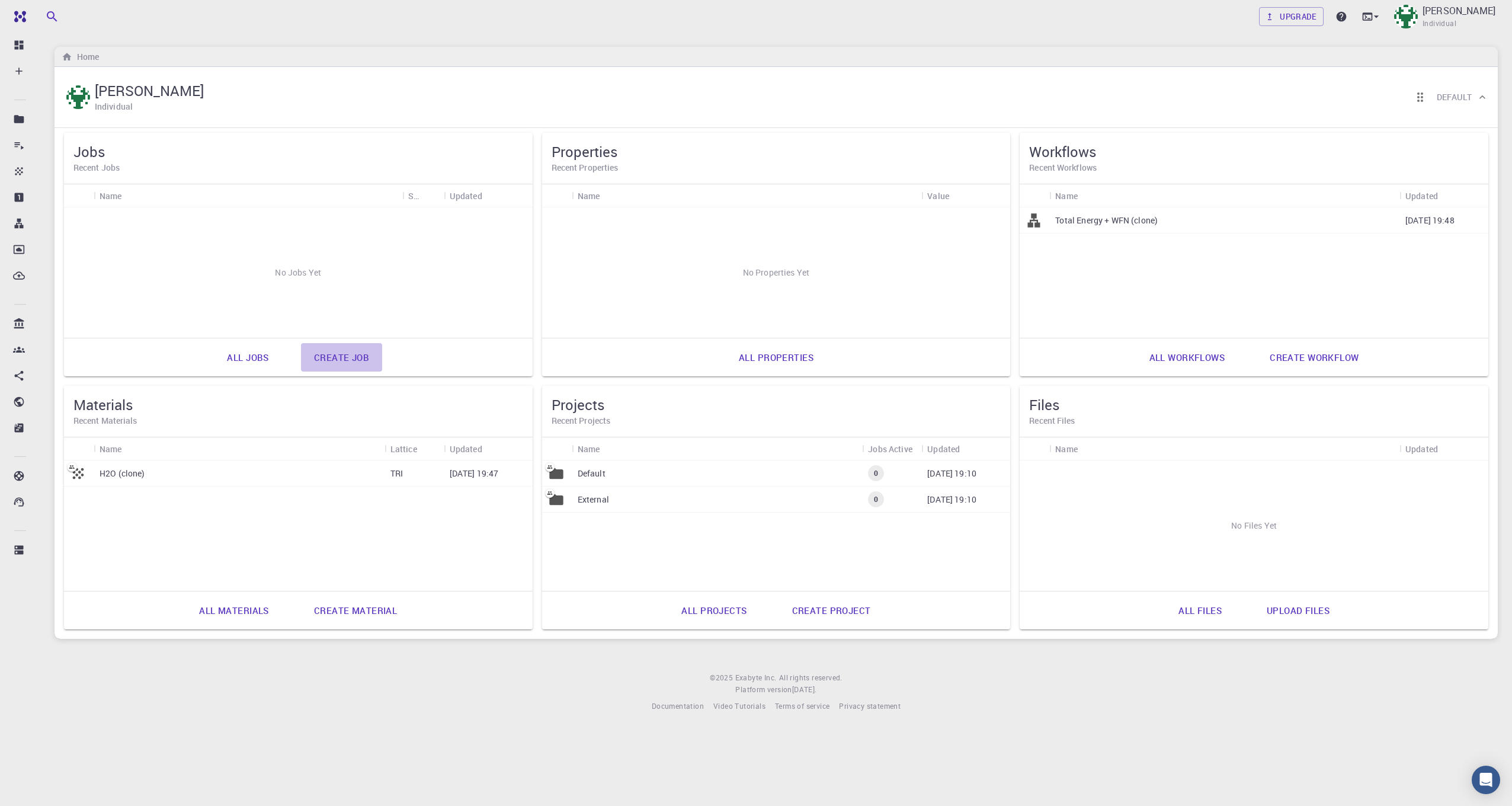
click at [324, 355] on link "Create job" at bounding box center [341, 357] width 81 height 28
click at [382, 611] on link "Create material" at bounding box center [355, 611] width 109 height 28
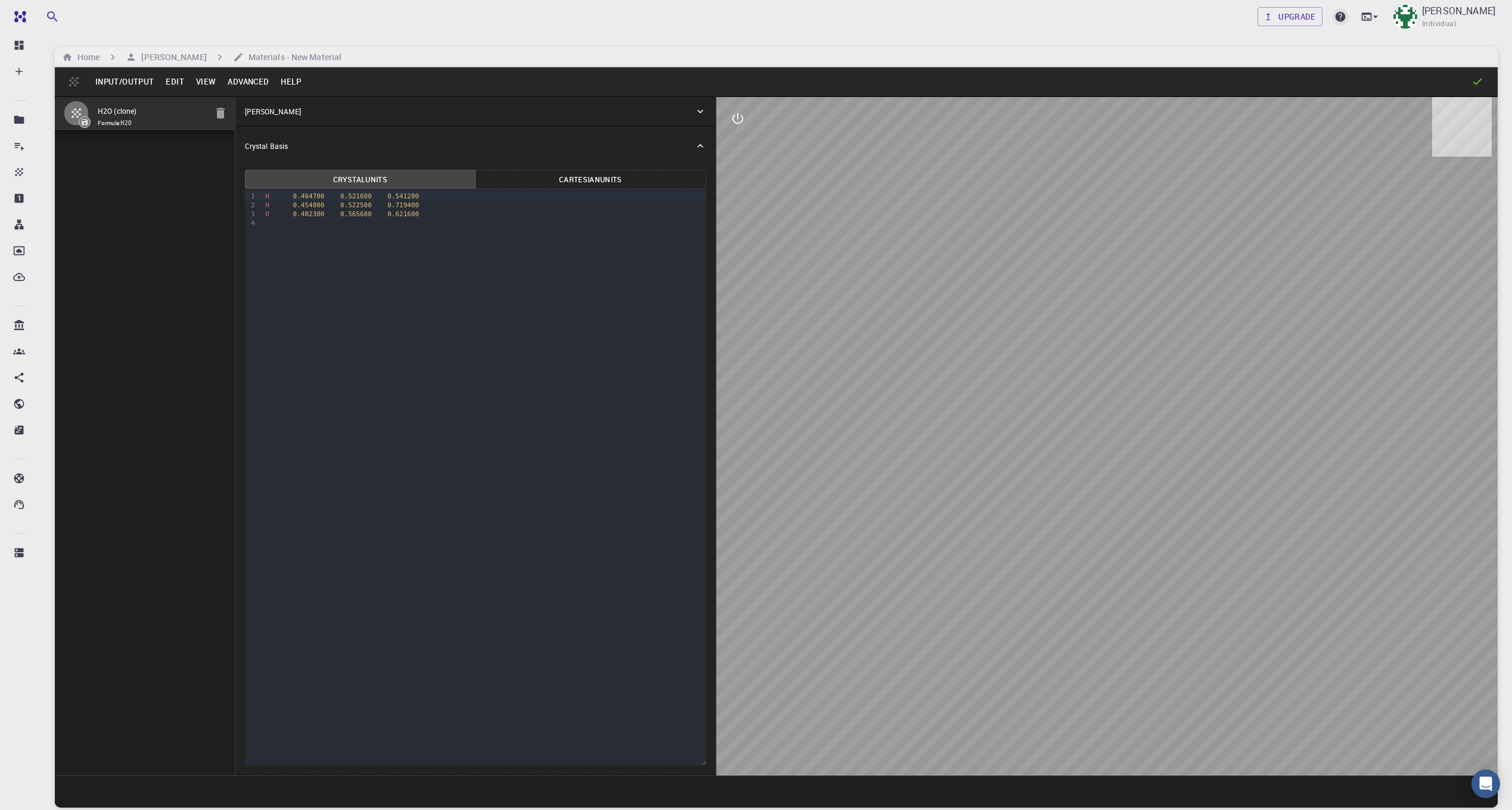
click at [1338, 19] on icon at bounding box center [1340, 17] width 10 height 10
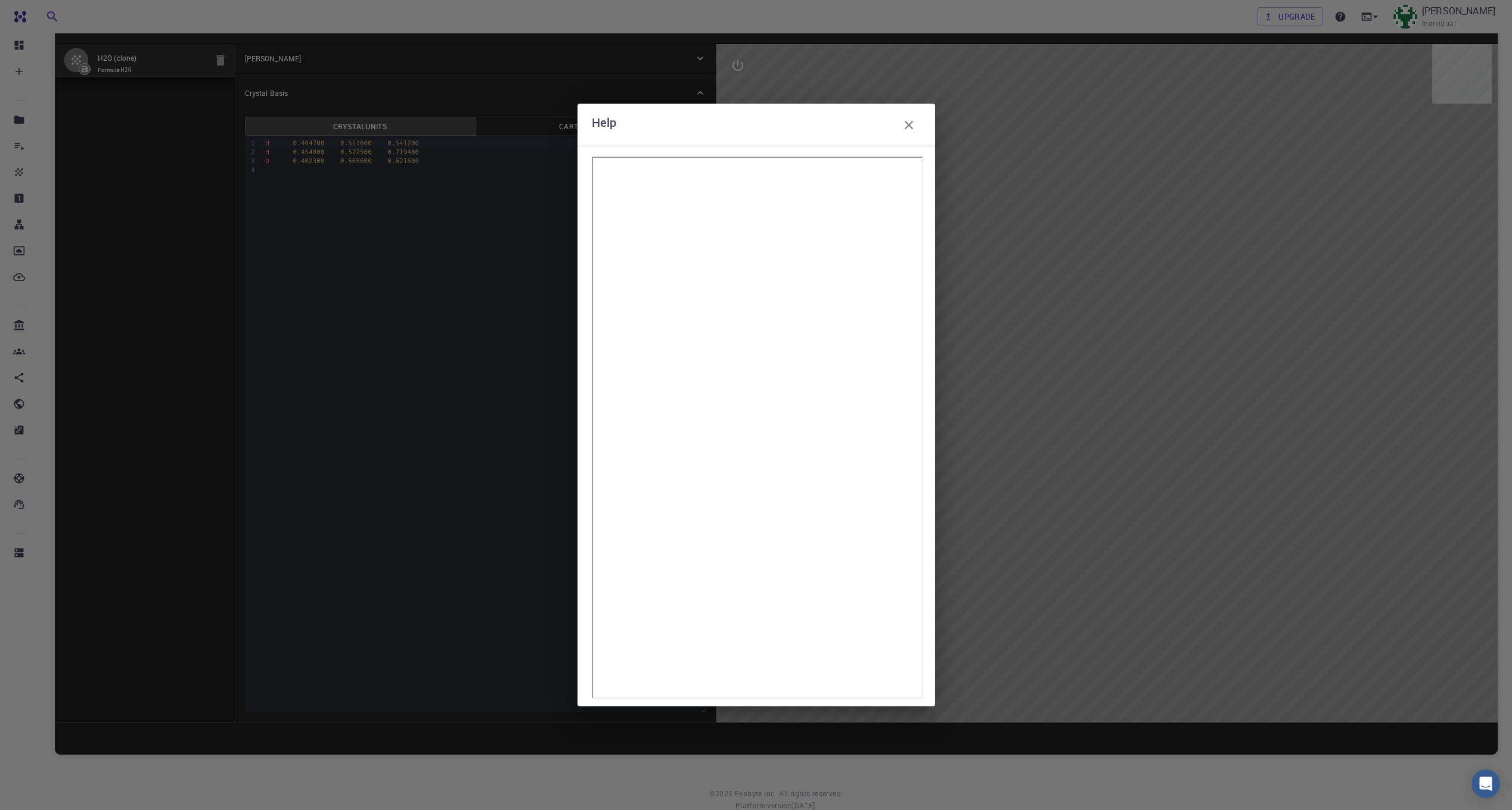
scroll to position [60, 0]
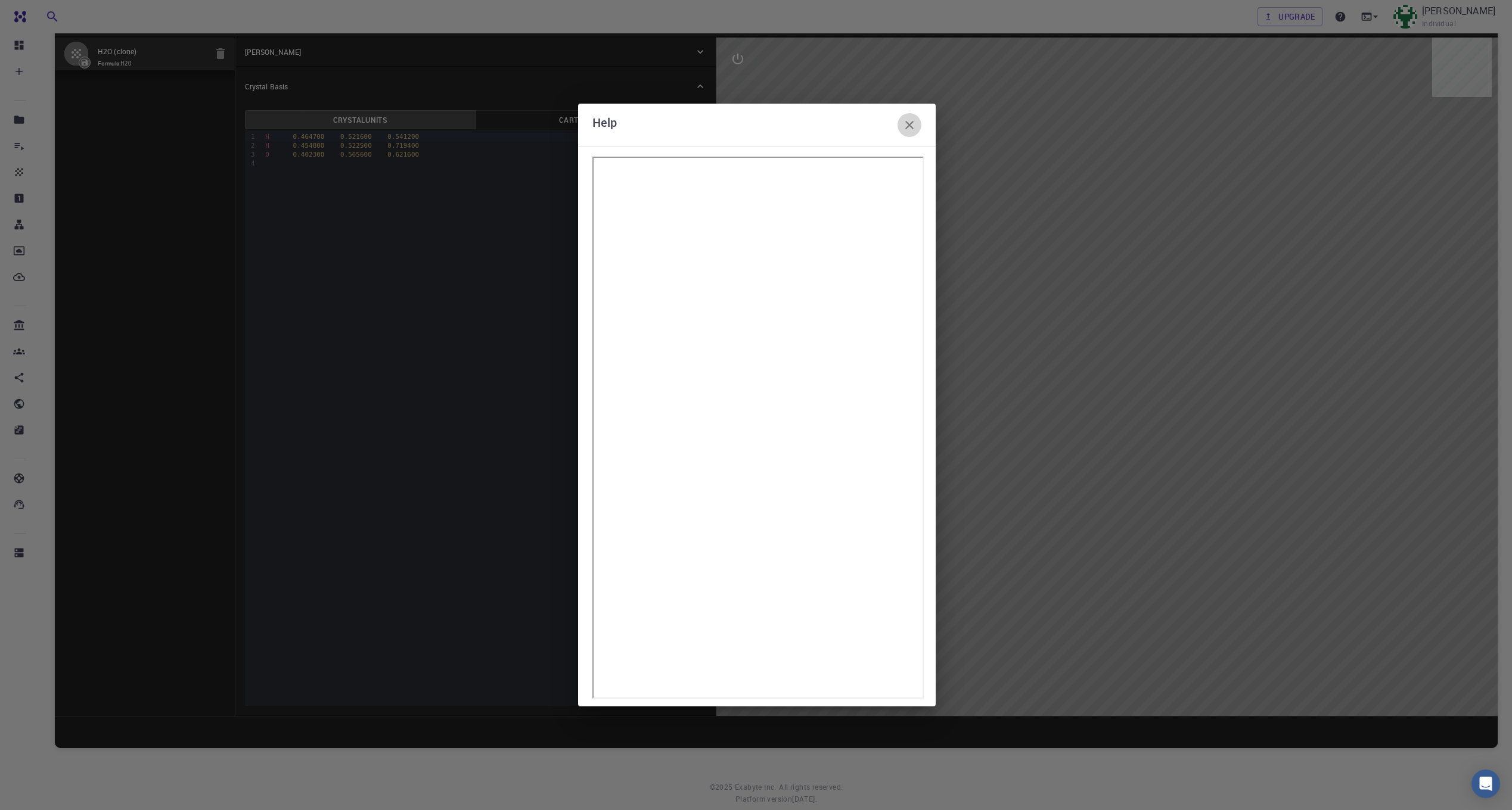
click at [906, 126] on icon "button" at bounding box center [909, 125] width 14 height 14
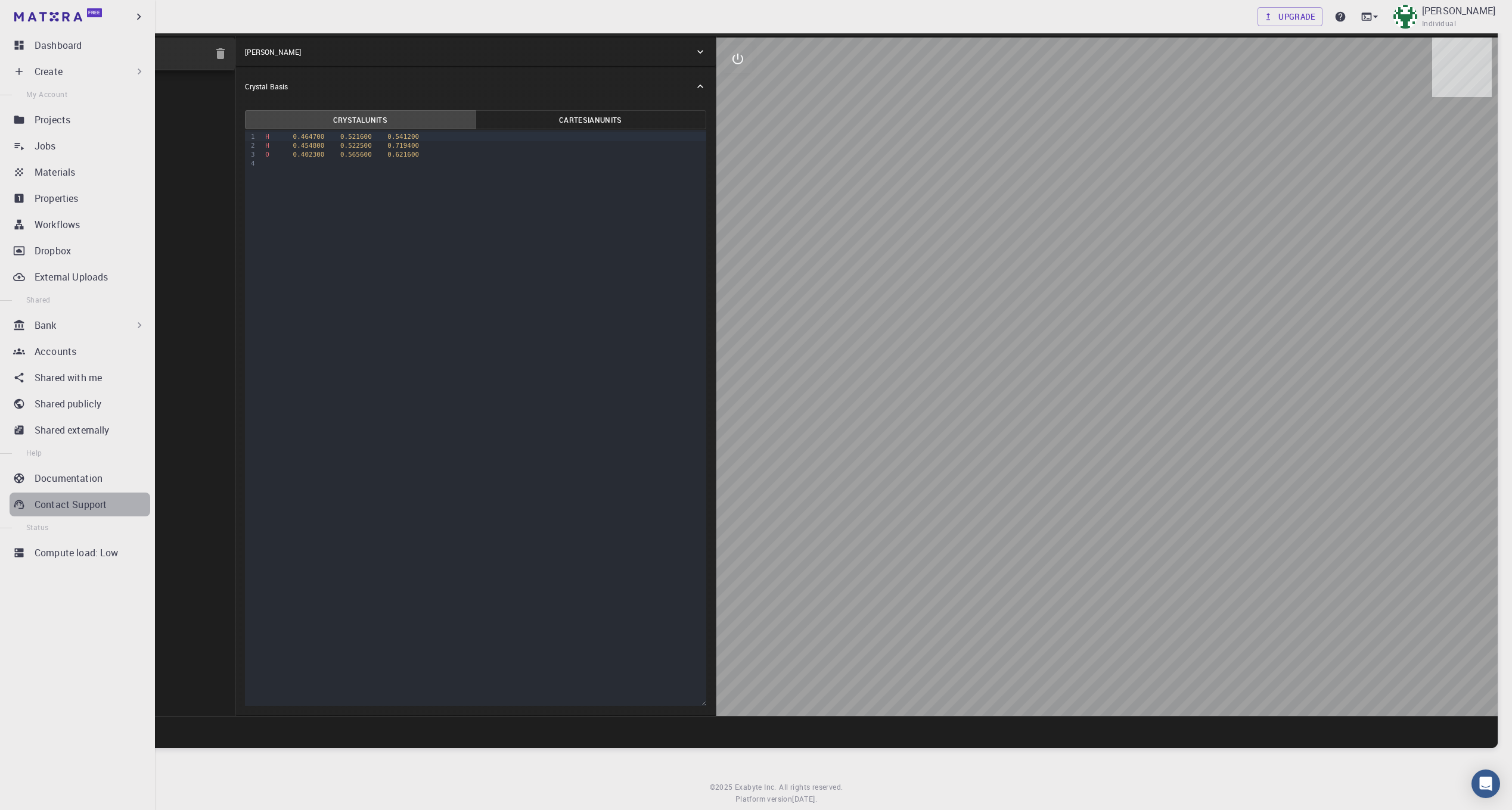
click at [107, 505] on div "Contact Support" at bounding box center [93, 504] width 116 height 14
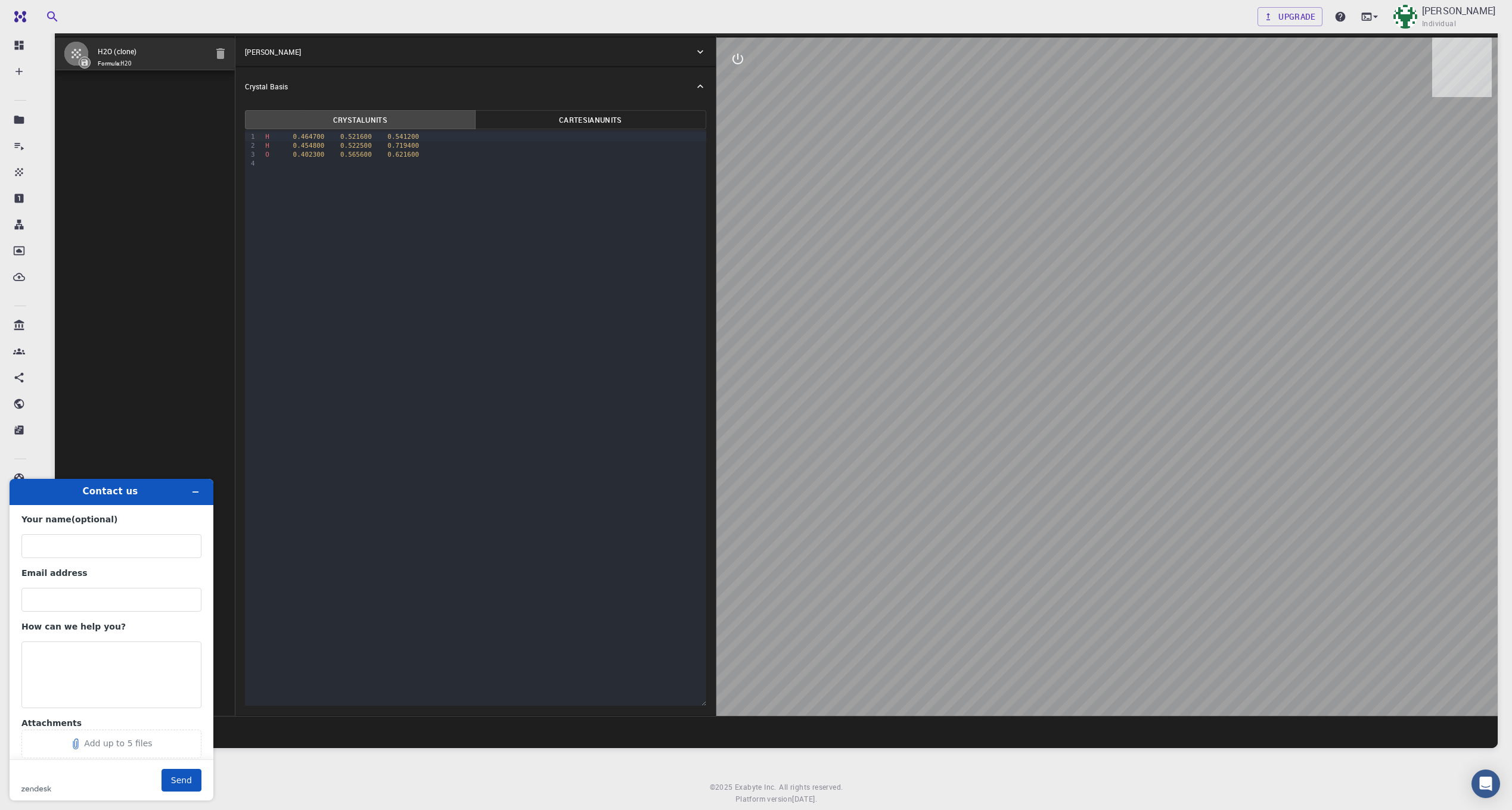
scroll to position [0, 0]
click at [116, 545] on input "Your name (optional)" at bounding box center [112, 546] width 180 height 24
click at [81, 539] on input "[PERSON_NAME]" at bounding box center [112, 546] width 180 height 24
type input "[PERSON_NAME]"
click at [45, 594] on input "Email address" at bounding box center [112, 600] width 180 height 24
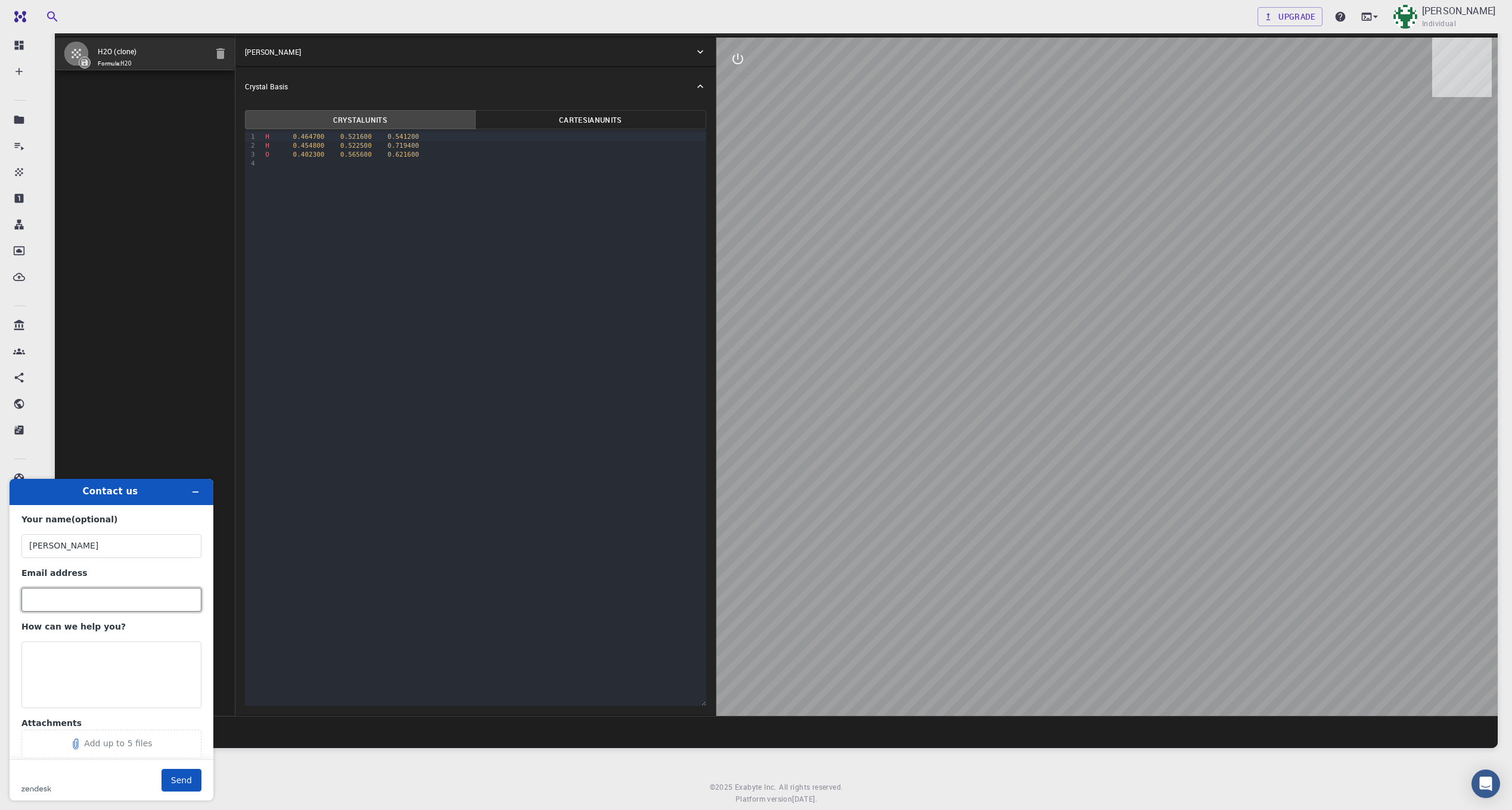
type input "[EMAIL_ADDRESS][DOMAIN_NAME]"
click at [65, 660] on textarea "How can we help you?" at bounding box center [112, 675] width 180 height 66
paste textarea "Subject: Account Material Creation Access Issue Message: Hello Mat3ra Support, …"
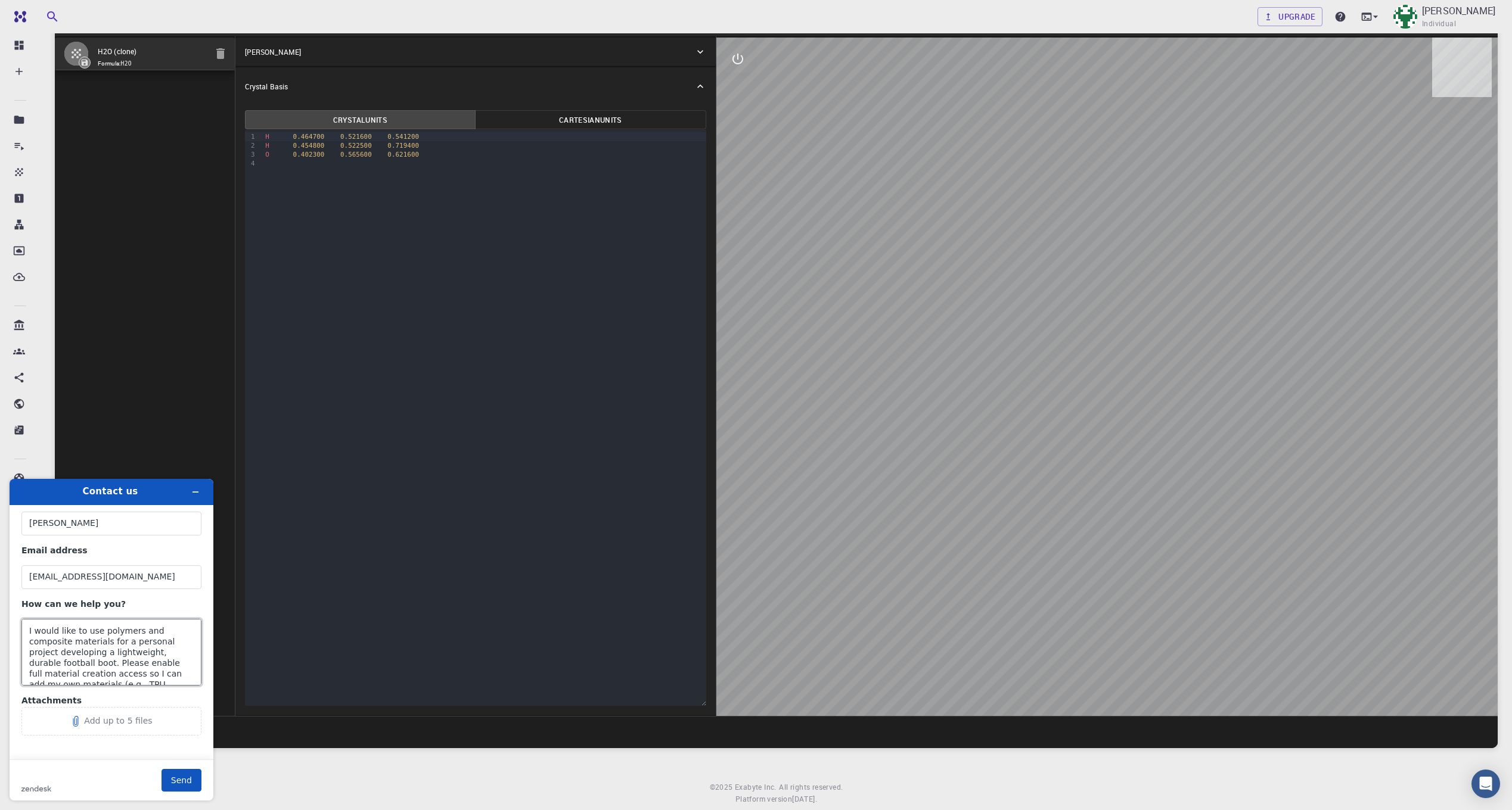
scroll to position [123, 0]
type textarea "Subject: Account Material Creation Access Issue Message: Hello Mat3ra Support, …"
click at [179, 787] on button "Send" at bounding box center [181, 780] width 40 height 22
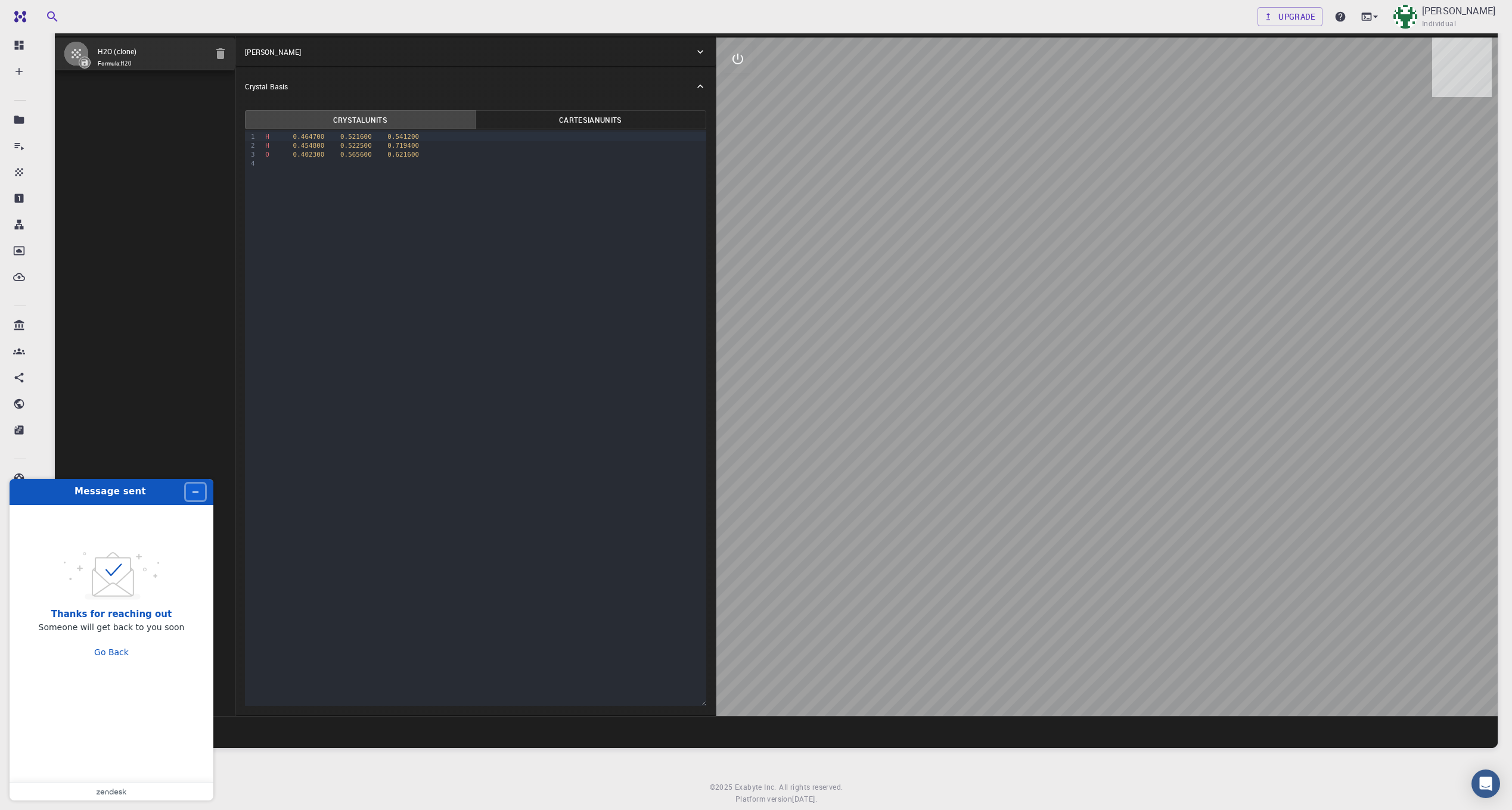
click at [193, 488] on icon "Minimise widget" at bounding box center [195, 491] width 8 height 8
